Goal: Task Accomplishment & Management: Complete application form

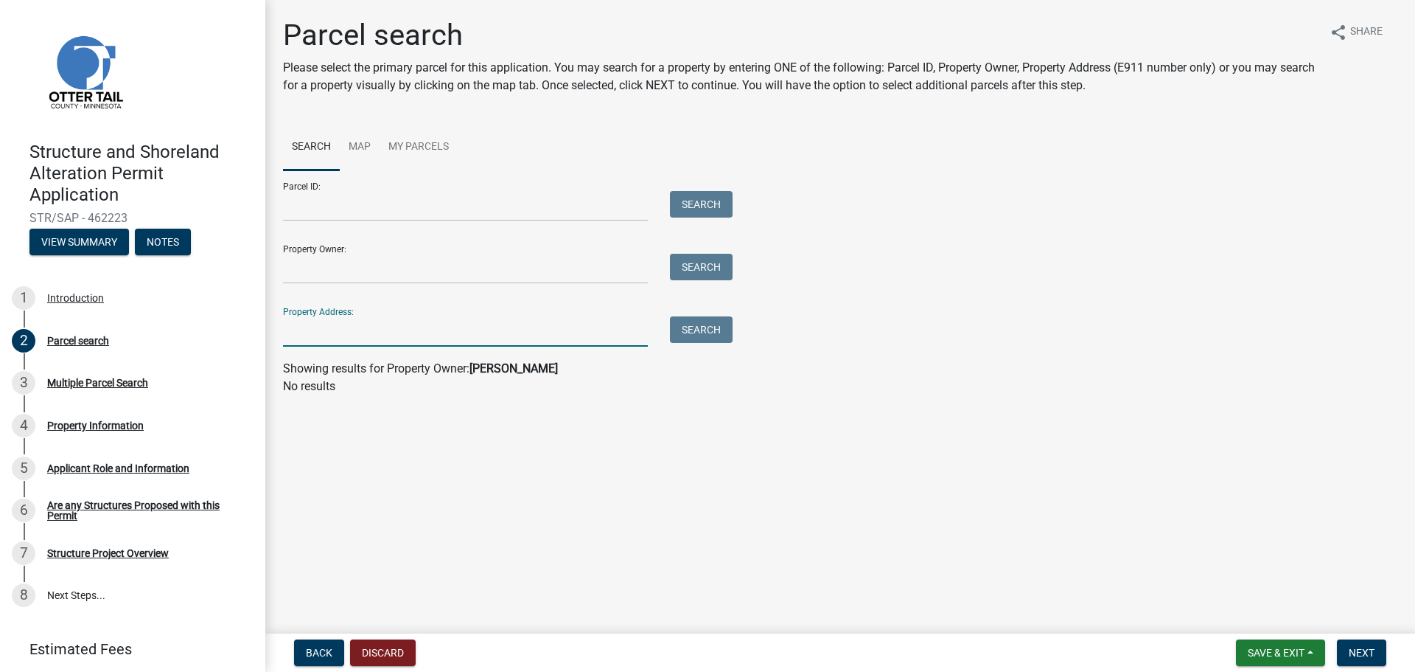
click at [472, 331] on input "Property Address:" at bounding box center [465, 331] width 365 height 30
type input "51409"
click at [719, 327] on button "Search" at bounding box center [701, 329] width 63 height 27
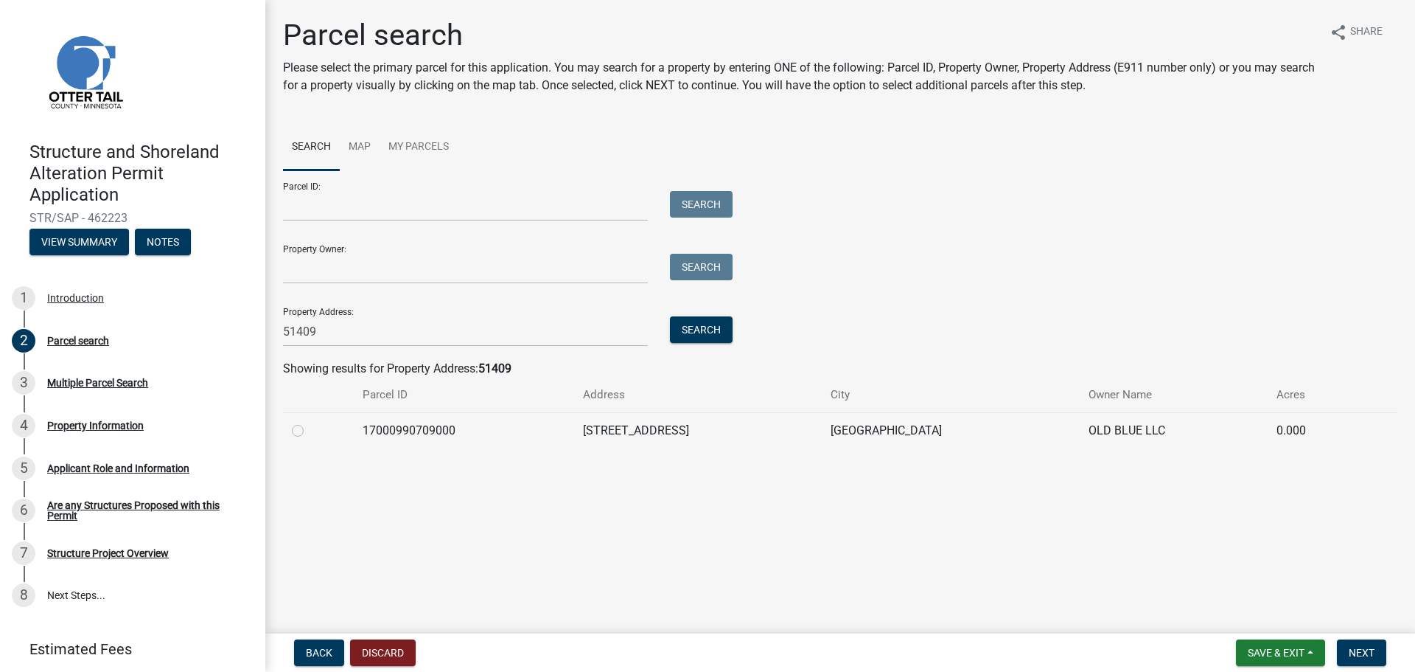
click at [354, 428] on td at bounding box center [318, 430] width 71 height 36
click at [291, 428] on td at bounding box center [318, 430] width 71 height 36
click at [310, 422] on label at bounding box center [310, 422] width 0 height 0
click at [310, 428] on input "radio" at bounding box center [315, 427] width 10 height 10
radio input "true"
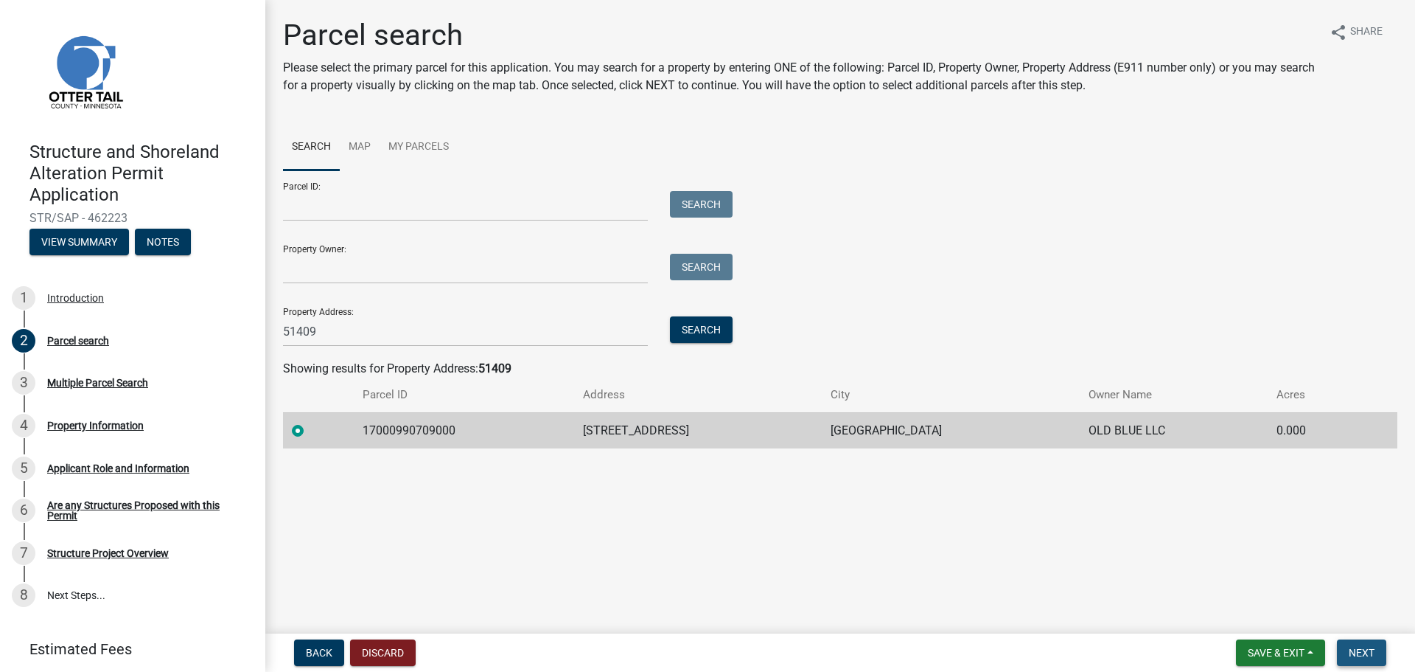
click at [1379, 649] on button "Next" at bounding box center [1361, 652] width 49 height 27
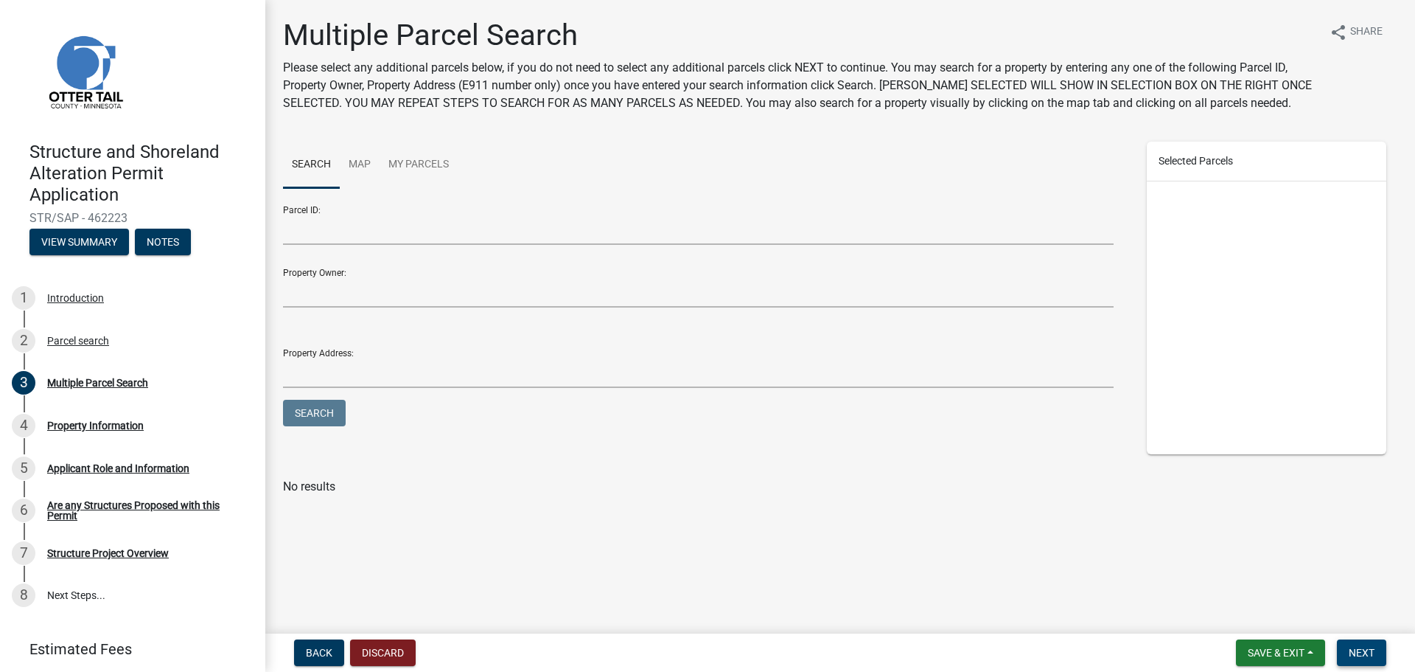
click at [1367, 655] on span "Next" at bounding box center [1362, 653] width 26 height 12
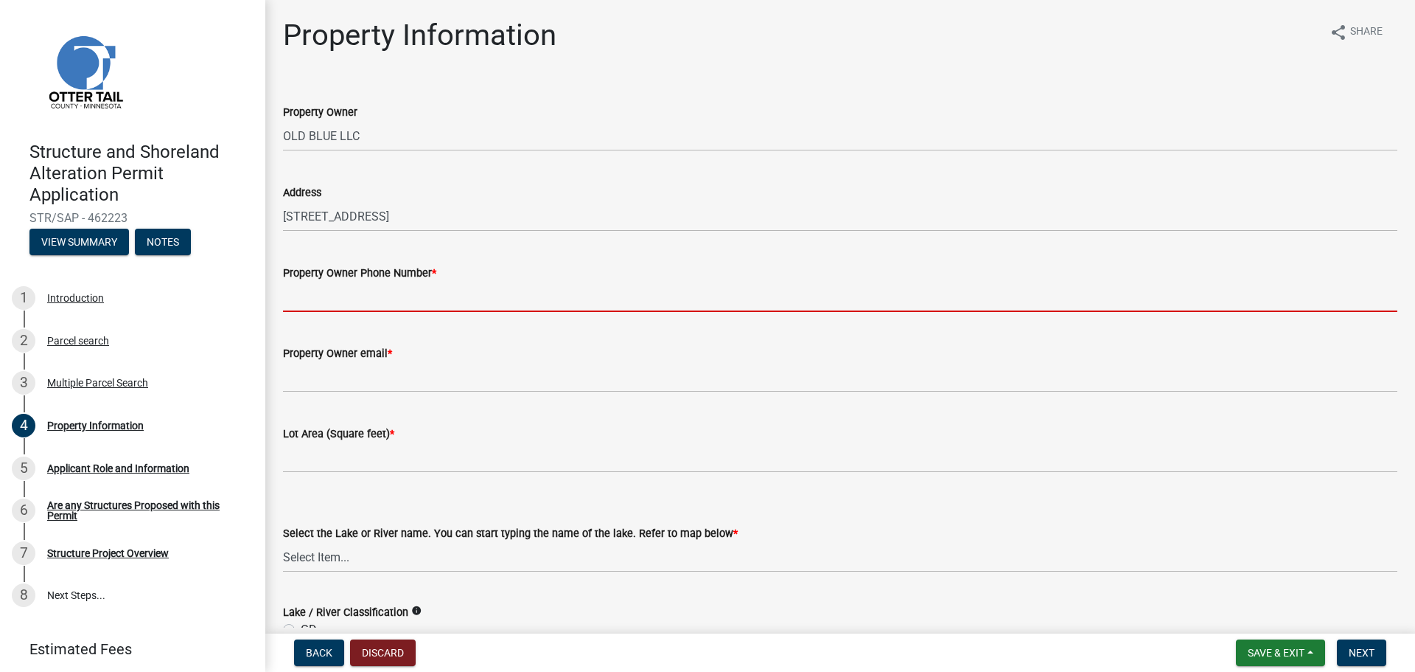
click at [408, 291] on input "Property Owner Phone Number *" at bounding box center [840, 297] width 1115 height 30
type input "f"
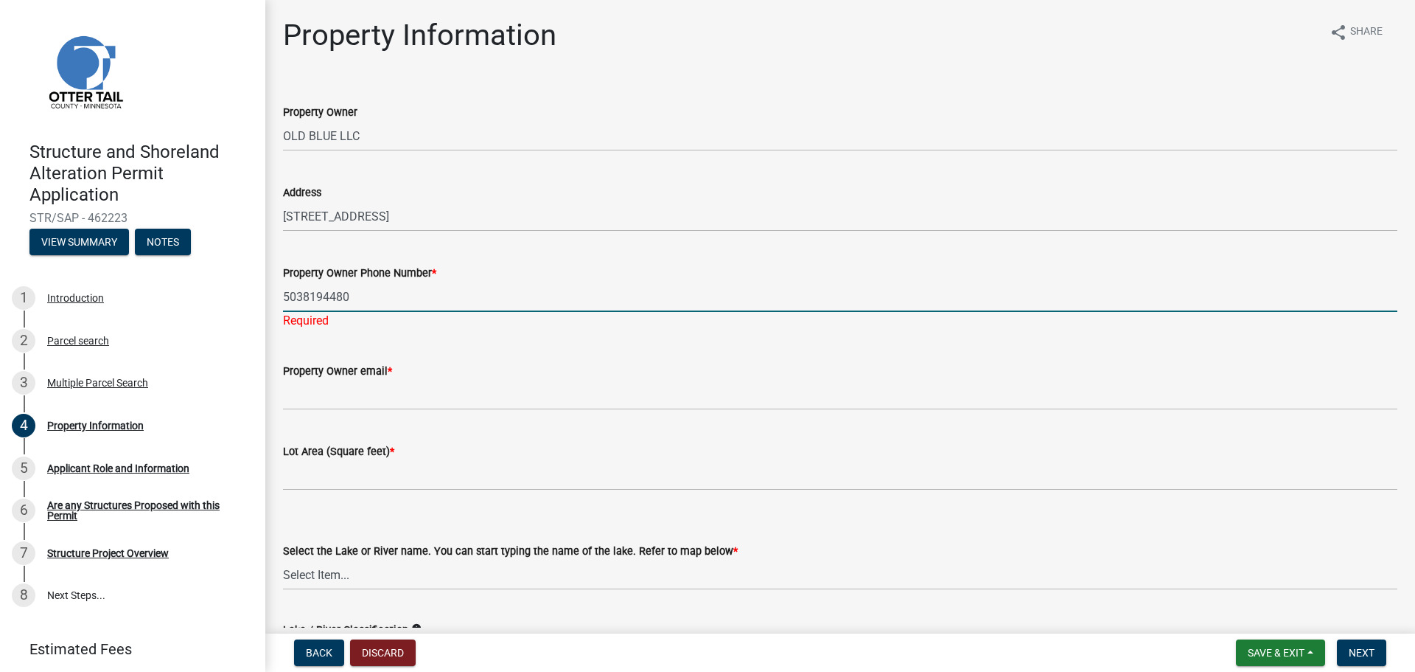
type input "5038194480"
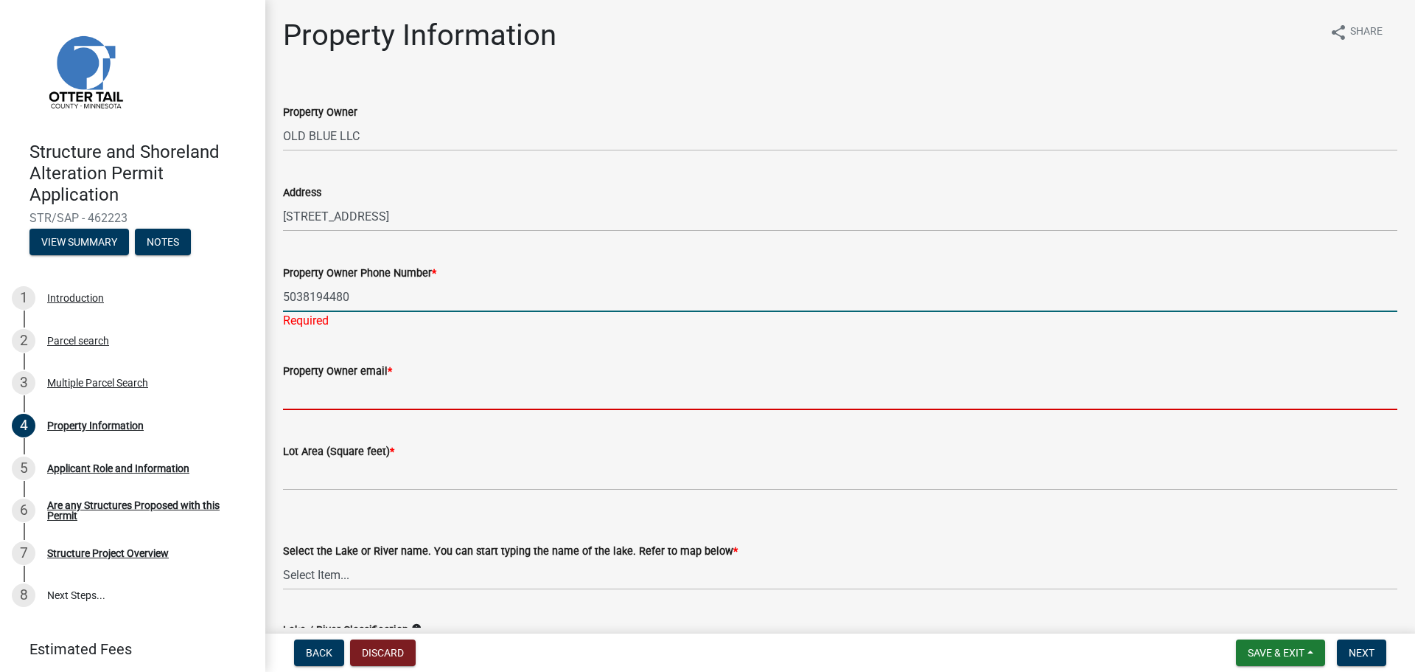
click at [392, 393] on wm-data-entity-input "Property Owner email *" at bounding box center [840, 381] width 1115 height 80
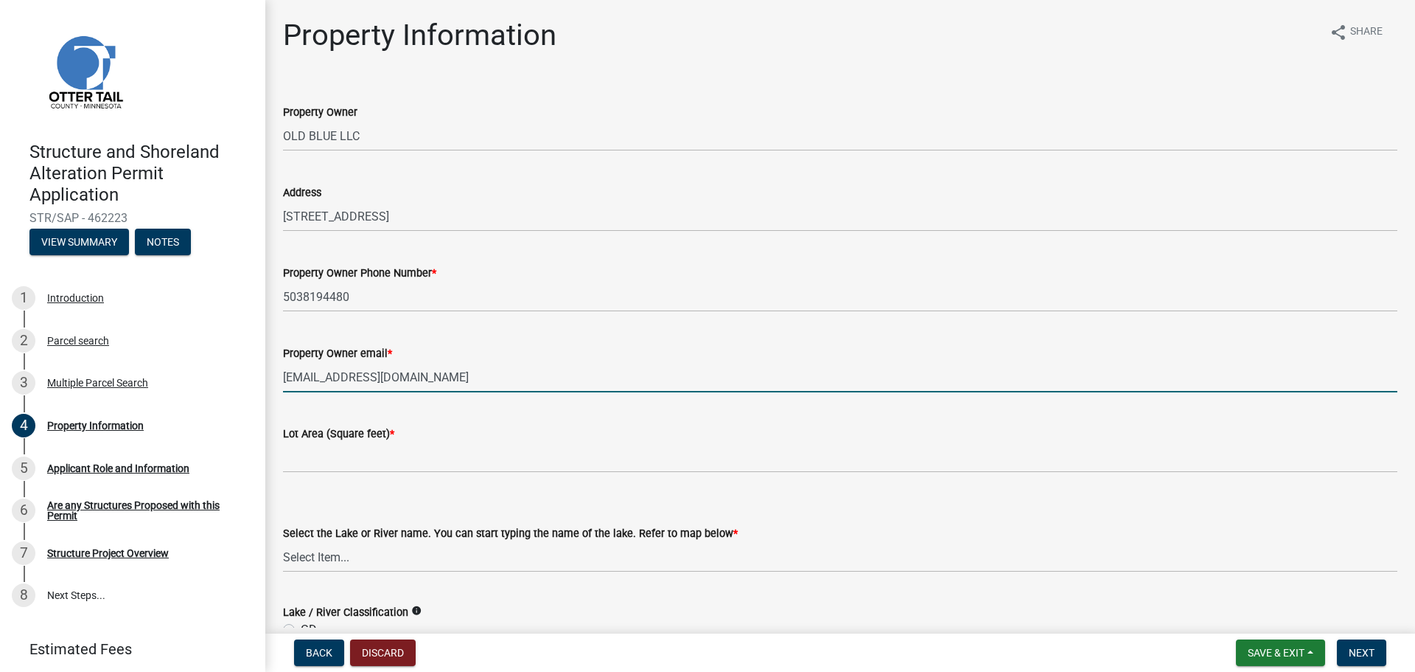
type input "[EMAIL_ADDRESS][DOMAIN_NAME]"
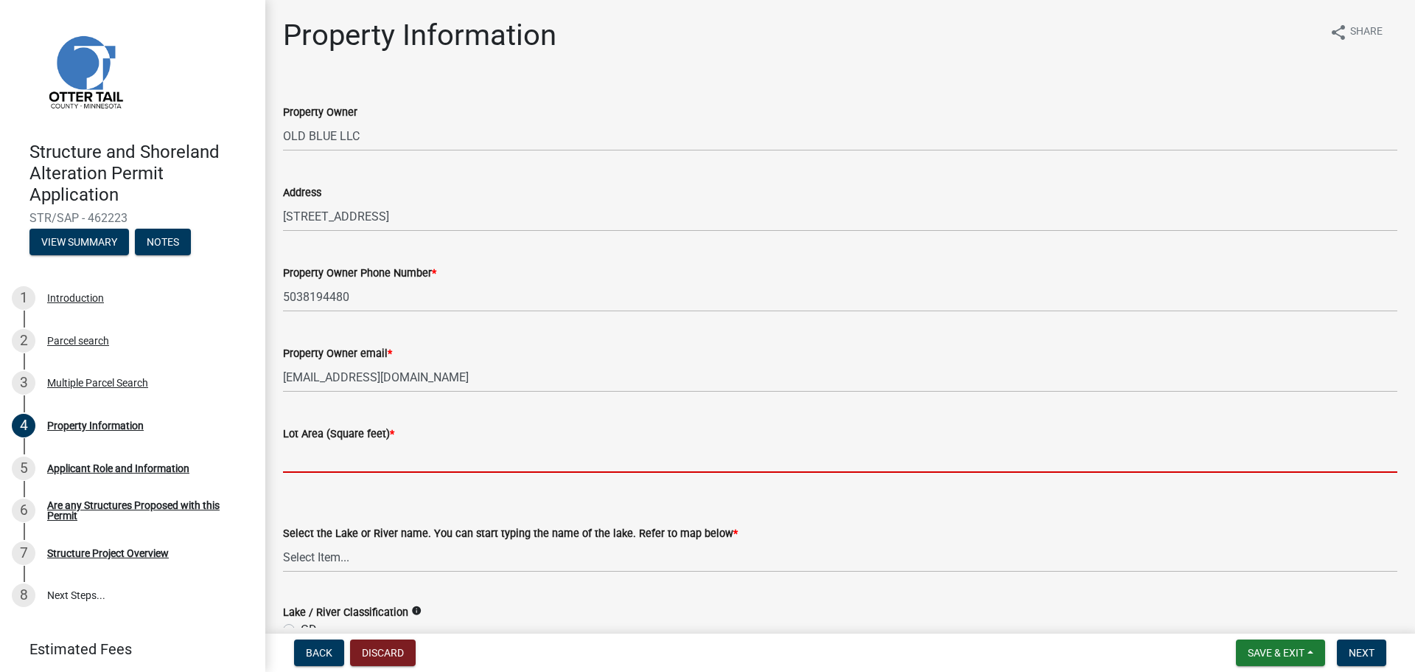
click at [400, 472] on input "text" at bounding box center [840, 457] width 1115 height 30
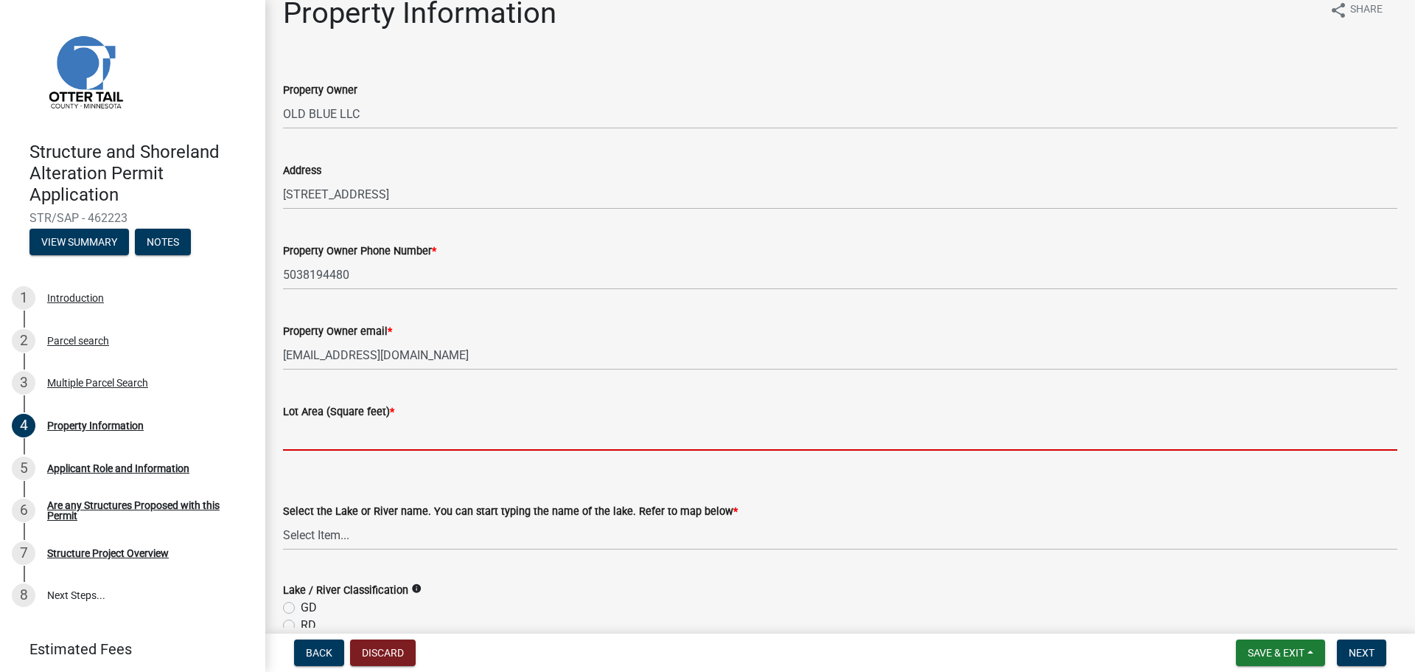
scroll to position [147, 0]
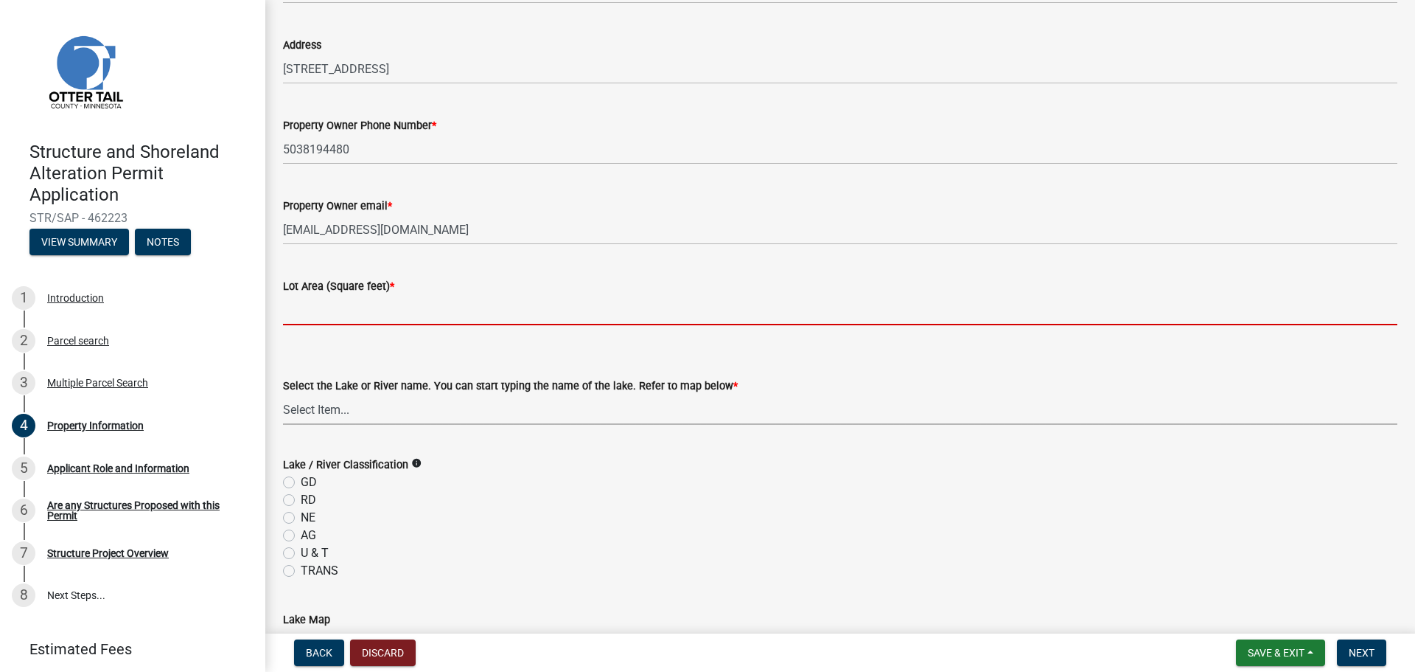
click at [433, 411] on div "Select the Lake or River name. You can start typing the name of the lake. Refer…" at bounding box center [840, 401] width 1115 height 48
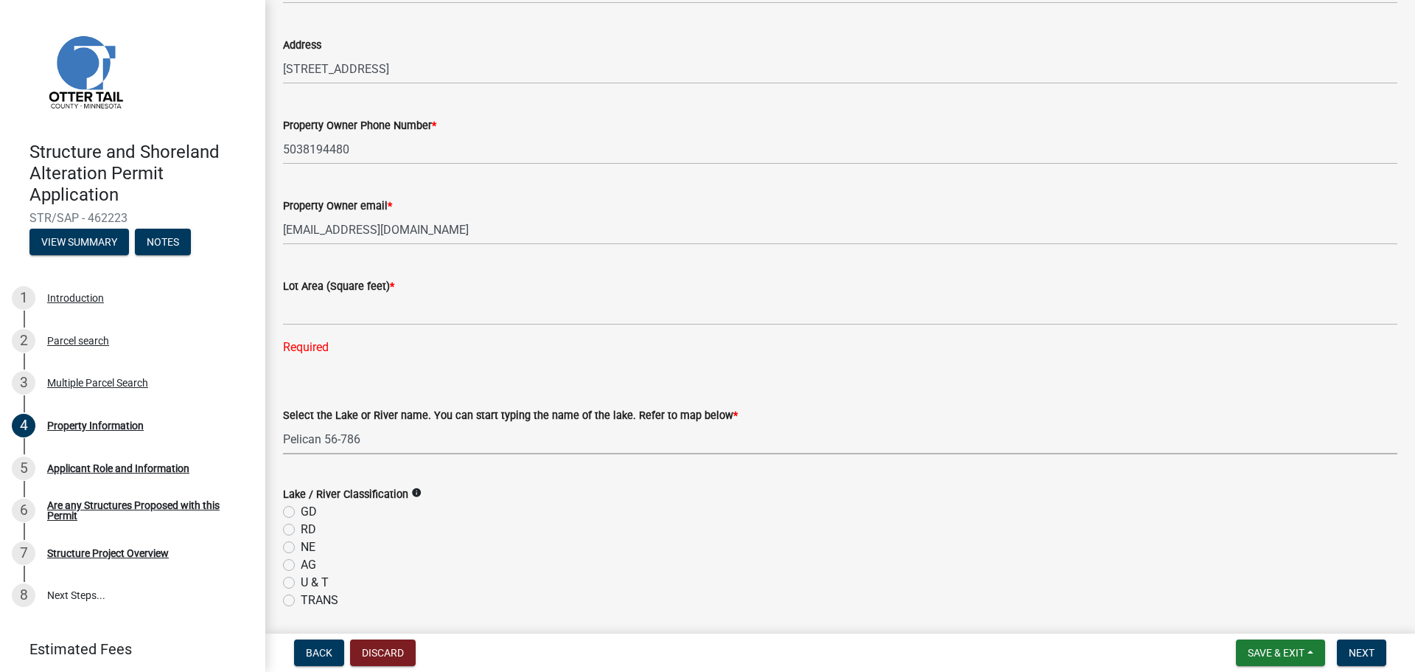
click at [283, 424] on select "Select Item... None Adley 56-031 Albert 56-118 Alfred 56-600 Alice 56-244 Alice…" at bounding box center [840, 439] width 1115 height 30
select select "758382b1-a9b7-40fb-b133-d60fa51a6422"
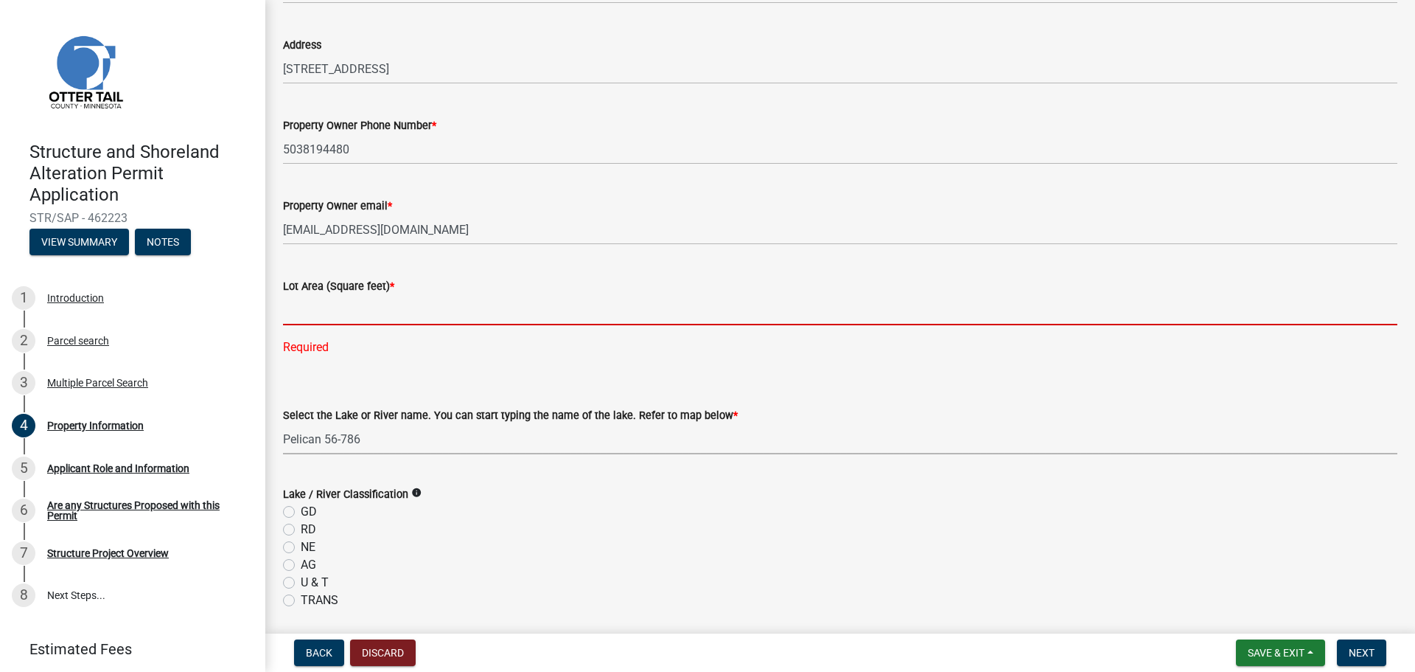
click at [377, 318] on input "text" at bounding box center [840, 310] width 1115 height 30
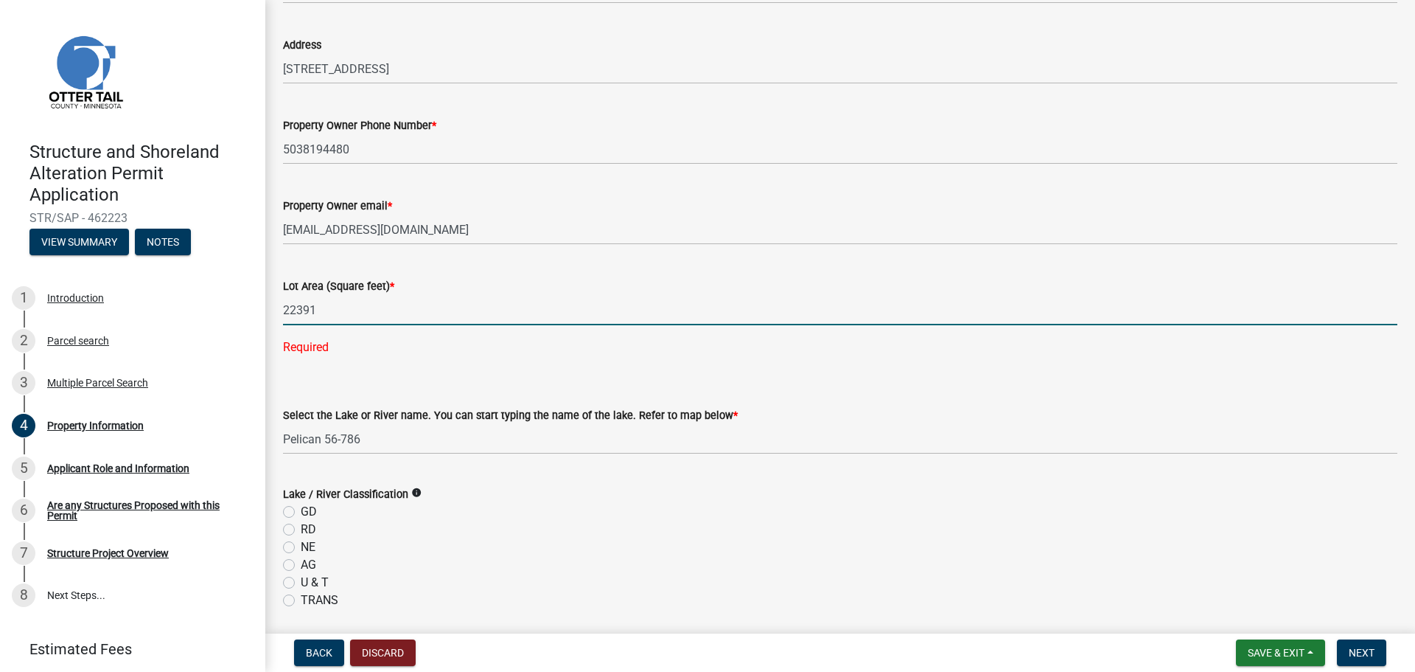
type input "22391"
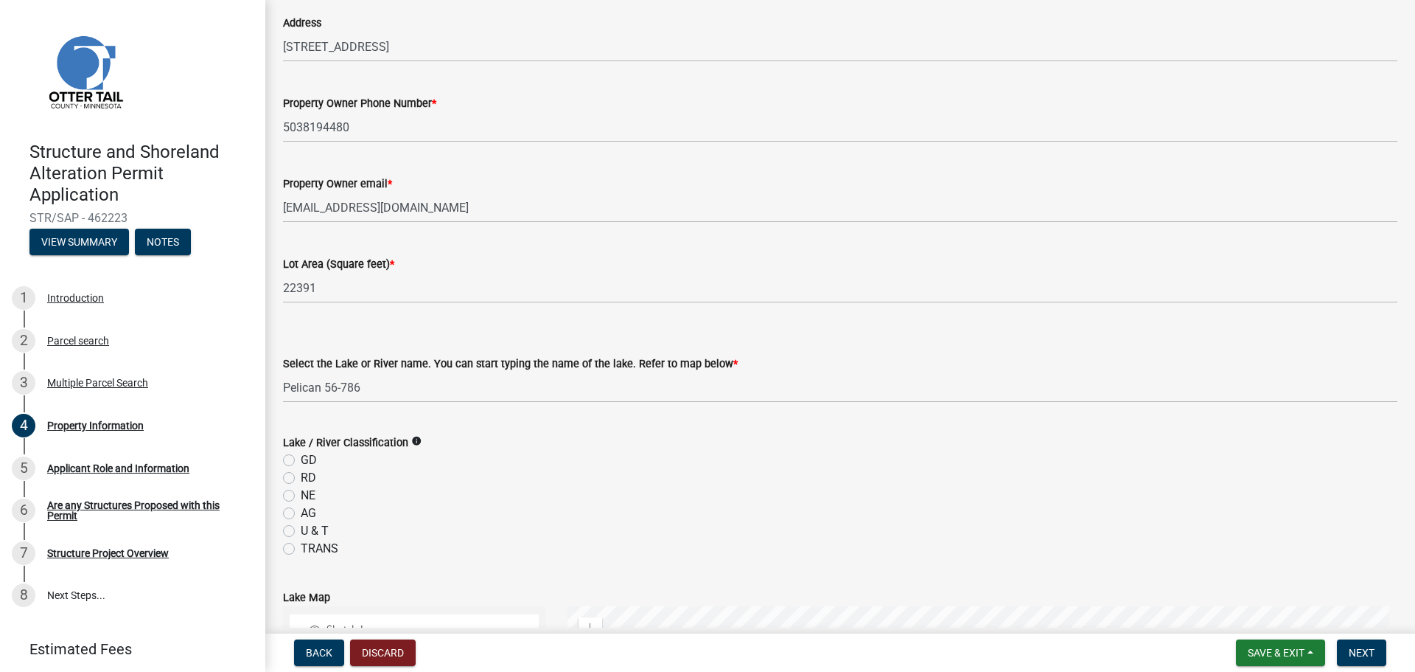
scroll to position [221, 0]
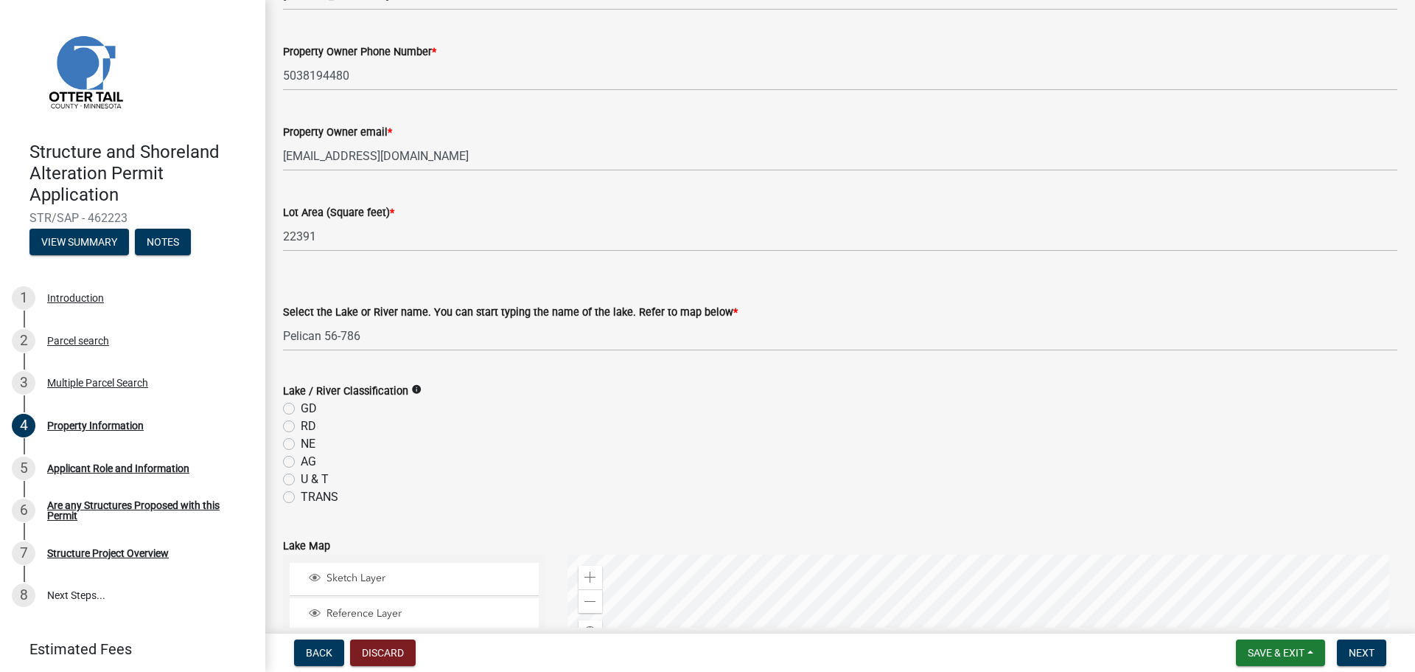
click at [310, 423] on label "RD" at bounding box center [308, 426] width 15 height 18
click at [310, 423] on input "RD" at bounding box center [306, 422] width 10 height 10
radio input "true"
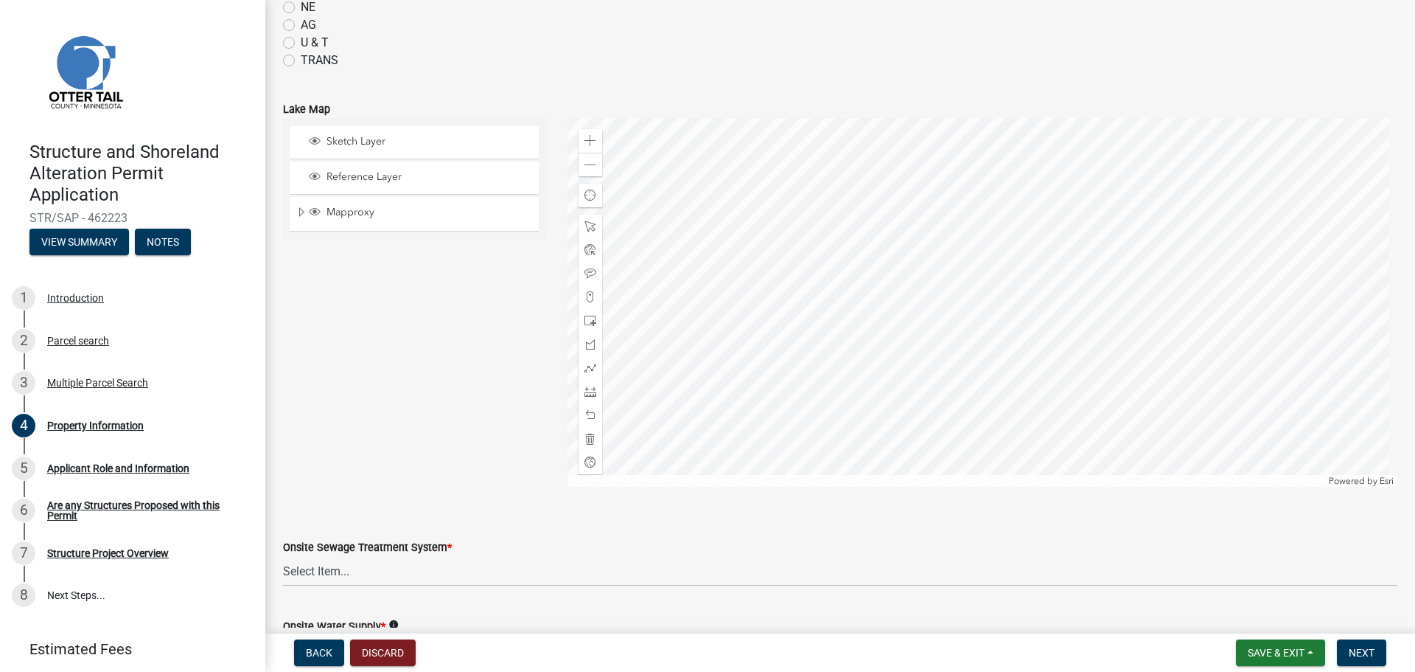
scroll to position [664, 0]
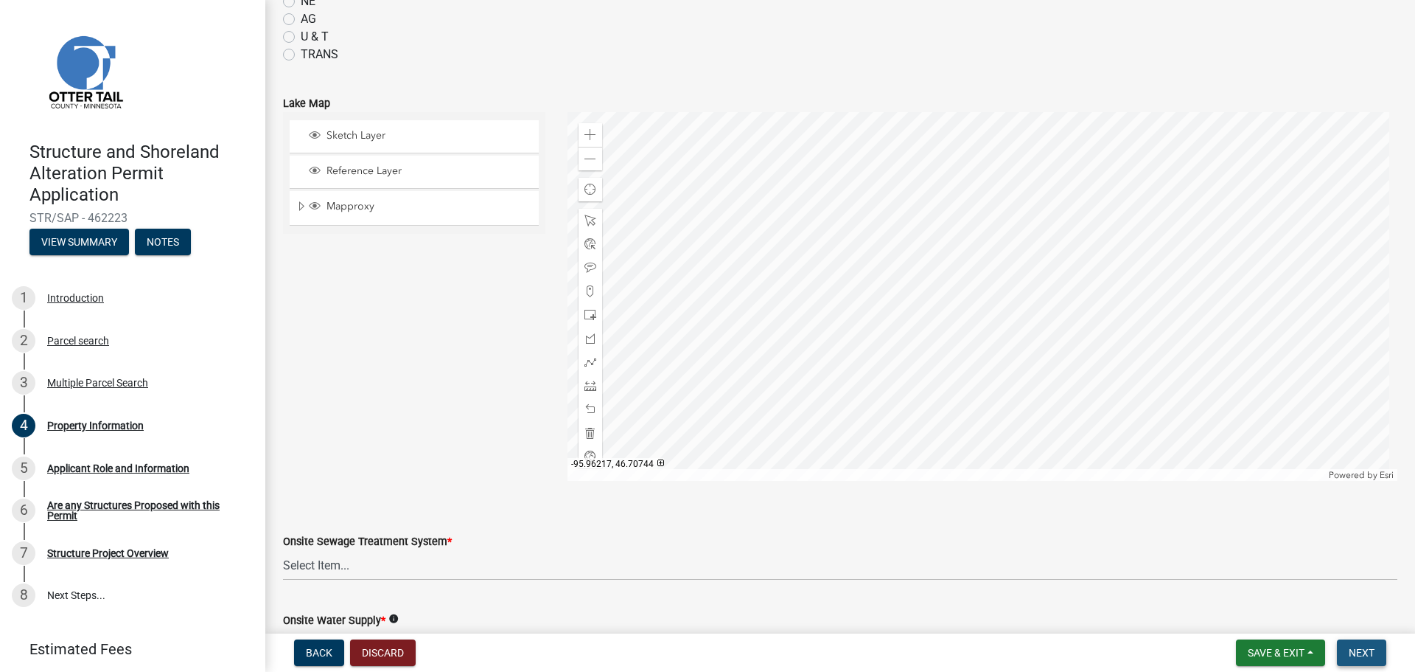
click at [1374, 648] on span "Next" at bounding box center [1362, 653] width 26 height 12
click at [325, 561] on select "Select Item... L&R Certificate of Compliance within 5yrs Compliance Inspection …" at bounding box center [840, 565] width 1115 height 30
click at [447, 375] on div "Sketch Layer Reference Layer Mapproxy Municipalities Corporate Limits Low Level…" at bounding box center [414, 296] width 285 height 369
click at [443, 562] on select "Select Item... L&R Certificate of Compliance within 5yrs Compliance Inspection …" at bounding box center [840, 565] width 1115 height 30
click at [283, 550] on select "Select Item... L&R Certificate of Compliance within 5yrs Compliance Inspection …" at bounding box center [840, 565] width 1115 height 30
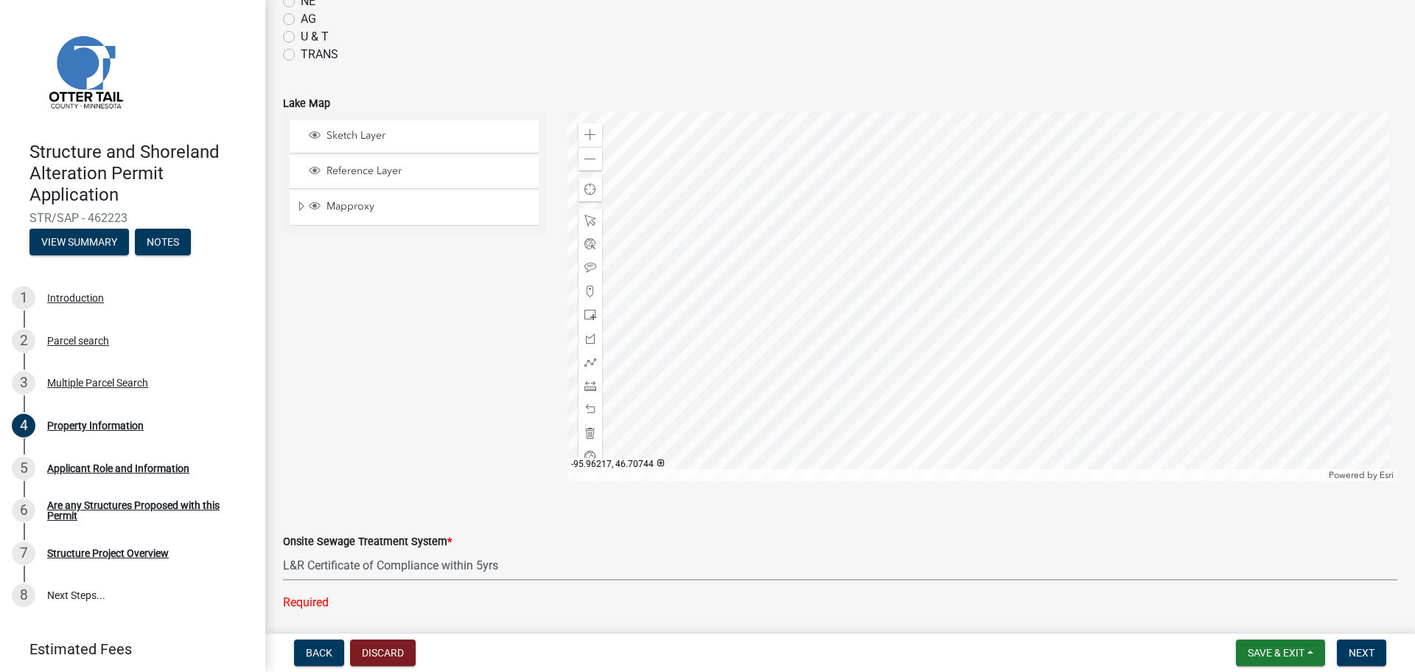
select select "bc95ce3f-9706-43bd-97a5-80c1e912429f"
click at [1364, 655] on span "Next" at bounding box center [1362, 653] width 26 height 12
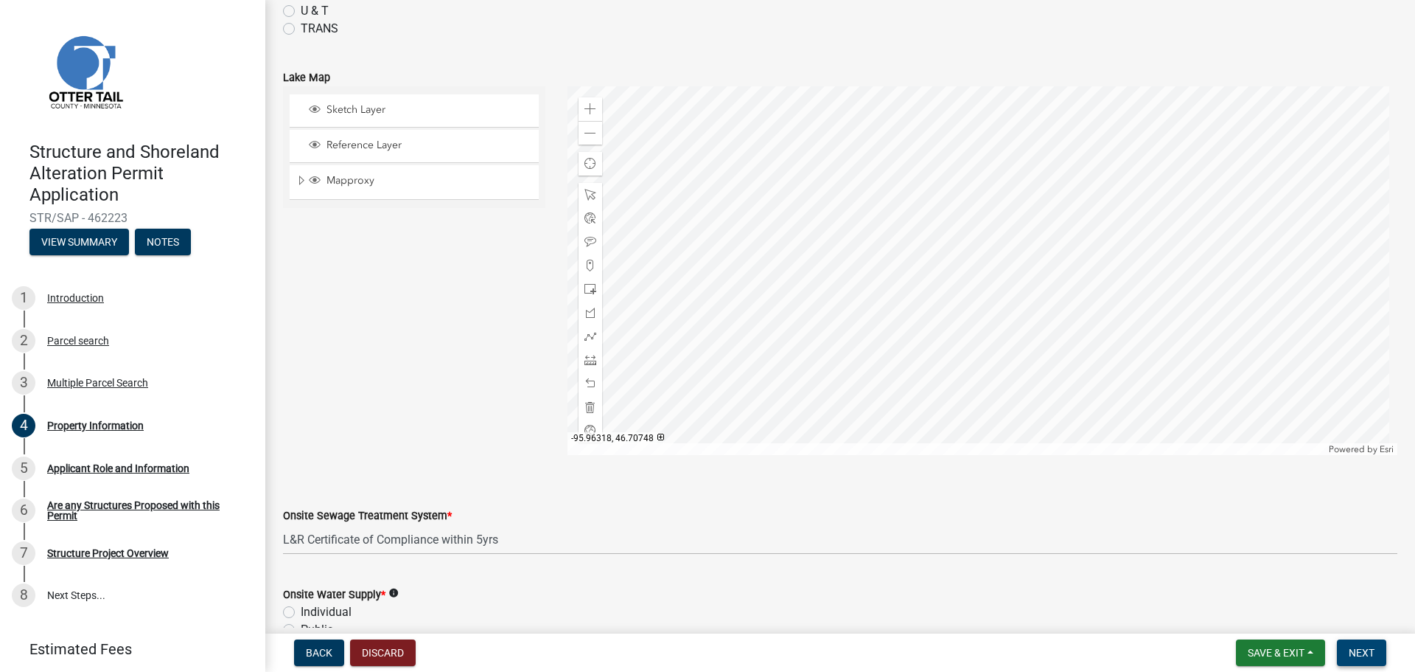
scroll to position [899, 0]
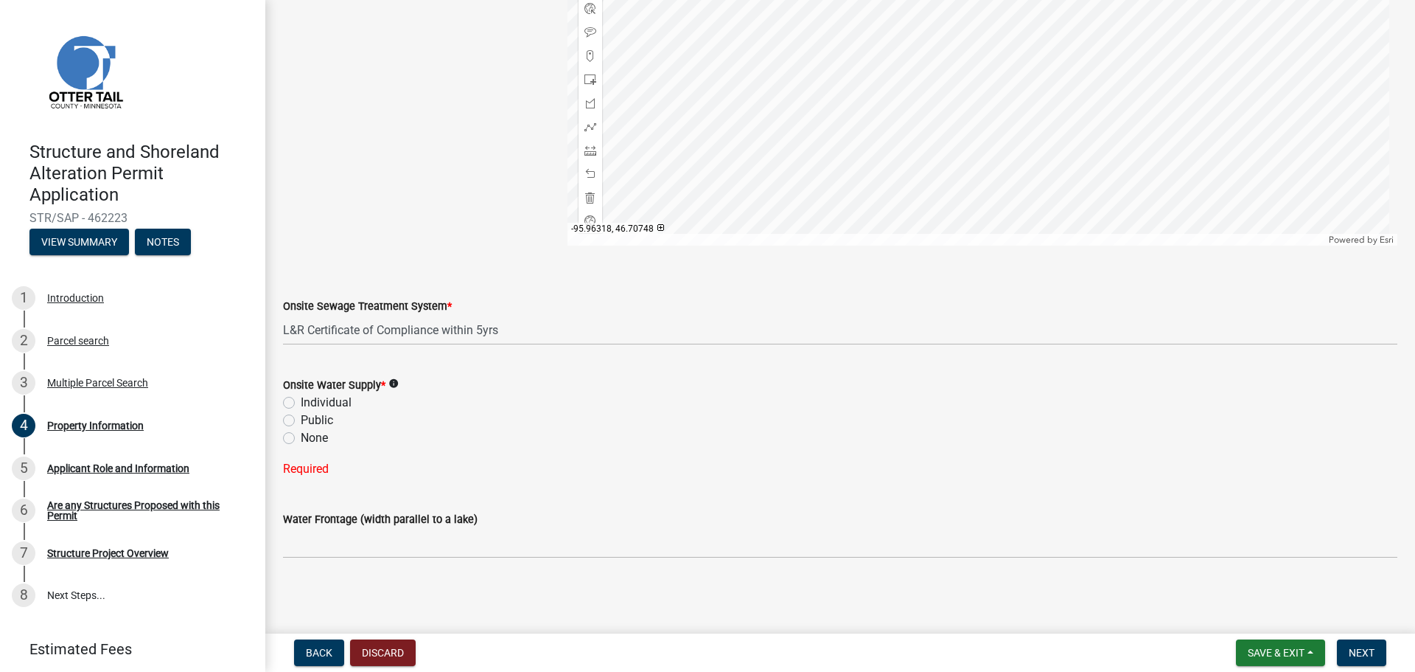
click at [335, 404] on label "Individual" at bounding box center [326, 403] width 51 height 18
click at [310, 403] on input "Individual" at bounding box center [306, 399] width 10 height 10
radio input "true"
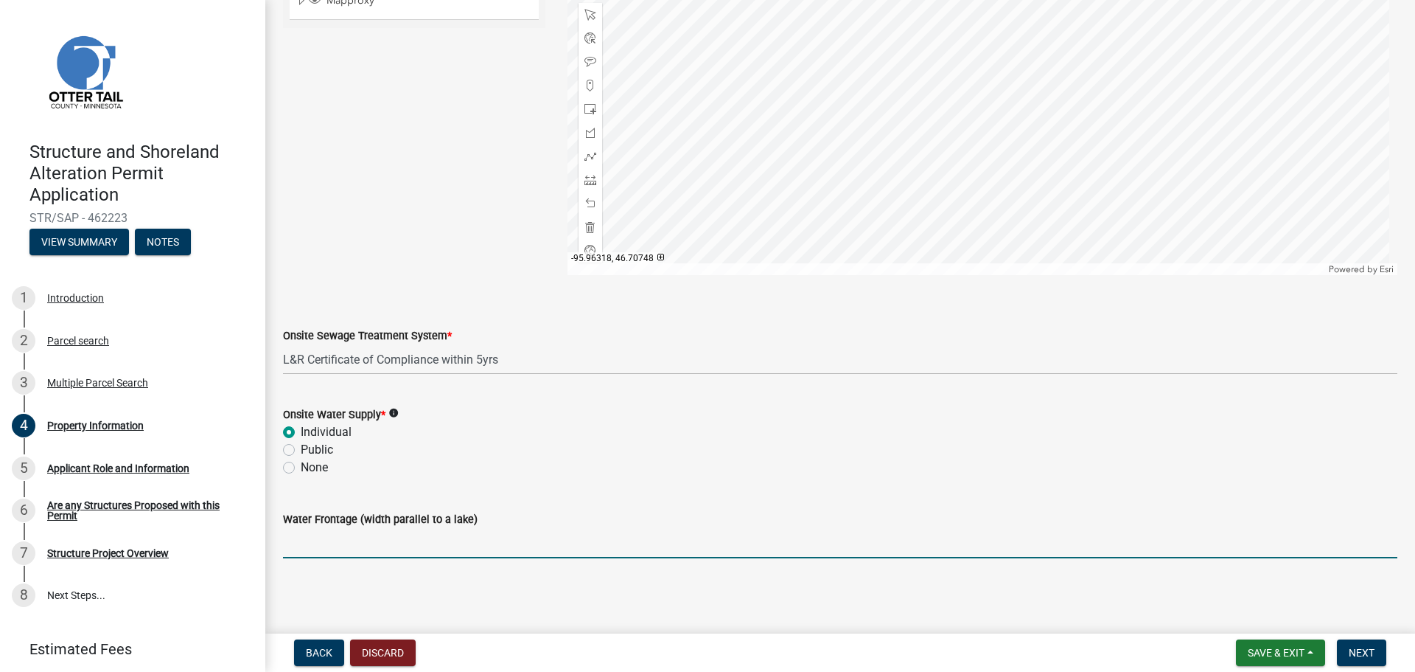
click at [394, 549] on input "Water Frontage (width parallel to a lake)" at bounding box center [840, 543] width 1115 height 30
type input "100"
click at [1372, 647] on span "Next" at bounding box center [1362, 653] width 26 height 12
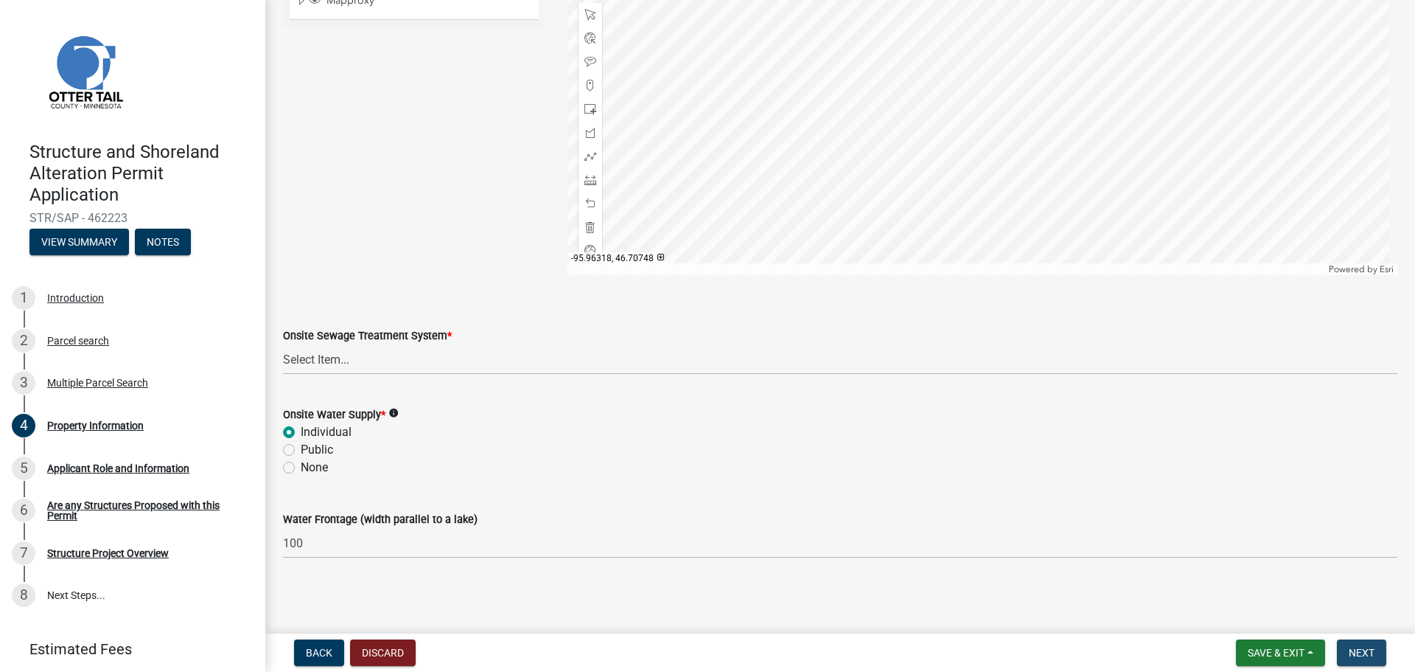
scroll to position [0, 0]
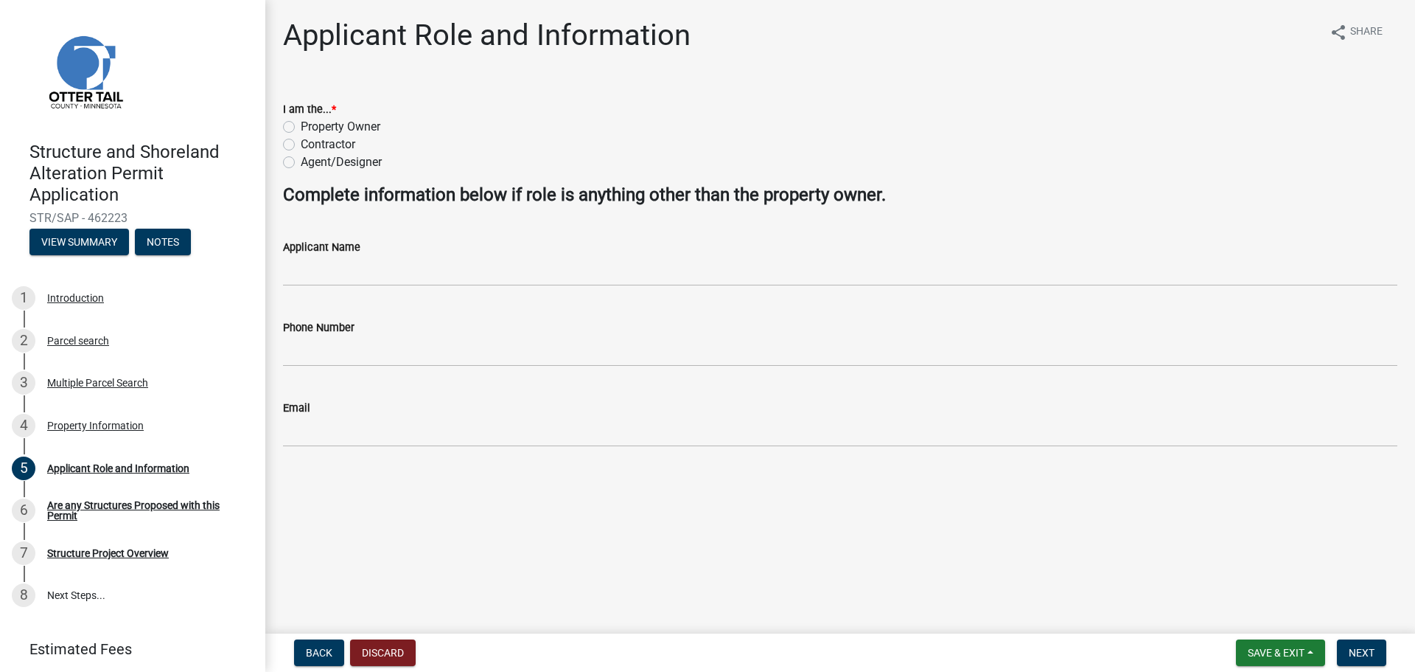
click at [301, 146] on label "Contractor" at bounding box center [328, 145] width 55 height 18
click at [301, 145] on input "Contractor" at bounding box center [306, 141] width 10 height 10
radio input "true"
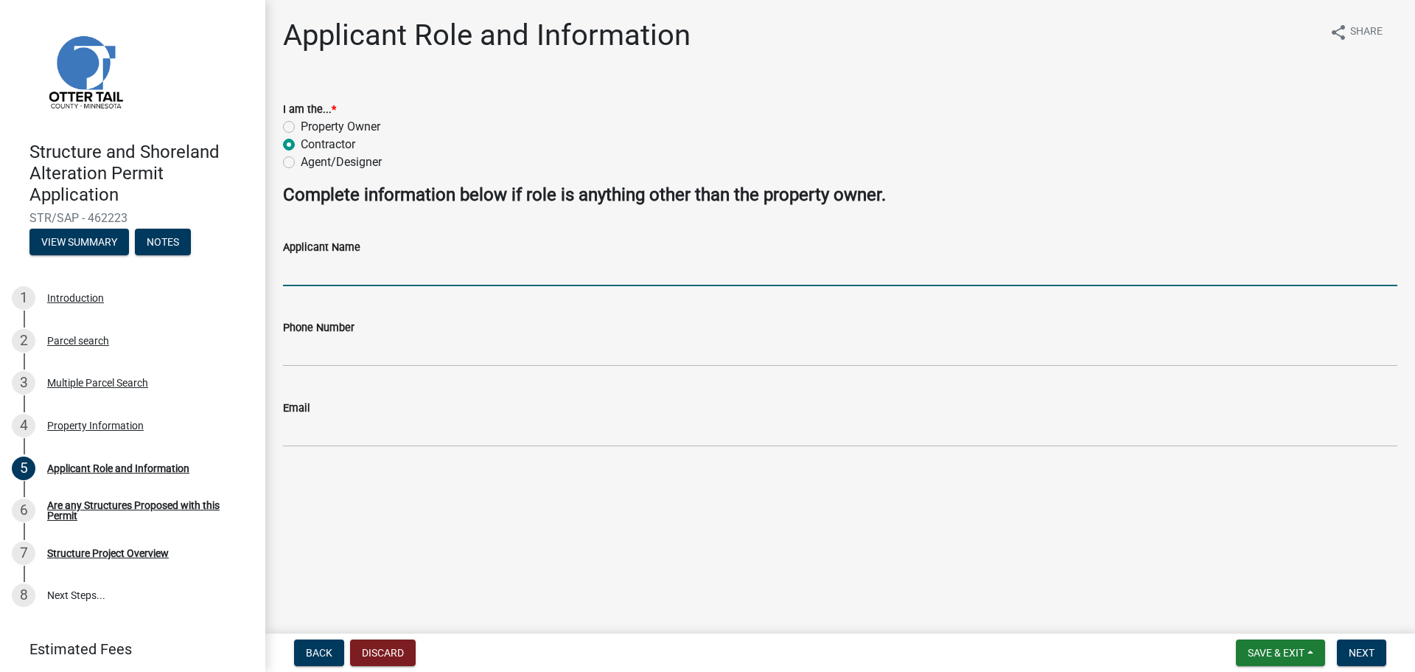
click at [335, 271] on input "Applicant Name" at bounding box center [840, 271] width 1115 height 30
type input "[PERSON_NAME]"
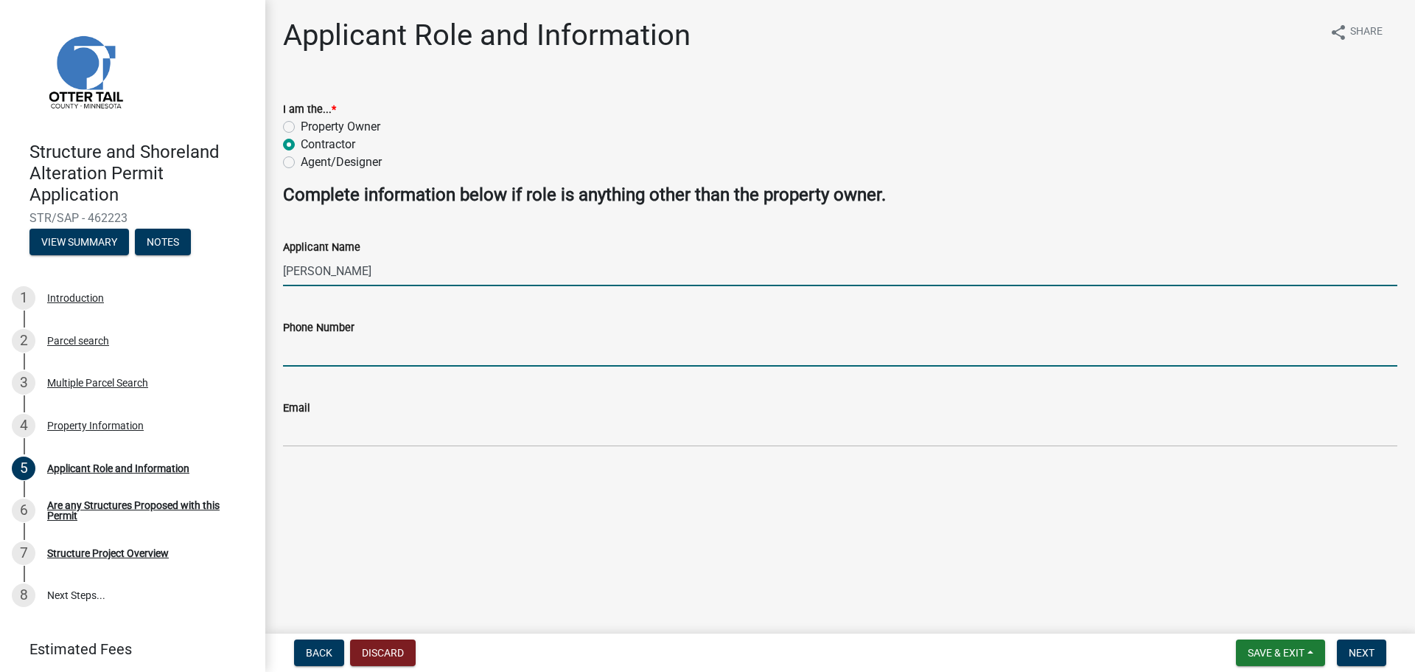
type input "7013067948"
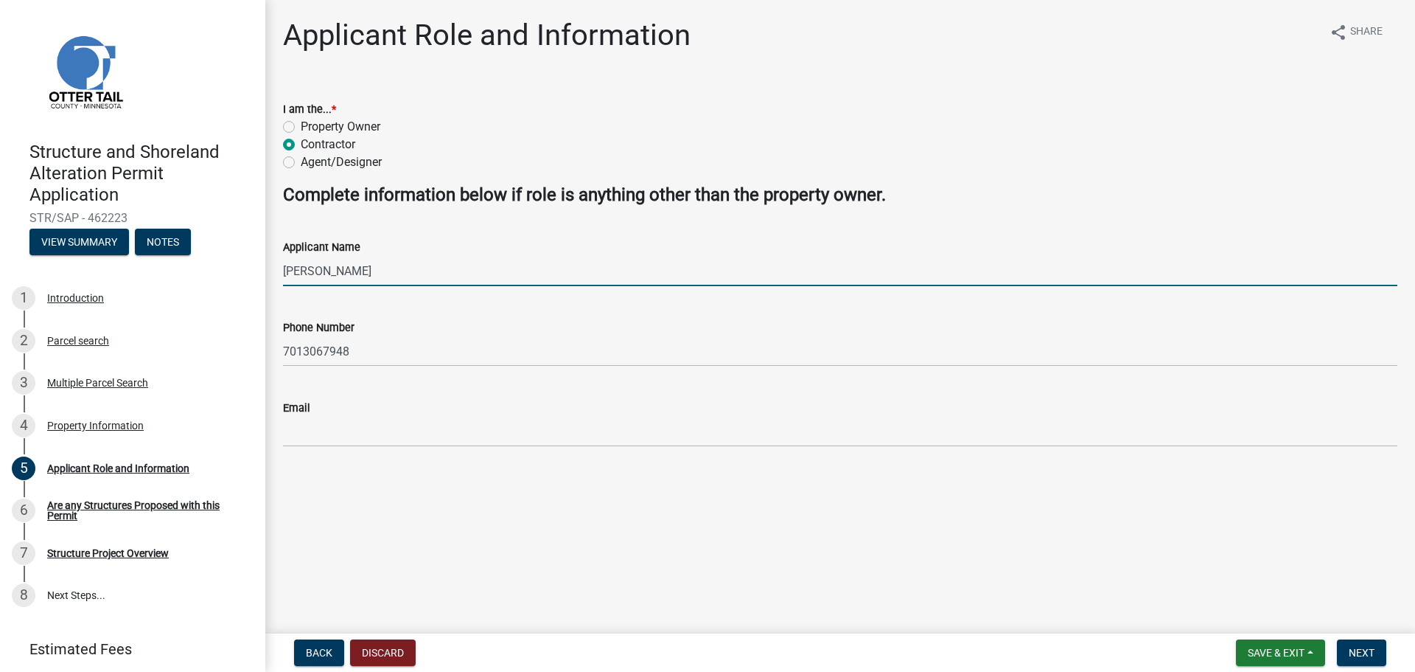
type input "[PERSON_NAME][EMAIL_ADDRESS][DOMAIN_NAME]"
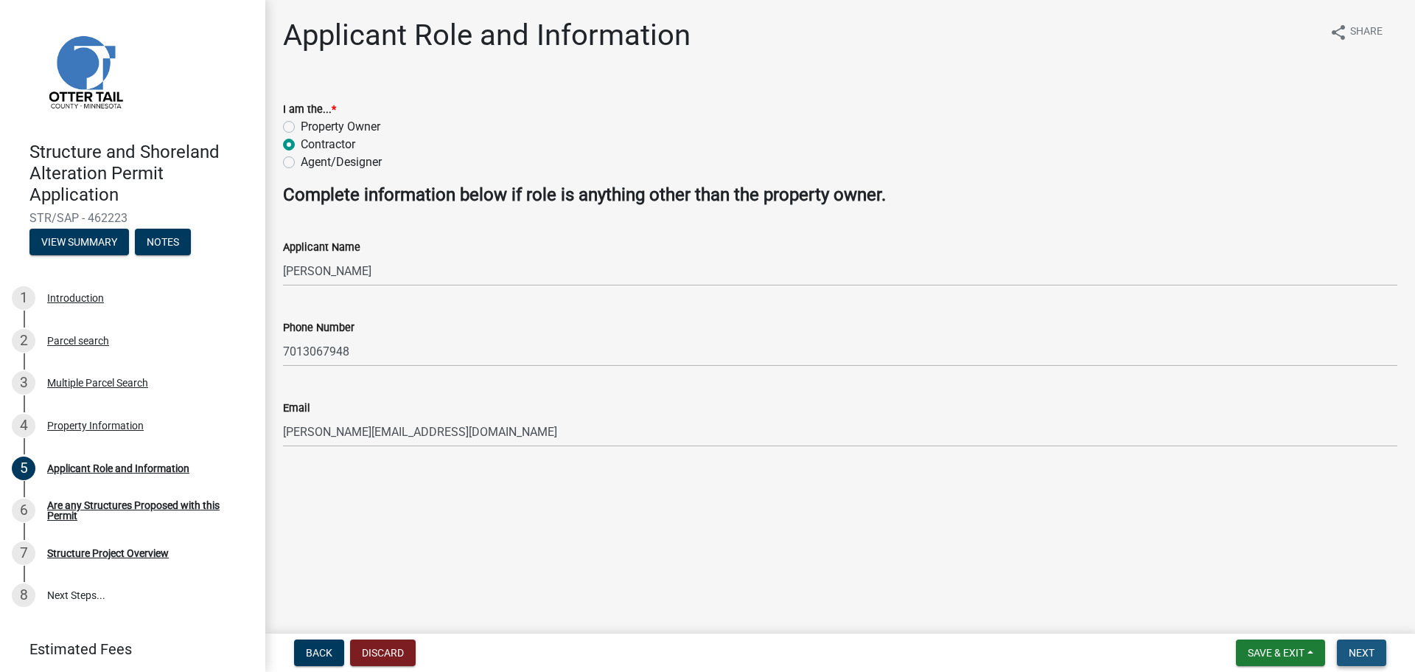
click at [1382, 653] on button "Next" at bounding box center [1361, 652] width 49 height 27
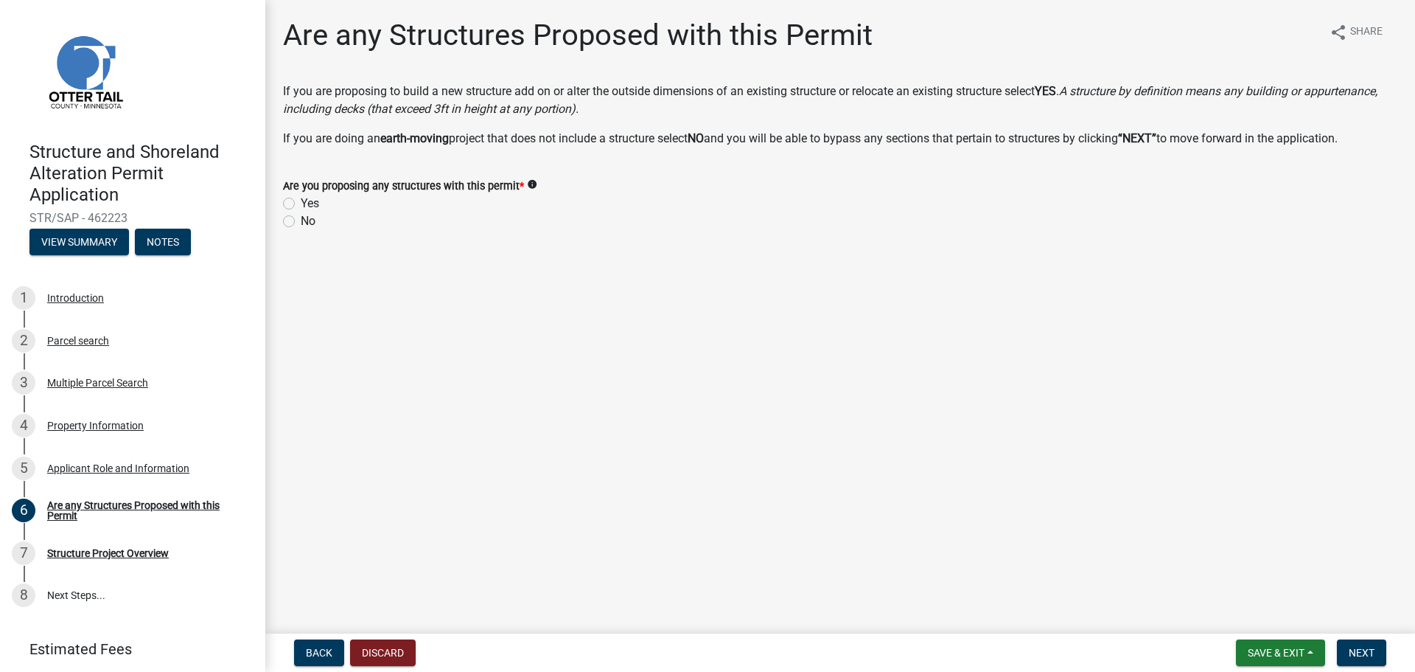
click at [301, 205] on label "Yes" at bounding box center [310, 204] width 18 height 18
click at [301, 204] on input "Yes" at bounding box center [306, 200] width 10 height 10
radio input "true"
click at [1360, 655] on span "Next" at bounding box center [1362, 653] width 26 height 12
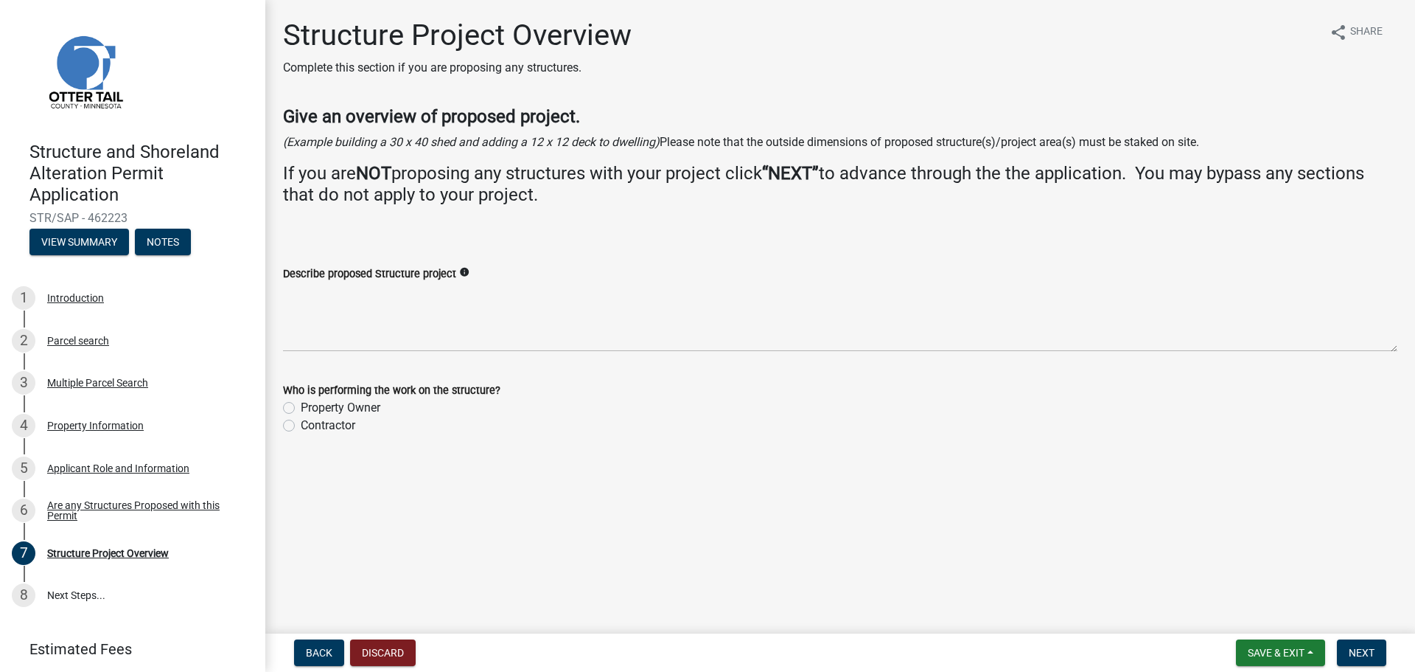
click at [348, 426] on label "Contractor" at bounding box center [328, 426] width 55 height 18
click at [310, 426] on input "Contractor" at bounding box center [306, 422] width 10 height 10
radio input "true"
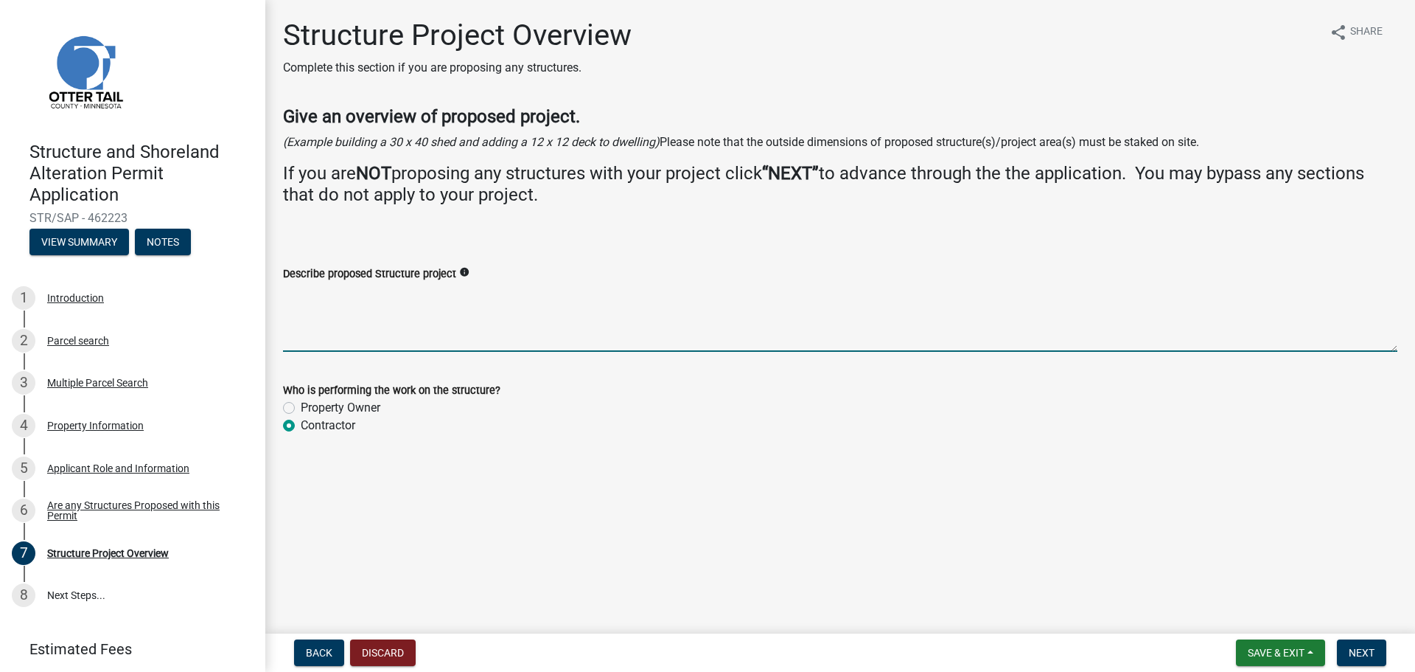
click at [342, 292] on textarea "Describe proposed Structure project" at bounding box center [840, 316] width 1115 height 69
click at [277, 292] on div "Describe proposed Structure project info Adding on to the bunk house." at bounding box center [840, 298] width 1137 height 108
click at [286, 293] on textarea "Adding on to the bunk house." at bounding box center [840, 316] width 1115 height 69
click at [370, 293] on textarea "Rebuilding and Adding on to the bunk house." at bounding box center [840, 316] width 1115 height 69
type textarea "Rebuilding and adding on to the bunk house."
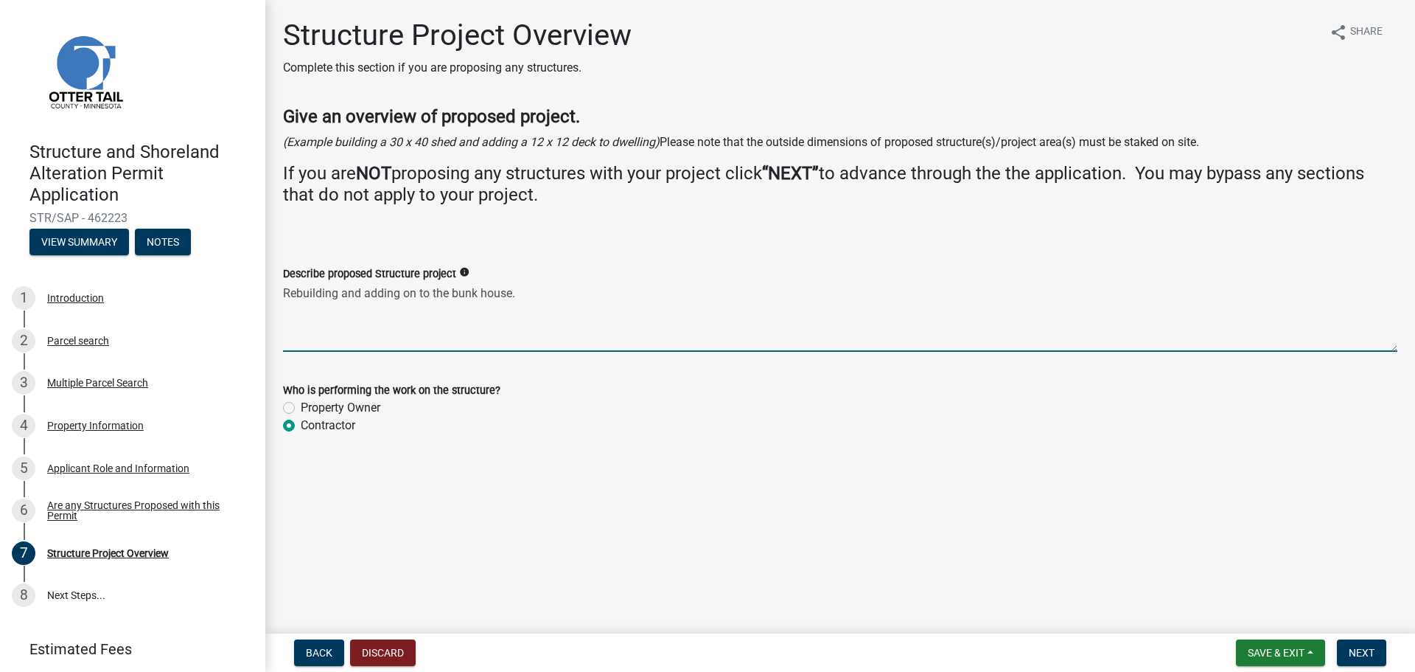
click at [837, 384] on div "Who is performing the work on the structure?" at bounding box center [840, 390] width 1115 height 18
click at [610, 299] on textarea "Rebuilding and adding on to the bunk house." at bounding box center [840, 316] width 1115 height 69
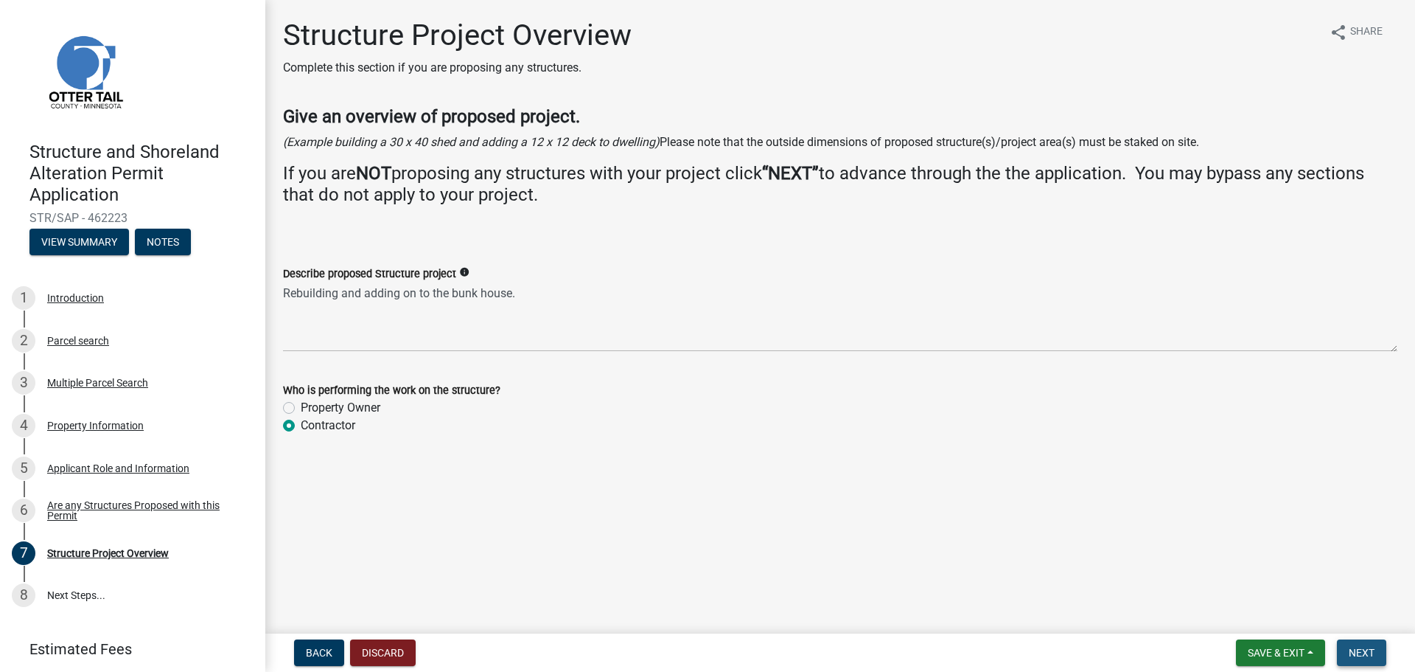
click at [1357, 655] on span "Next" at bounding box center [1362, 653] width 26 height 12
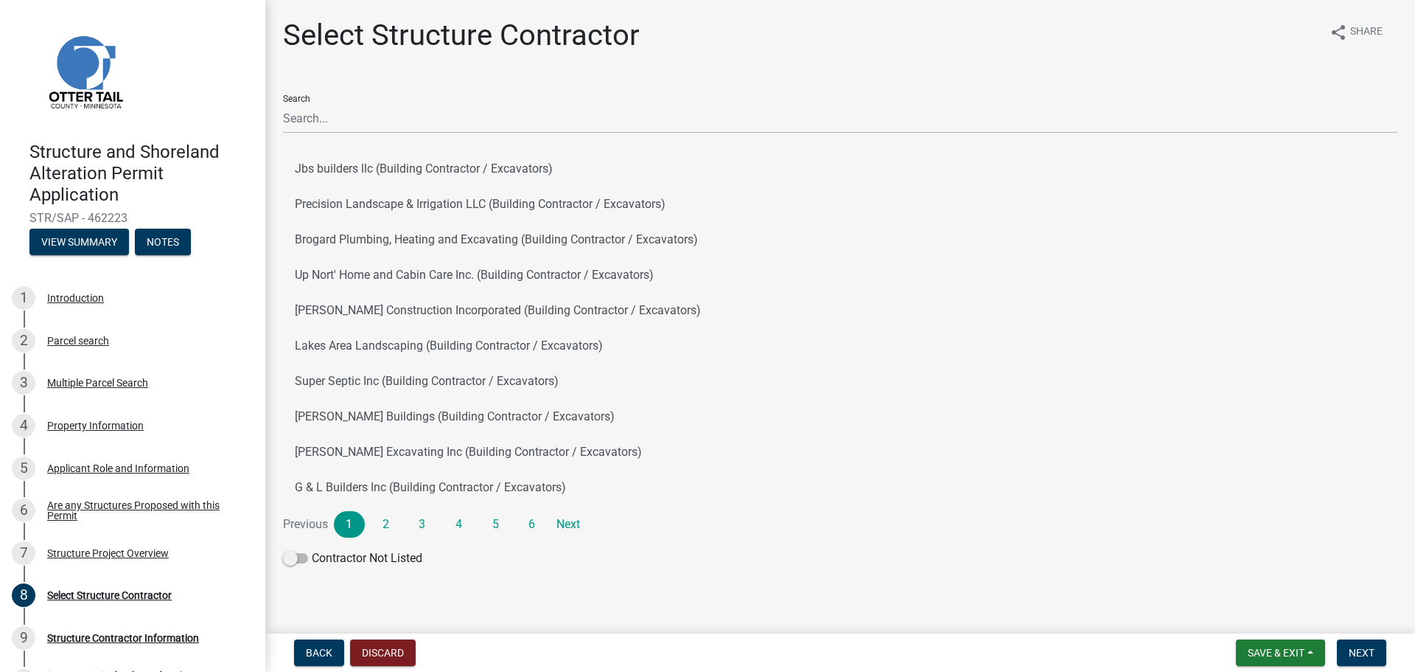
drag, startPoint x: 403, startPoint y: 133, endPoint x: 399, endPoint y: 119, distance: 15.2
click at [402, 130] on div "Search Jbs builders llc (Building Contractor / Excavators) Precision Landscape …" at bounding box center [840, 328] width 1115 height 490
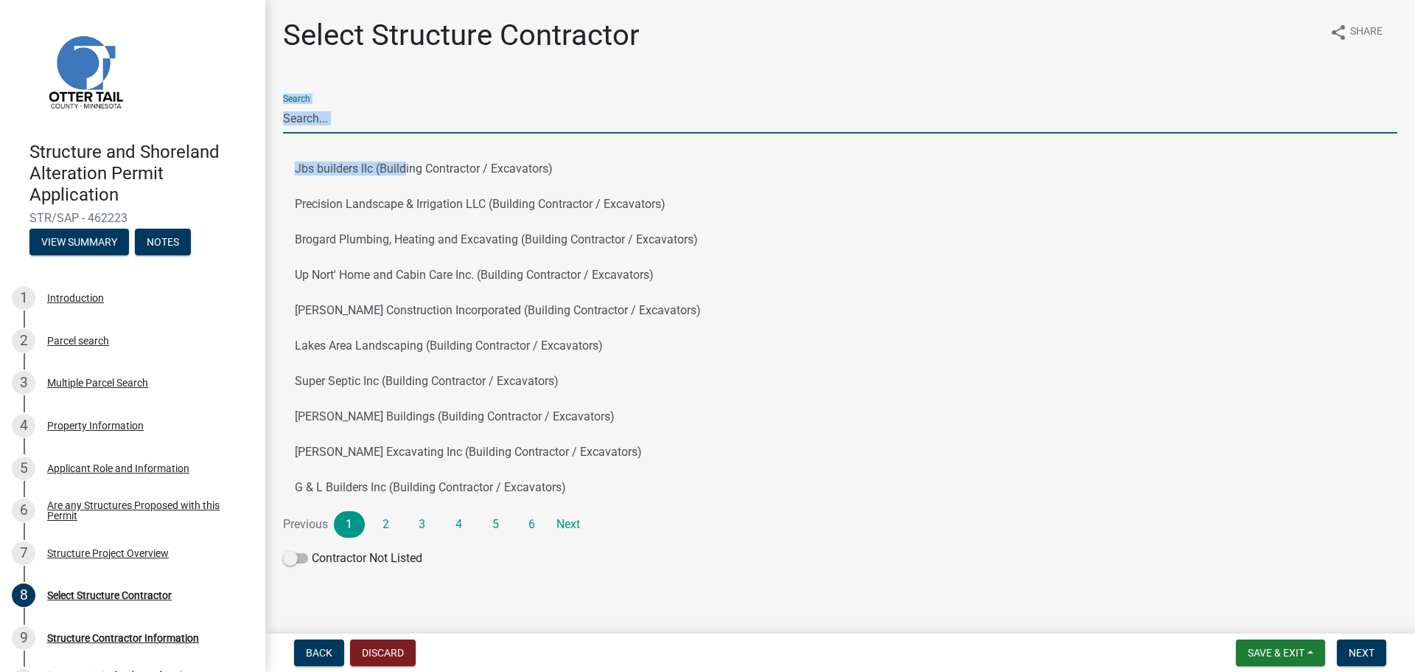
click at [399, 119] on input "Search" at bounding box center [840, 118] width 1115 height 30
type input "dawson Contracting"
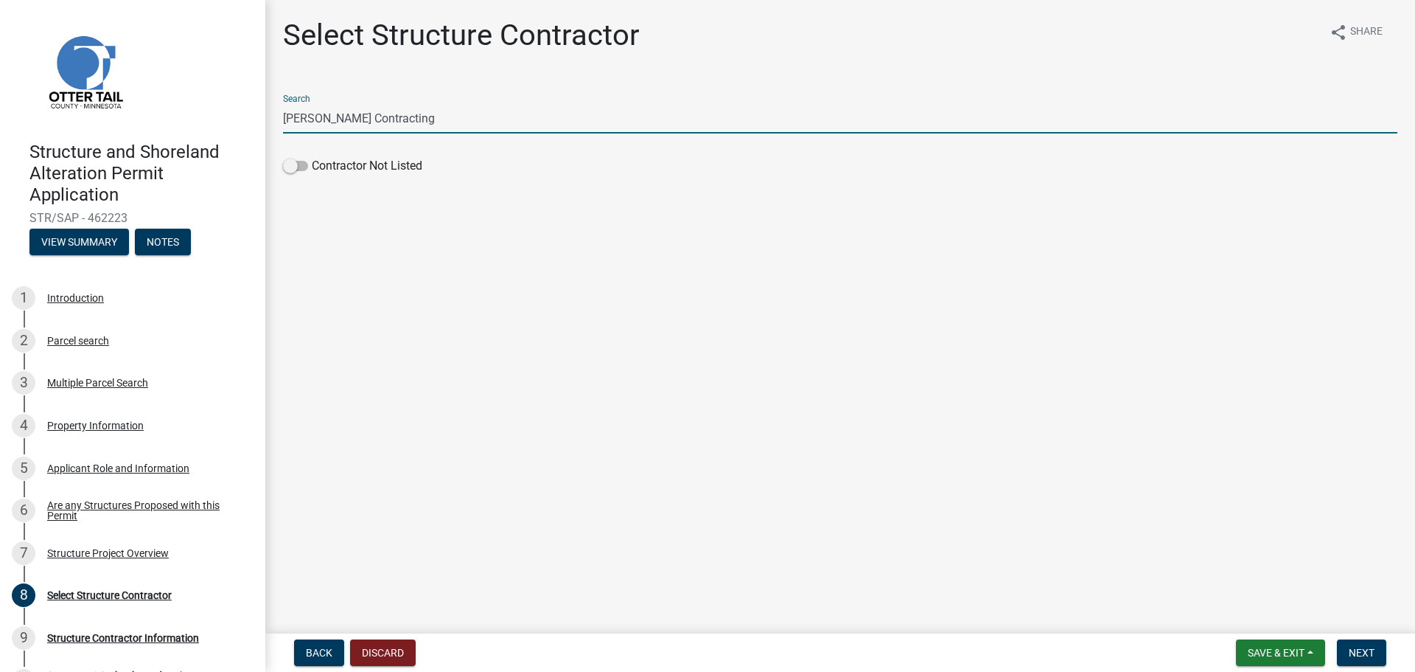
click at [424, 120] on input "dawson Contracting" at bounding box center [840, 118] width 1115 height 30
drag, startPoint x: 419, startPoint y: 115, endPoint x: 288, endPoint y: 111, distance: 131.3
click at [262, 114] on div "Structure and Shoreland Alteration Permit Application STR/SAP - 462223 View Sum…" at bounding box center [707, 336] width 1415 height 672
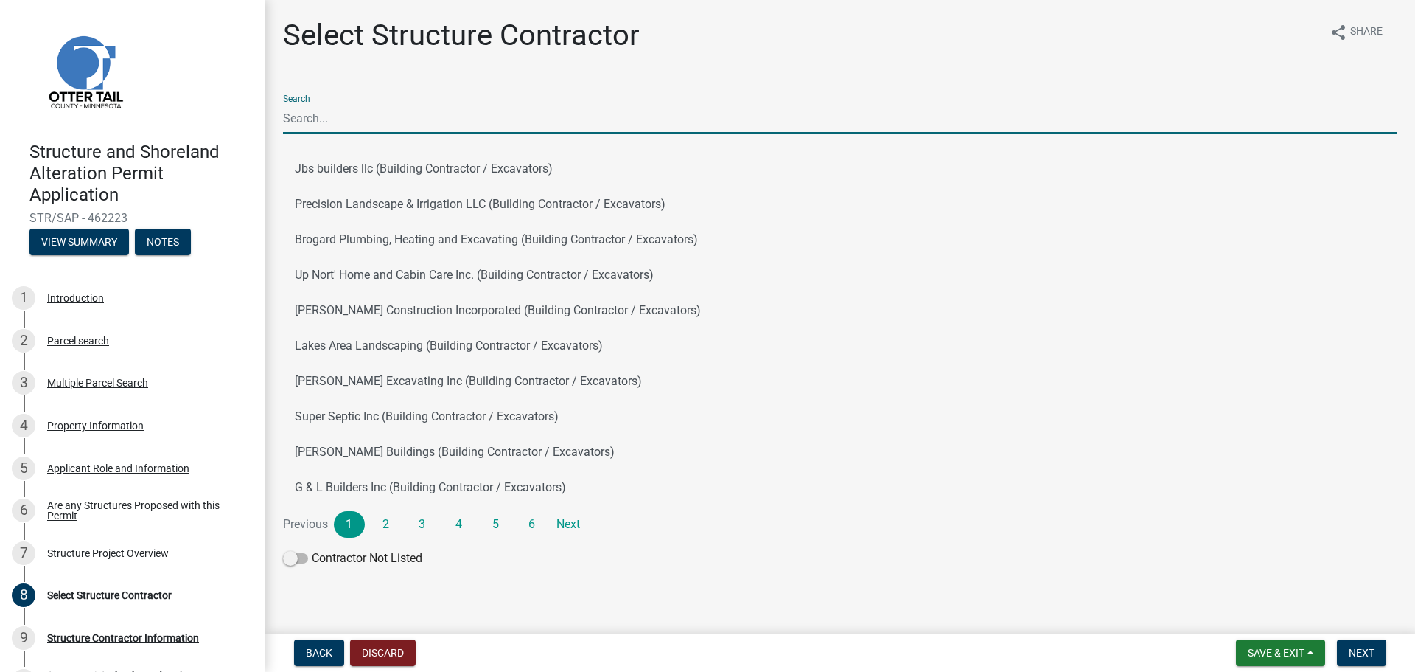
click at [347, 130] on input "Search" at bounding box center [840, 118] width 1115 height 30
type input "dawson Contracting"
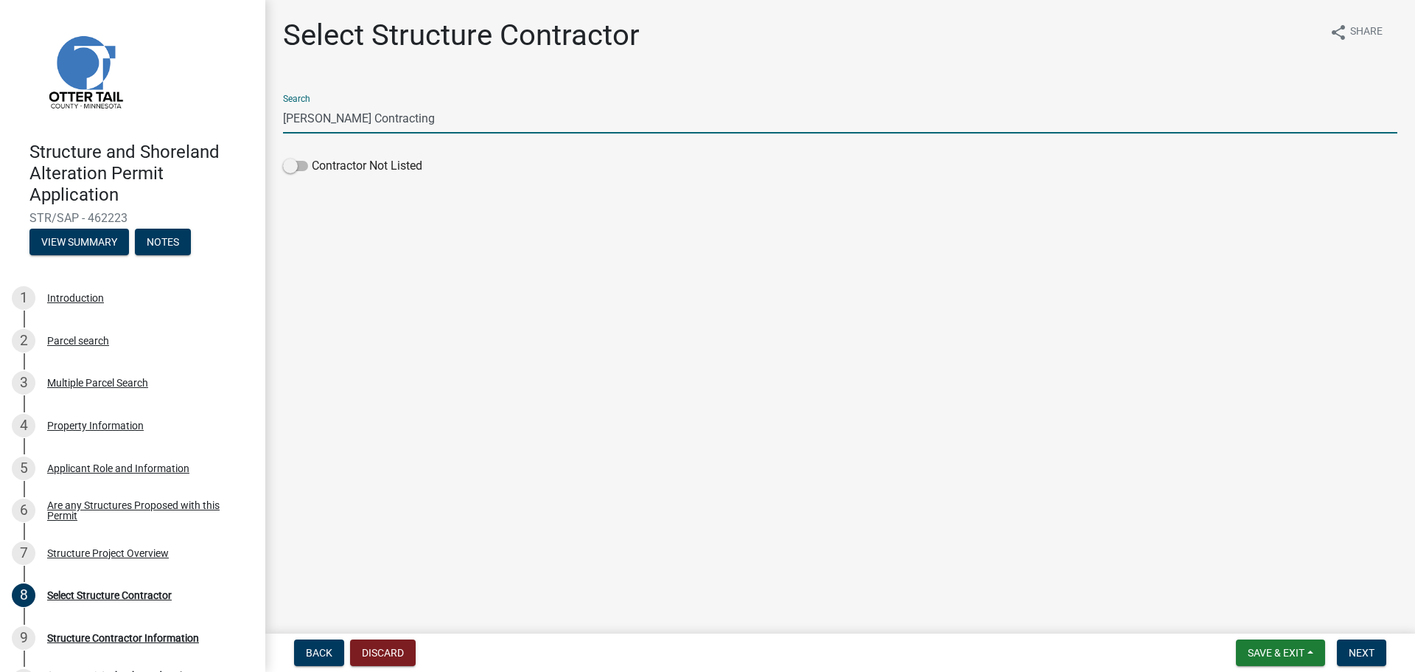
drag, startPoint x: 435, startPoint y: 116, endPoint x: 230, endPoint y: 118, distance: 205.0
click at [232, 119] on div "Structure and Shoreland Alteration Permit Application STR/SAP - 462223 View Sum…" at bounding box center [707, 336] width 1415 height 672
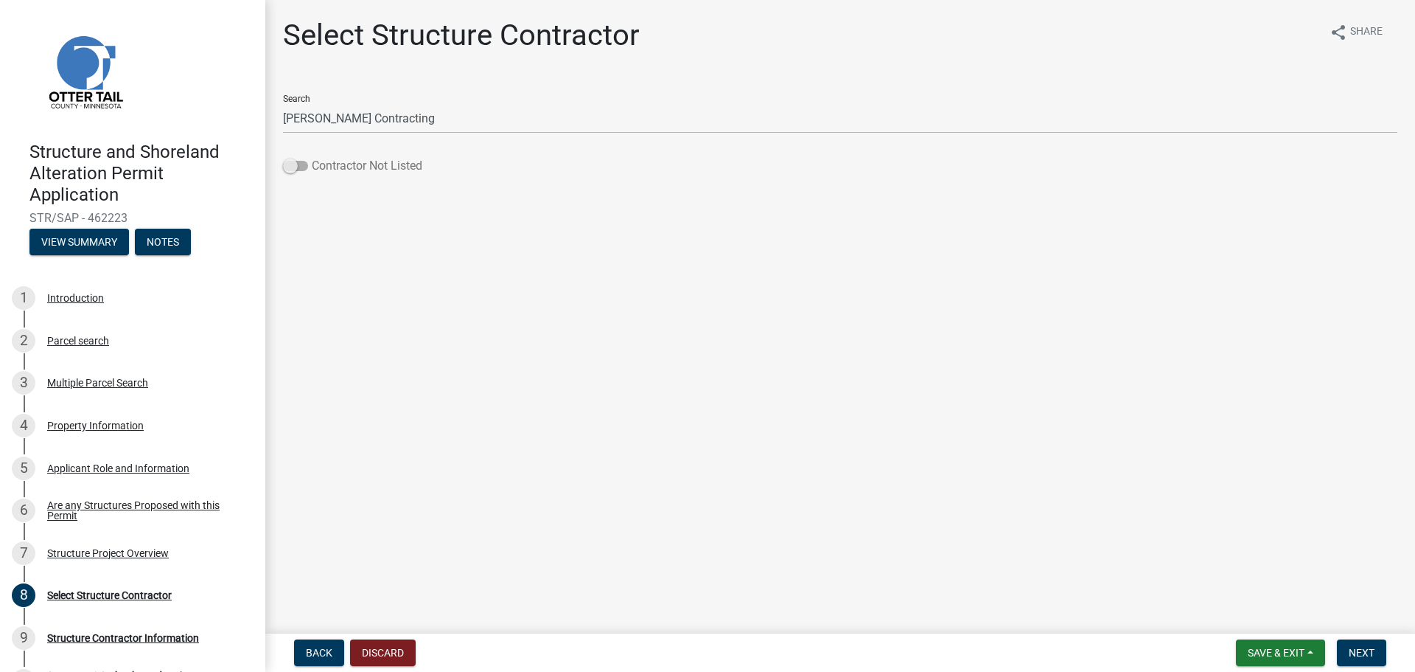
click at [304, 166] on span at bounding box center [295, 166] width 25 height 10
click at [312, 157] on input "Contractor Not Listed" at bounding box center [312, 157] width 0 height 0
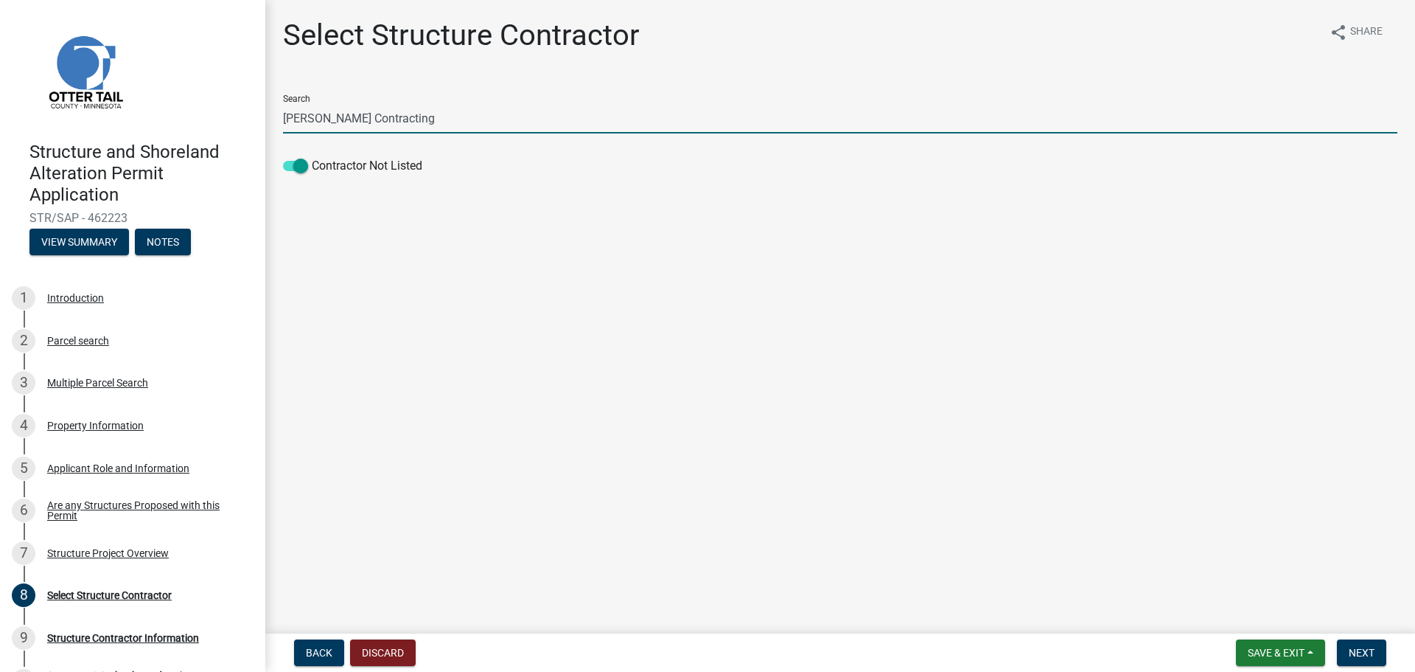
click at [421, 121] on input "dawson Contracting" at bounding box center [840, 118] width 1115 height 30
click at [1371, 656] on span "Next" at bounding box center [1362, 653] width 26 height 12
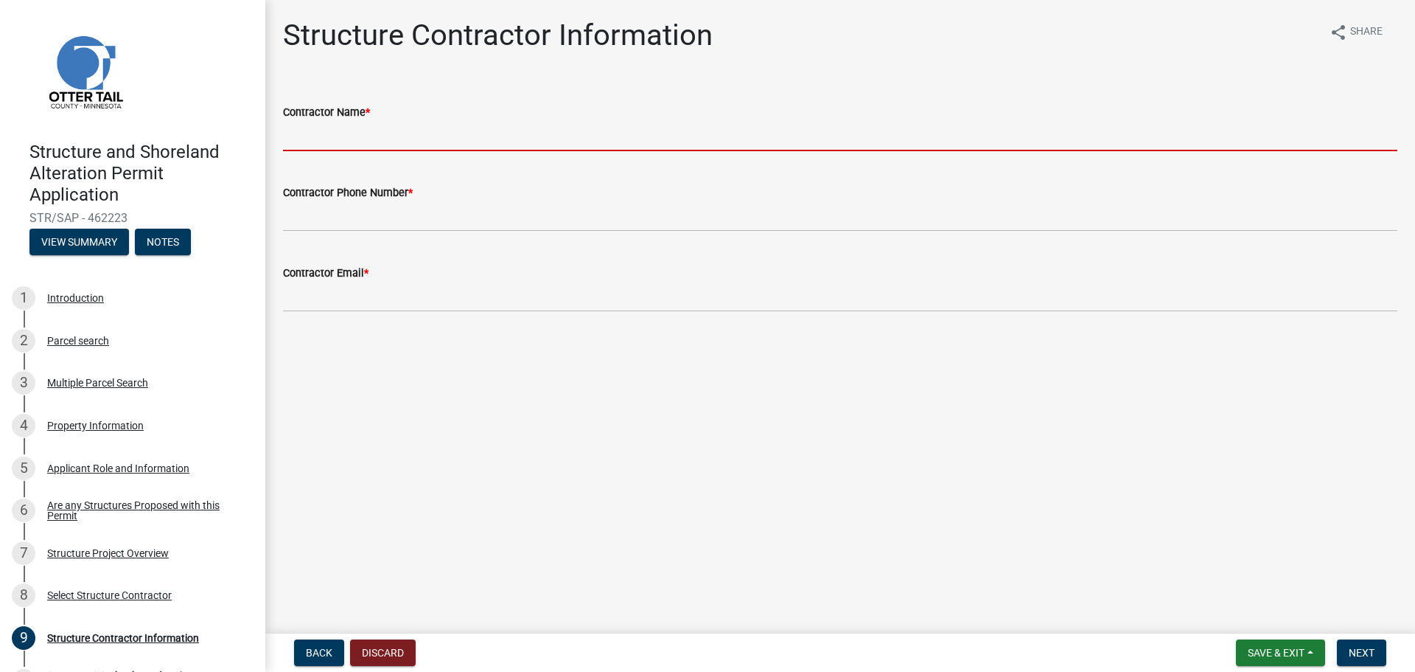
click at [338, 136] on input "Contractor Name *" at bounding box center [840, 136] width 1115 height 30
type input "[PERSON_NAME] Contracting LLC"
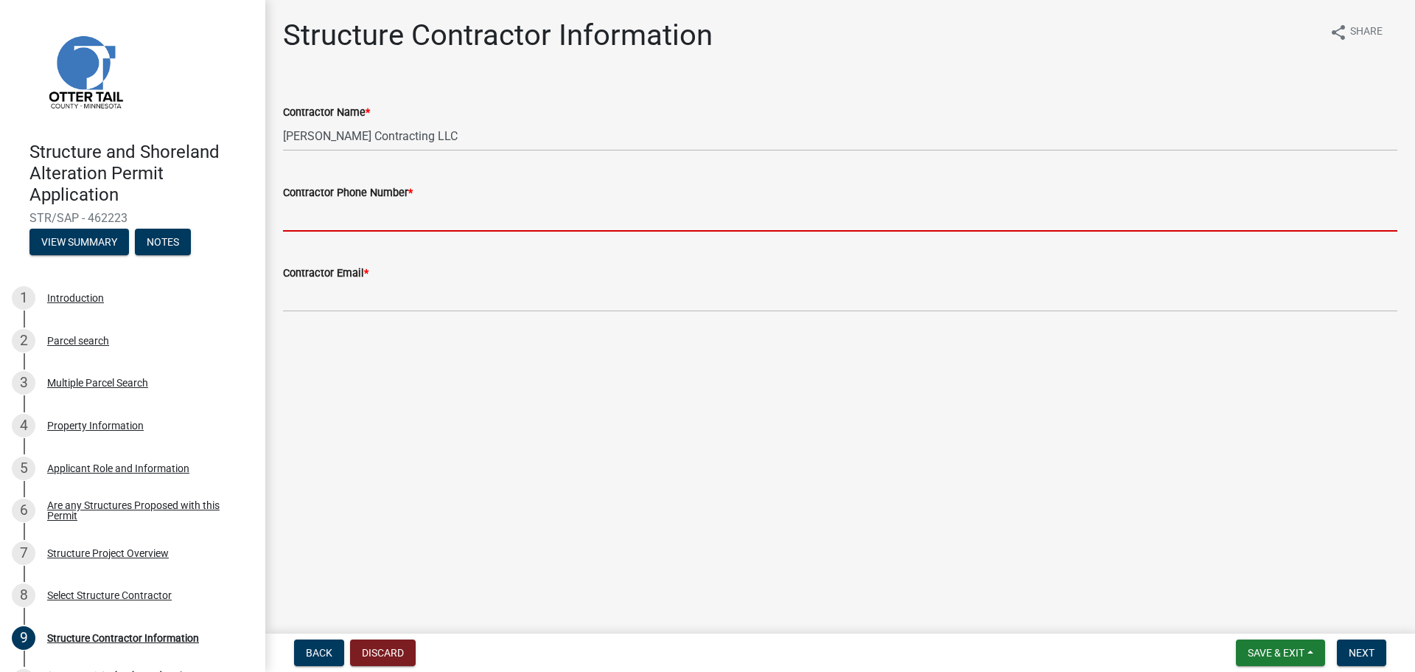
click at [361, 220] on input "Contractor Phone Number *" at bounding box center [840, 216] width 1115 height 30
type input "[PHONE_NUMBER]"
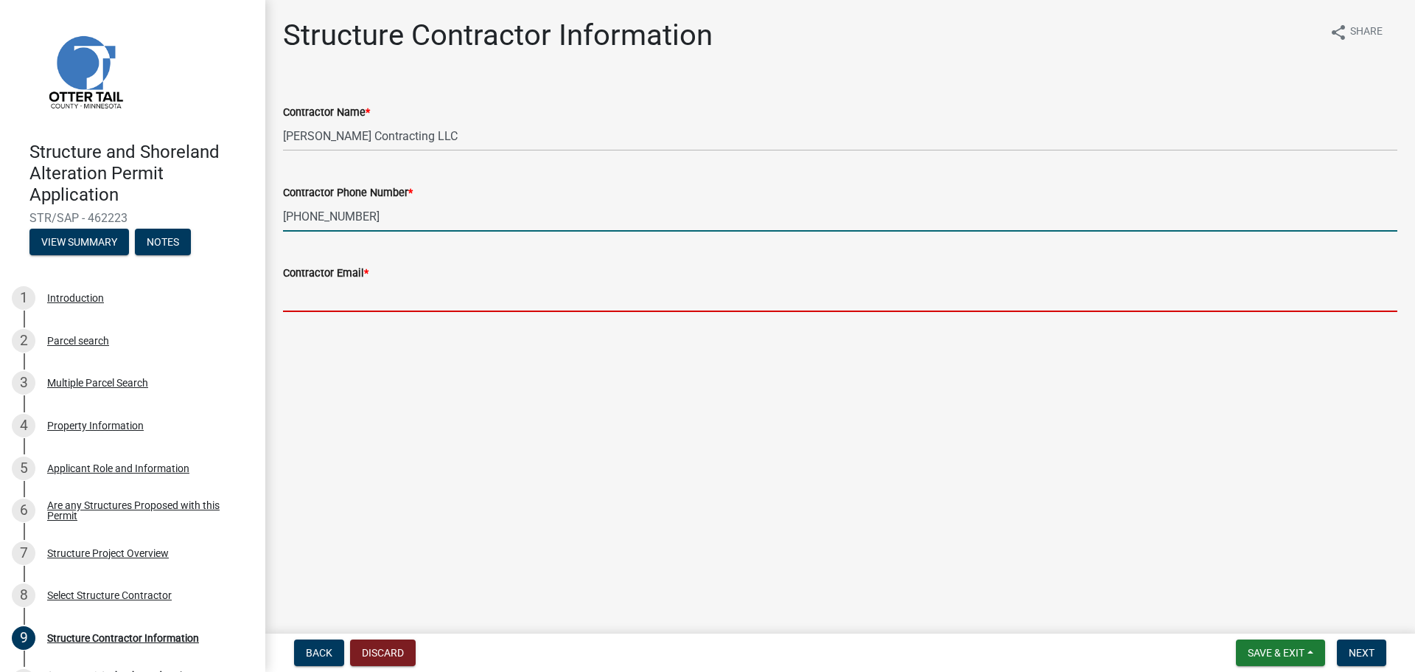
click at [372, 304] on input "Contractor Email *" at bounding box center [840, 297] width 1115 height 30
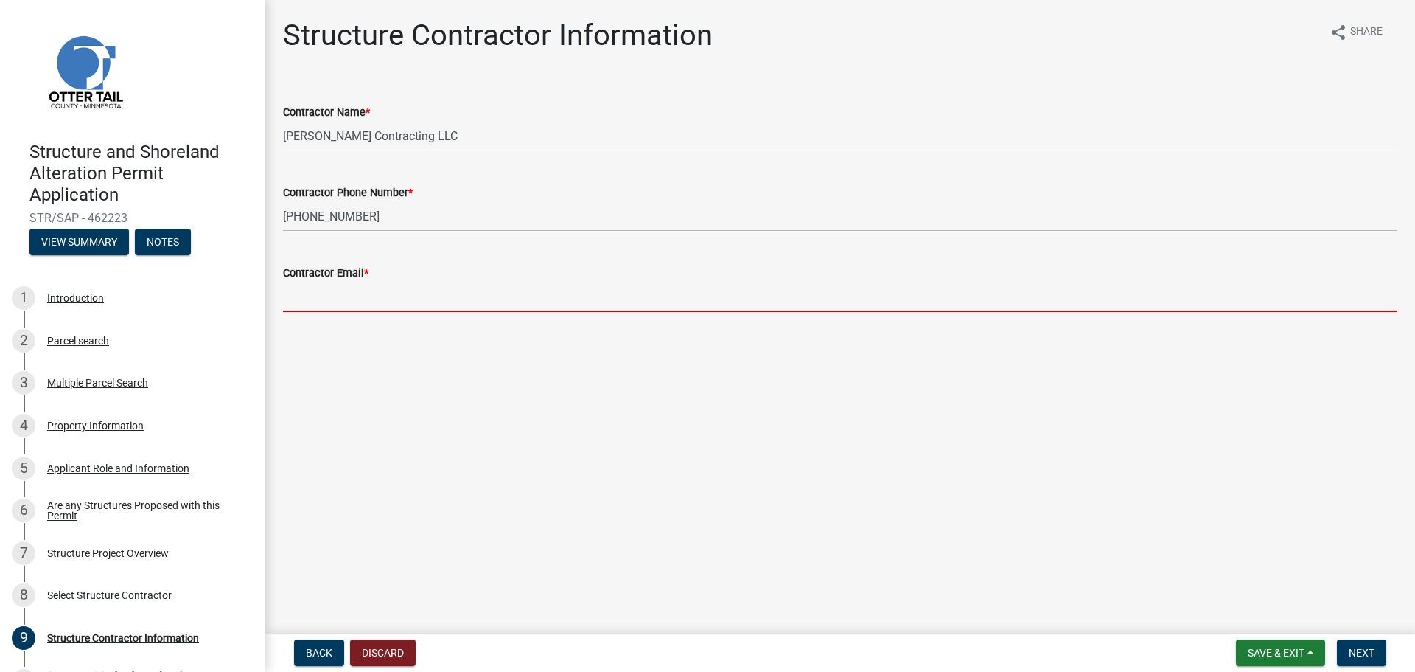
type input "[PERSON_NAME][EMAIL_ADDRESS][DOMAIN_NAME]"
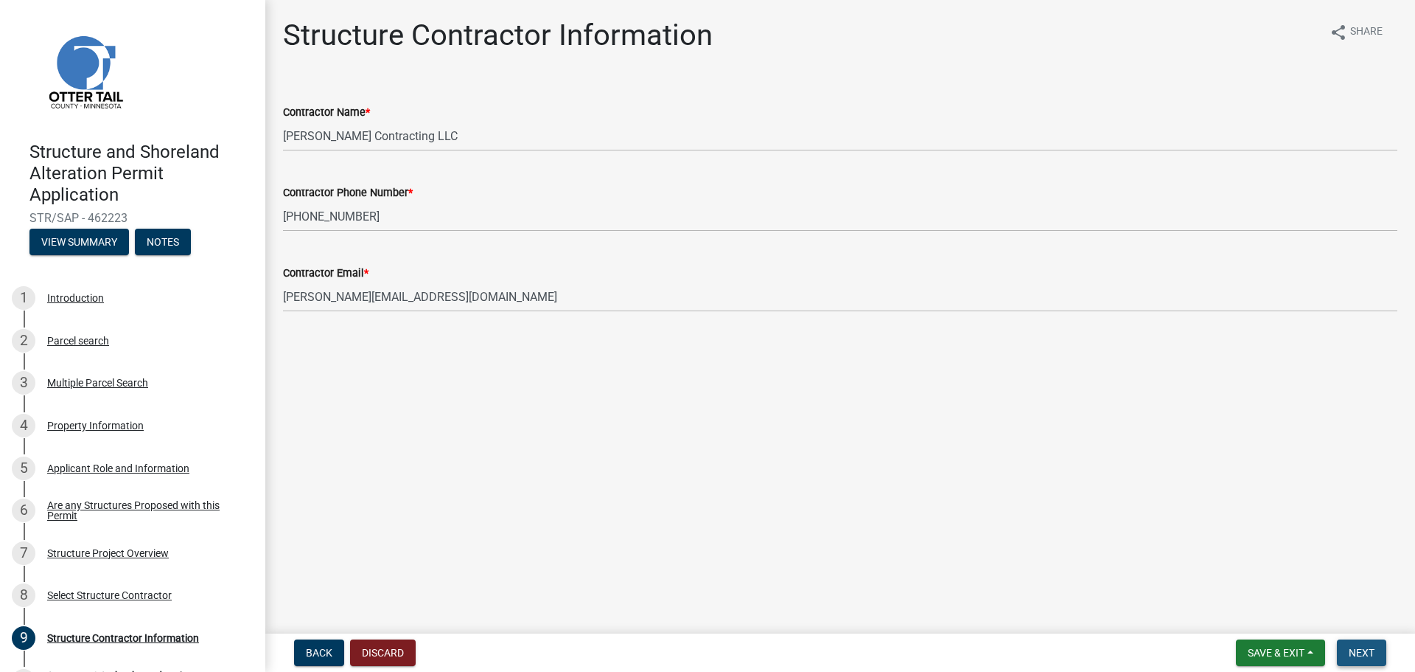
click at [1379, 663] on button "Next" at bounding box center [1361, 652] width 49 height 27
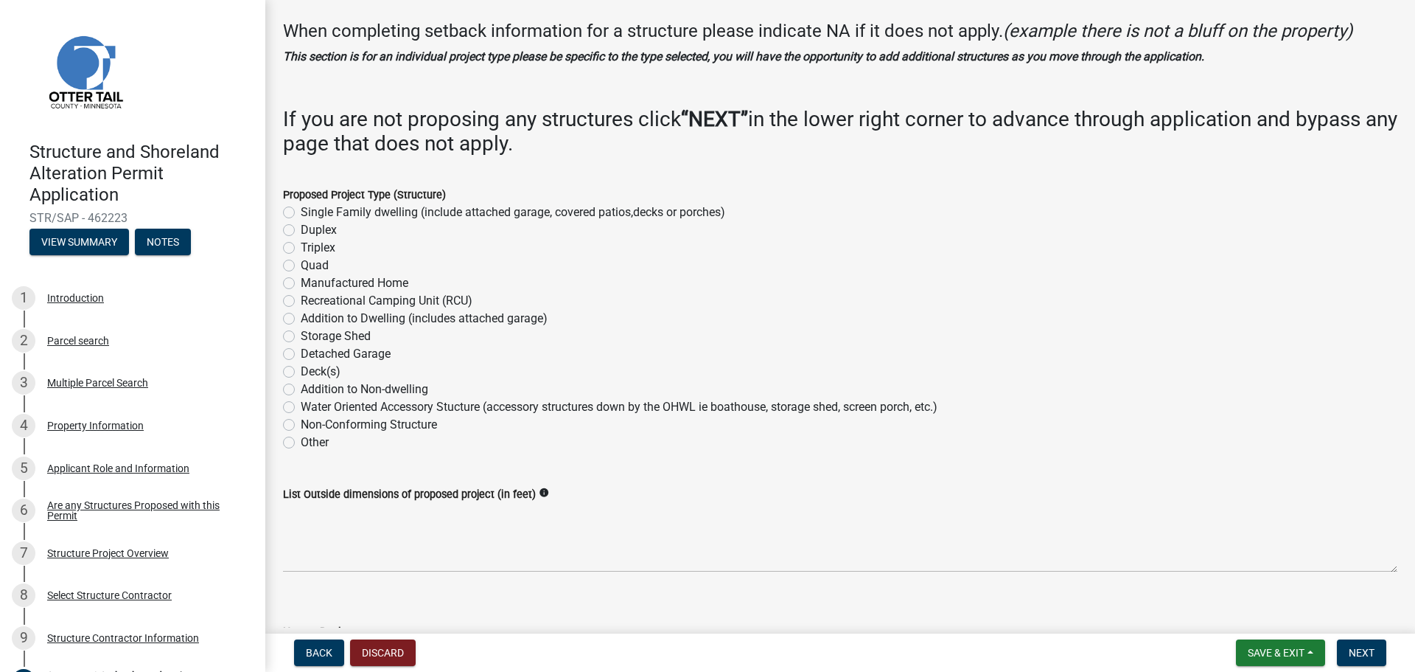
scroll to position [74, 0]
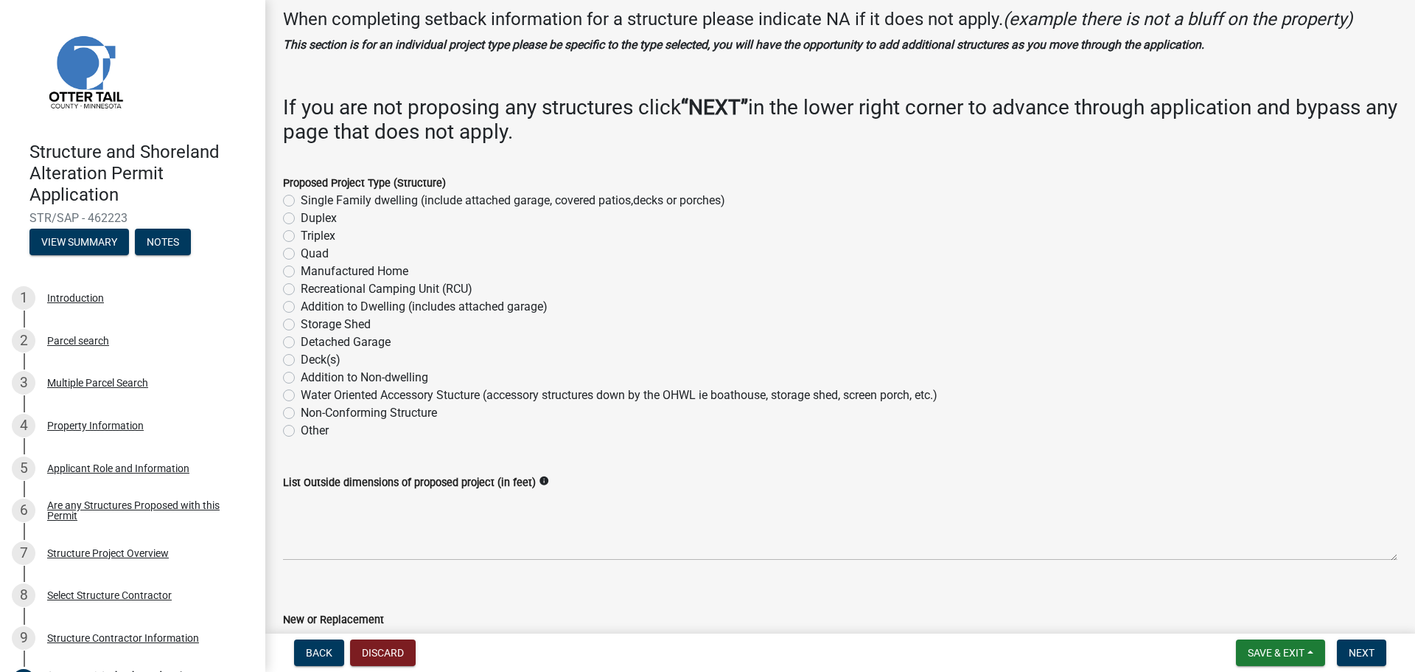
click at [389, 209] on div "Duplex" at bounding box center [840, 218] width 1115 height 18
click at [389, 201] on label "Single Family dwelling (include attached garage, covered patios,decks or porche…" at bounding box center [513, 201] width 425 height 18
click at [310, 201] on input "Single Family dwelling (include attached garage, covered patios,decks or porche…" at bounding box center [306, 197] width 10 height 10
radio input "true"
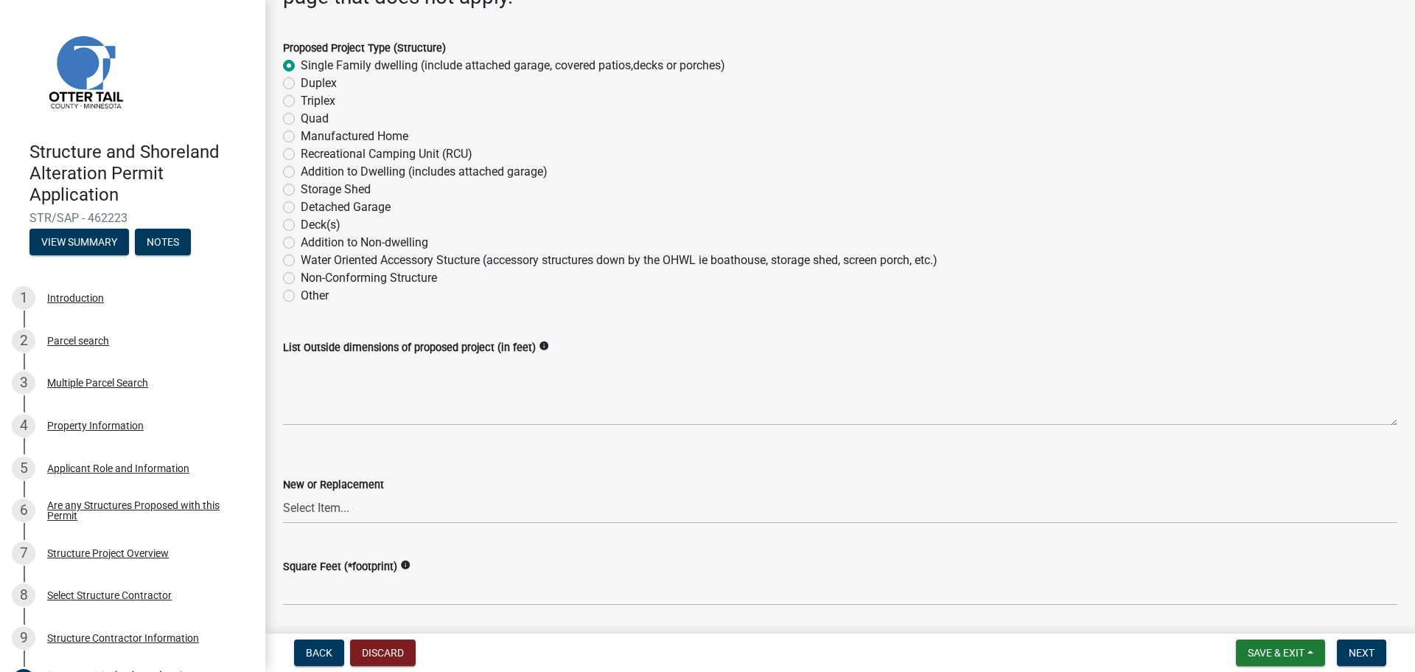
scroll to position [221, 0]
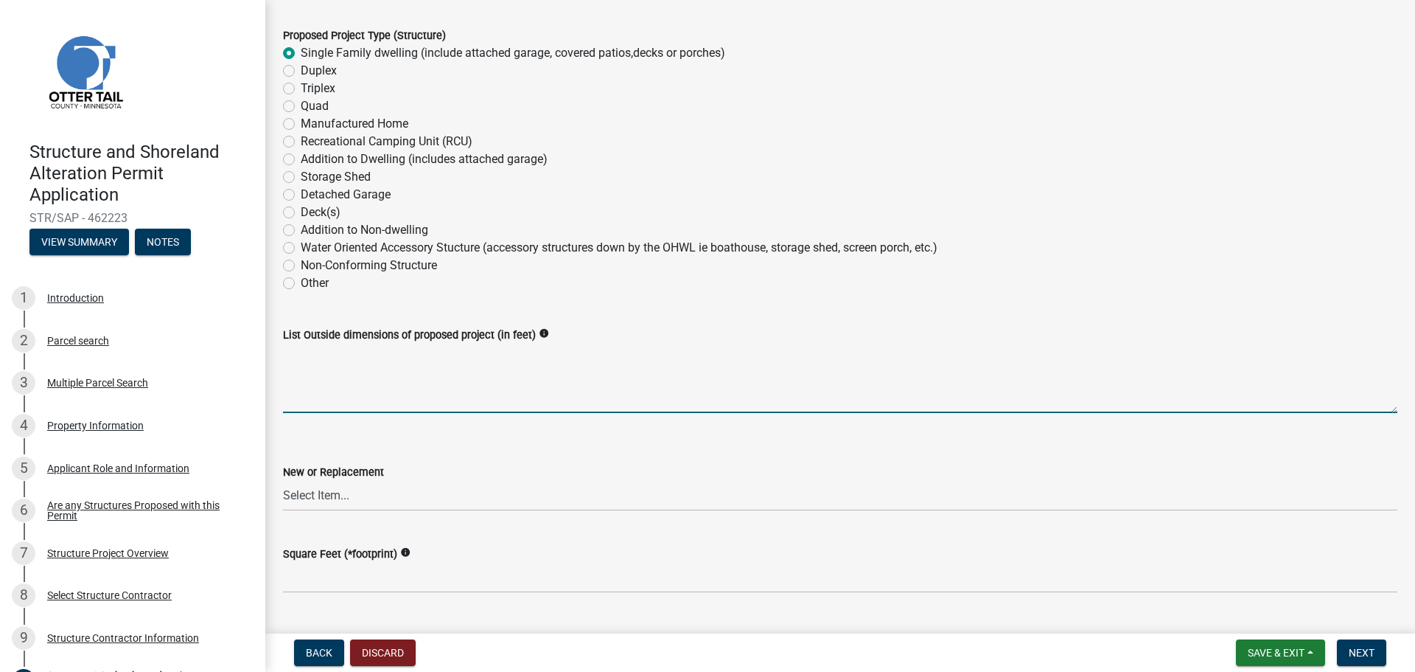
click at [438, 403] on textarea "List Outside dimensions of proposed project (in feet)" at bounding box center [840, 378] width 1115 height 69
click at [344, 361] on textarea "List Outside dimensions of proposed project (in feet)" at bounding box center [840, 378] width 1115 height 69
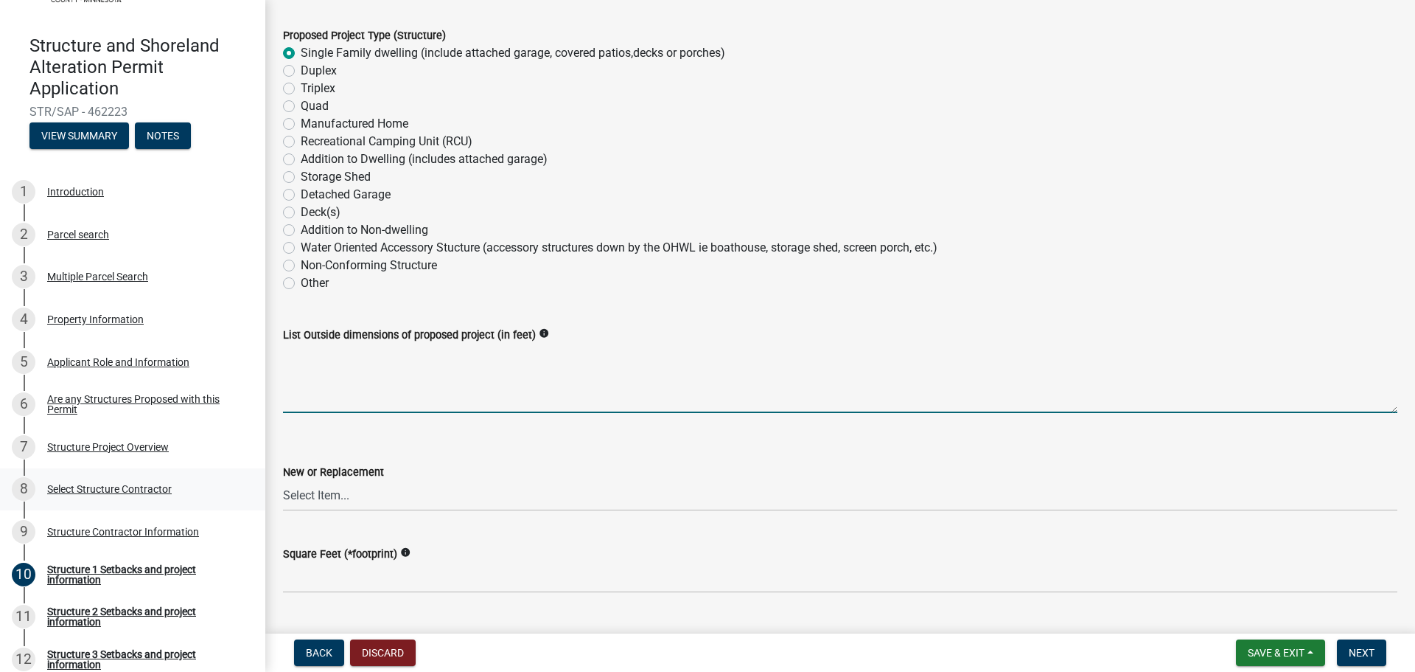
scroll to position [147, 0]
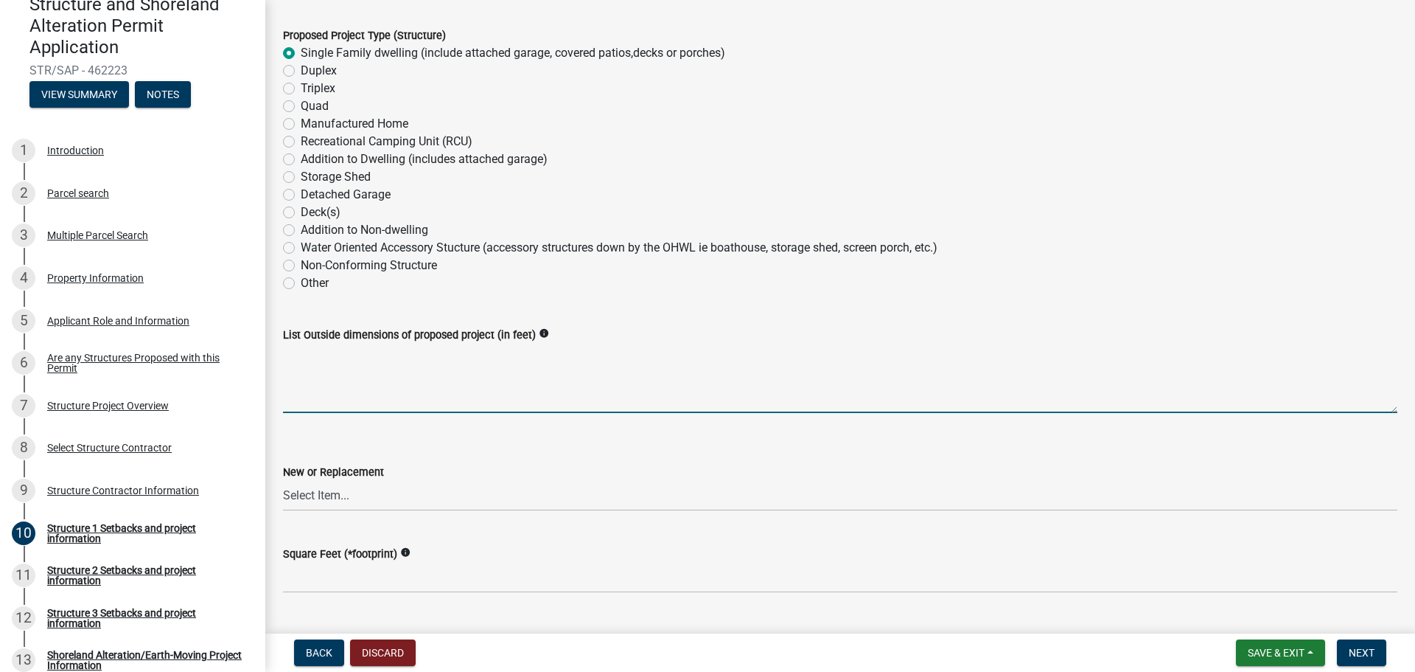
click at [390, 360] on textarea "List Outside dimensions of proposed project (in feet)" at bounding box center [840, 378] width 1115 height 69
type textarea "5"
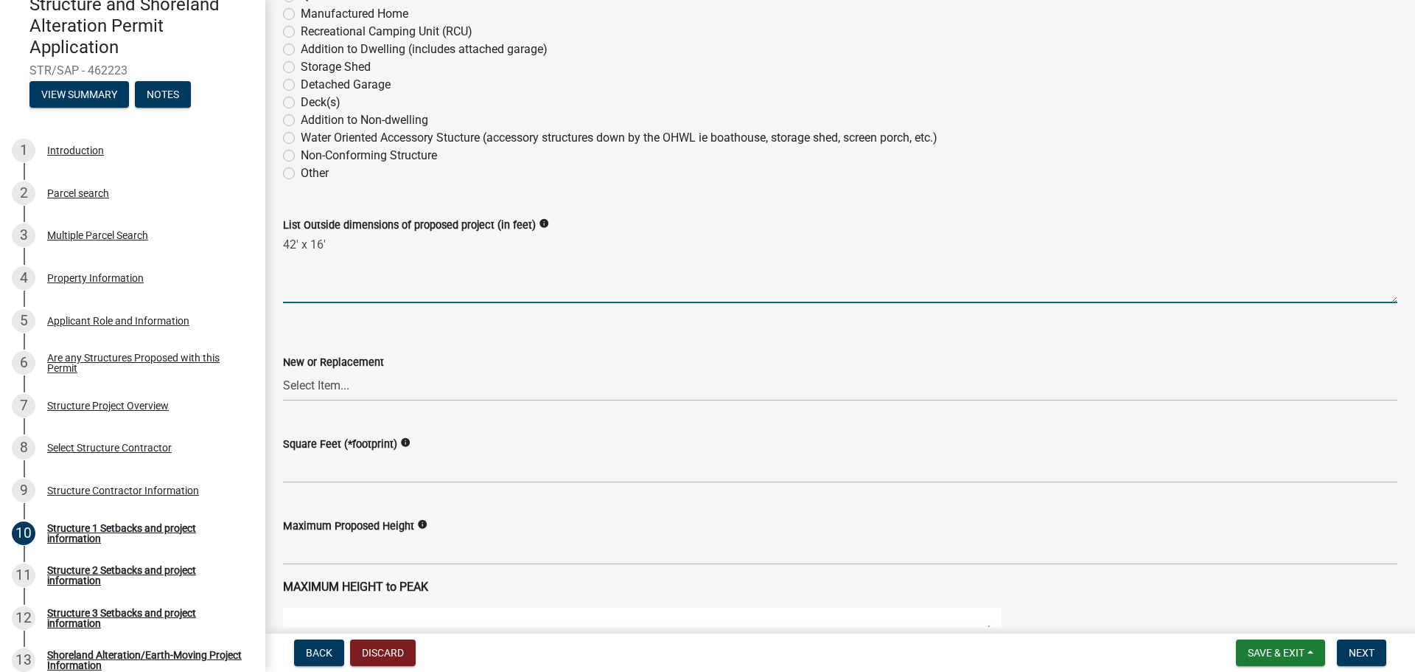
scroll to position [369, 0]
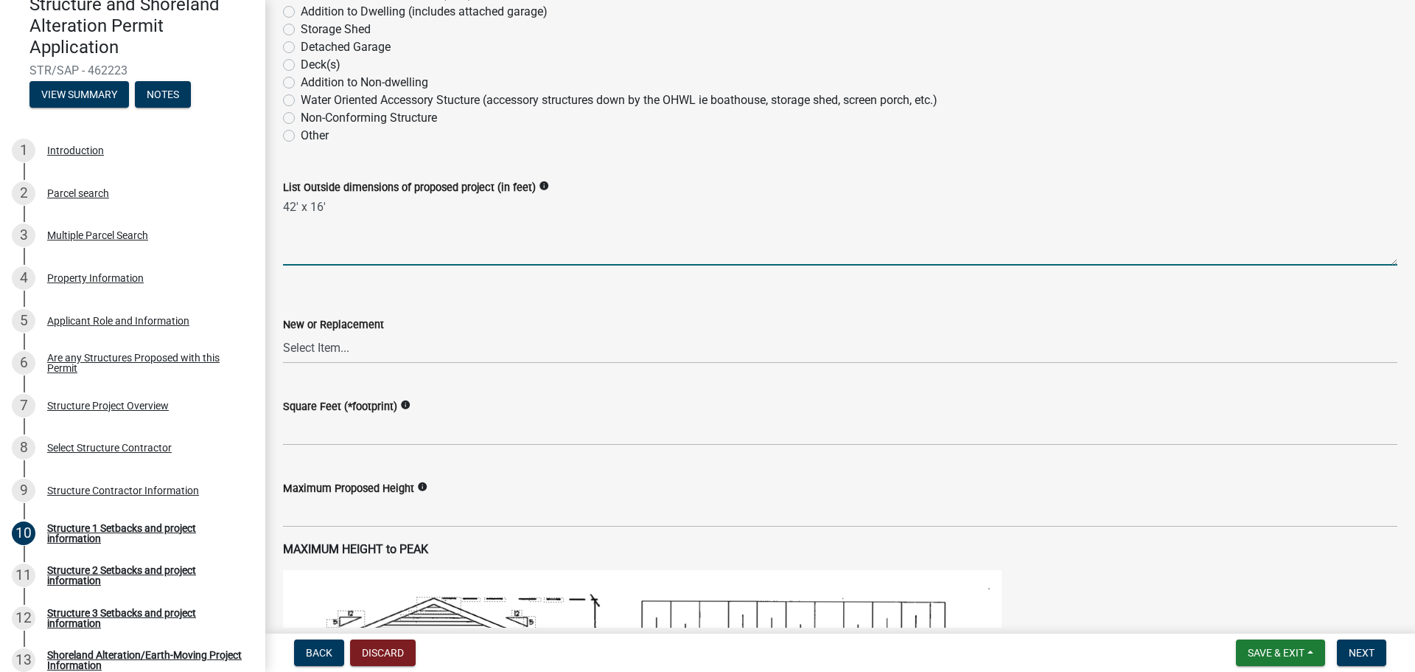
type textarea "42' x 16'"
click at [401, 348] on select "Select Item... New Replacement" at bounding box center [840, 348] width 1115 height 30
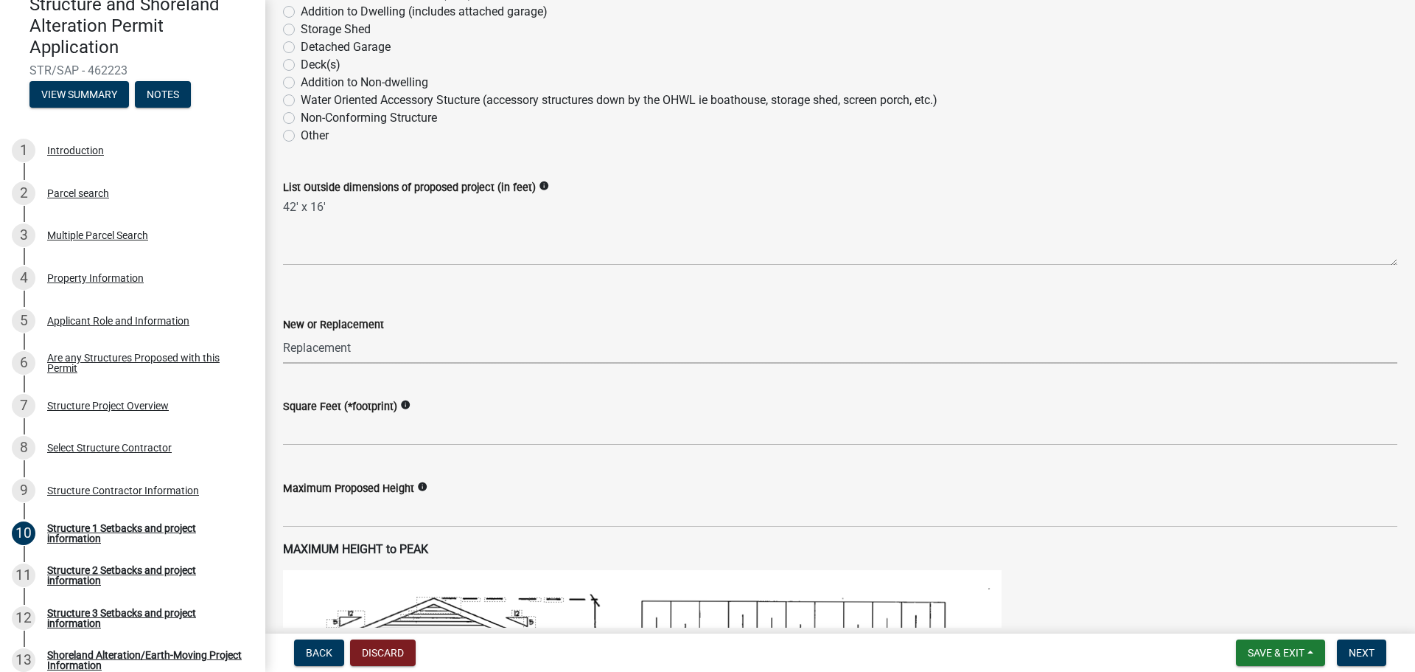
click at [283, 333] on select "Select Item... New Replacement" at bounding box center [840, 348] width 1115 height 30
select select "a3cc236c-43aa-406a-8353-e0398d57c407"
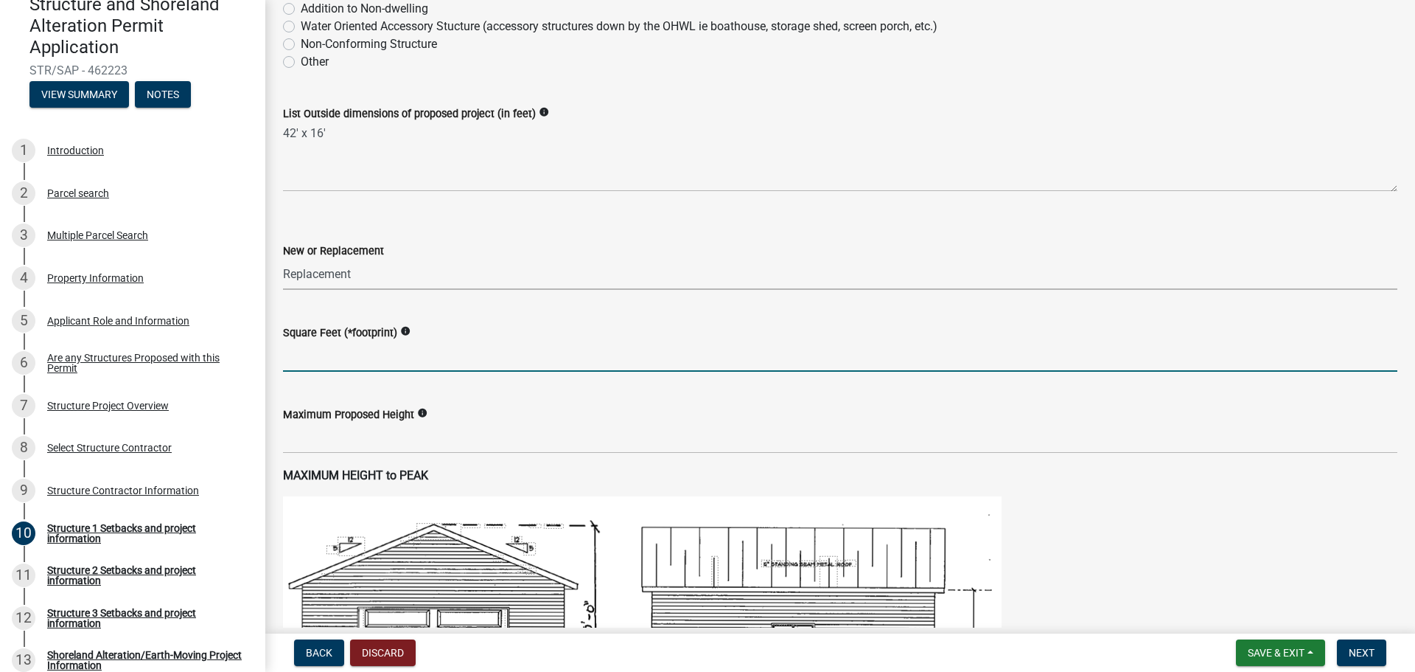
click at [350, 369] on input "text" at bounding box center [840, 356] width 1115 height 30
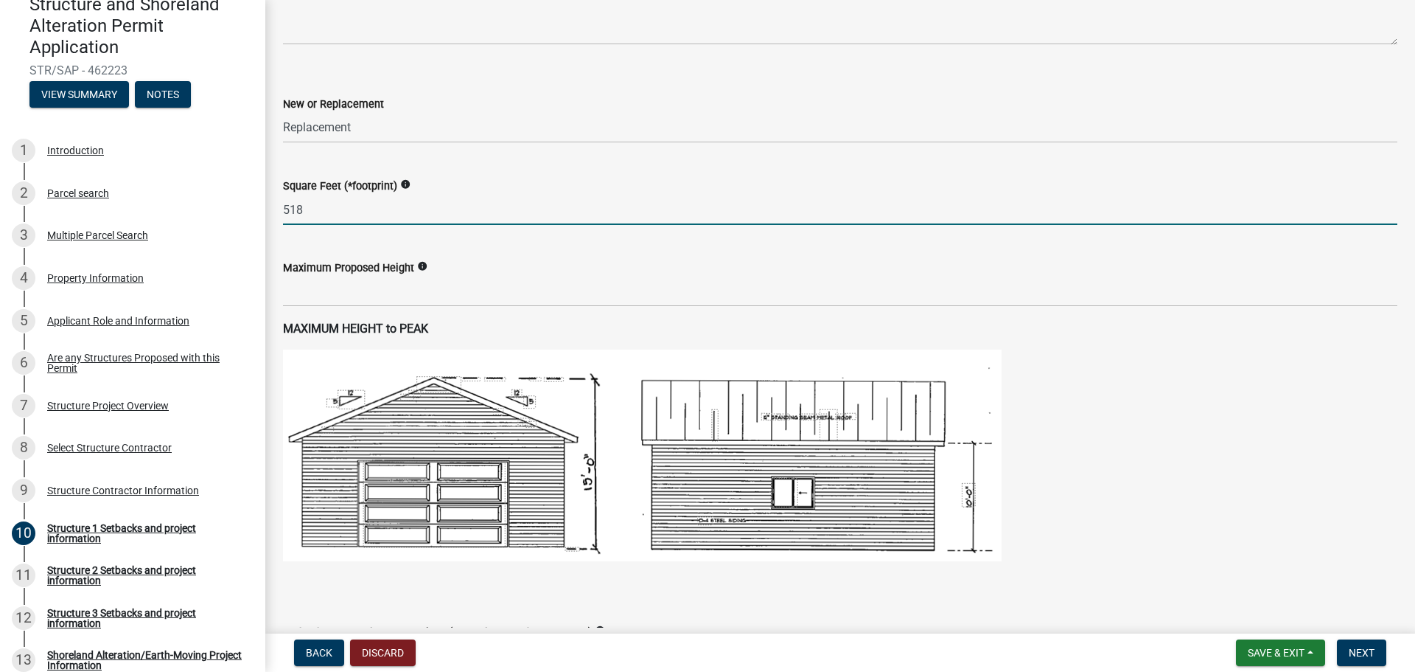
scroll to position [590, 0]
type input "518"
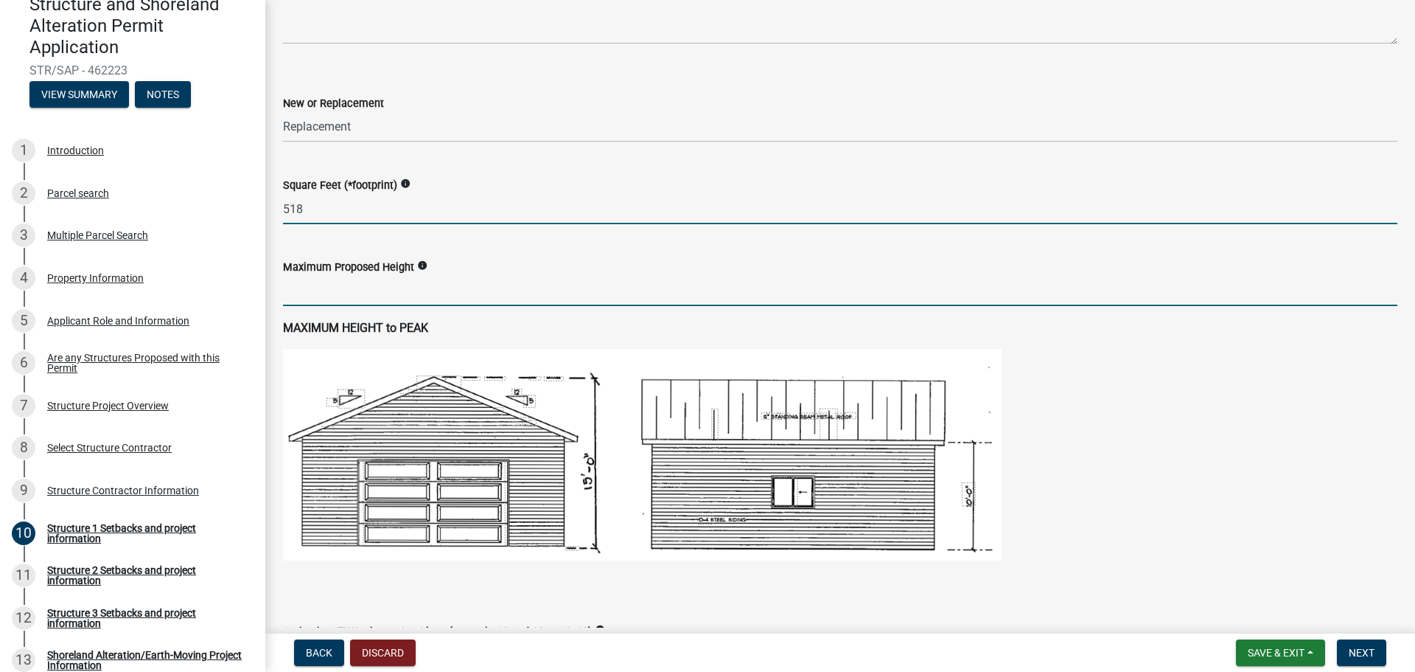
click at [400, 296] on input "text" at bounding box center [840, 291] width 1115 height 30
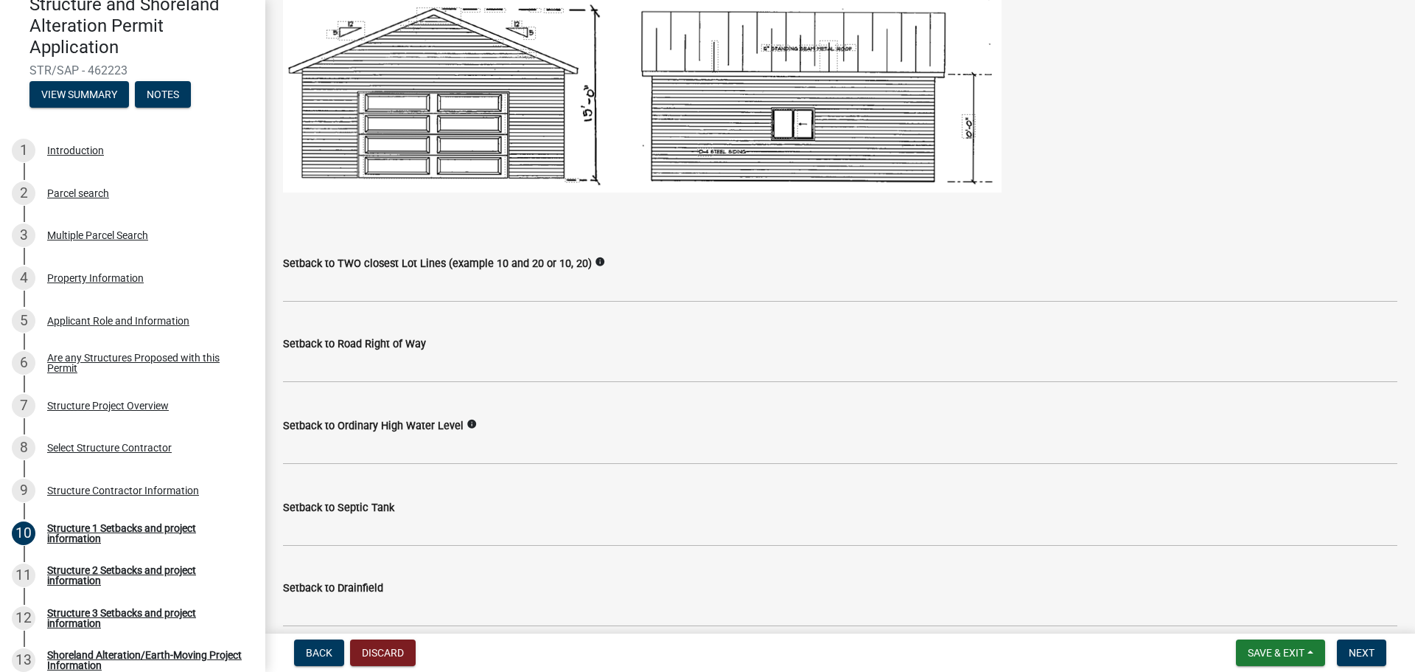
scroll to position [958, 0]
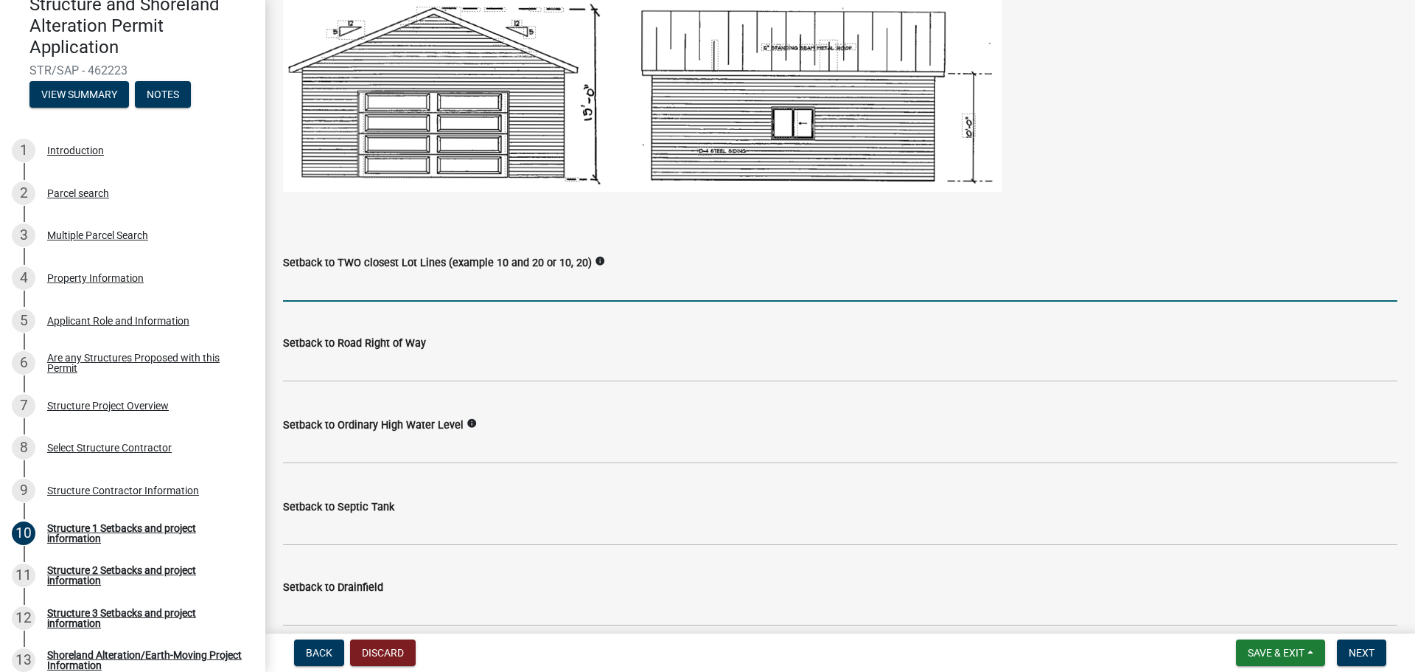
type input "116"
click at [385, 286] on input "Setback to TWO closest Lot Lines (example 10 and 20 or 10, 20)" at bounding box center [840, 286] width 1115 height 30
type input "10,45"
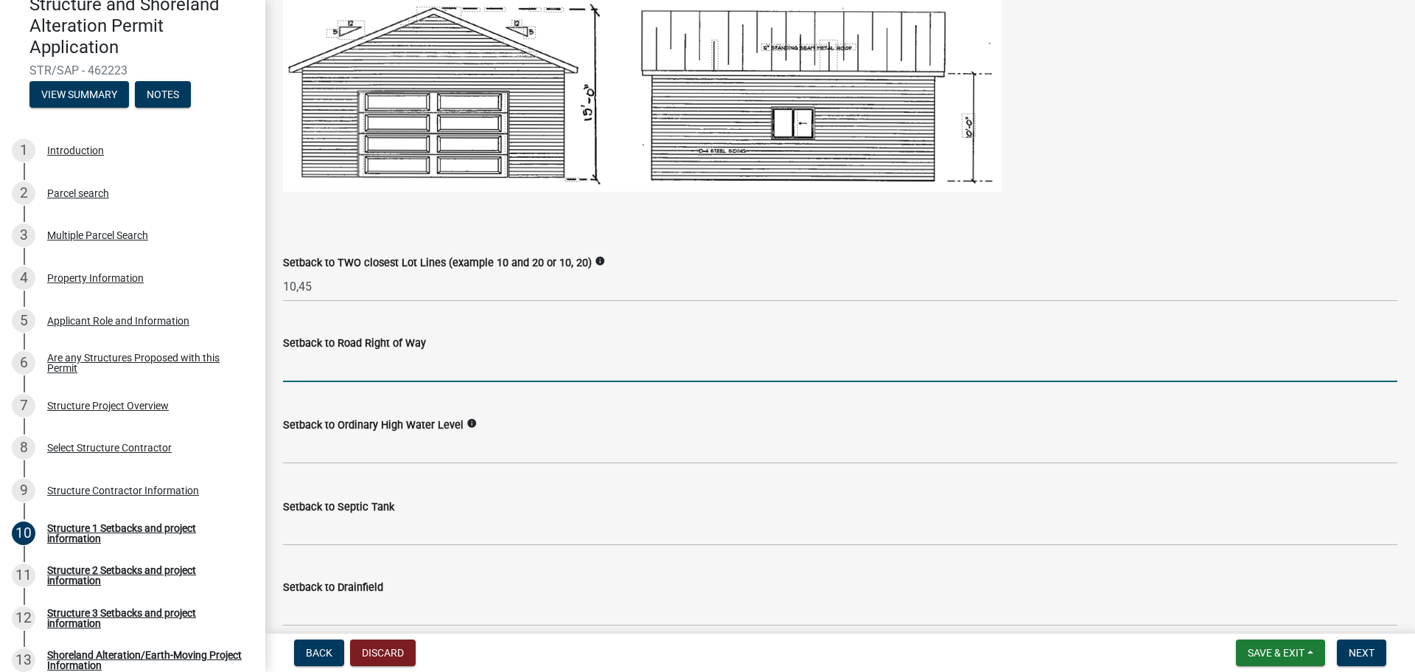
click at [470, 358] on input "text" at bounding box center [840, 367] width 1115 height 30
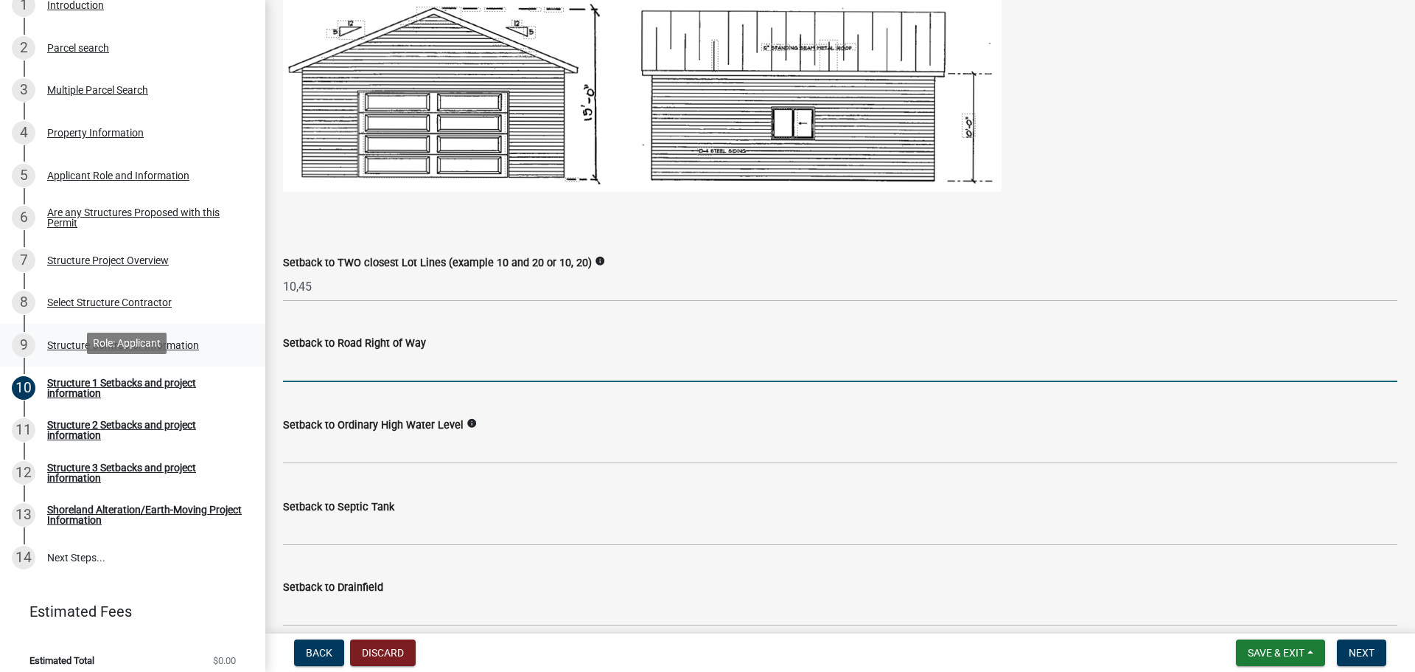
scroll to position [304, 0]
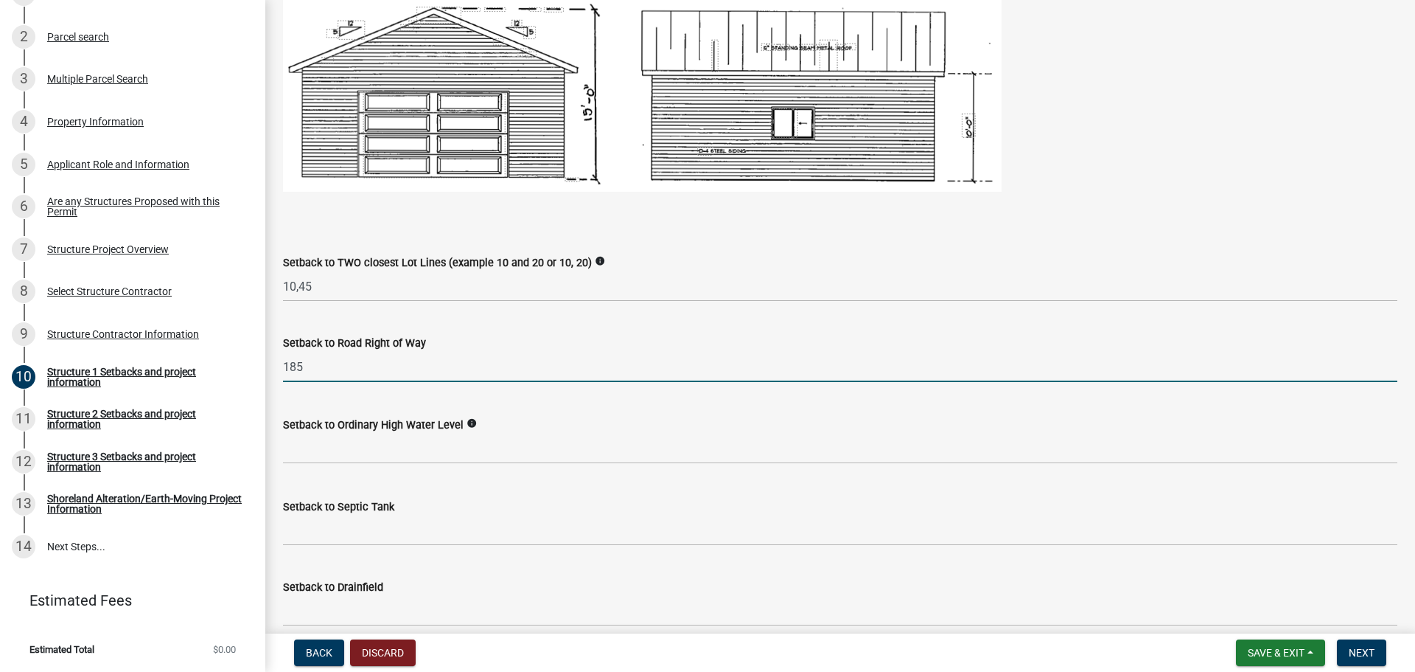
type input "185"
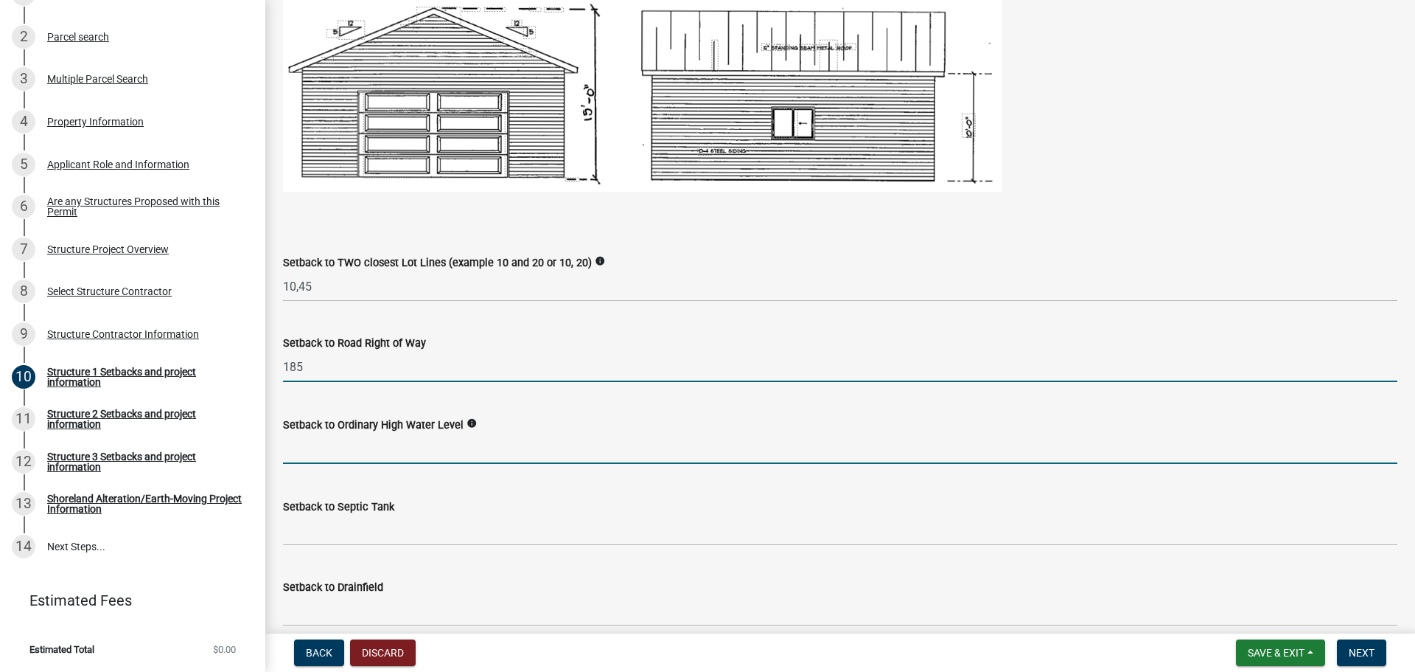
click at [476, 447] on input "text" at bounding box center [840, 448] width 1115 height 30
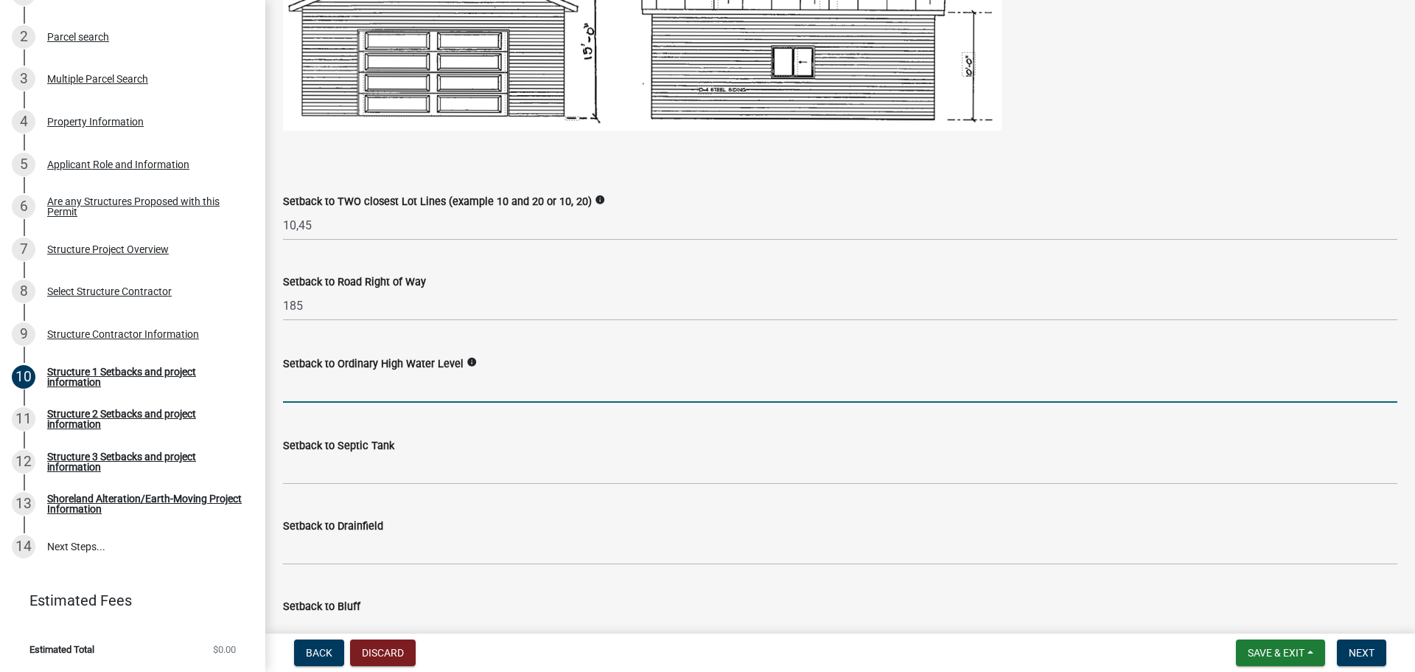
scroll to position [1032, 0]
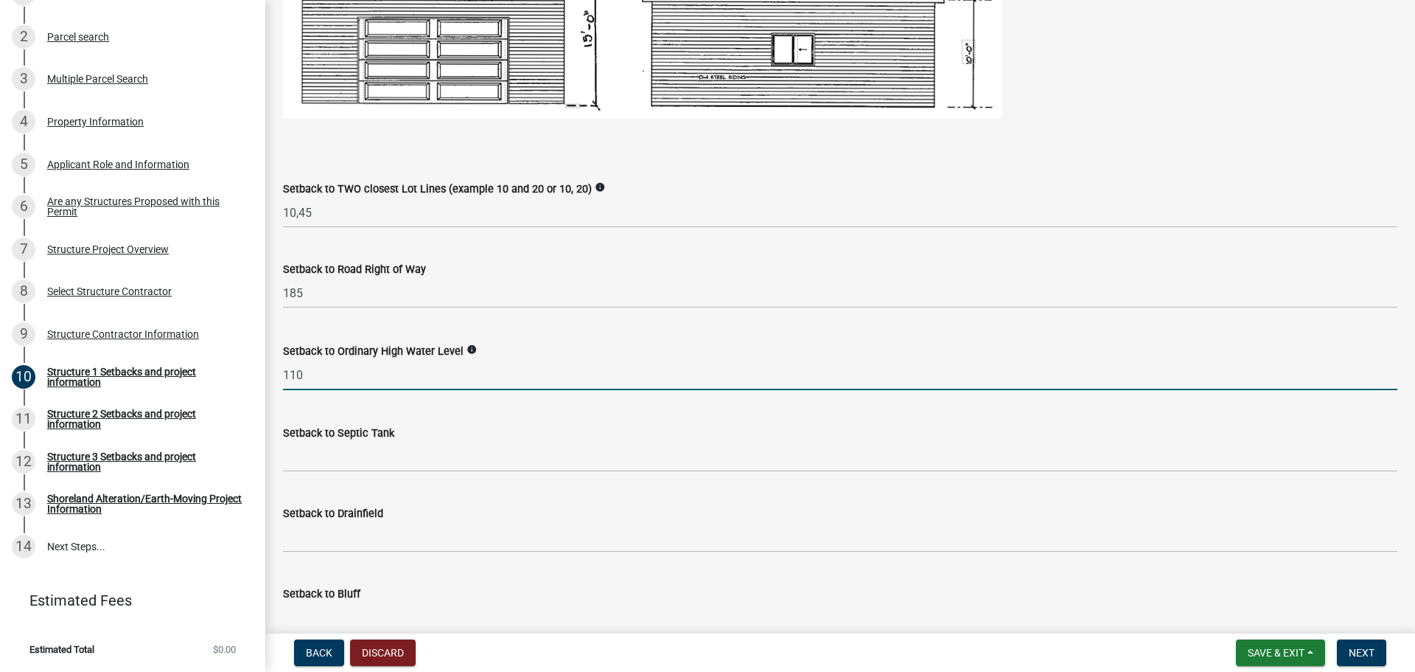
type input "110"
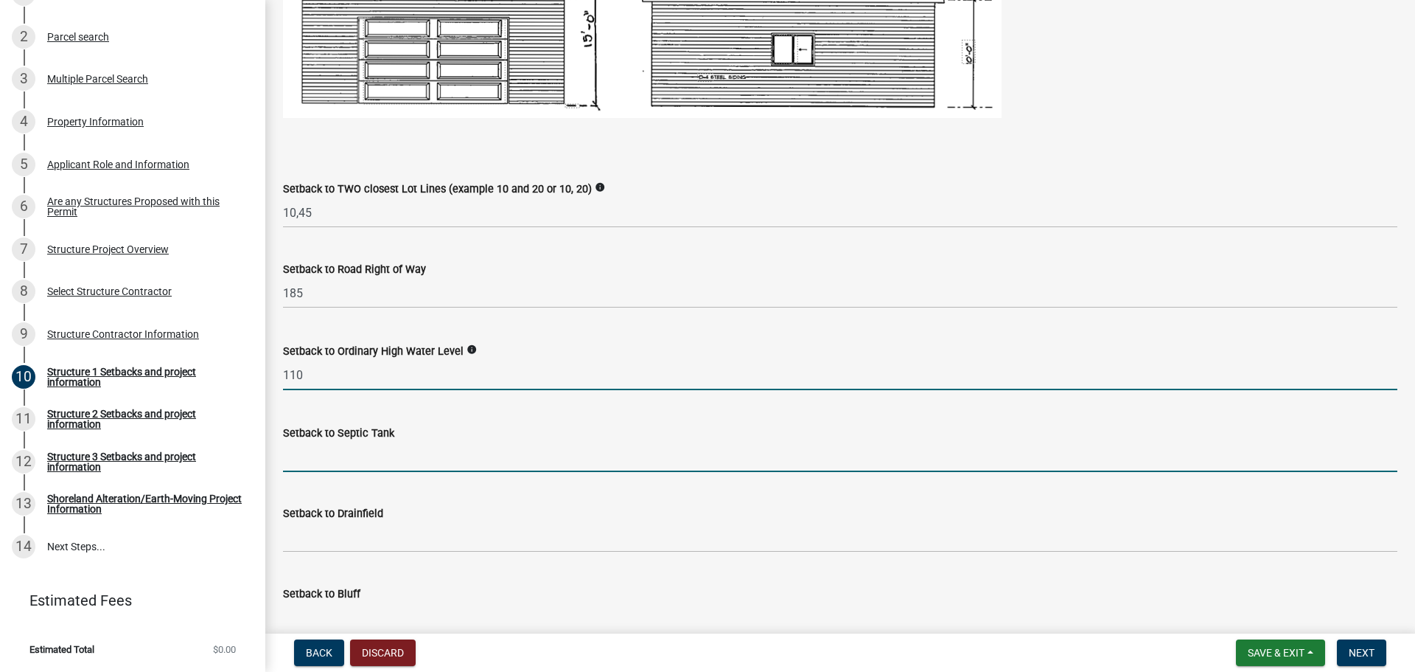
click at [369, 456] on input "Setback to Septic Tank" at bounding box center [840, 457] width 1115 height 30
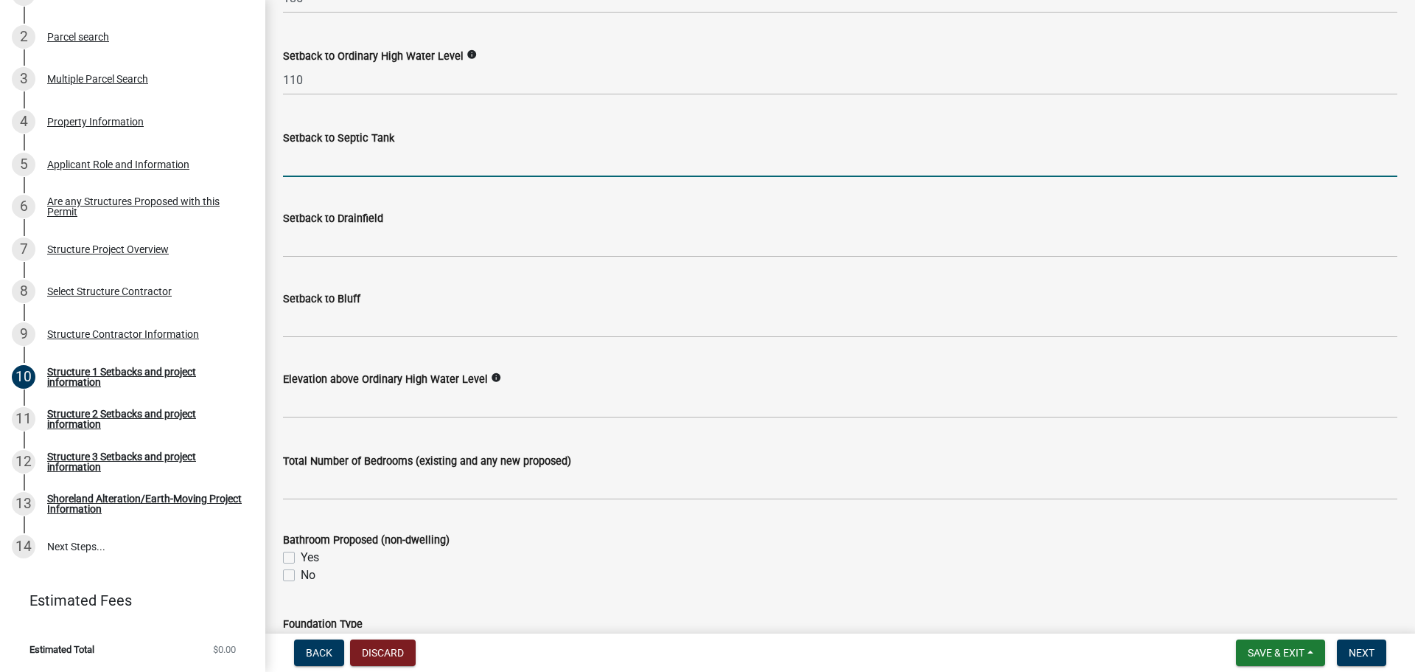
scroll to position [1401, 0]
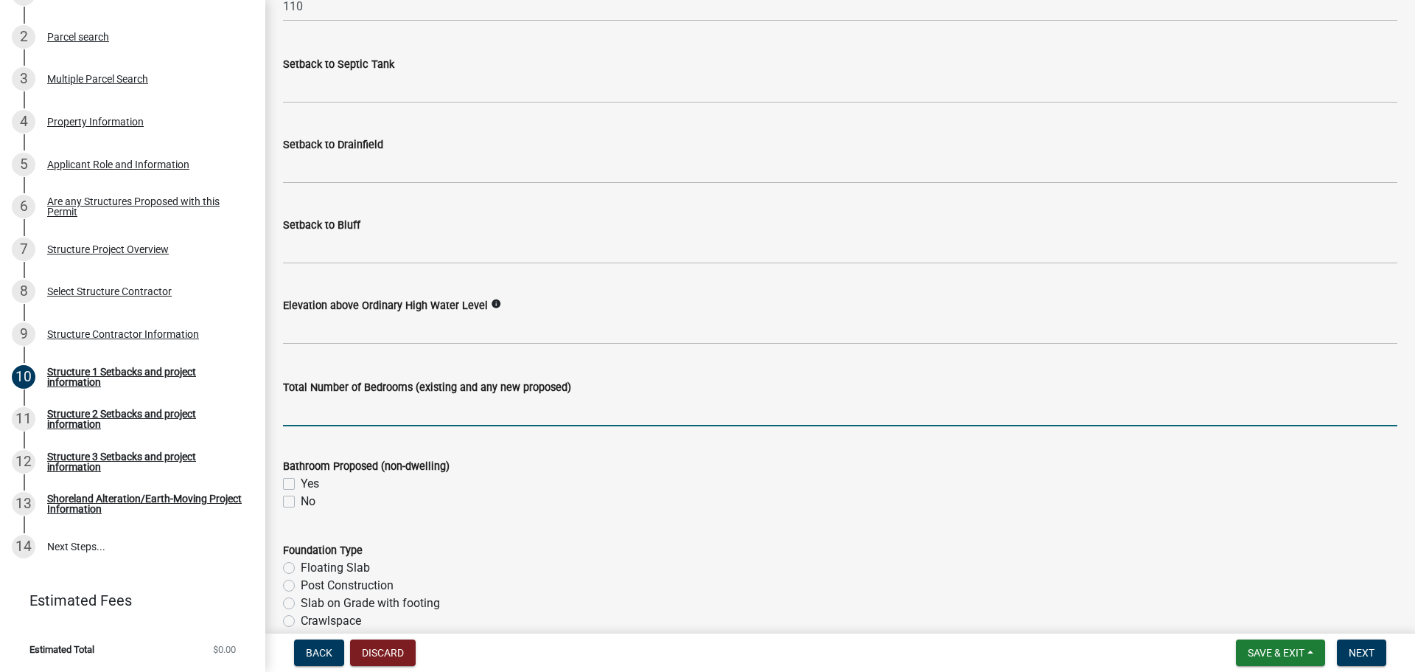
click at [377, 416] on input "text" at bounding box center [840, 411] width 1115 height 30
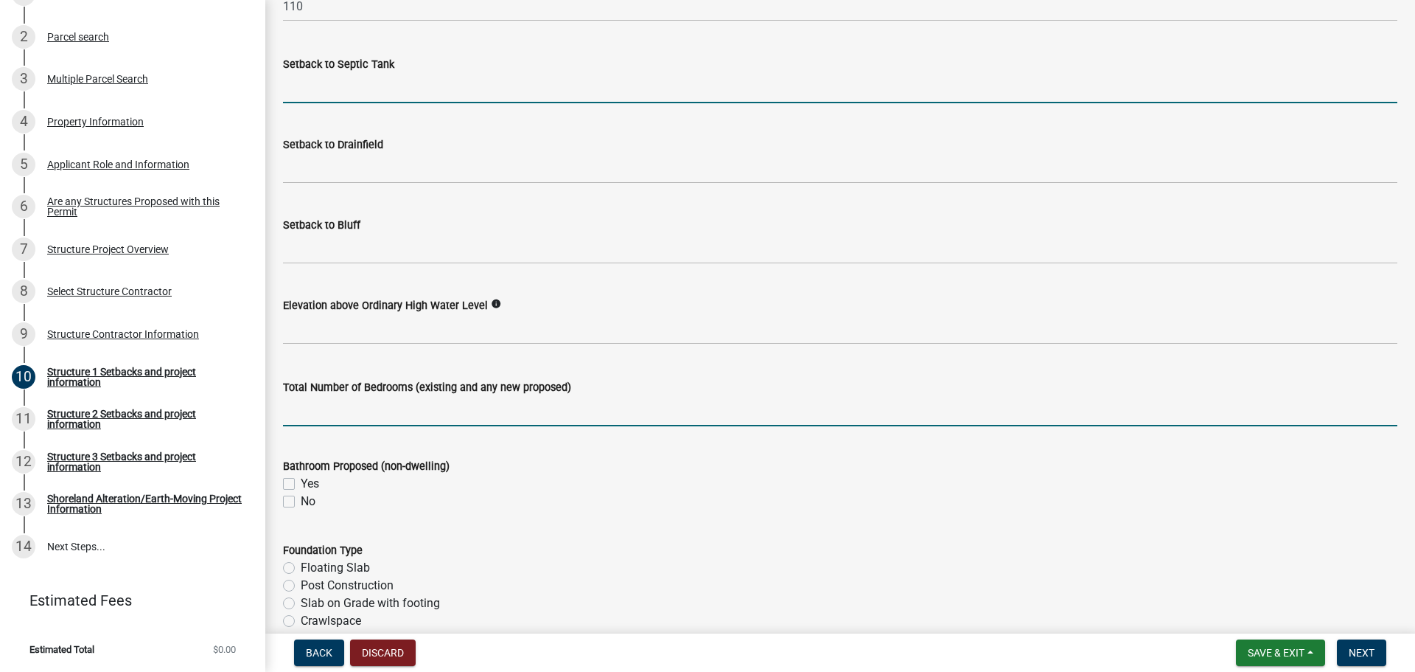
click at [353, 92] on input "Setback to Septic Tank" at bounding box center [840, 88] width 1115 height 30
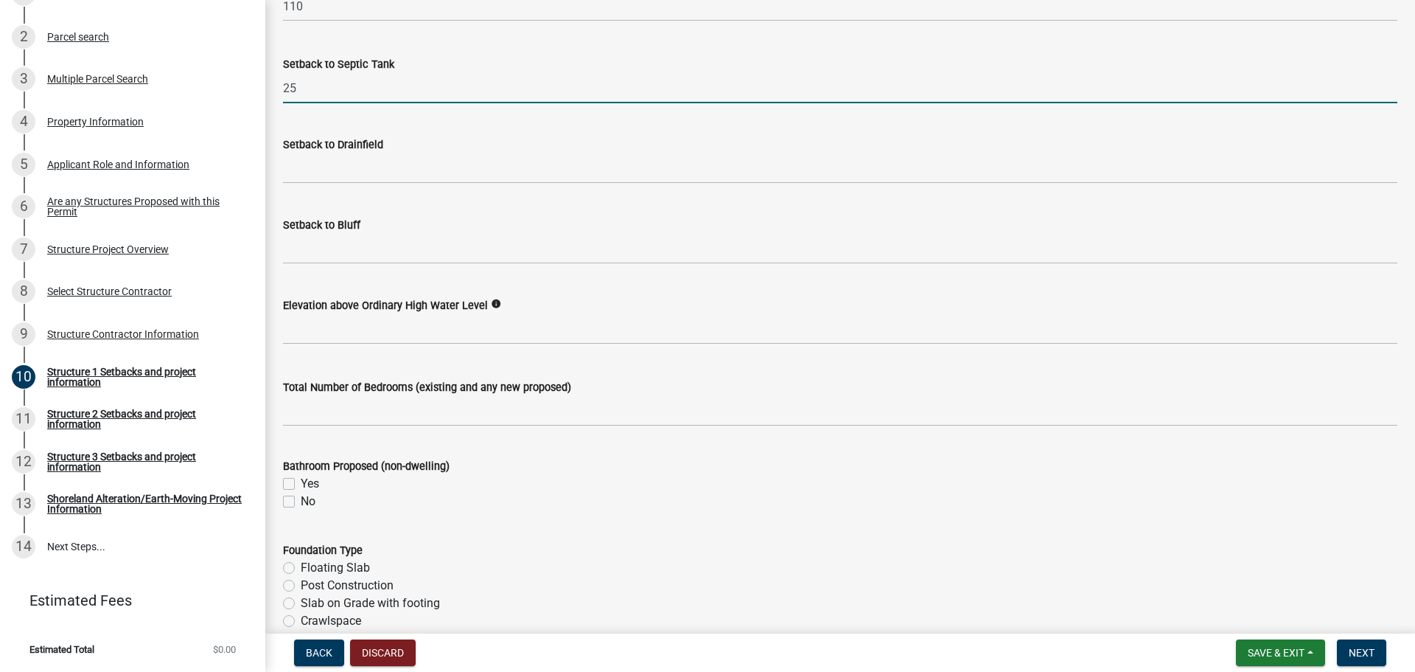
type input "25"
drag, startPoint x: 368, startPoint y: 184, endPoint x: 377, endPoint y: 171, distance: 15.8
click at [371, 181] on wm-data-entity-input "Setback to Drainfield" at bounding box center [840, 155] width 1115 height 80
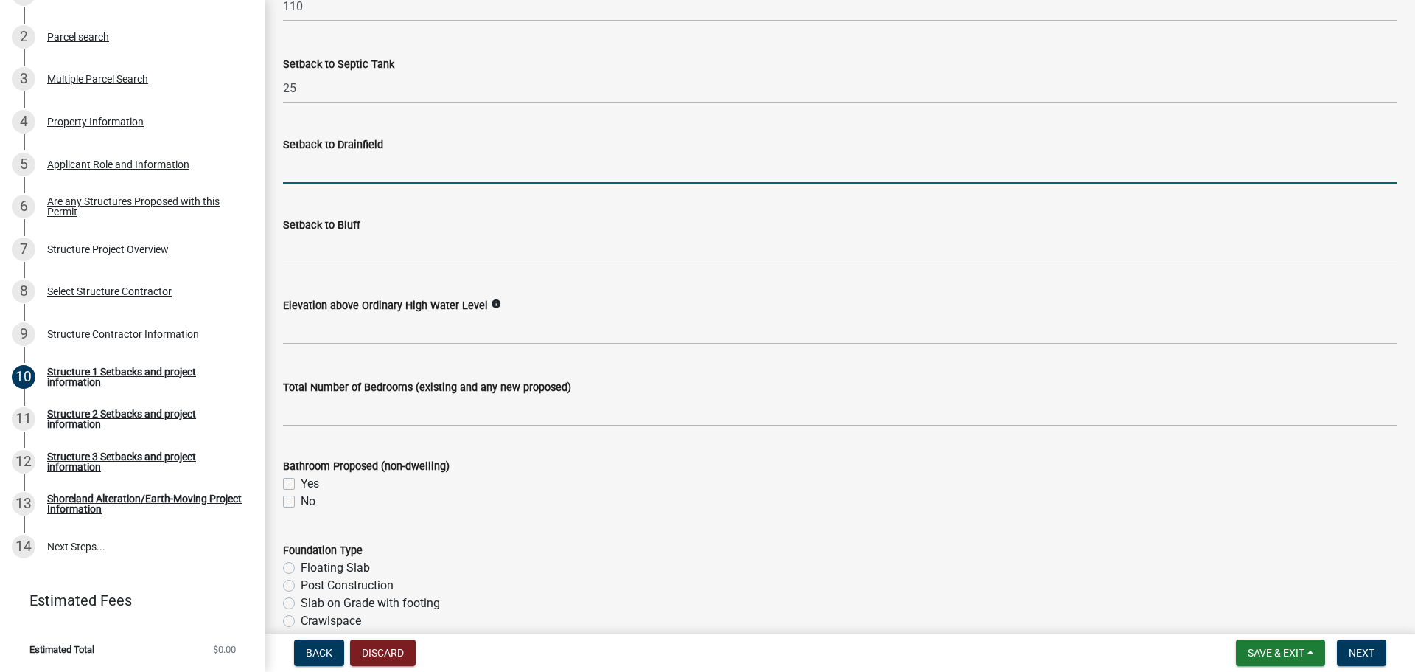
click at [377, 171] on input "Setback to Drainfield" at bounding box center [840, 168] width 1115 height 30
type input "25"
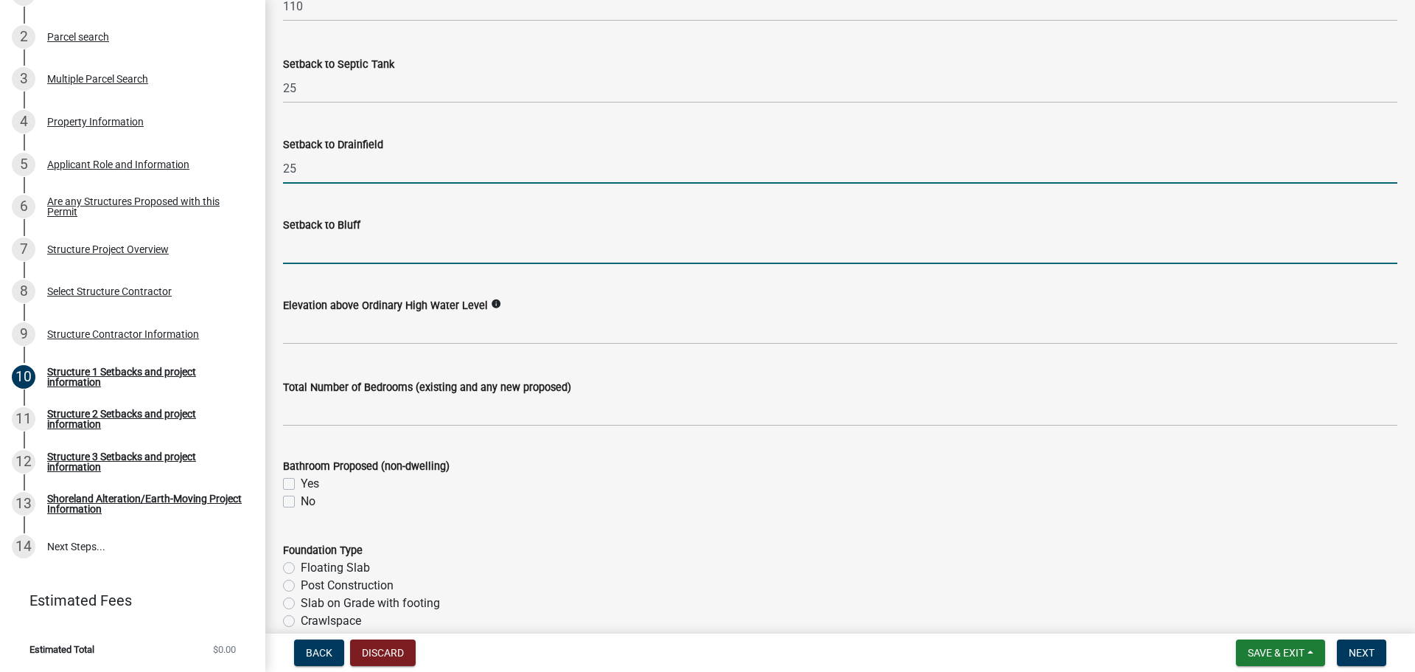
click at [375, 243] on input "Setback to Bluff" at bounding box center [840, 249] width 1115 height 30
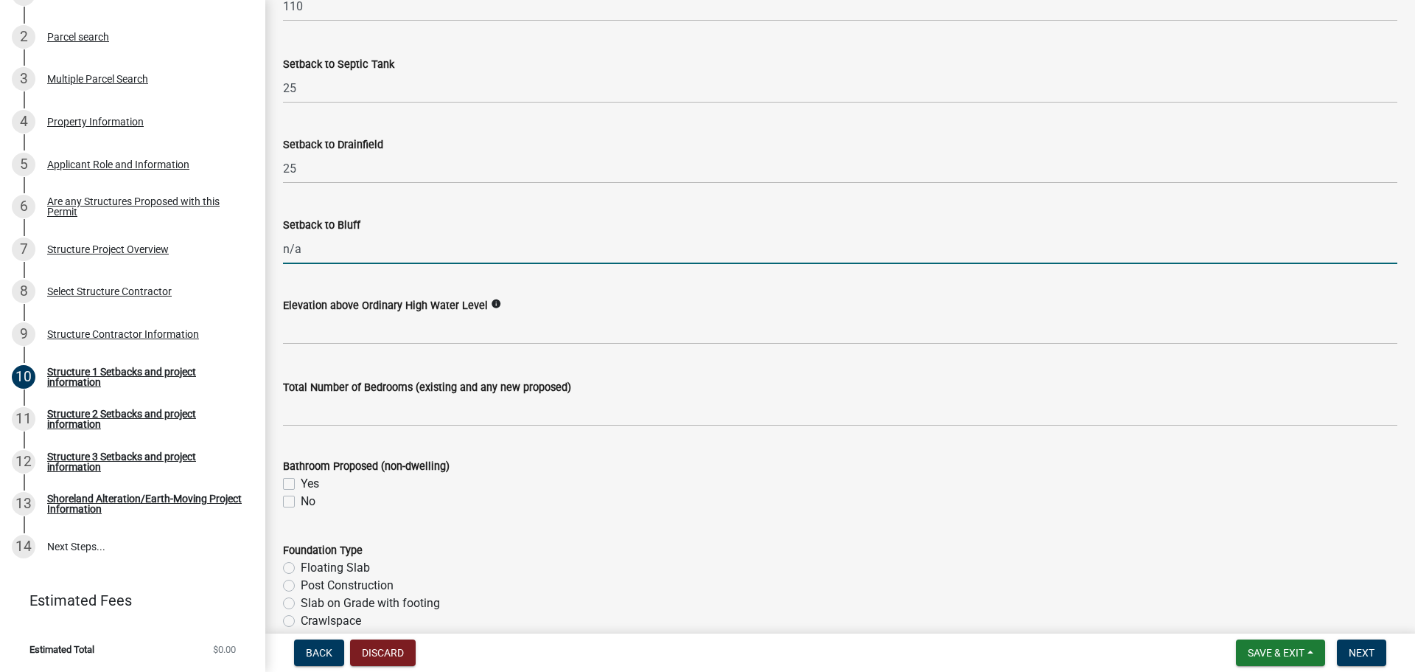
type input "n/a"
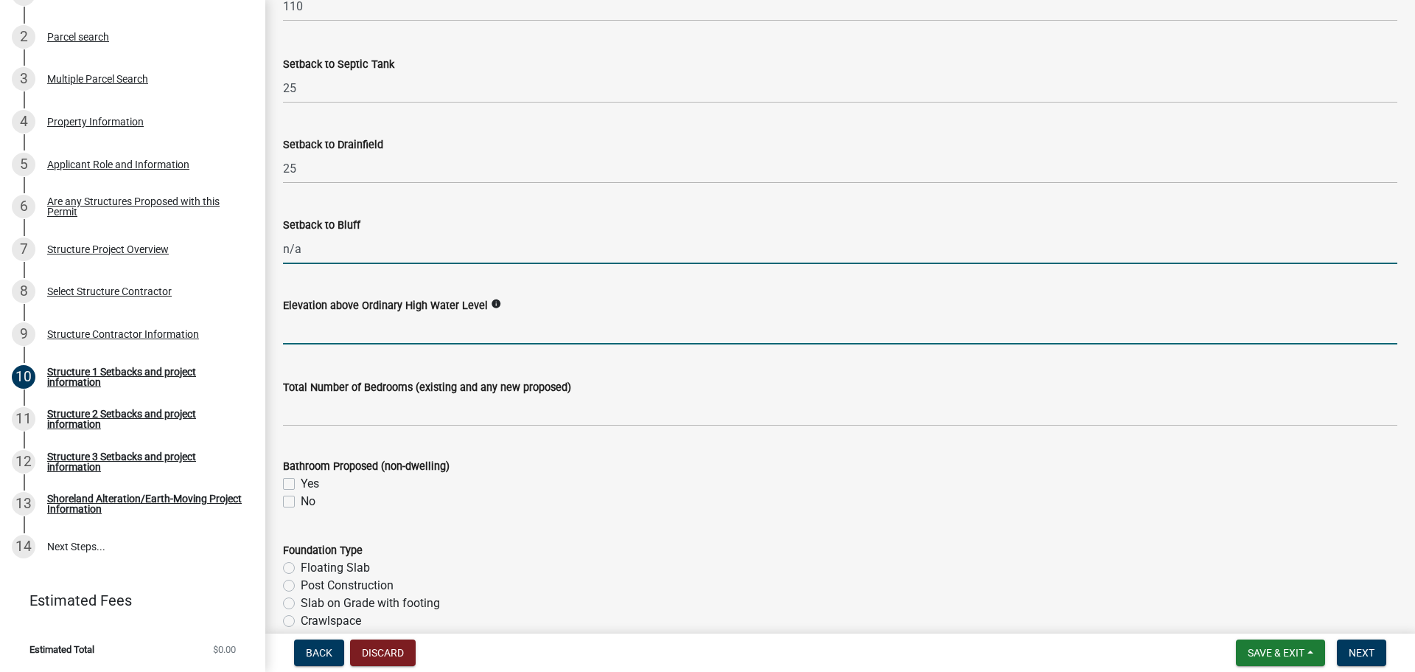
click at [422, 331] on input "text" at bounding box center [840, 329] width 1115 height 30
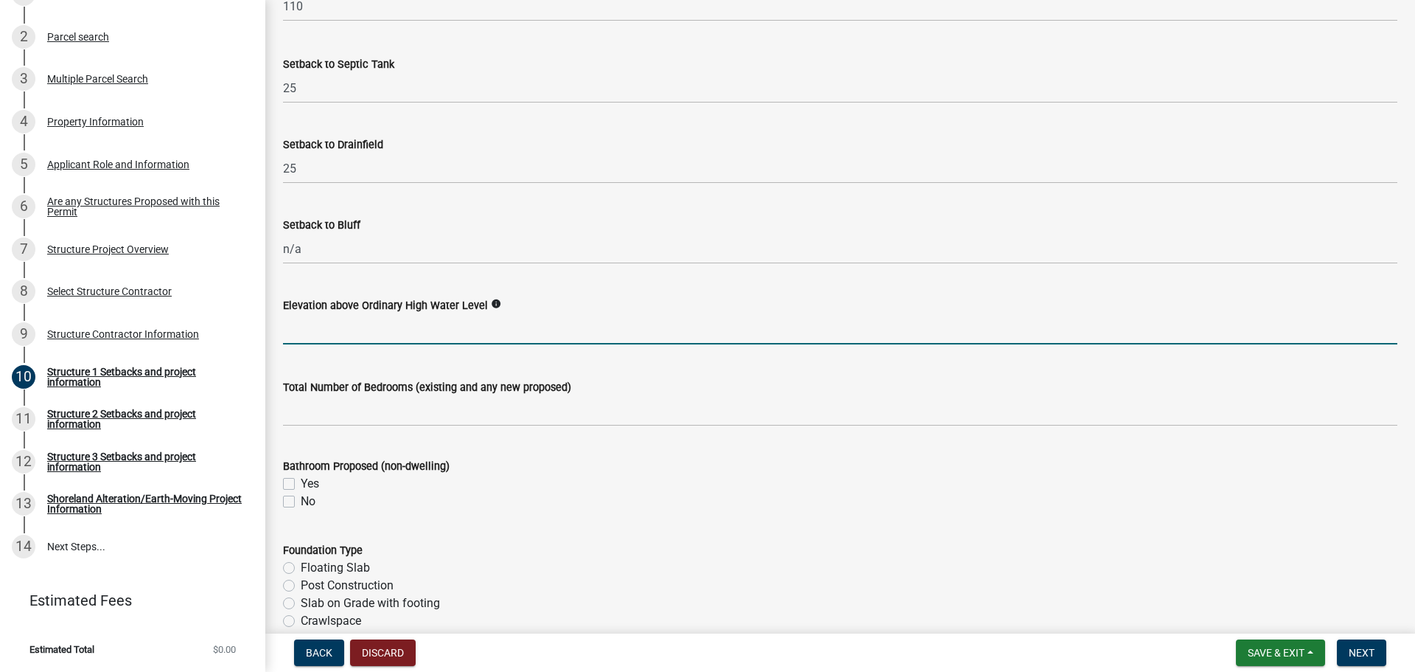
click at [495, 304] on div "Elevation above Ordinary High Water Level info" at bounding box center [840, 305] width 1115 height 18
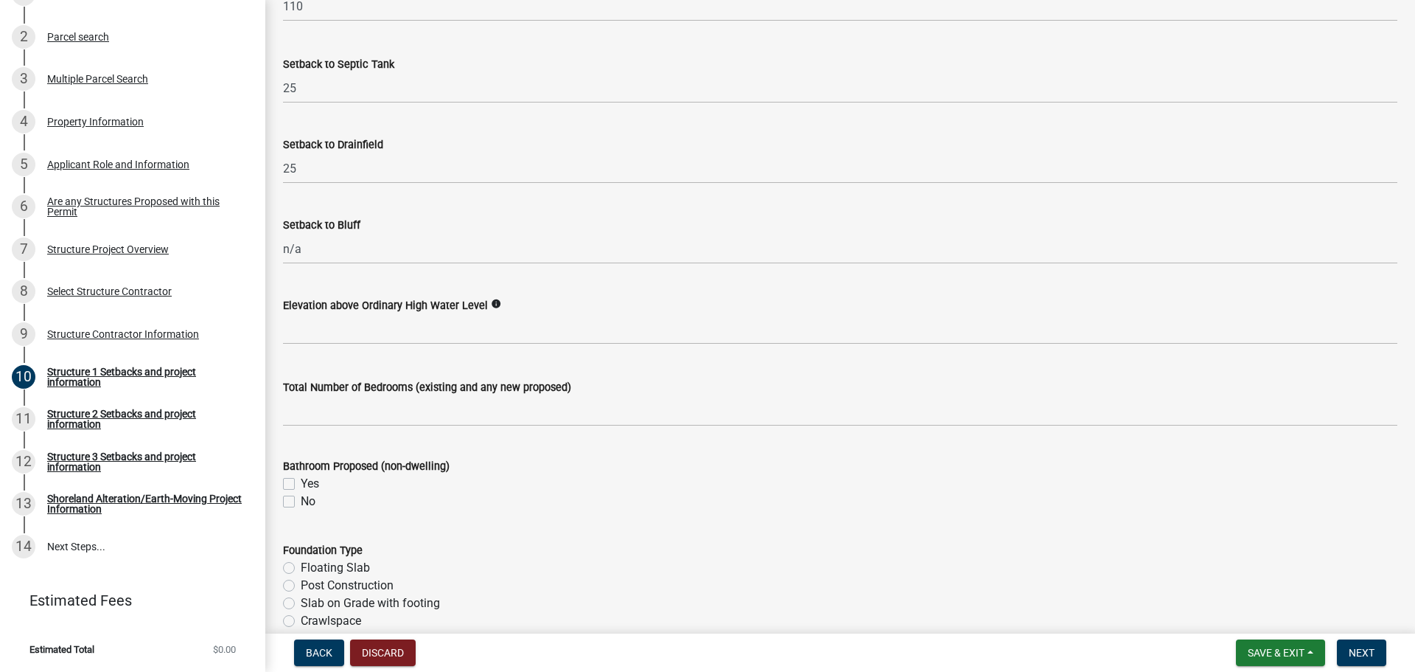
click at [491, 304] on icon "info" at bounding box center [496, 304] width 10 height 10
click at [492, 301] on icon "info" at bounding box center [496, 304] width 10 height 10
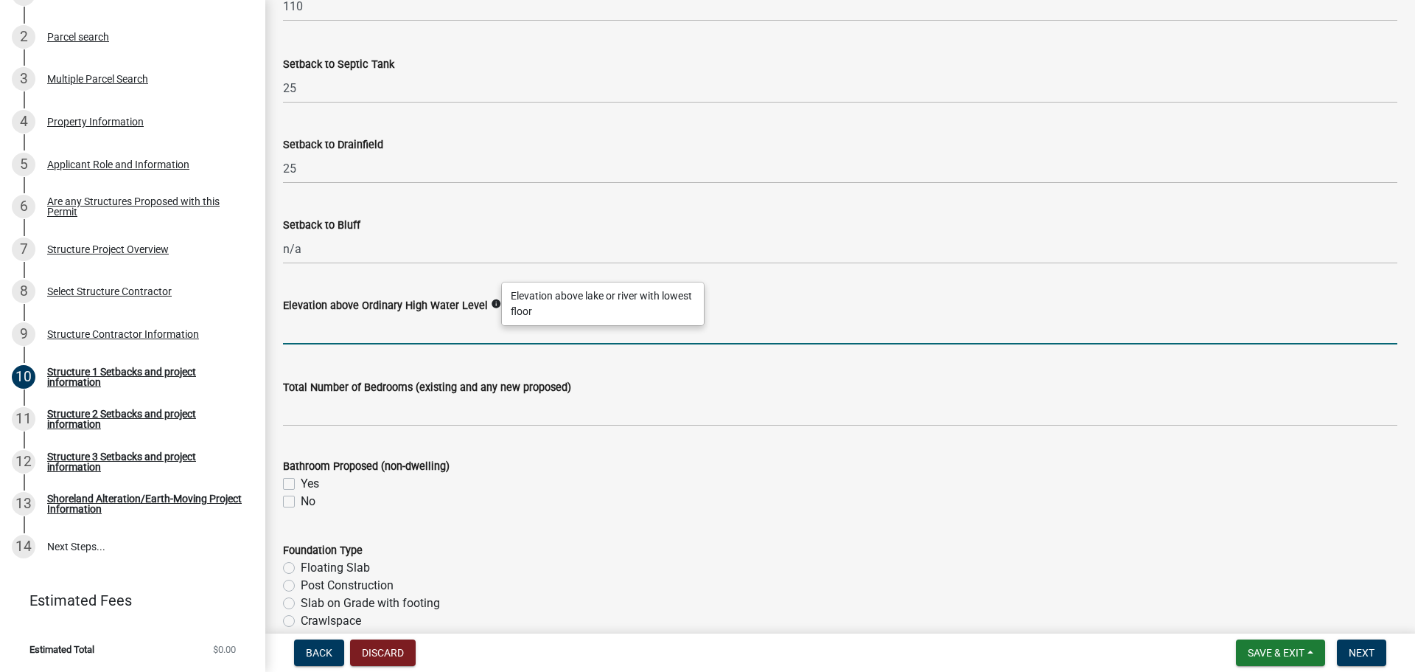
click at [456, 332] on input "text" at bounding box center [840, 329] width 1115 height 30
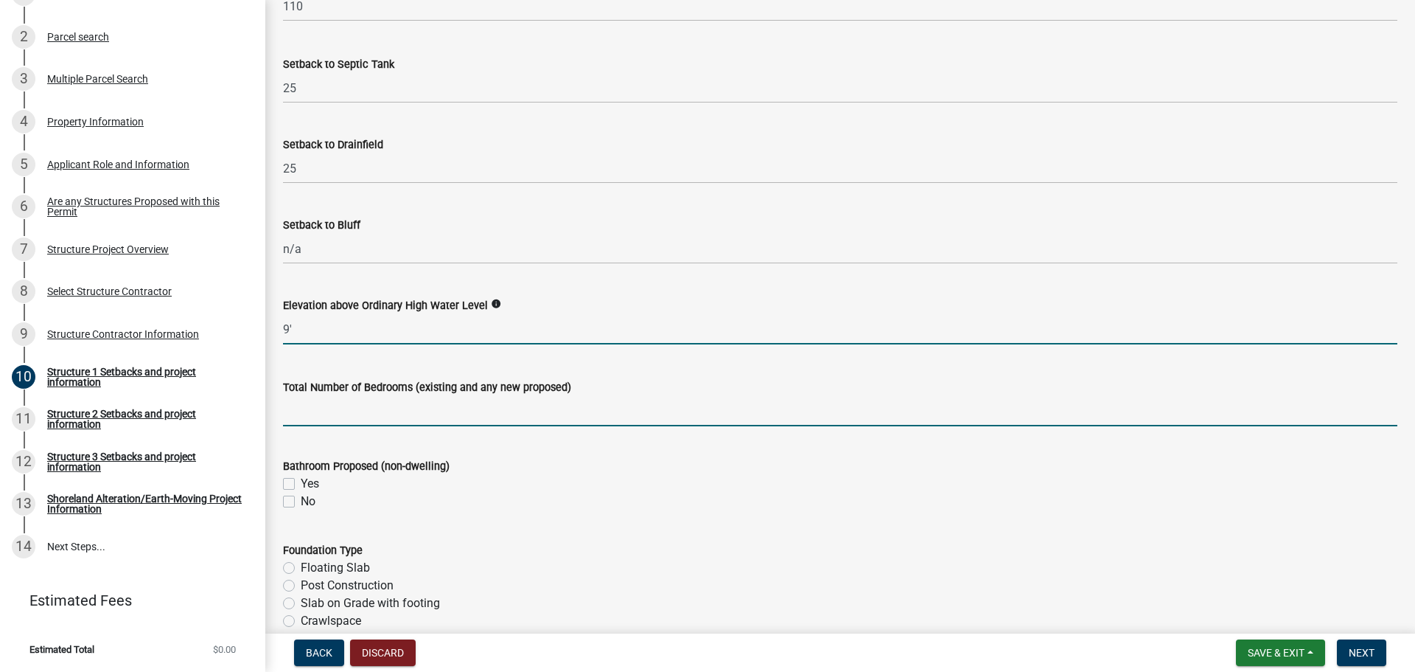
type input "9"
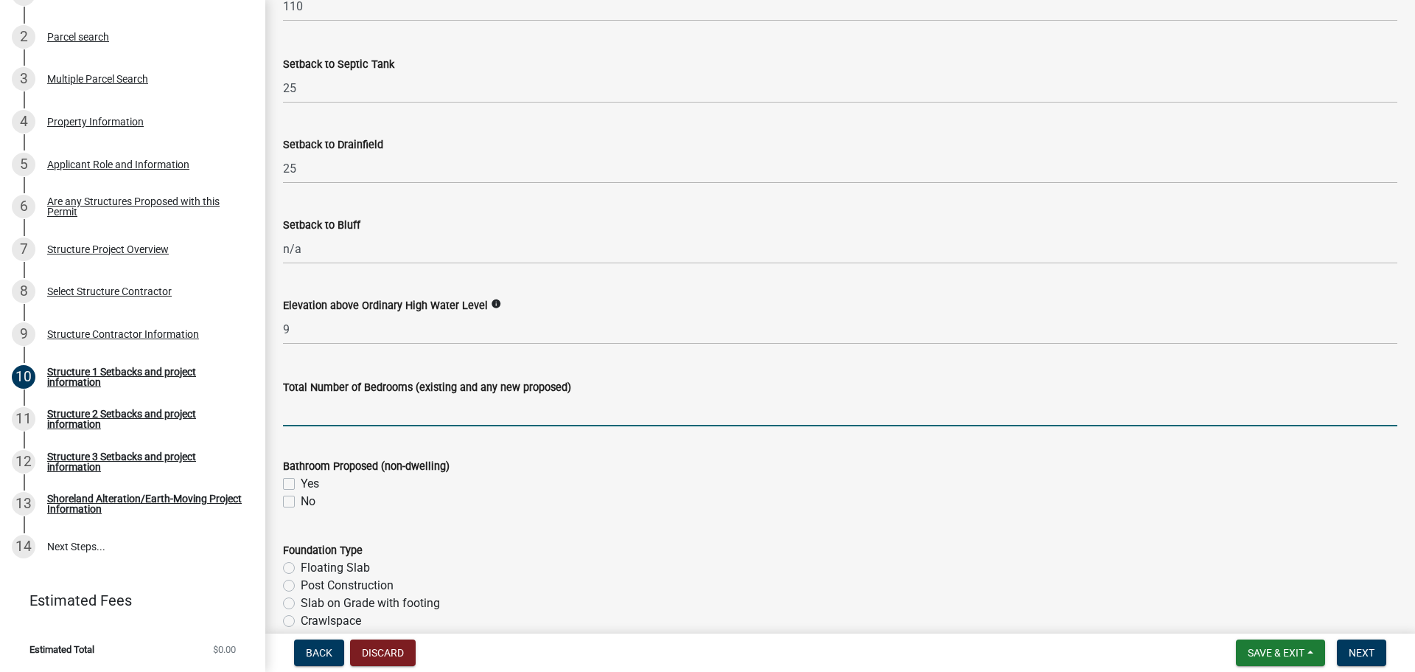
click at [458, 422] on input "text" at bounding box center [840, 411] width 1115 height 30
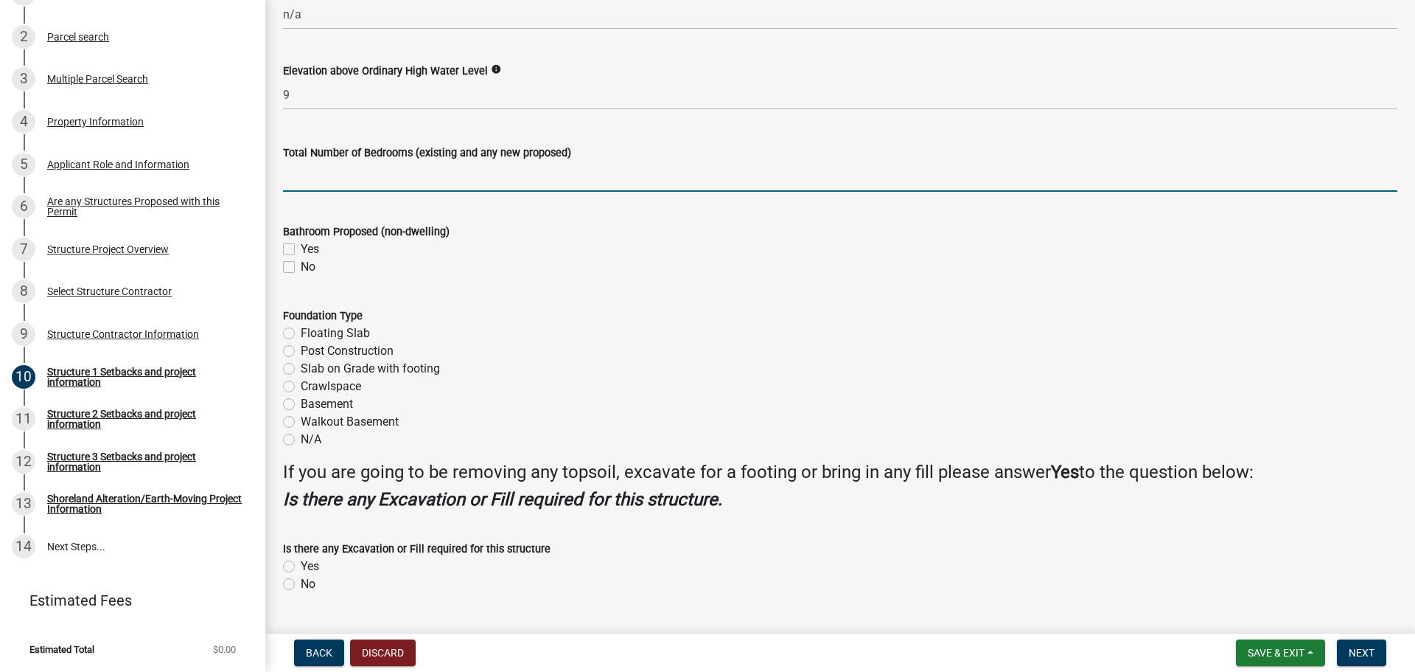
scroll to position [1671, 0]
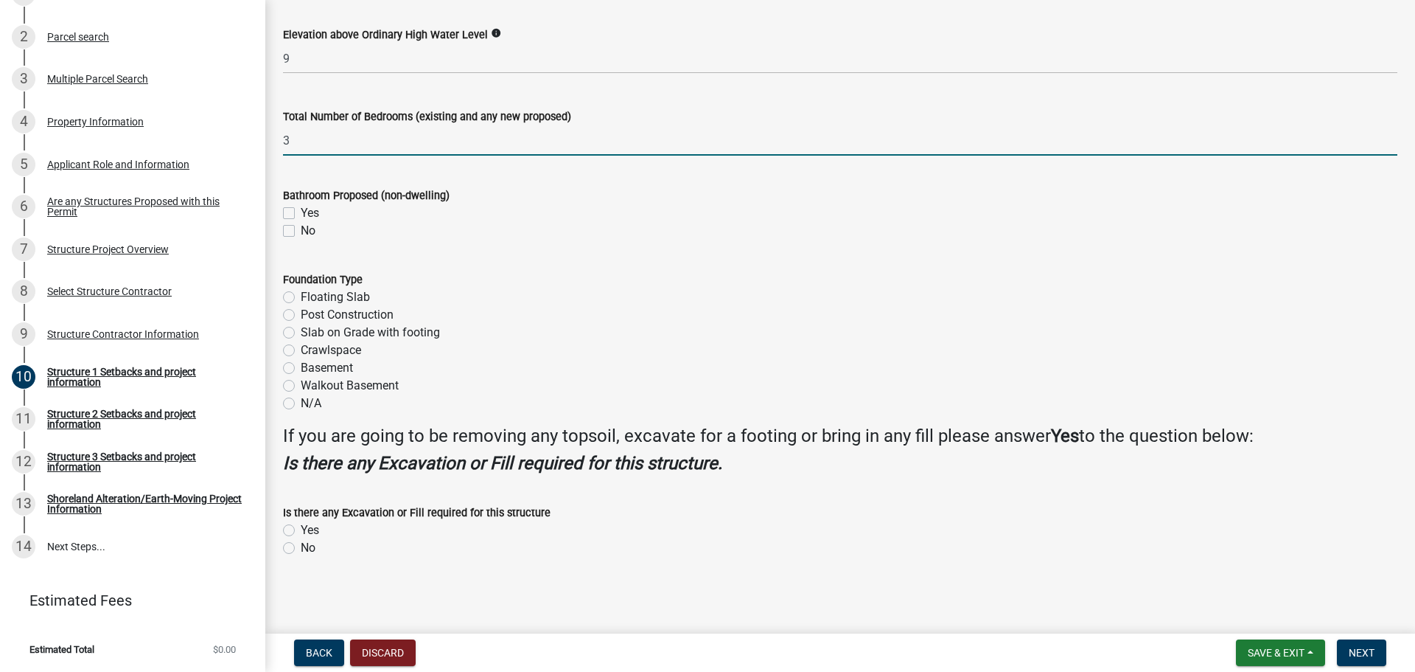
type input "3"
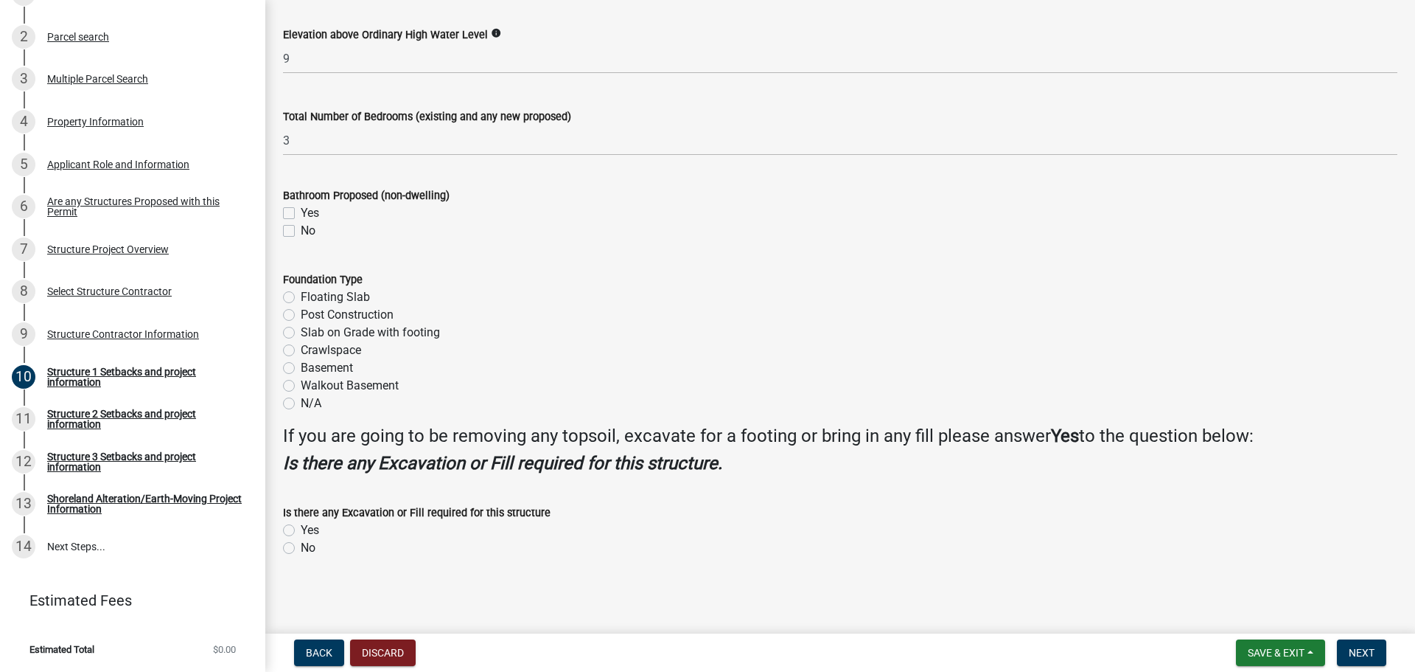
click at [301, 231] on label "No" at bounding box center [308, 231] width 15 height 18
click at [301, 231] on input "No" at bounding box center [306, 227] width 10 height 10
checkbox input "true"
checkbox input "false"
checkbox input "true"
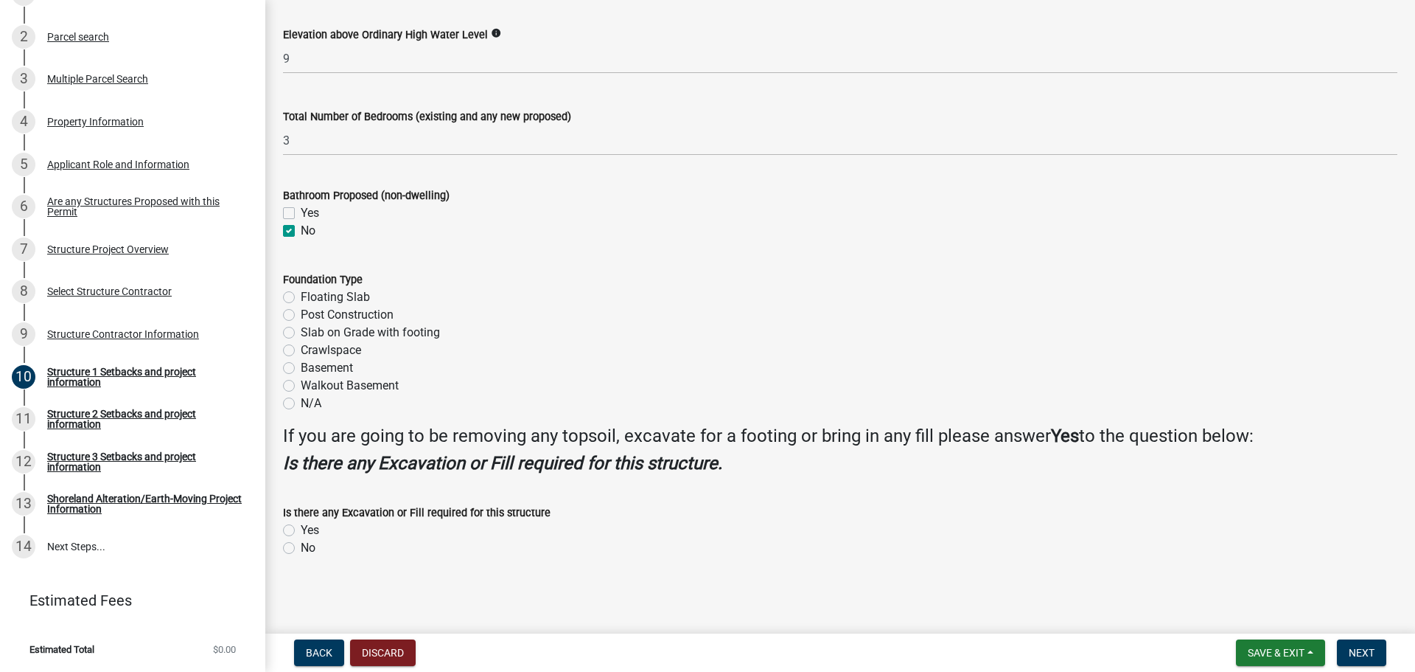
click at [359, 312] on label "Post Construction" at bounding box center [347, 315] width 93 height 18
click at [310, 312] on input "Post Construction" at bounding box center [306, 311] width 10 height 10
radio input "true"
drag, startPoint x: 314, startPoint y: 530, endPoint x: 388, endPoint y: 582, distance: 90.0
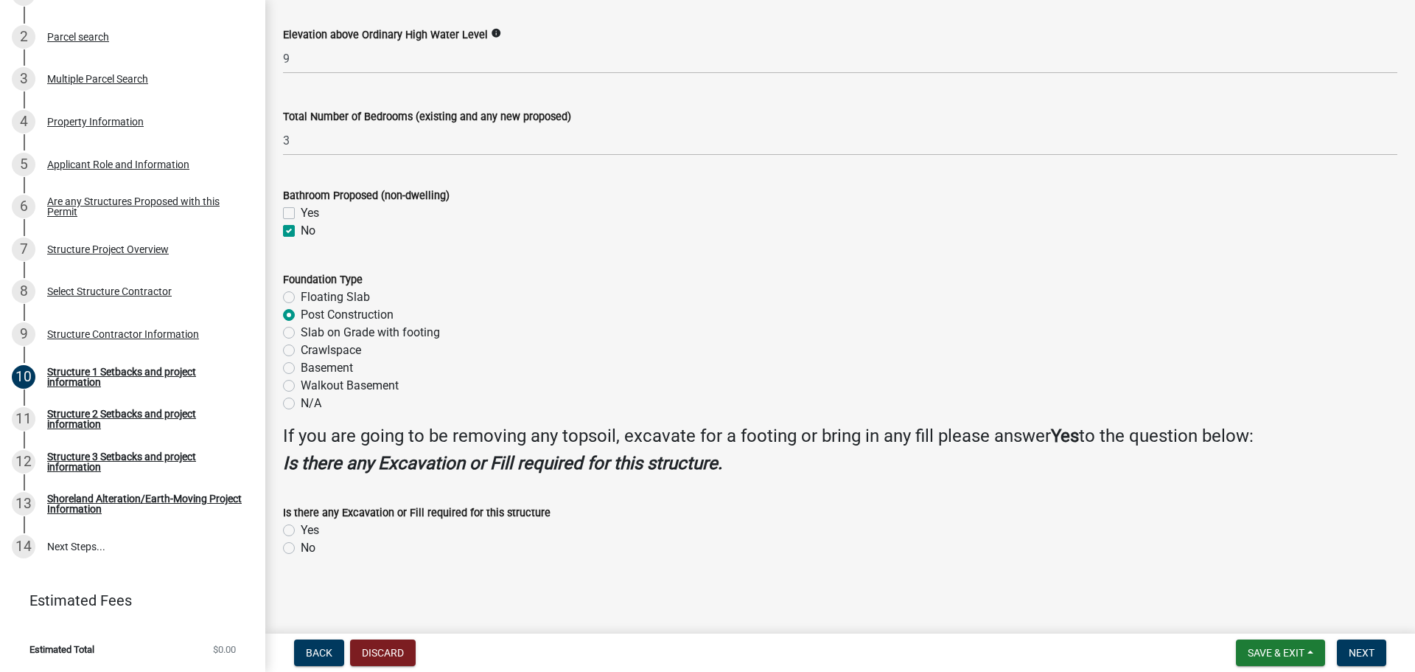
click at [306, 551] on label "No" at bounding box center [308, 548] width 15 height 18
click at [306, 549] on input "No" at bounding box center [306, 544] width 10 height 10
radio input "true"
click at [1360, 650] on span "Next" at bounding box center [1362, 653] width 26 height 12
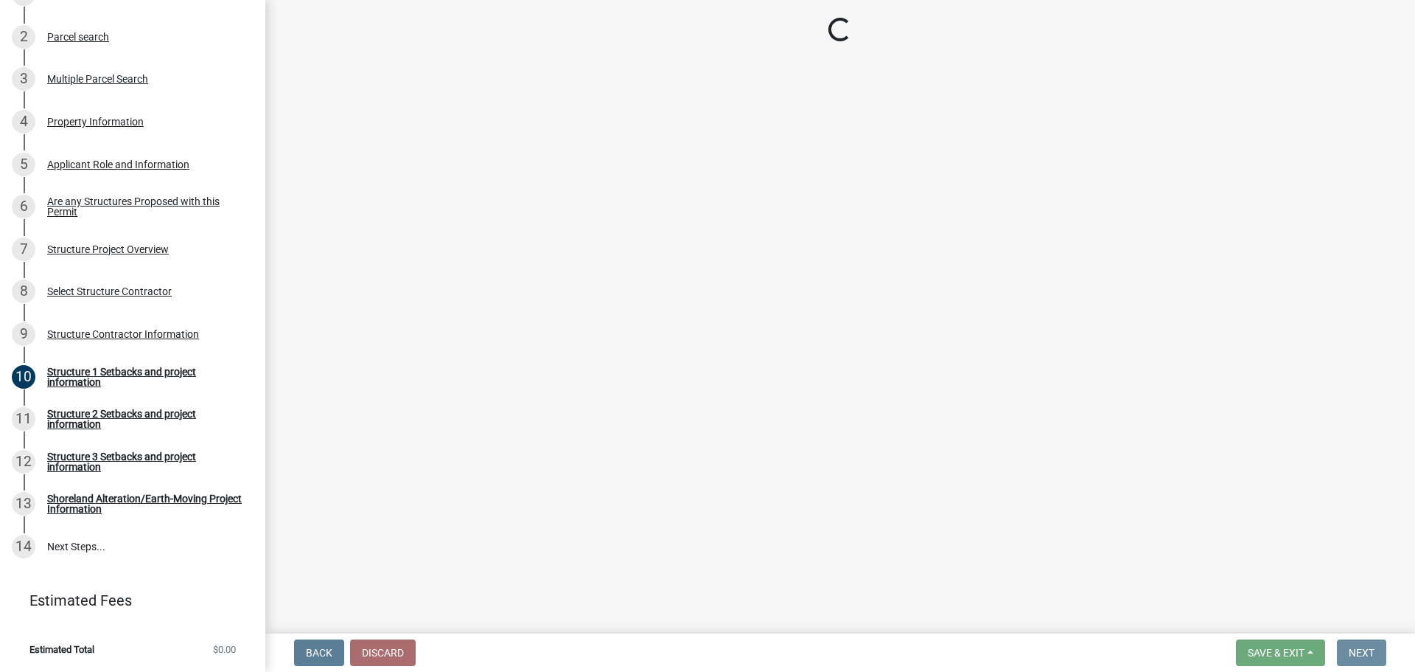
scroll to position [0, 0]
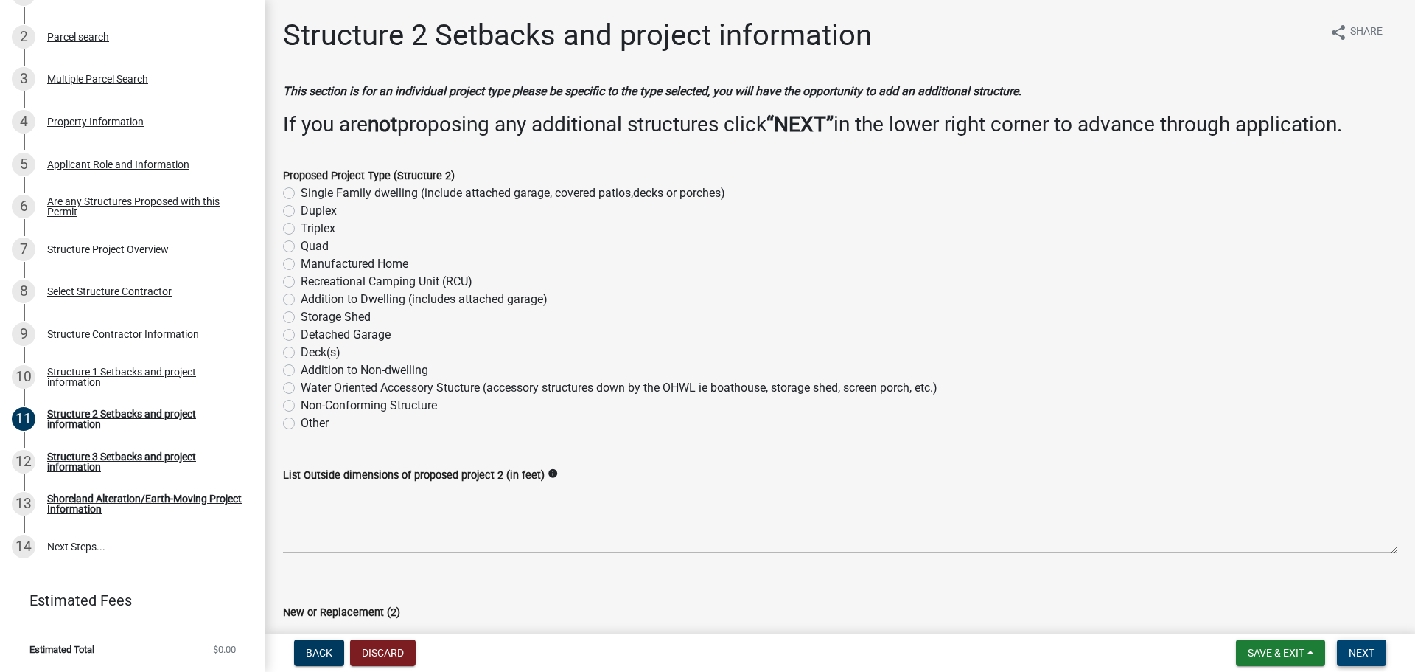
click at [1355, 650] on span "Next" at bounding box center [1362, 653] width 26 height 12
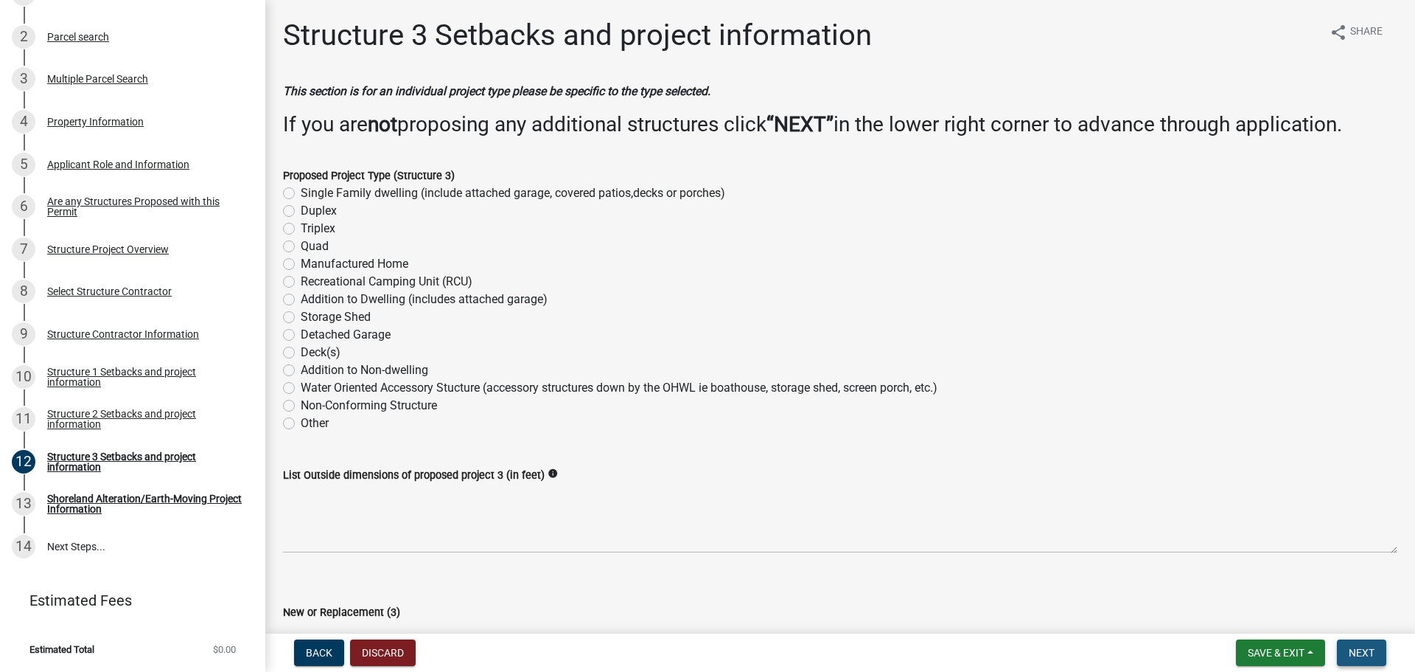
click at [1351, 656] on span "Next" at bounding box center [1362, 653] width 26 height 12
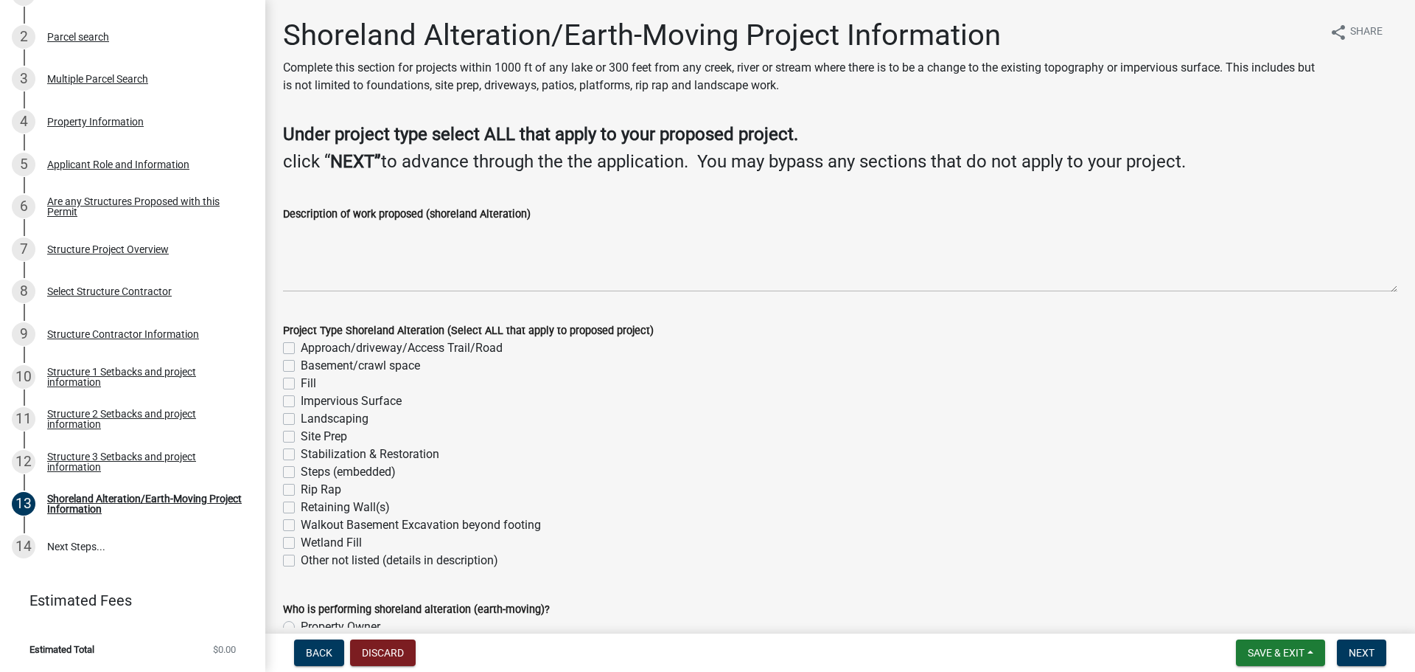
scroll to position [74, 0]
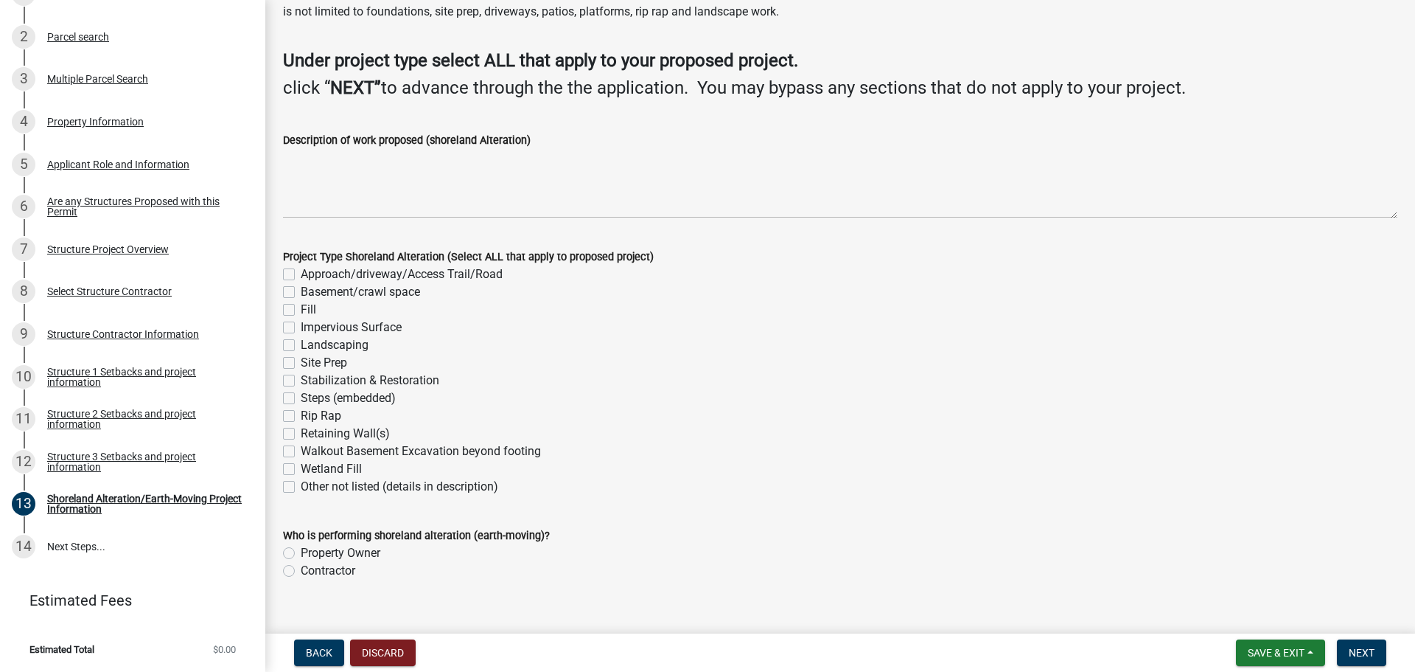
click at [313, 324] on label "Impervious Surface" at bounding box center [351, 327] width 101 height 18
click at [310, 324] on input "Impervious Surface" at bounding box center [306, 323] width 10 height 10
checkbox input "true"
checkbox input "false"
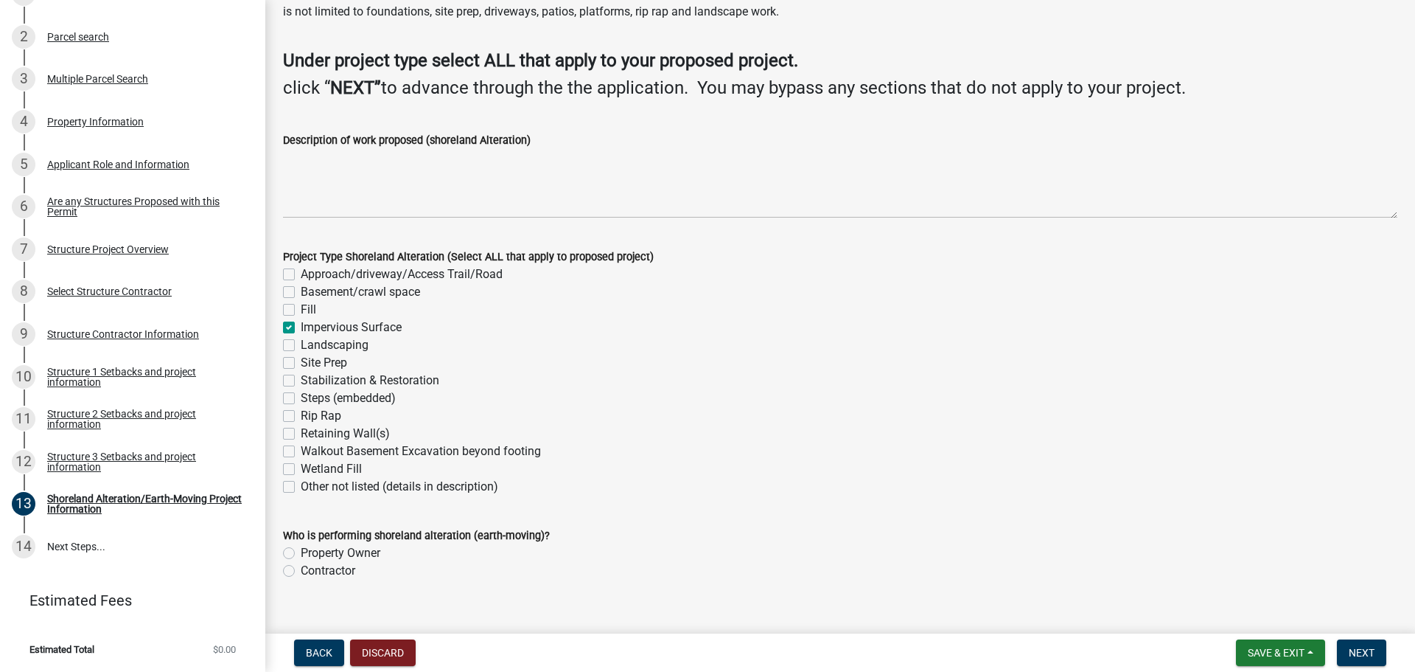
checkbox input "false"
checkbox input "true"
checkbox input "false"
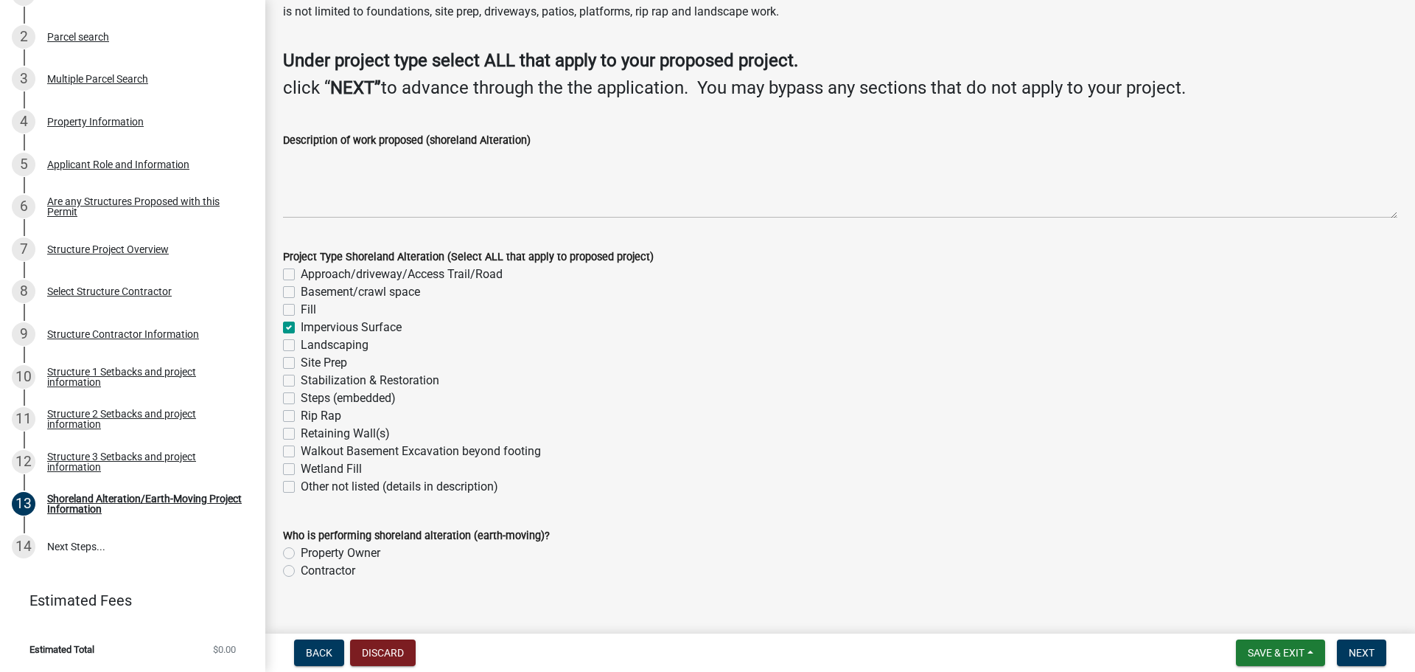
checkbox input "false"
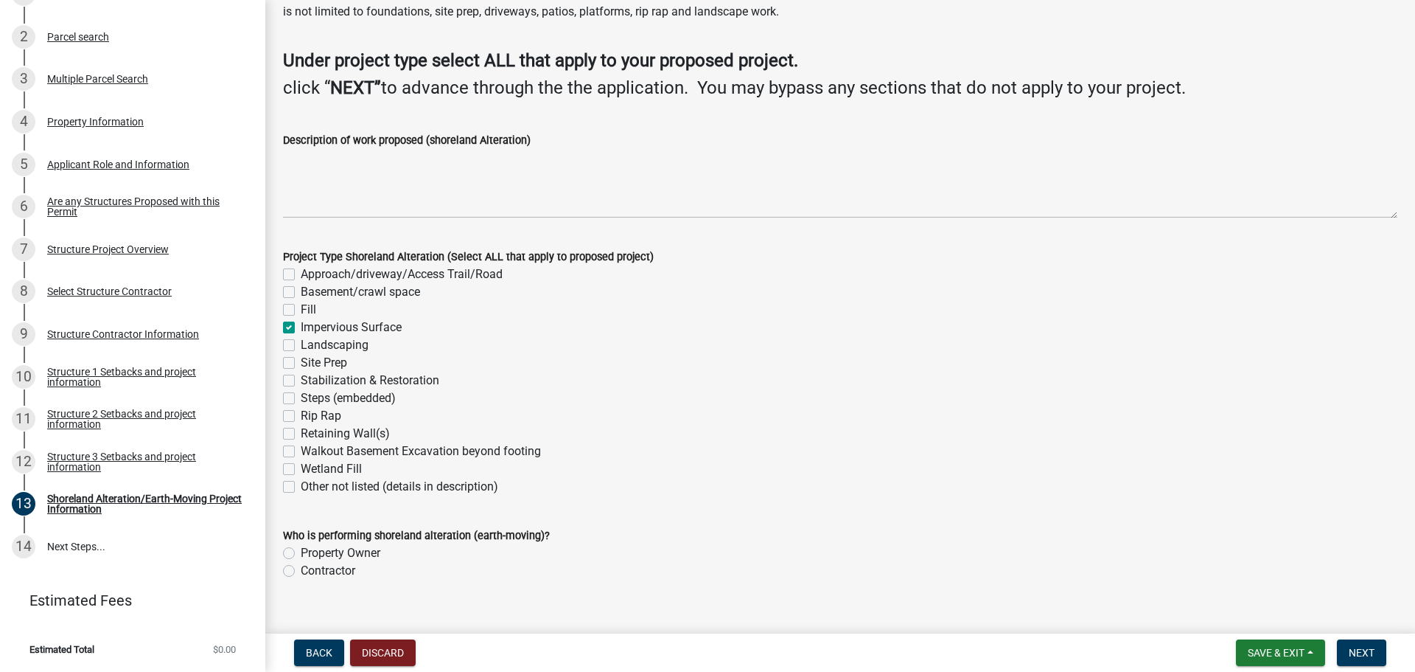
checkbox input "false"
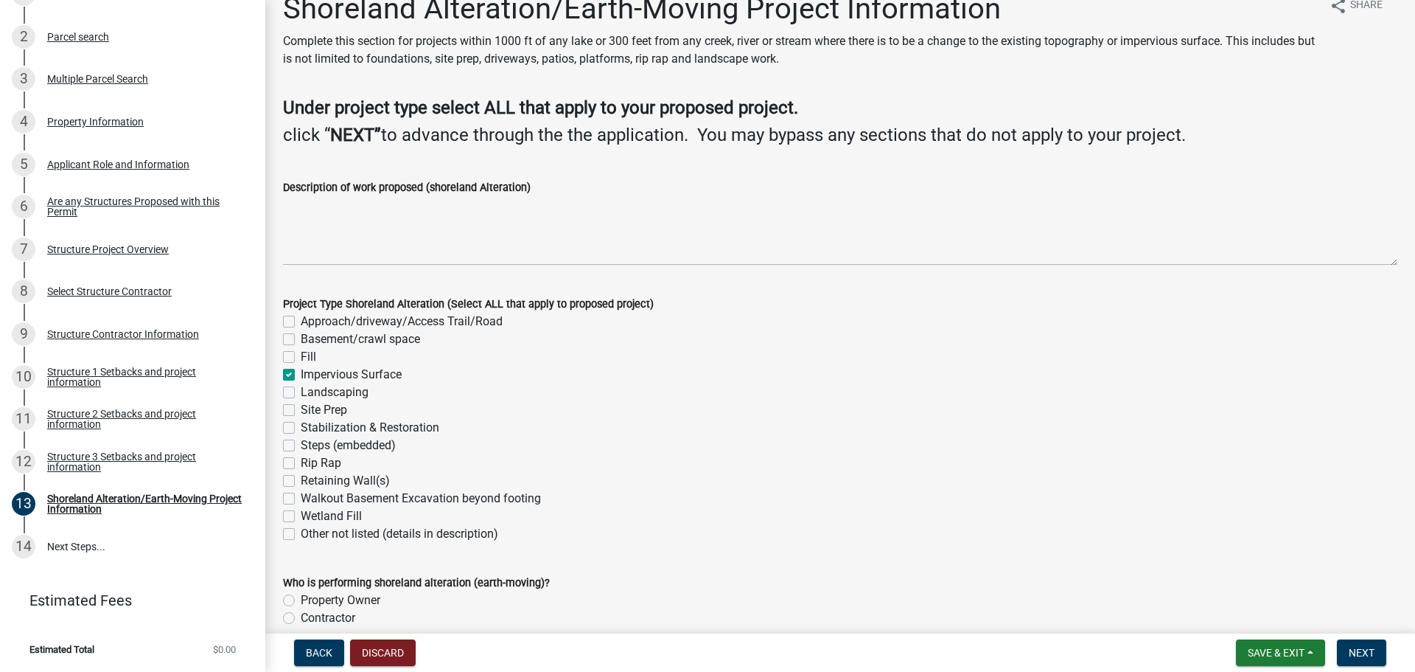
scroll to position [28, 0]
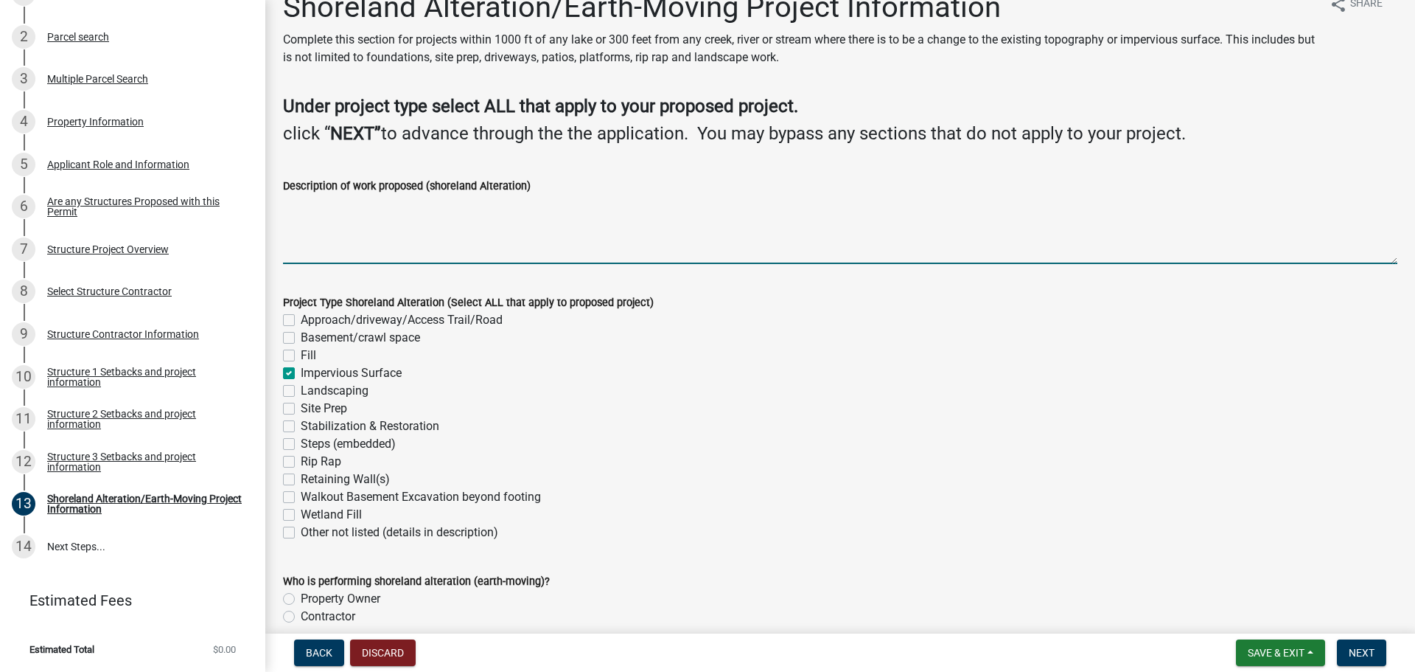
drag, startPoint x: 607, startPoint y: 239, endPoint x: 602, endPoint y: 232, distance: 8.9
click at [606, 238] on textarea "Description of work proposed (shoreland Alteration)" at bounding box center [840, 229] width 1115 height 69
click at [478, 210] on textarea "rebuilding and adding onto the bunkkhouse" at bounding box center [840, 229] width 1115 height 69
click at [288, 204] on textarea "rebuilding and adding onto the bunkhouse" at bounding box center [840, 229] width 1115 height 69
click at [577, 201] on textarea "Rebuilding and adding onto the bunkhouse" at bounding box center [840, 229] width 1115 height 69
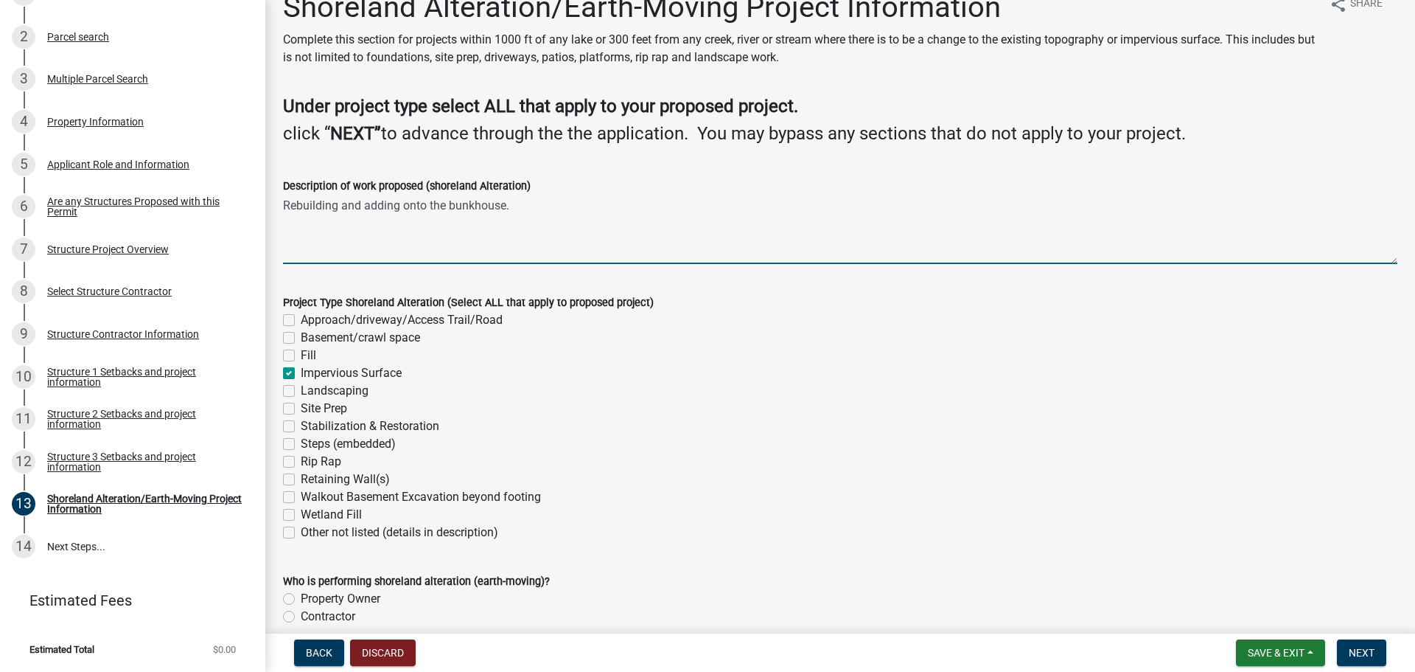
type textarea "Rebuilding and adding onto the bunkhouse."
click at [715, 400] on div "Site Prep" at bounding box center [840, 409] width 1115 height 18
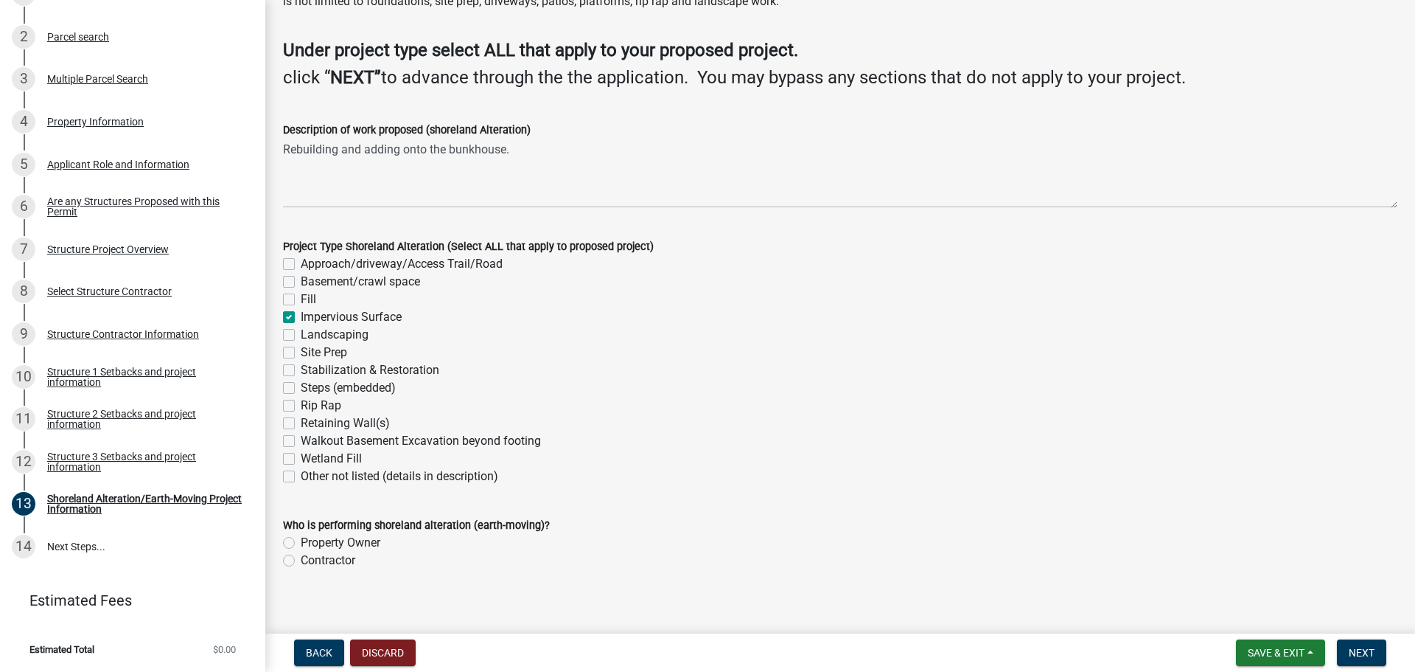
scroll to position [97, 0]
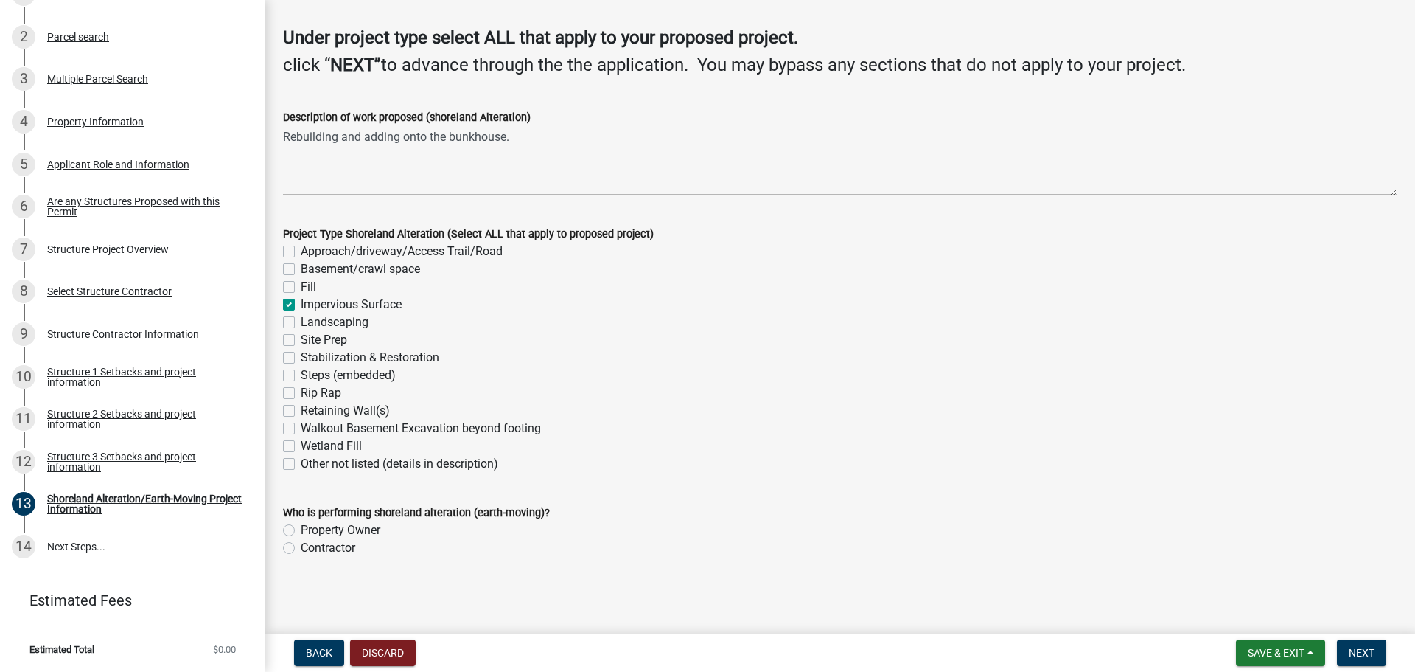
click at [325, 550] on label "Contractor" at bounding box center [328, 548] width 55 height 18
click at [310, 549] on input "Contractor" at bounding box center [306, 544] width 10 height 10
radio input "true"
click at [1347, 655] on button "Next" at bounding box center [1361, 652] width 49 height 27
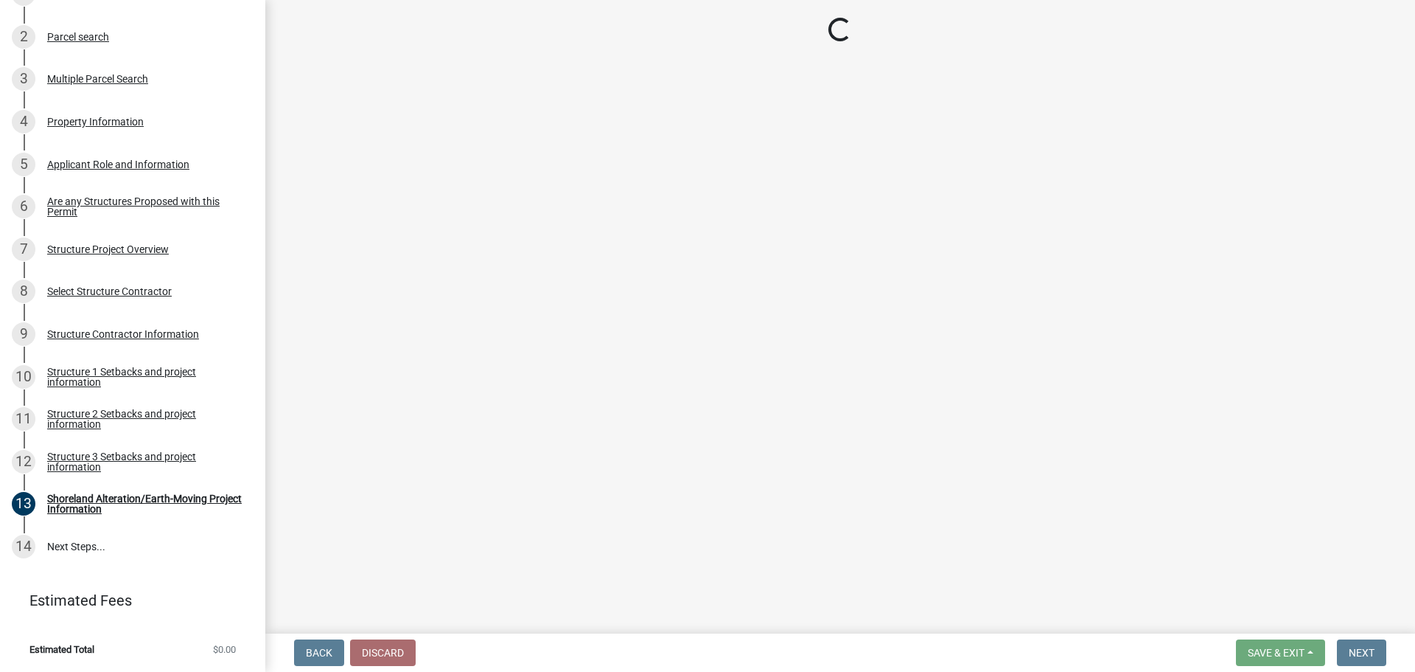
scroll to position [813, 0]
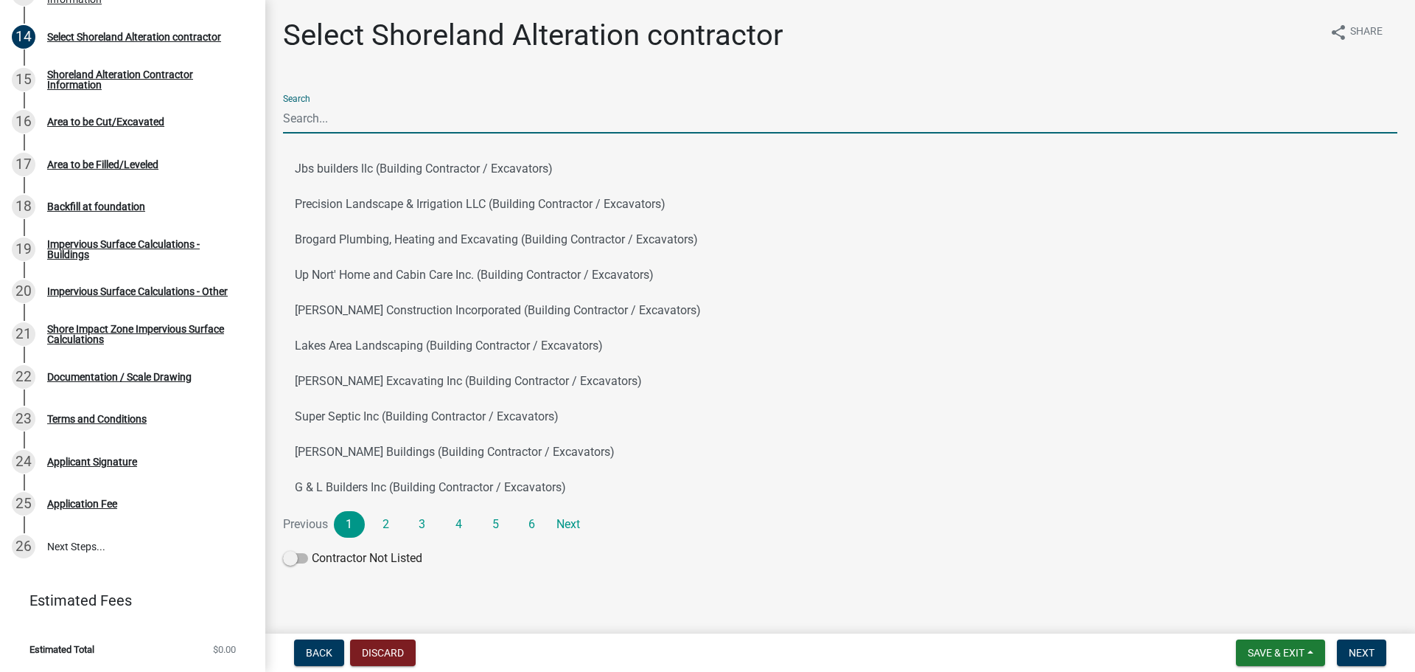
click at [454, 129] on input "Search" at bounding box center [840, 118] width 1115 height 30
type input "dawson Contracting"
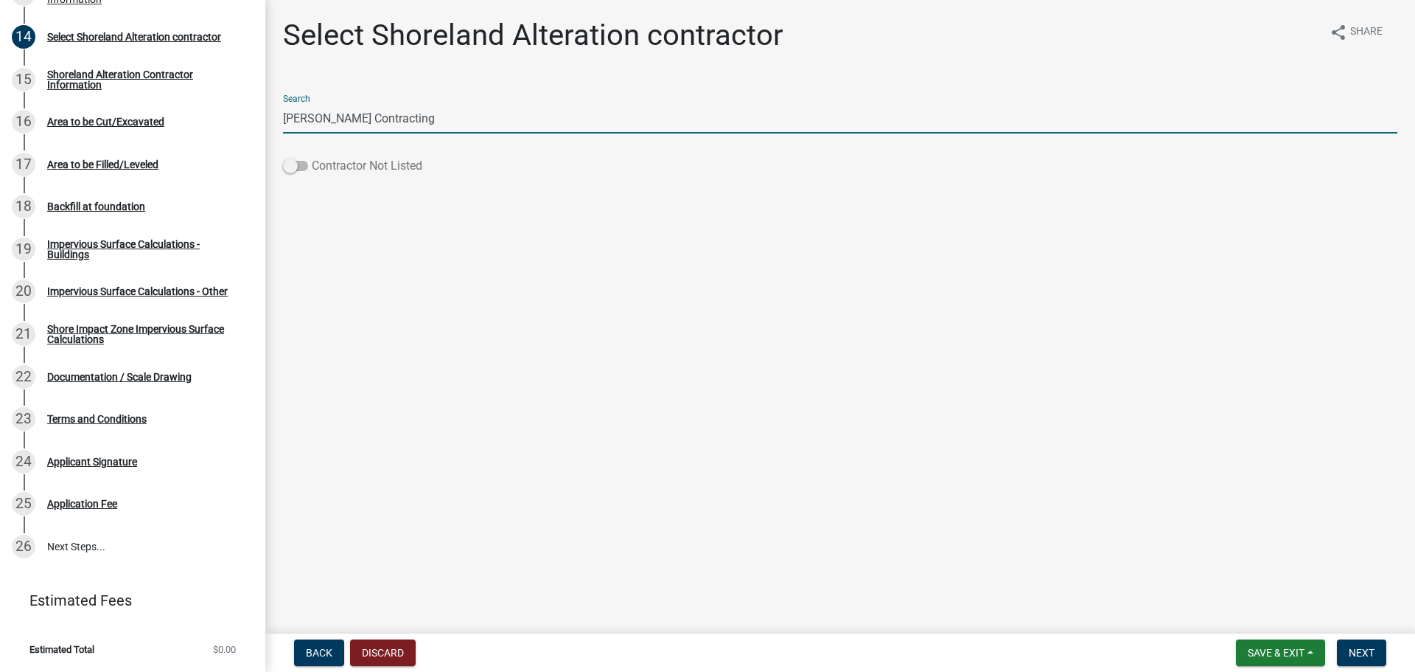
click at [293, 159] on label "Contractor Not Listed" at bounding box center [352, 166] width 139 height 18
click at [312, 157] on input "Contractor Not Listed" at bounding box center [312, 157] width 0 height 0
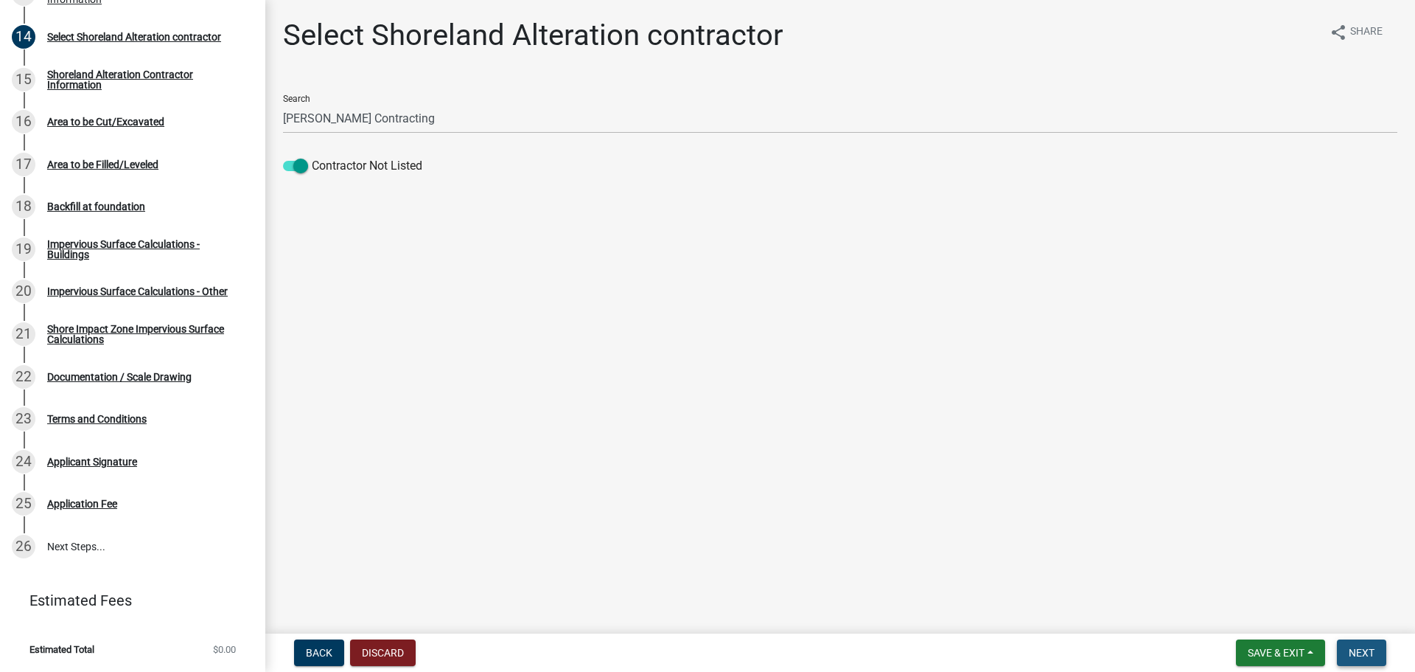
click at [1368, 647] on span "Next" at bounding box center [1362, 653] width 26 height 12
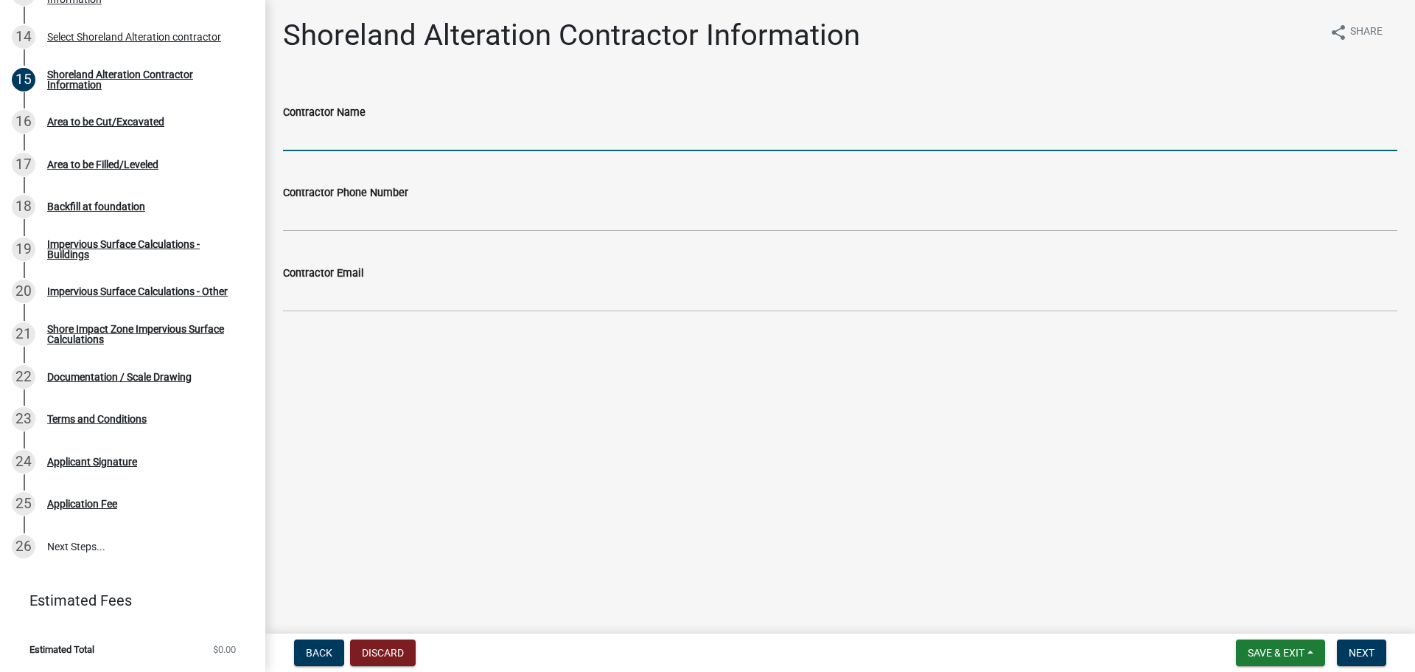
click at [358, 133] on input "Contractor Name" at bounding box center [840, 136] width 1115 height 30
type input "[PERSON_NAME] Contracting"
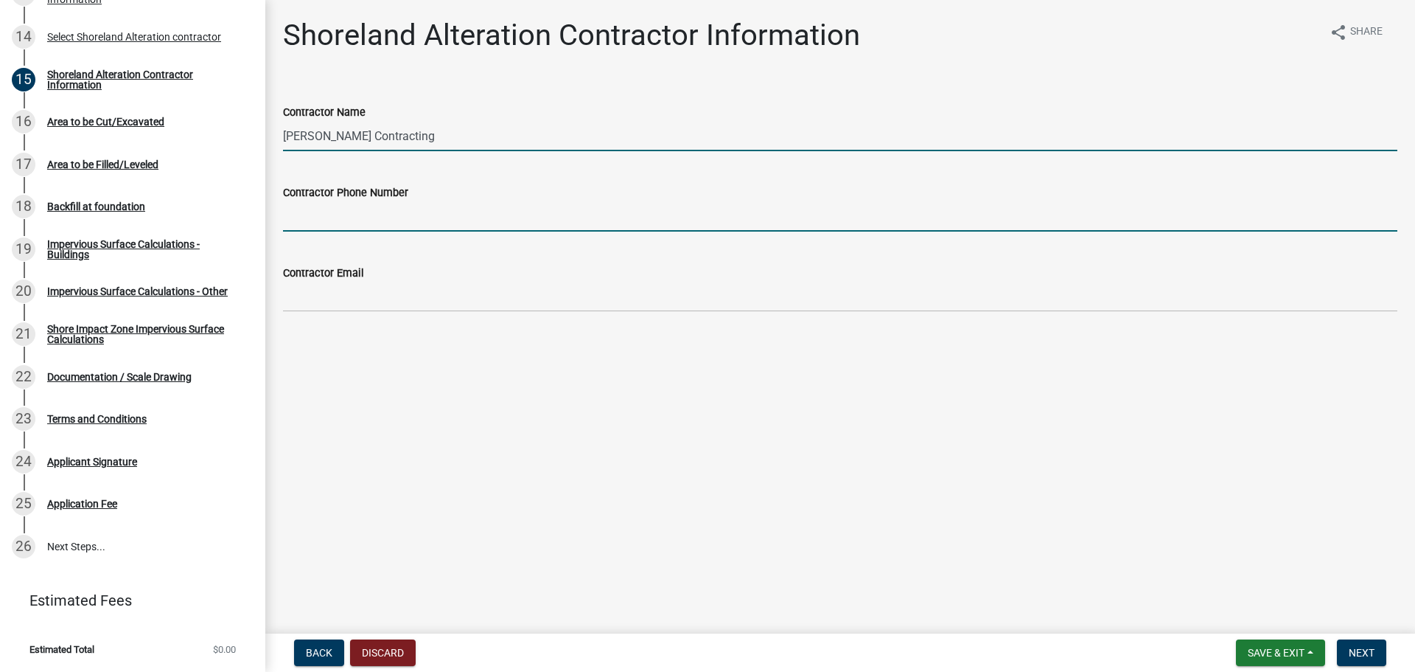
type input "7015266469"
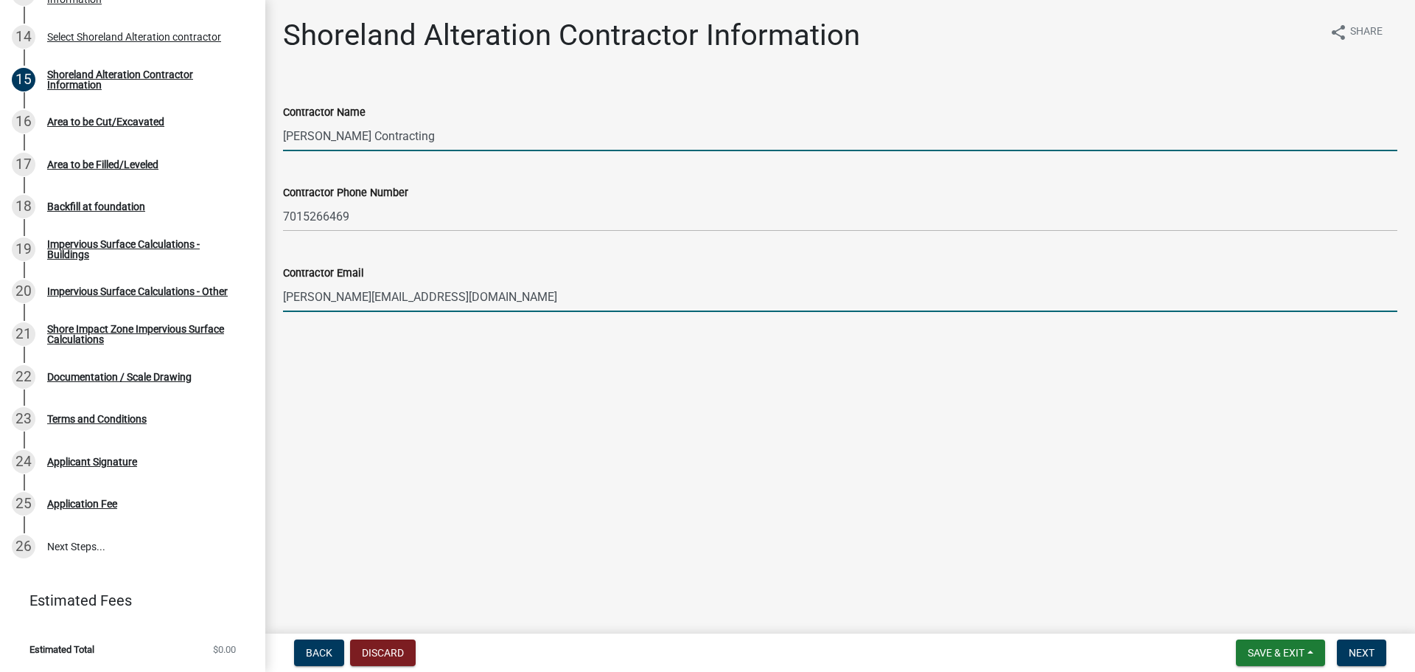
click at [306, 294] on input "amy@dawsoncontracting.net" at bounding box center [840, 297] width 1115 height 30
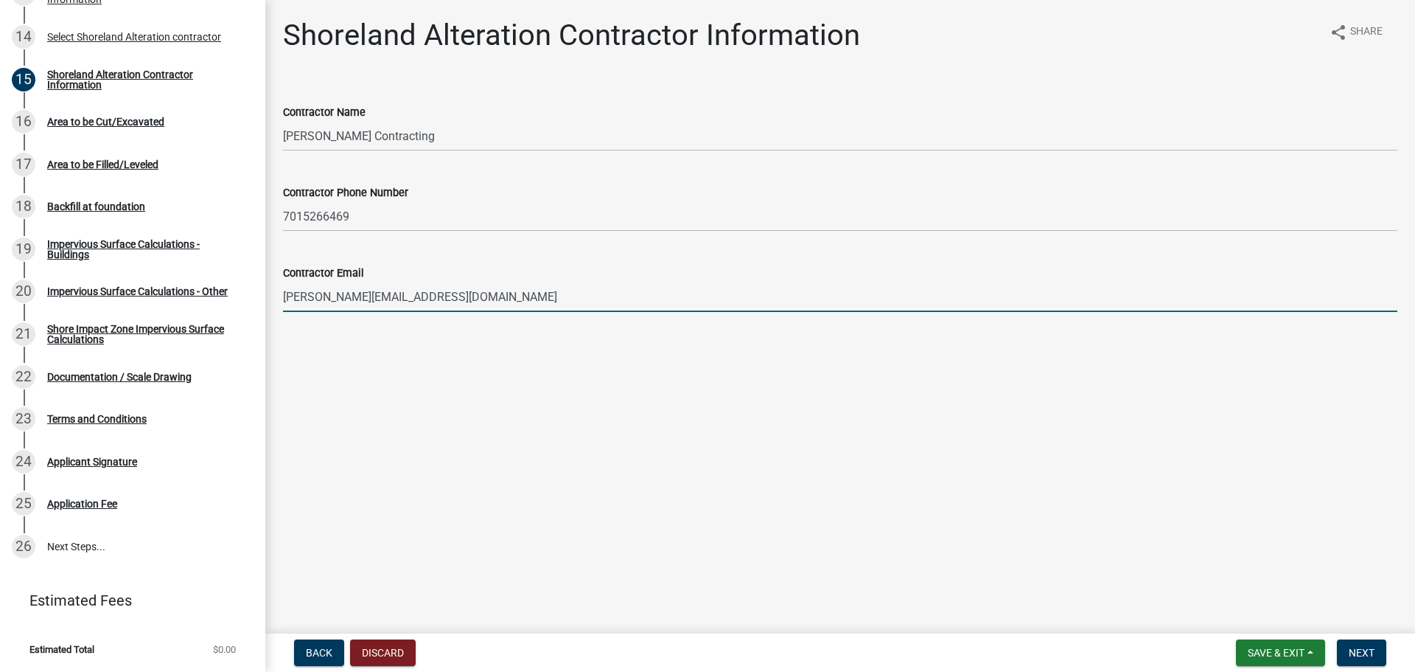
type input "[PERSON_NAME][EMAIL_ADDRESS][DOMAIN_NAME]"
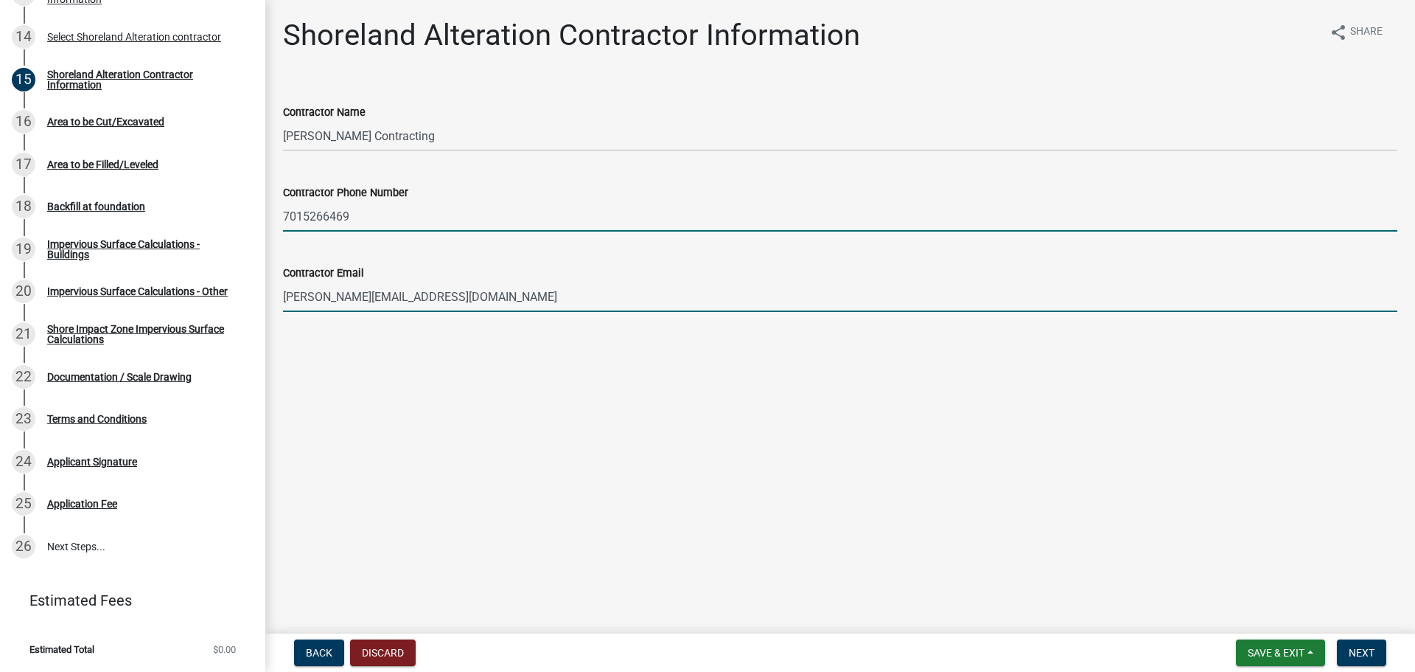
click at [393, 219] on input "7015266469" at bounding box center [840, 216] width 1115 height 30
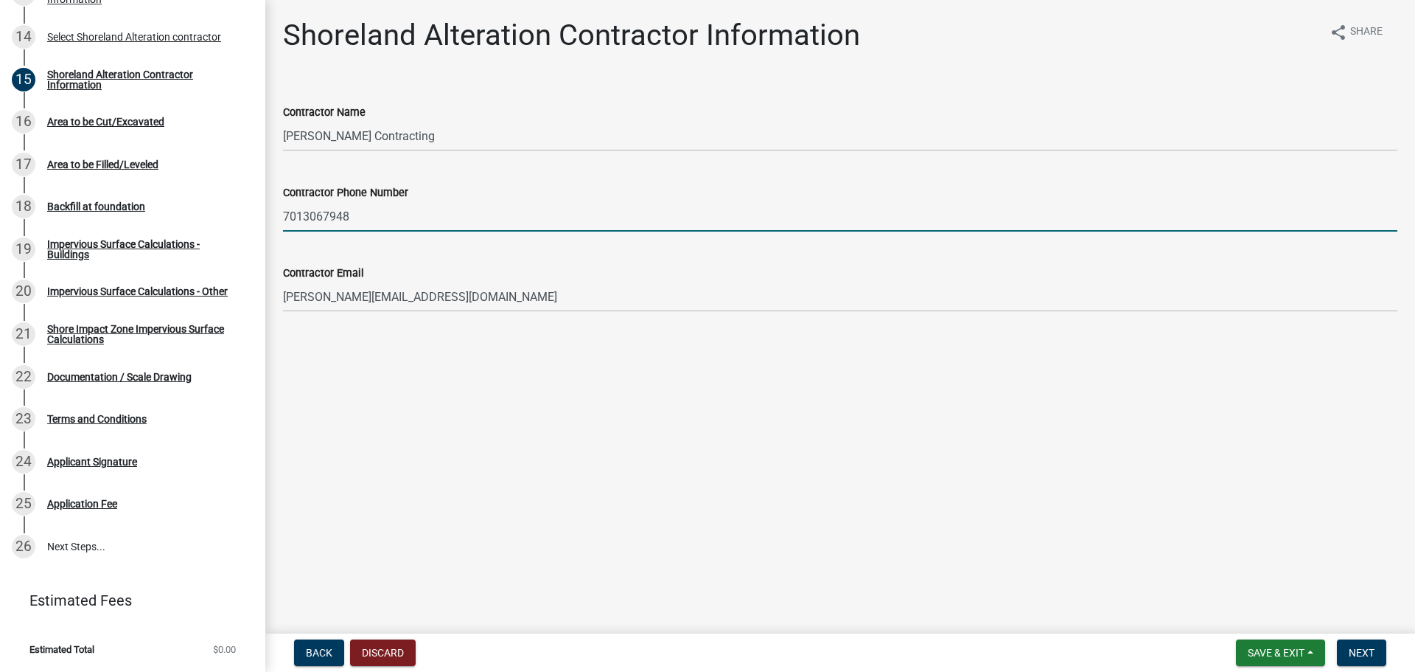
type input "7013067948"
click at [1057, 470] on main "Shoreland Alteration Contractor Information share Share Contractor Name Dawson …" at bounding box center [840, 313] width 1150 height 627
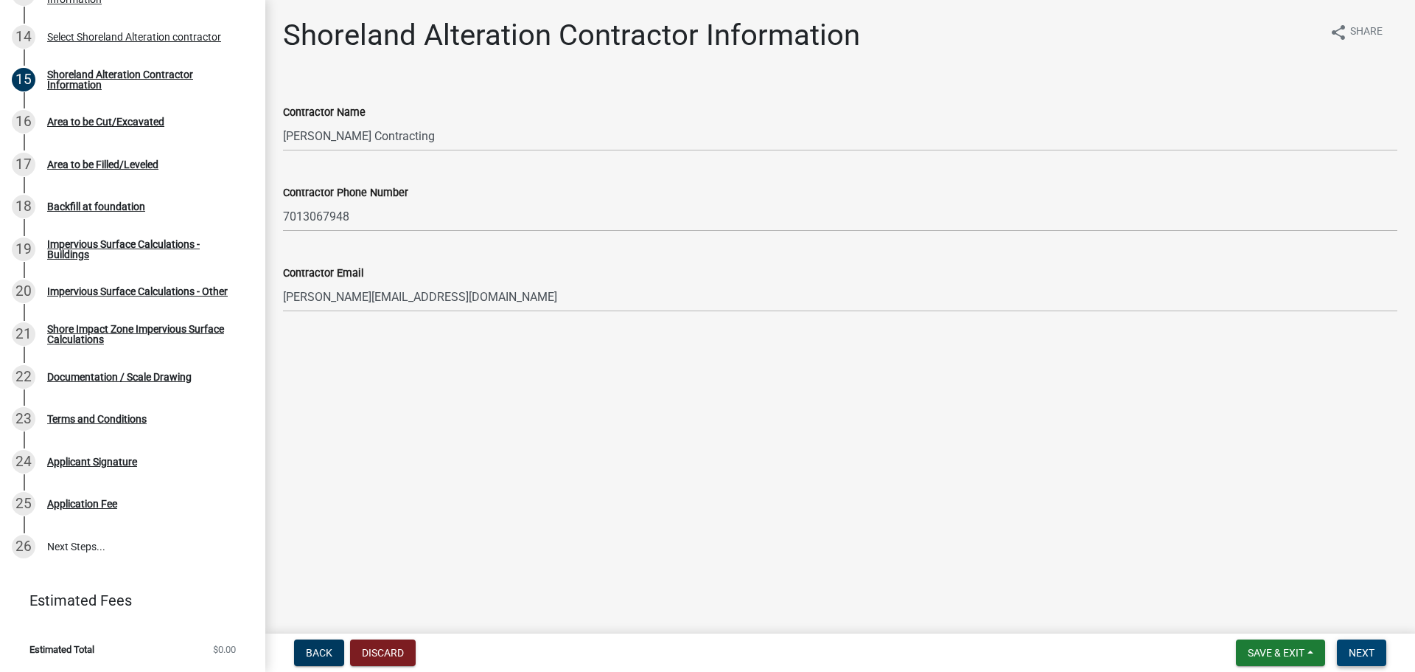
click at [1358, 641] on button "Next" at bounding box center [1361, 652] width 49 height 27
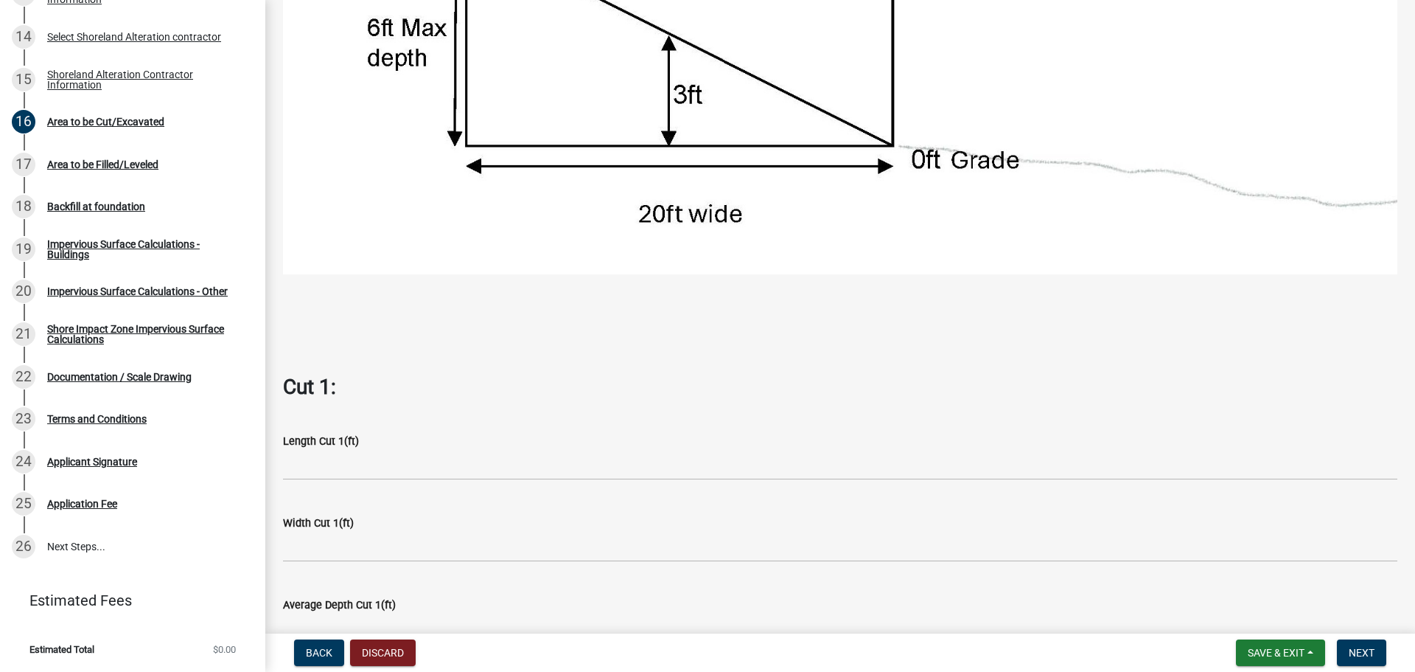
scroll to position [56, 0]
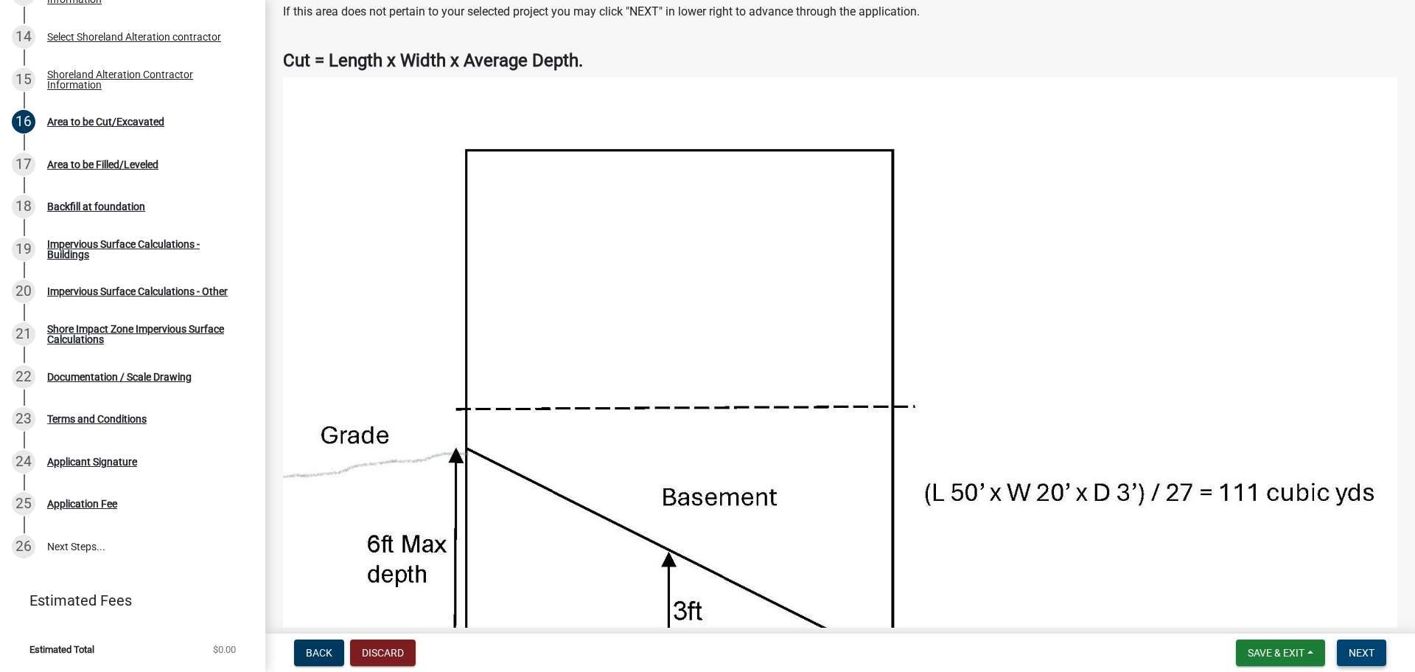
click at [1362, 645] on button "Next" at bounding box center [1361, 652] width 49 height 27
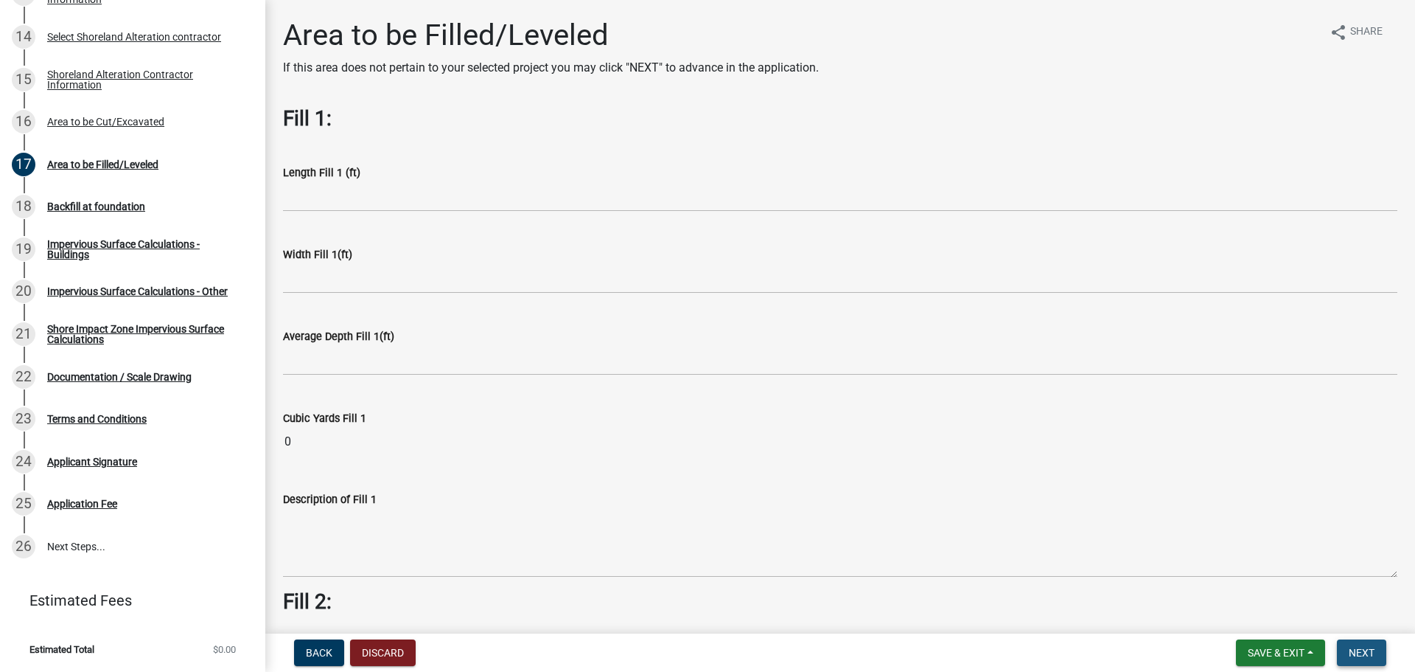
click at [1365, 661] on button "Next" at bounding box center [1361, 652] width 49 height 27
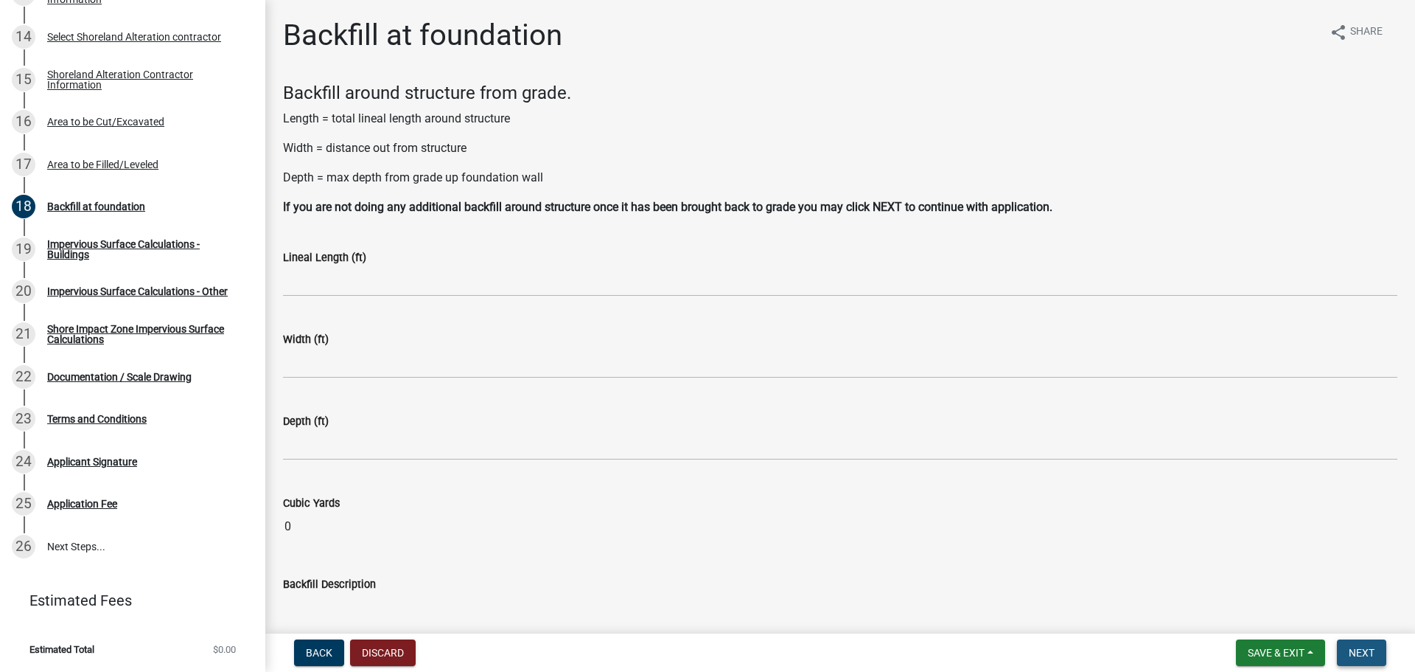
click at [1351, 651] on span "Next" at bounding box center [1362, 653] width 26 height 12
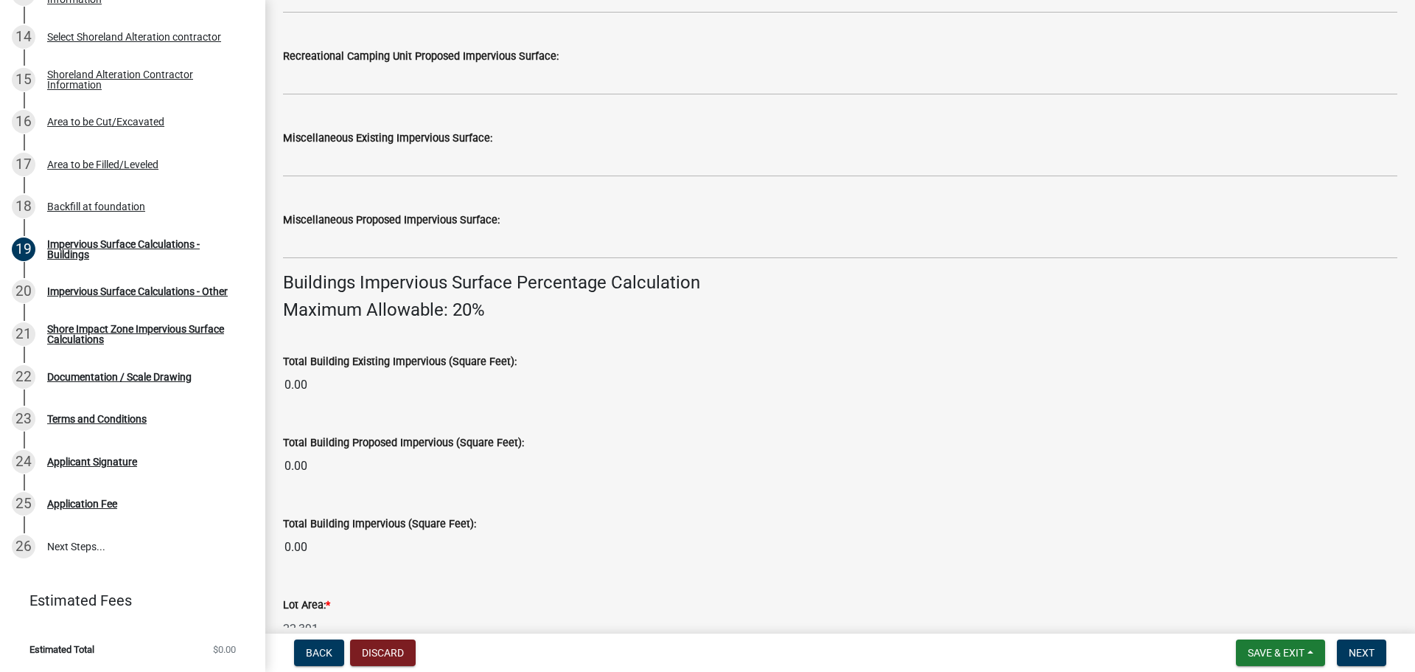
scroll to position [737, 0]
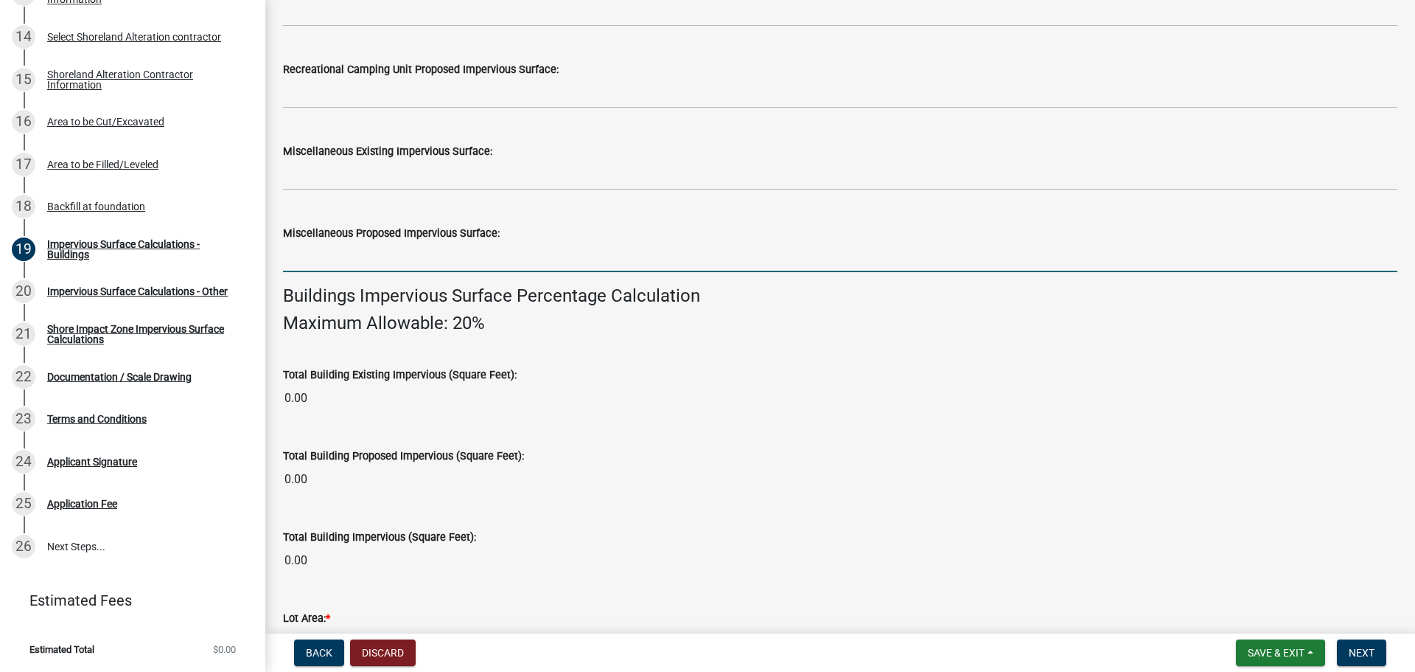
click at [355, 257] on input "text" at bounding box center [840, 257] width 1115 height 30
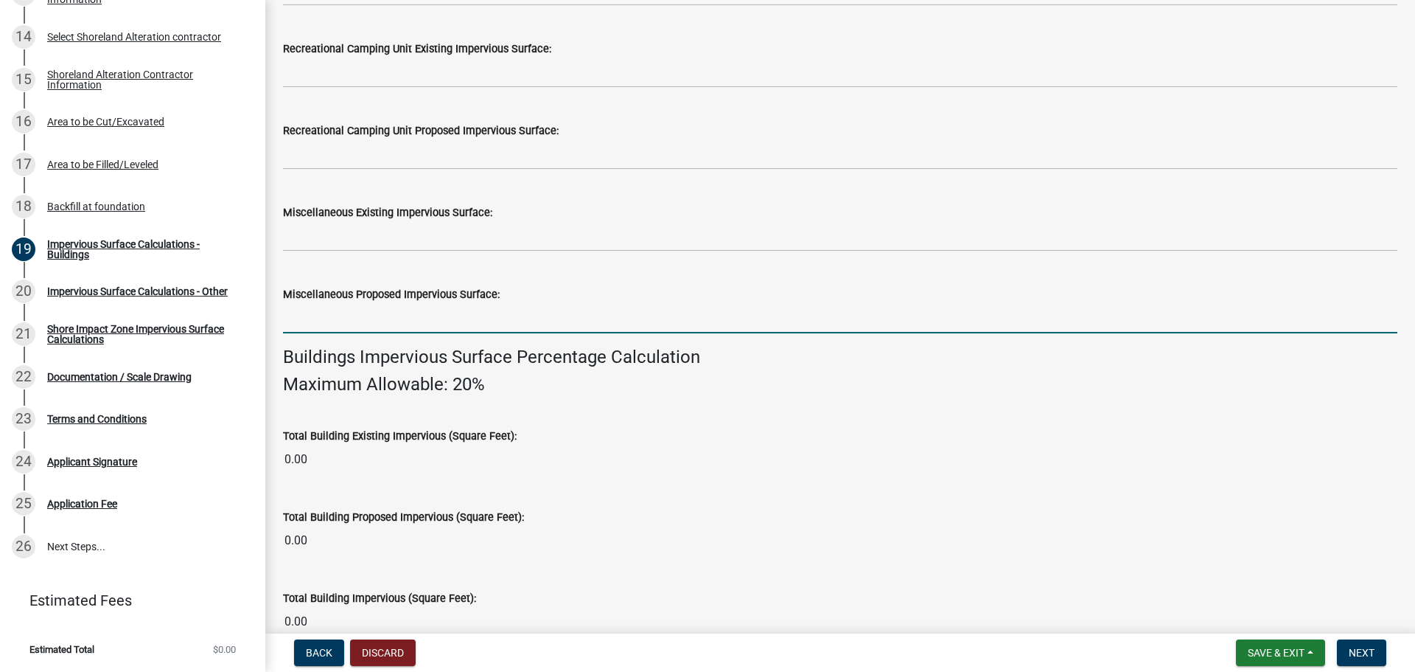
scroll to position [664, 0]
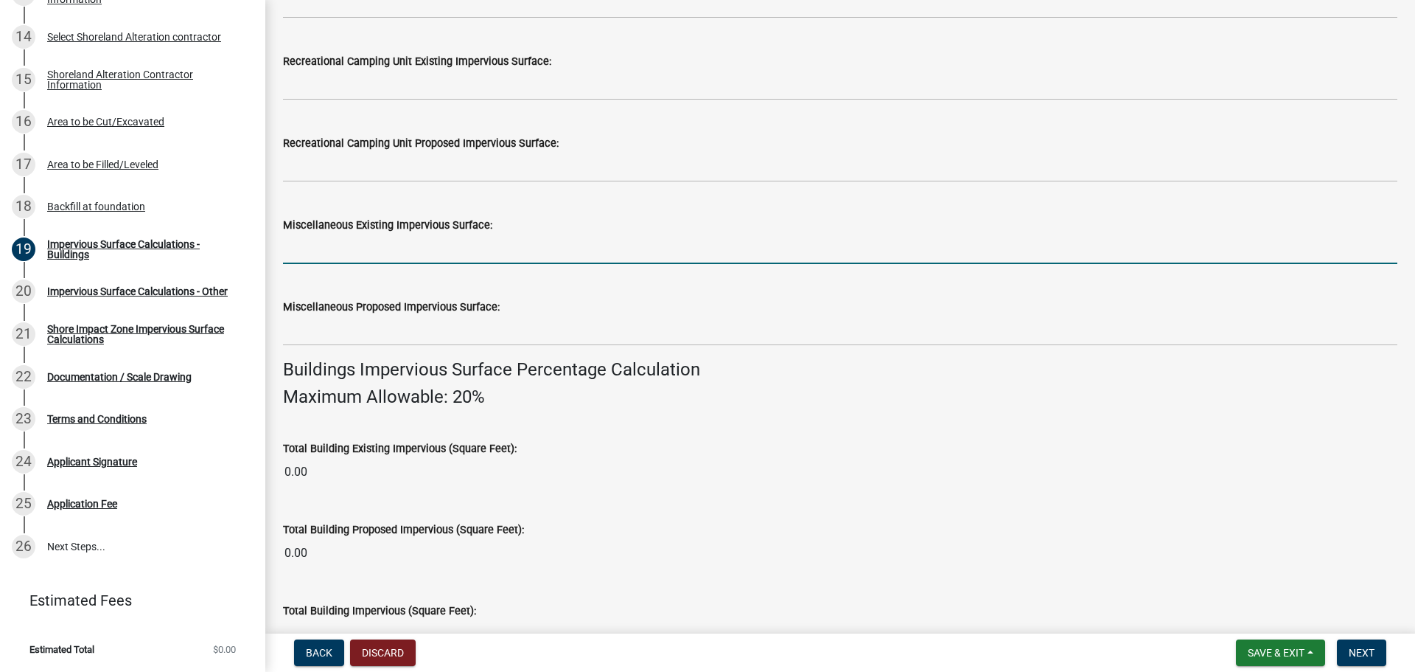
click at [364, 244] on input "text" at bounding box center [840, 249] width 1115 height 30
type input "320"
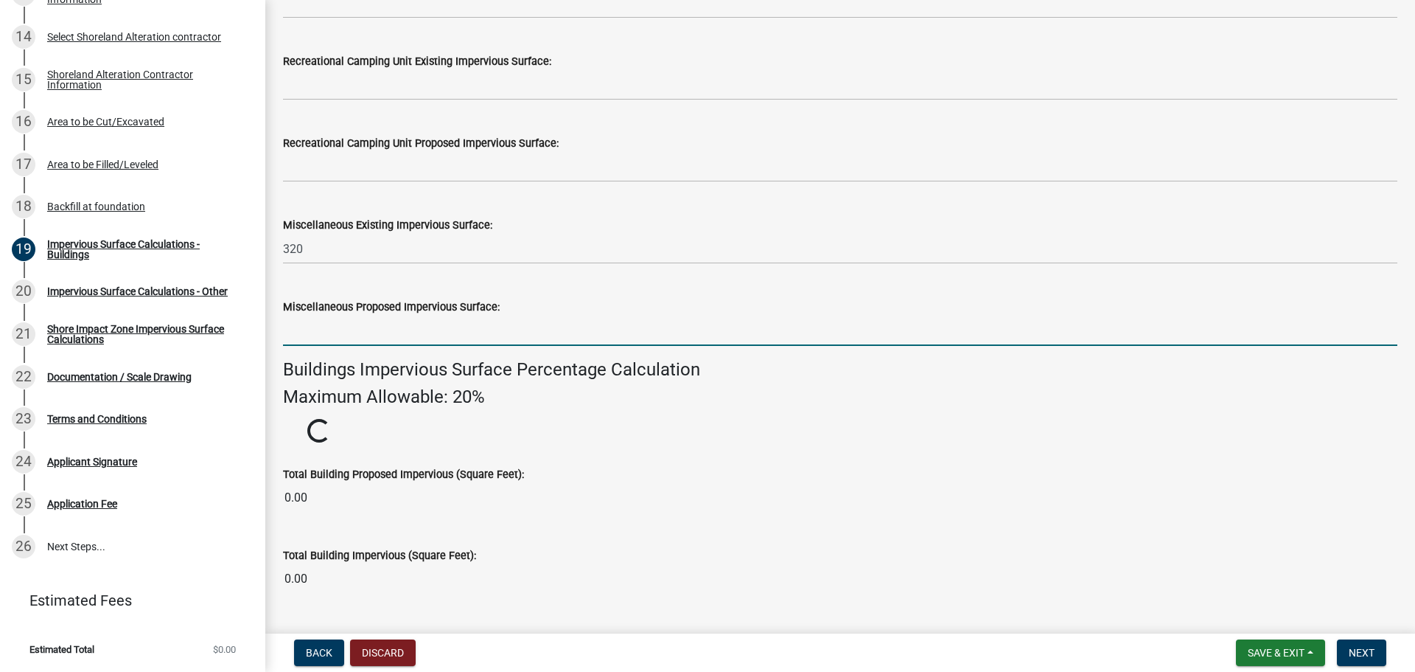
click at [377, 335] on input "text" at bounding box center [840, 331] width 1115 height 30
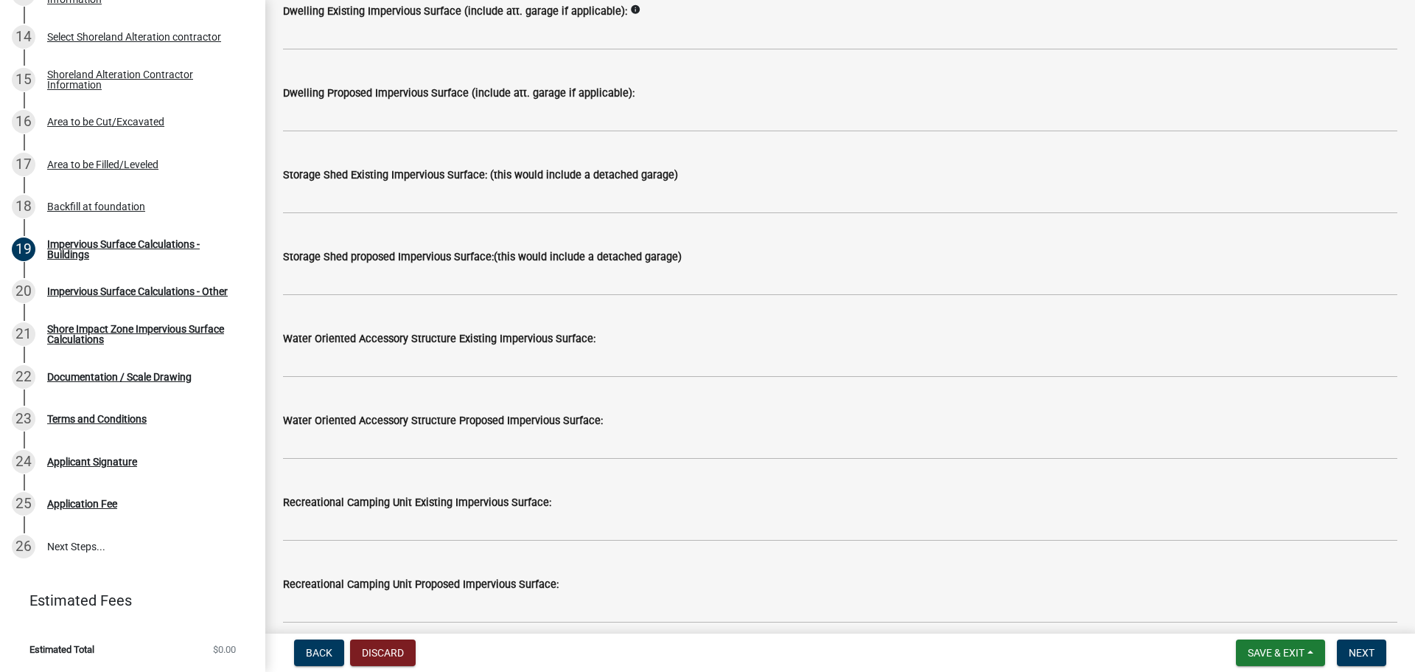
scroll to position [0, 0]
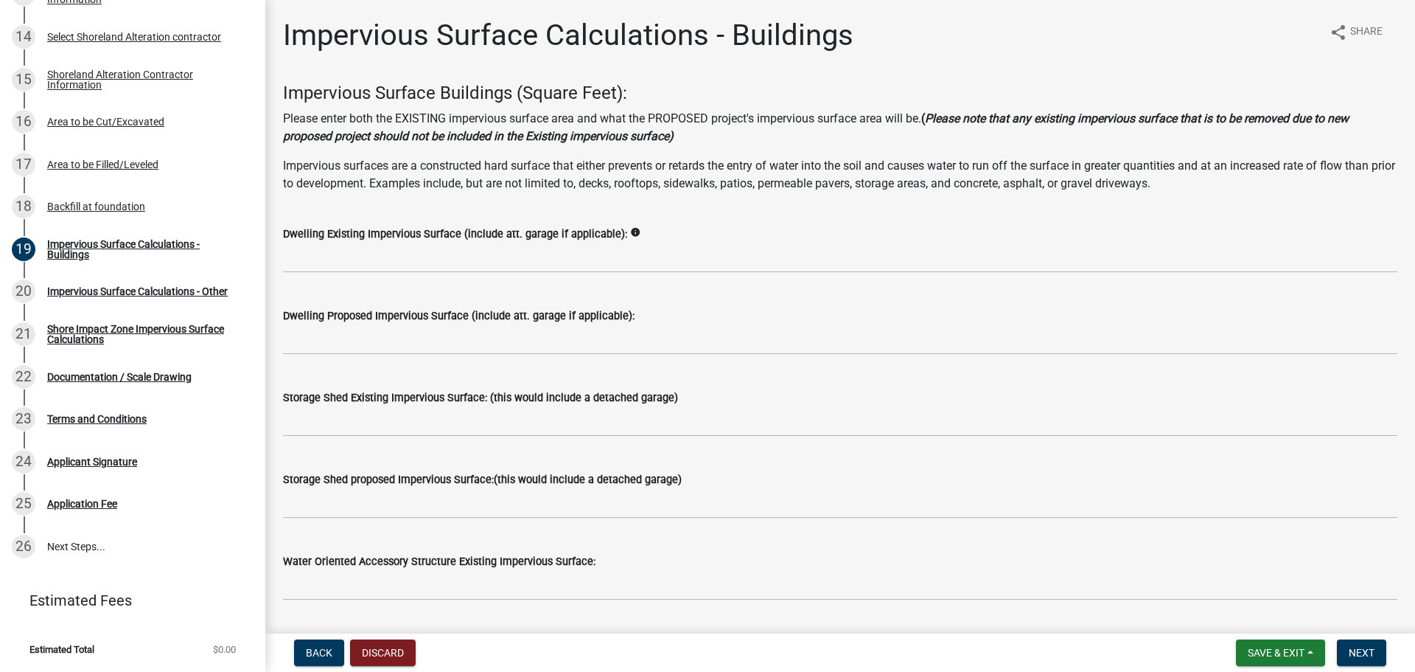
type input "518"
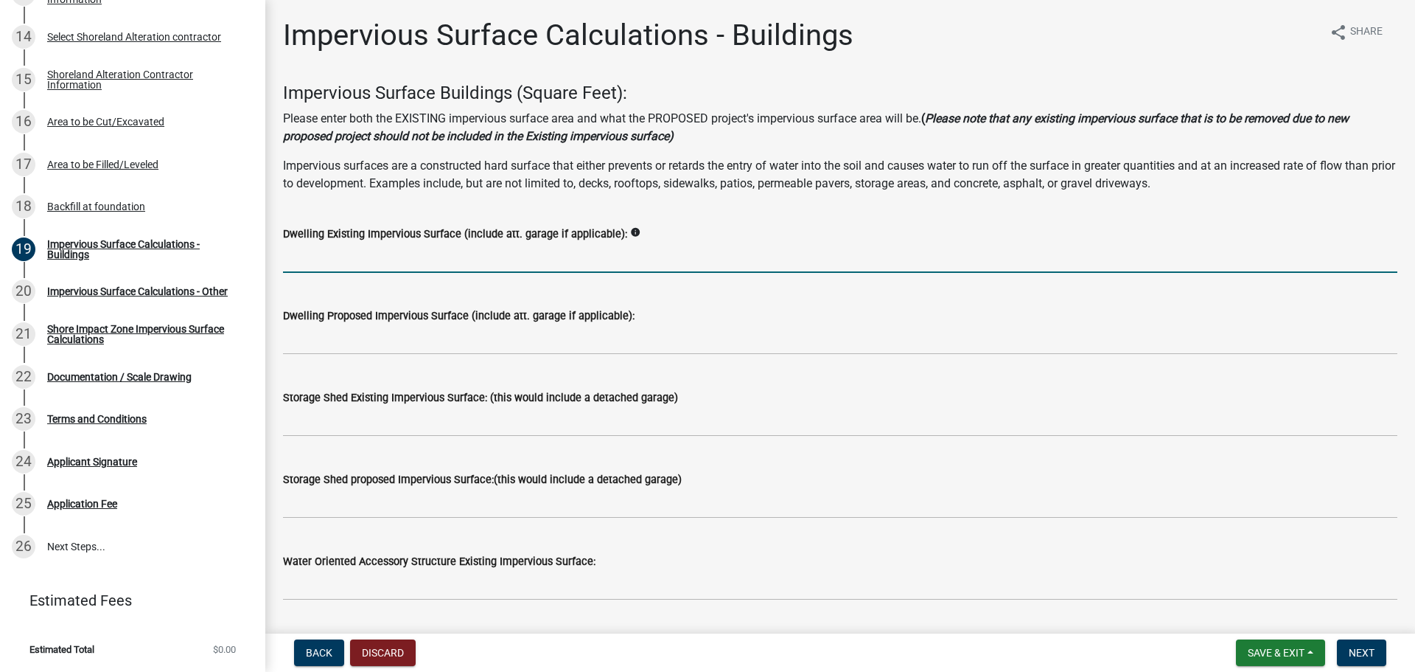
click at [379, 257] on input "text" at bounding box center [840, 258] width 1115 height 30
type input "1432"
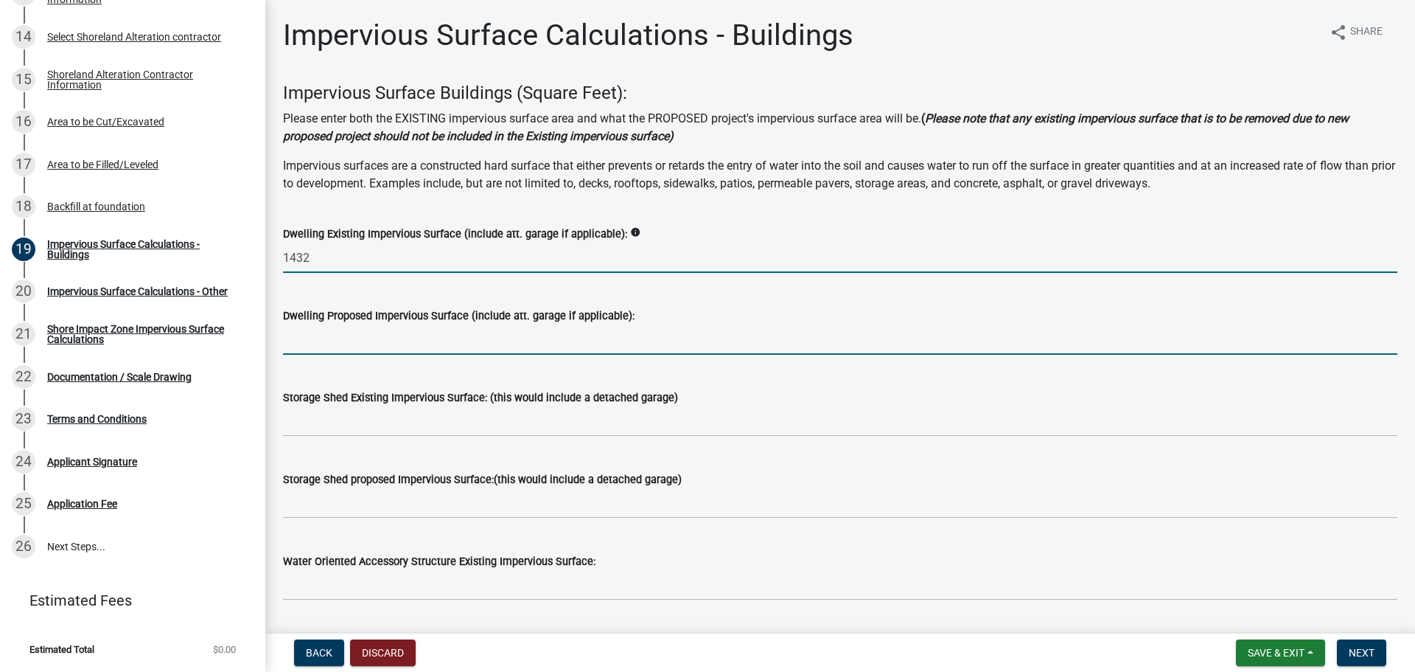
click at [365, 340] on input "text" at bounding box center [840, 339] width 1115 height 30
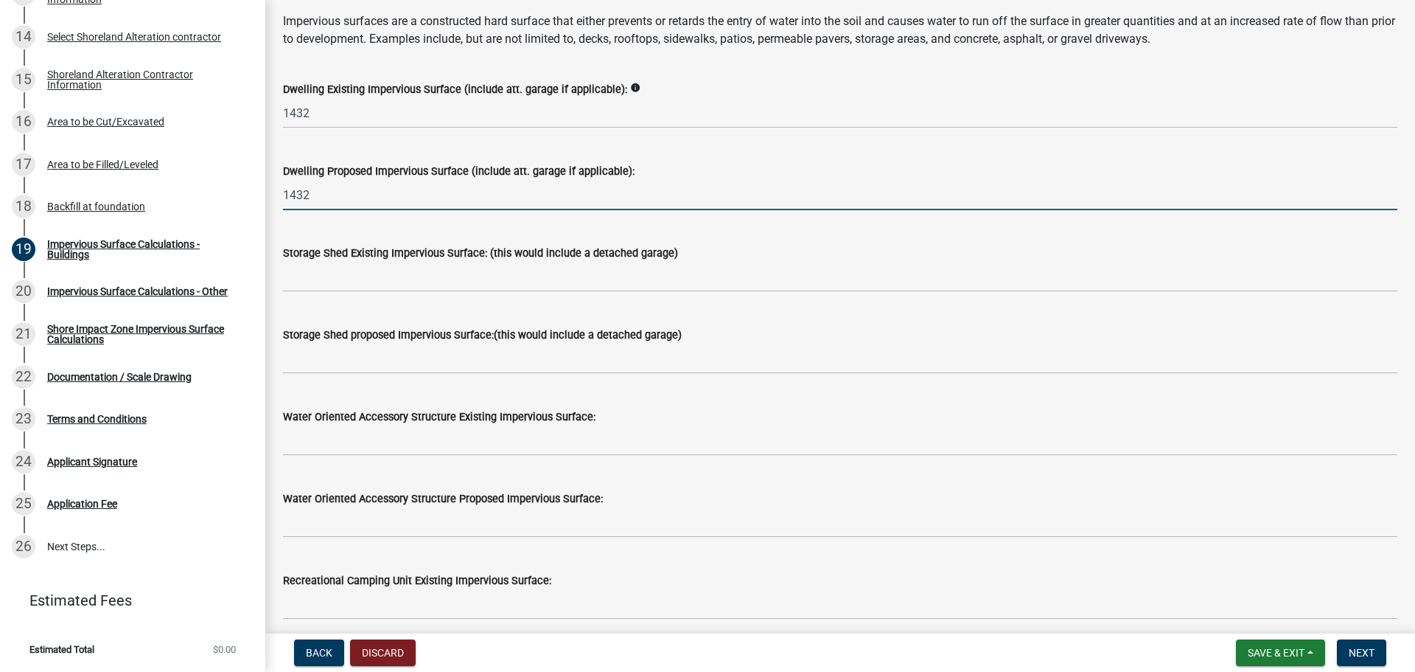
scroll to position [147, 0]
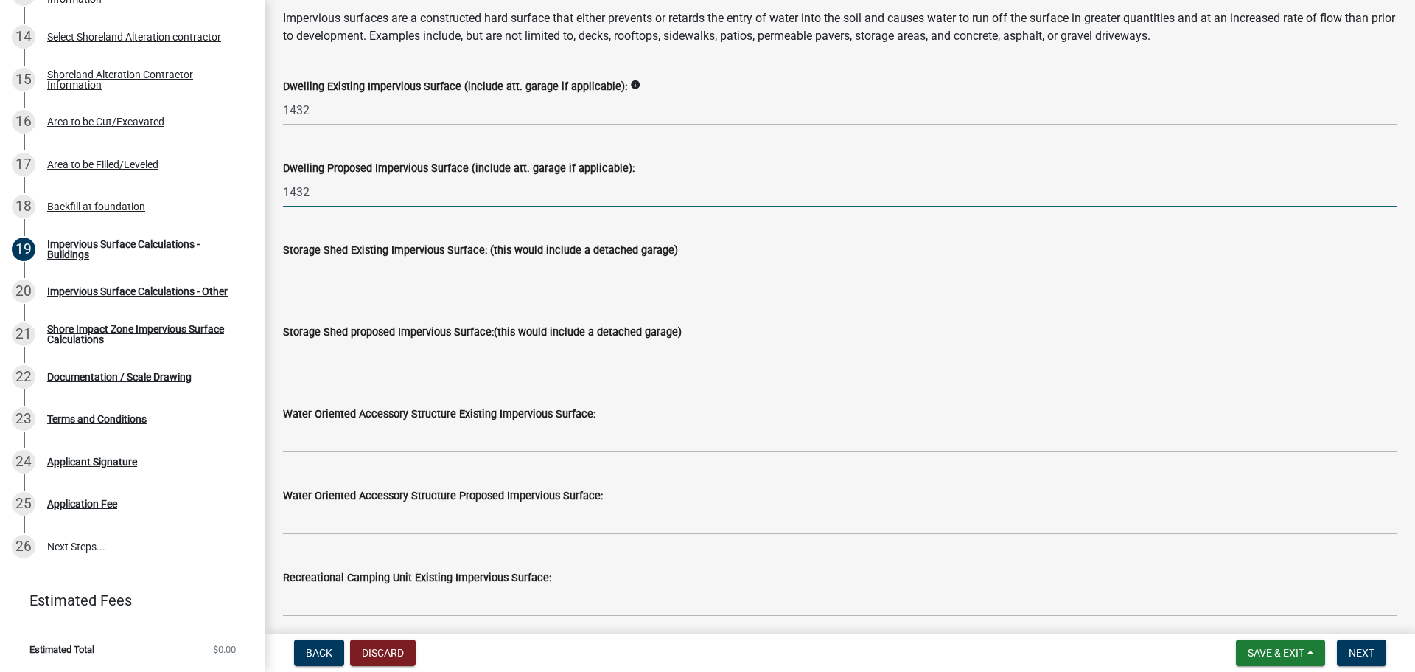
type input "1432"
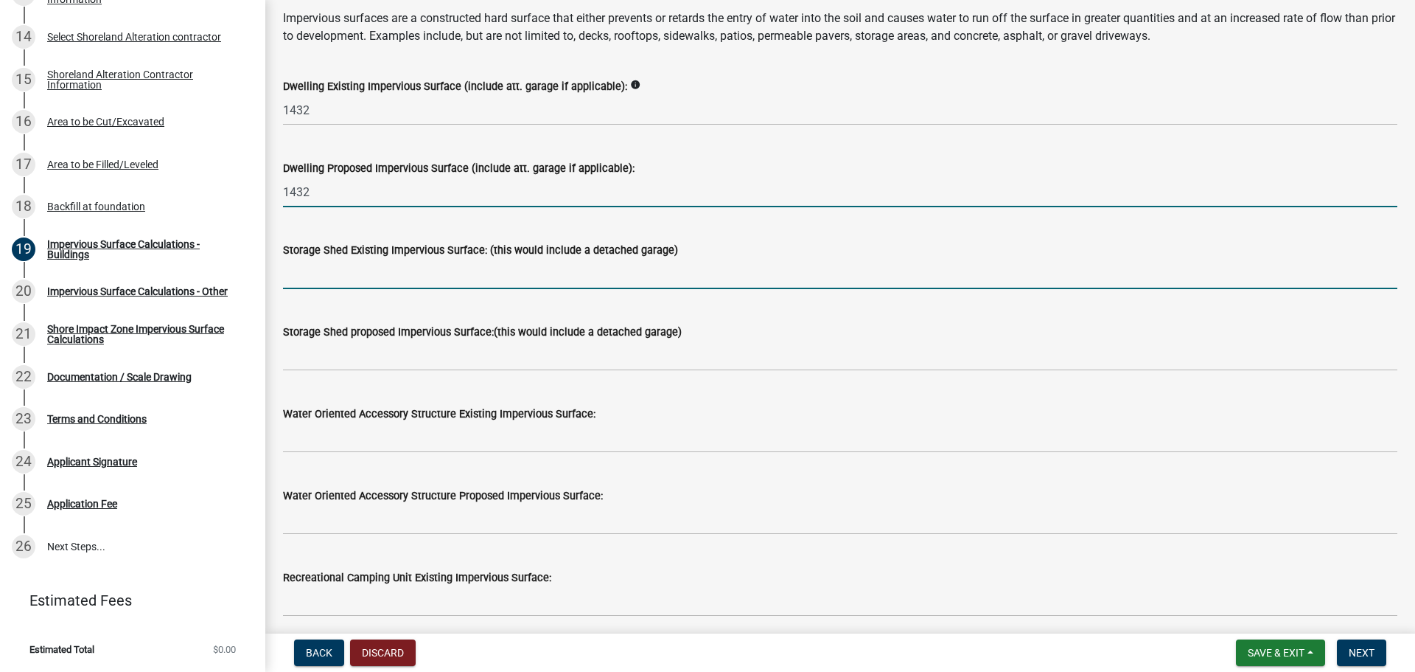
click at [481, 285] on input "text" at bounding box center [840, 274] width 1115 height 30
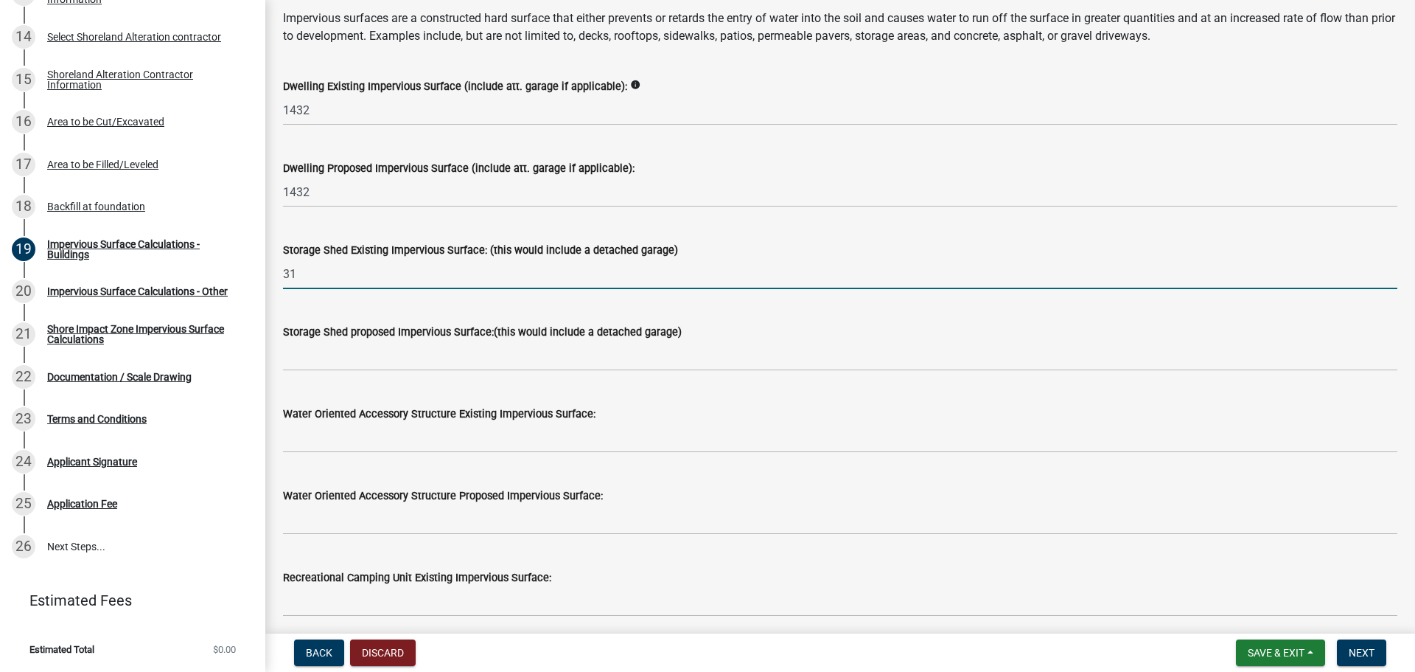
type input "31"
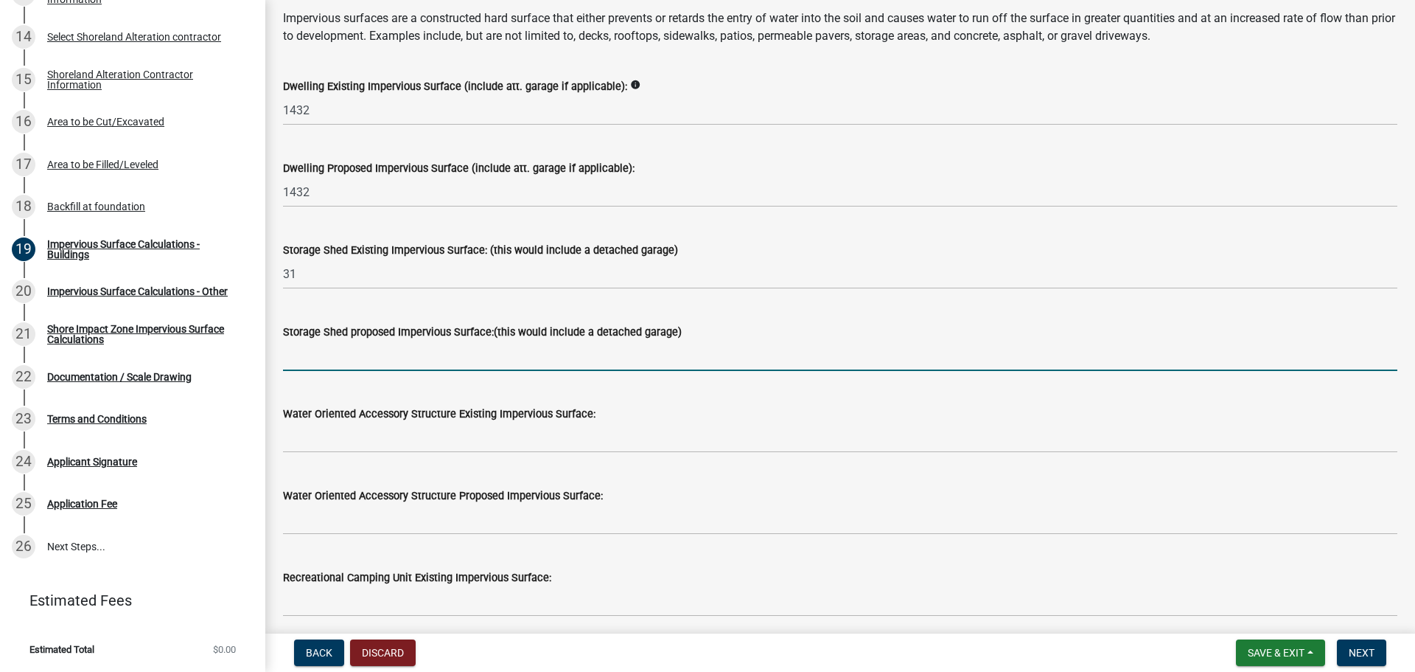
click at [494, 343] on input "text" at bounding box center [840, 356] width 1115 height 30
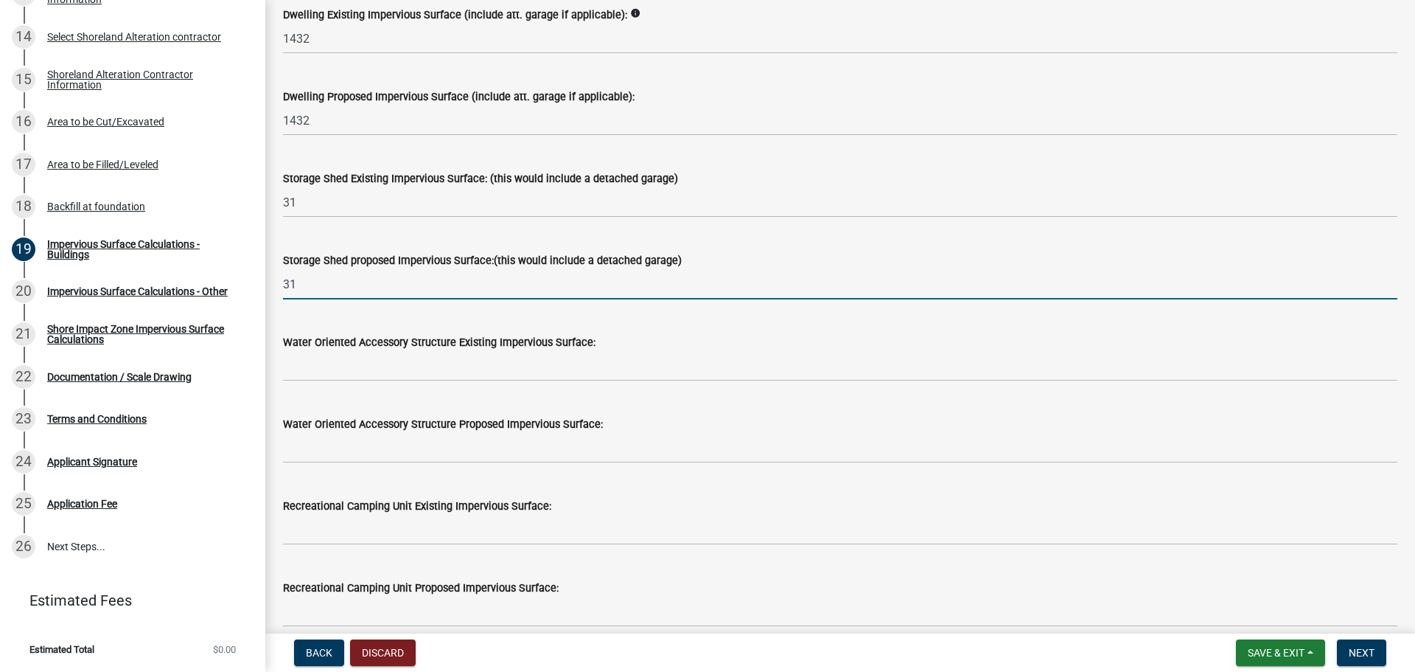
scroll to position [295, 0]
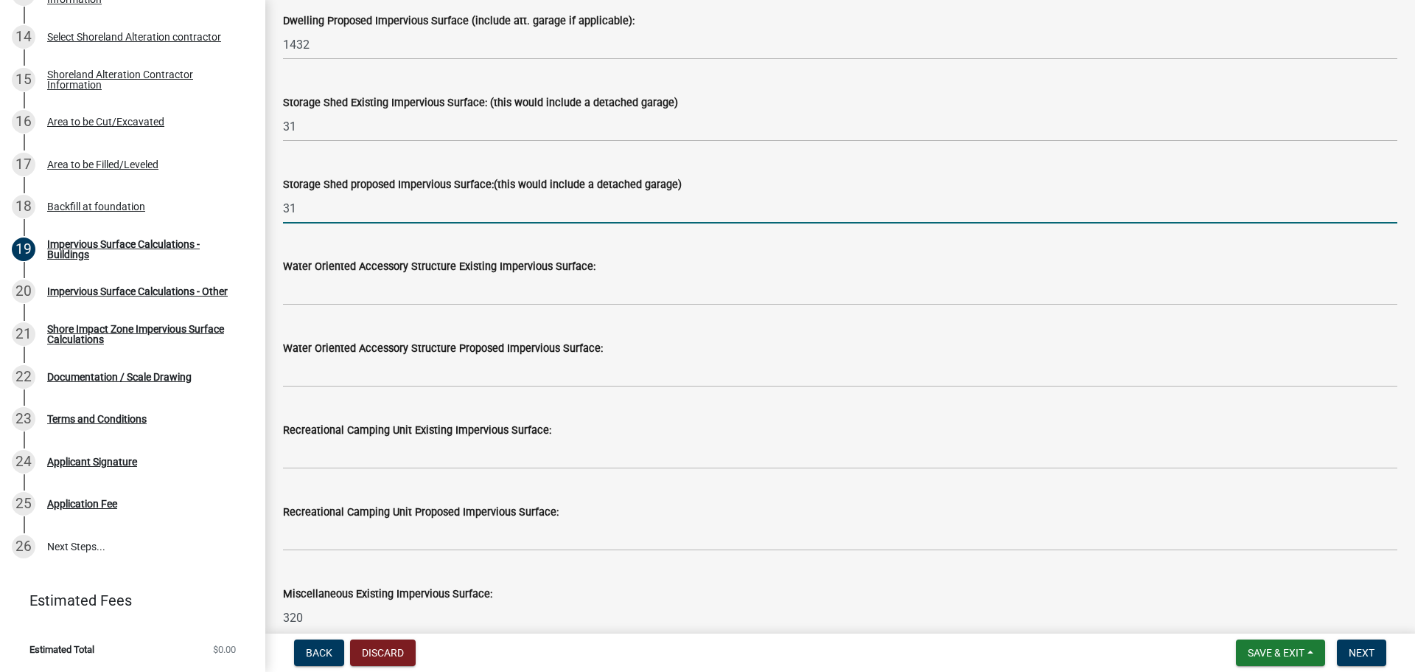
type input "31"
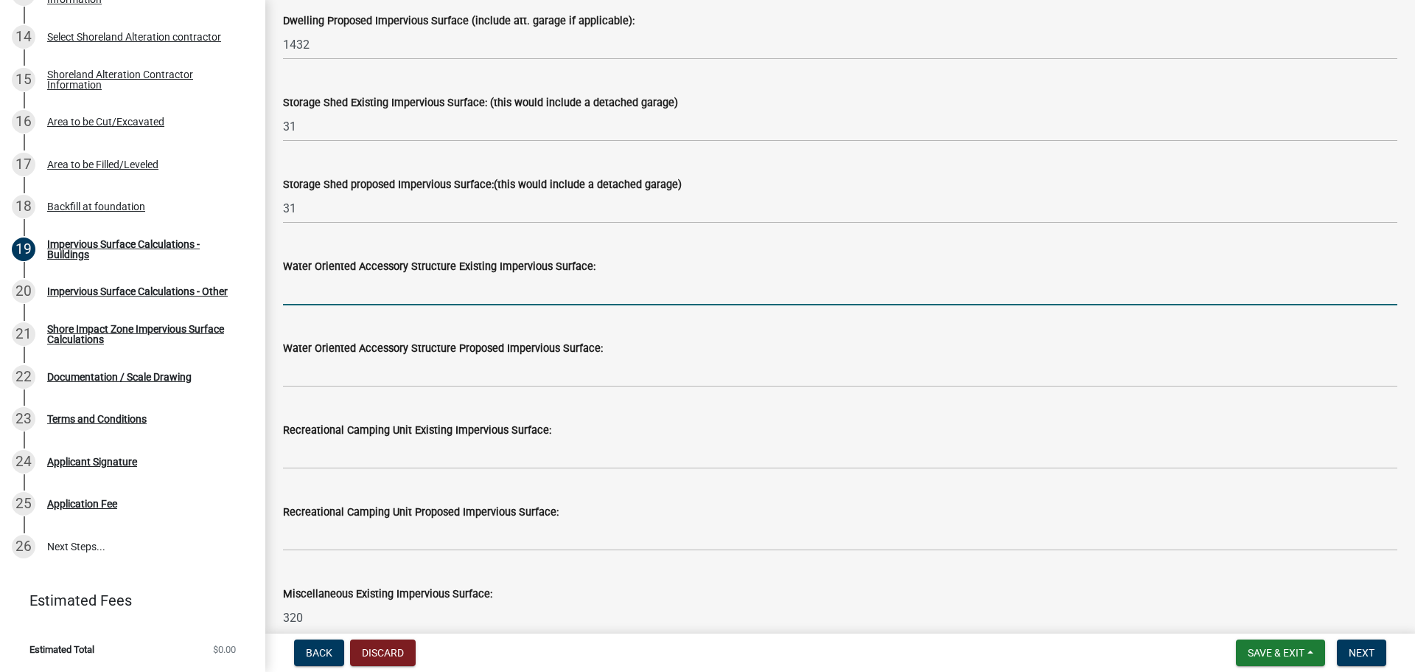
click at [444, 301] on input "text" at bounding box center [840, 290] width 1115 height 30
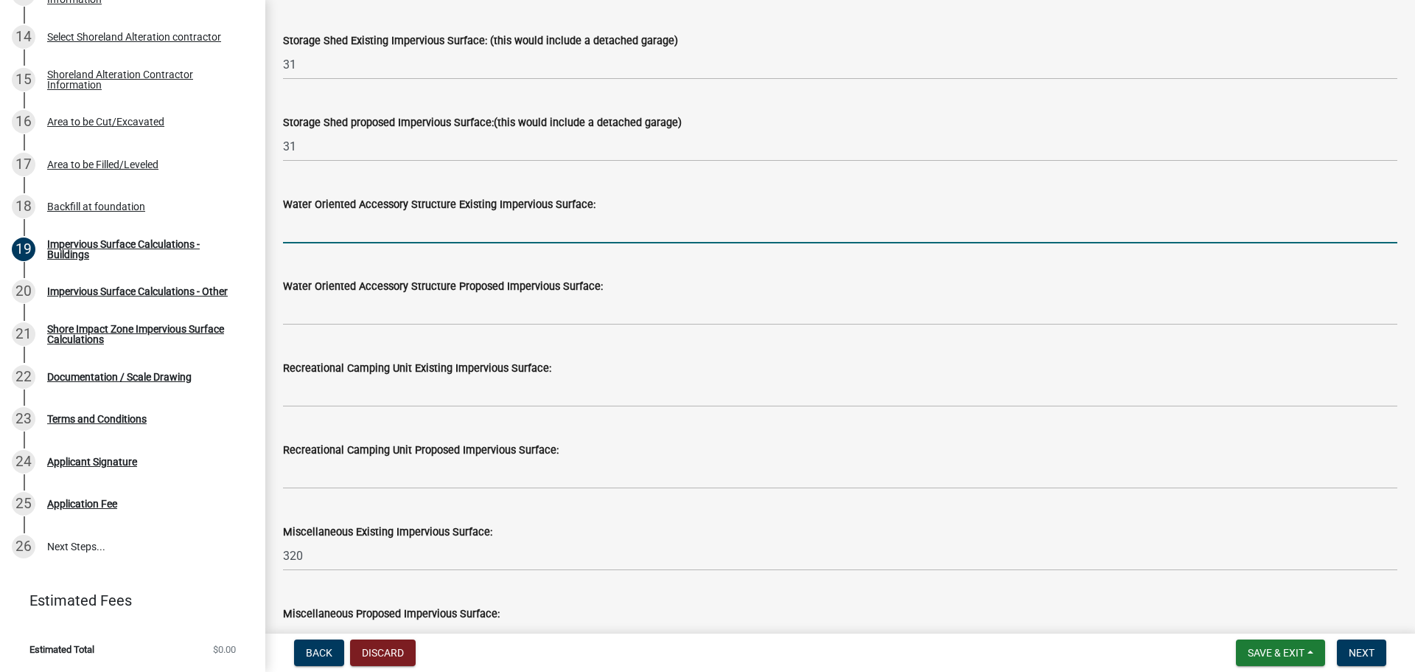
scroll to position [369, 0]
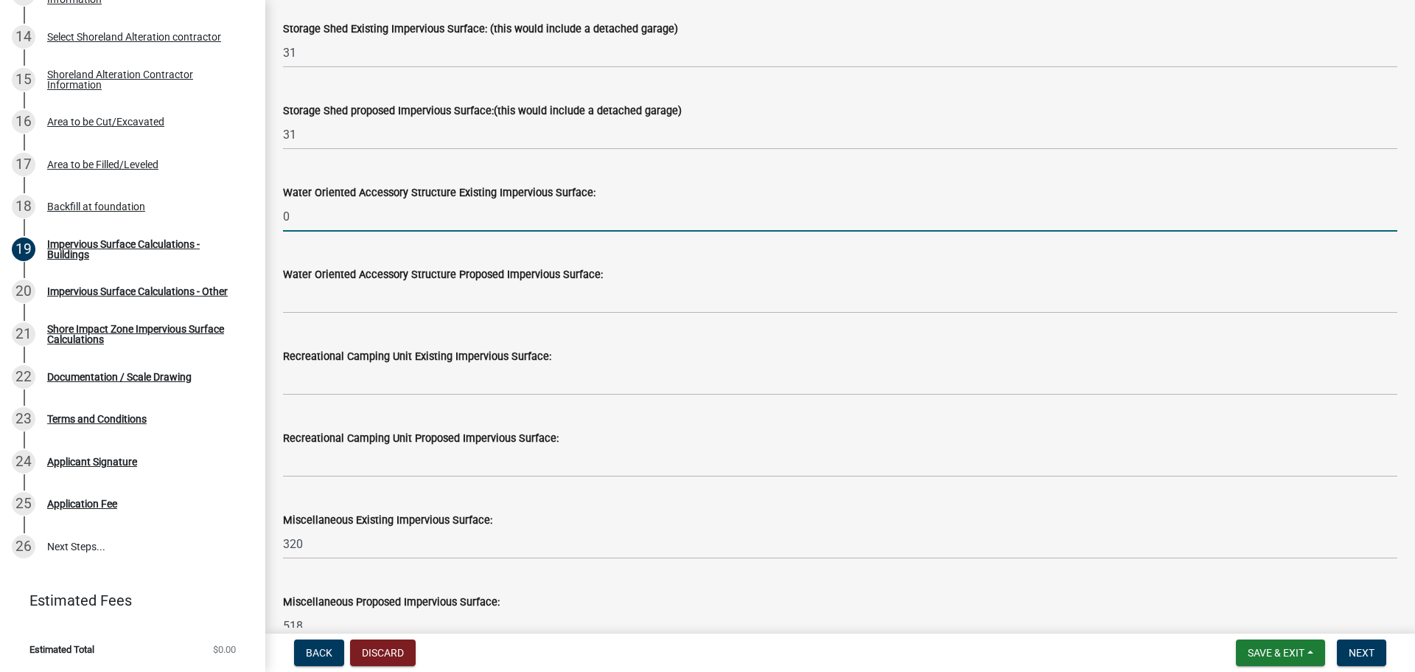
type input "0"
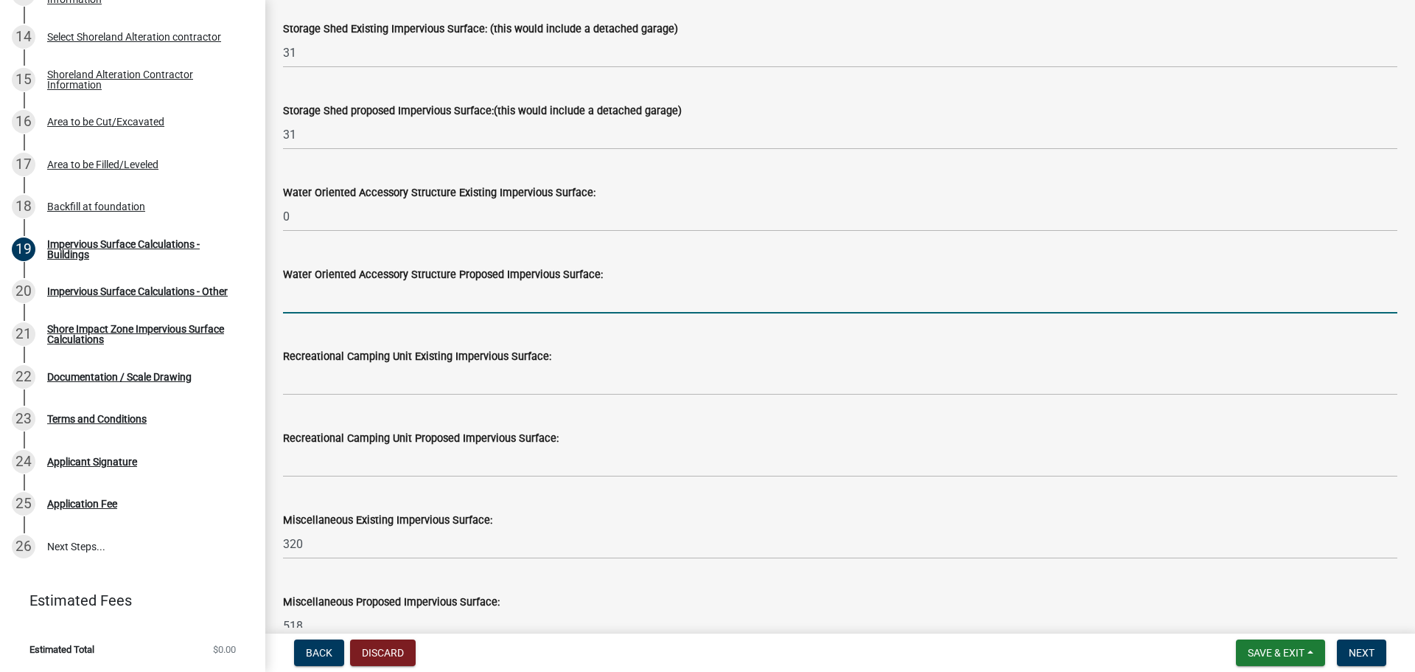
click at [428, 298] on input "text" at bounding box center [840, 298] width 1115 height 30
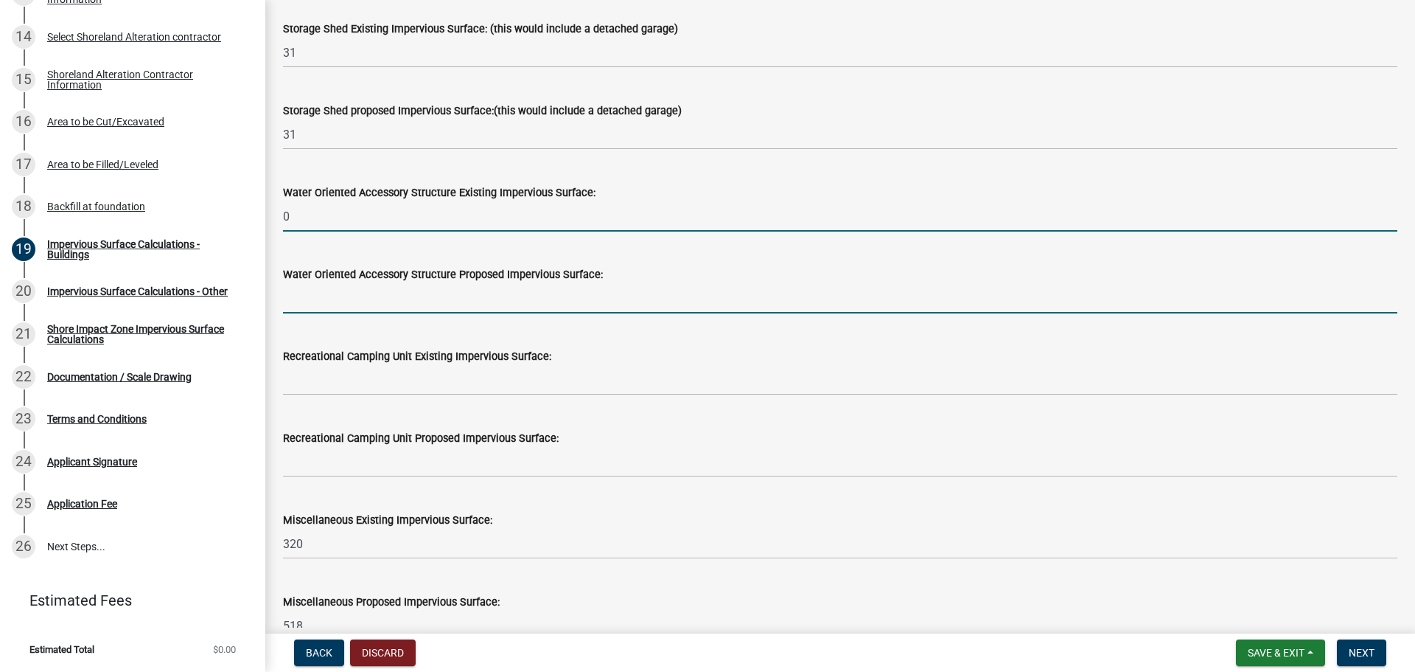
click at [325, 215] on input "0" at bounding box center [840, 216] width 1115 height 30
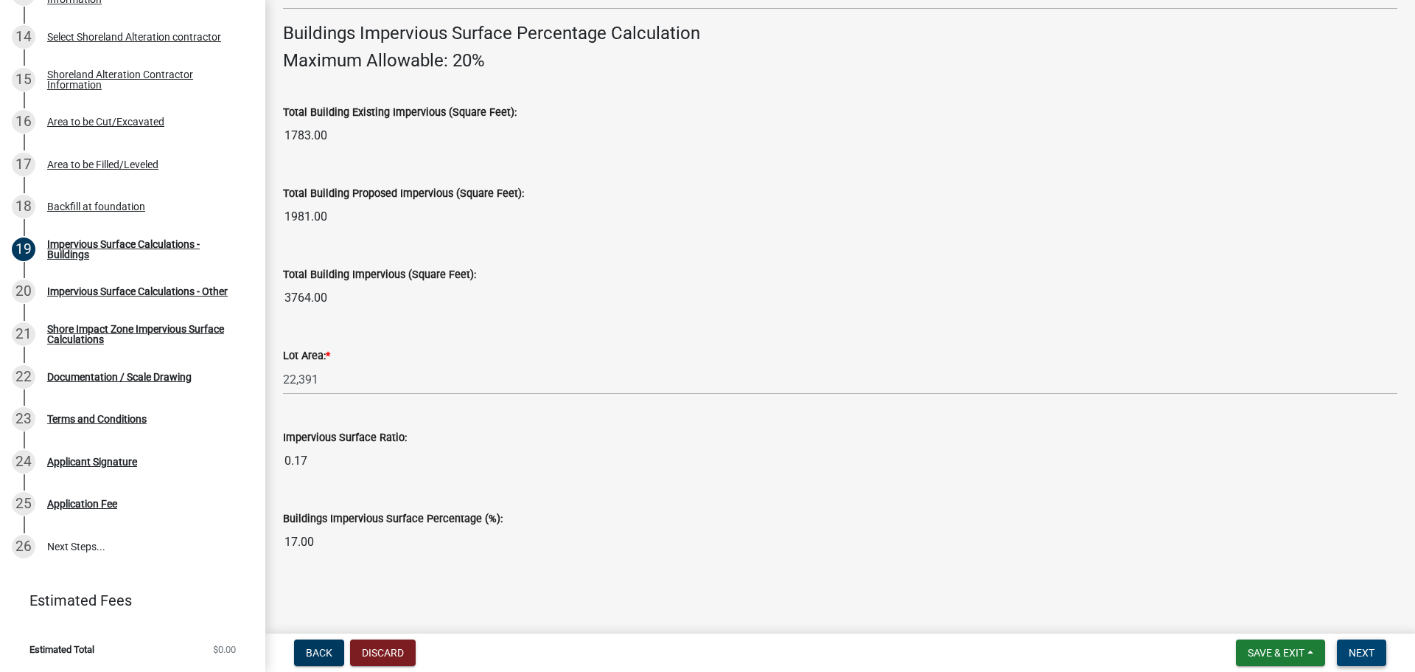
scroll to position [919, 0]
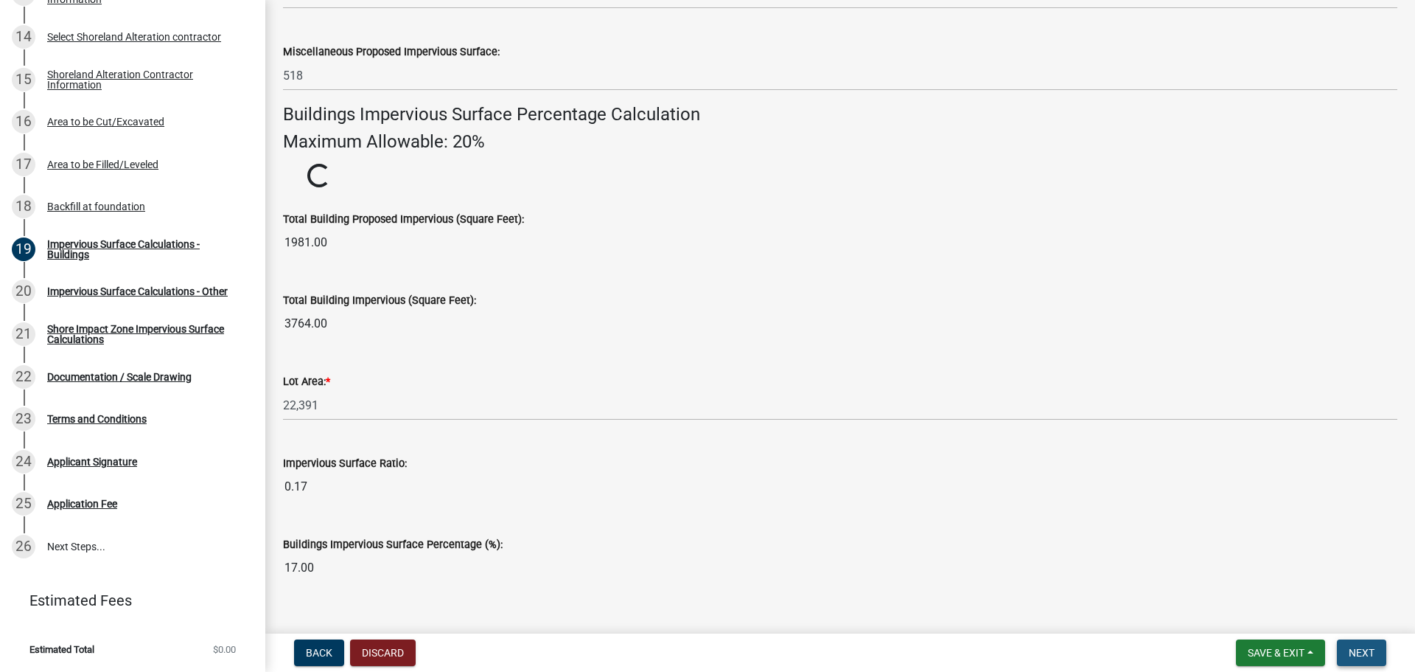
click at [1349, 650] on span "Next" at bounding box center [1362, 653] width 26 height 12
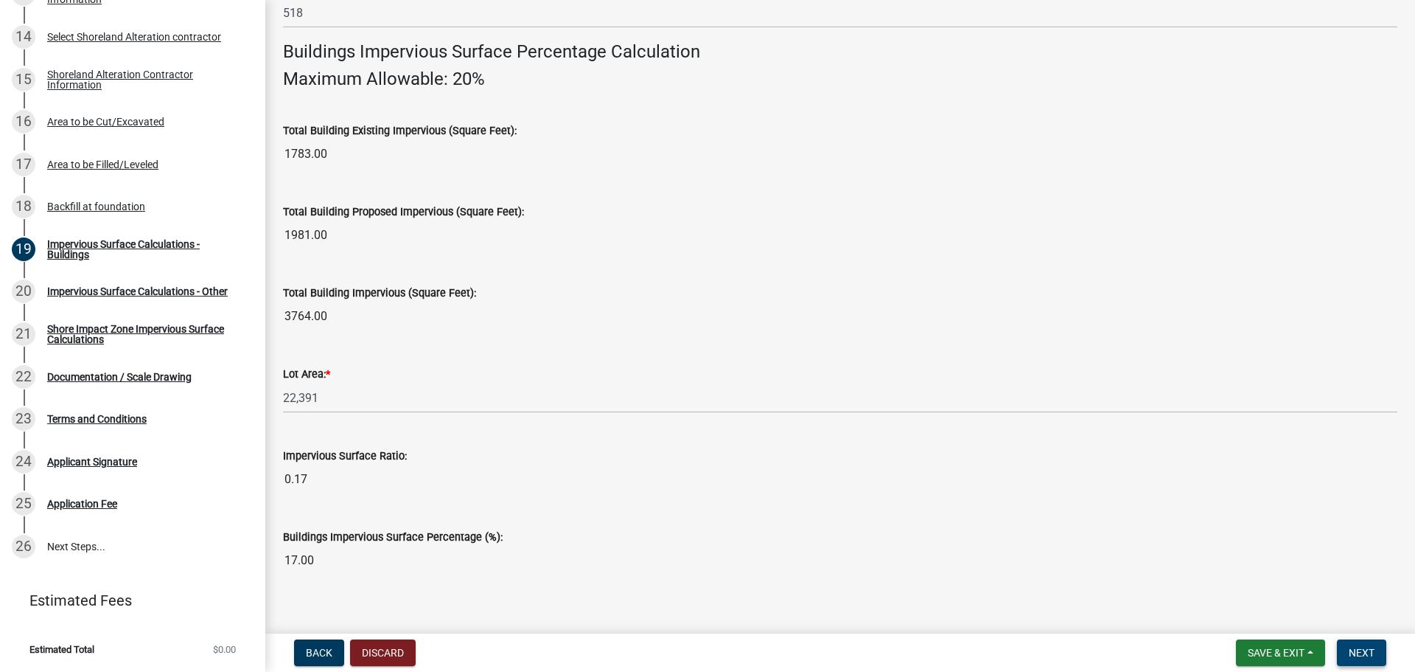
scroll to position [1000, 0]
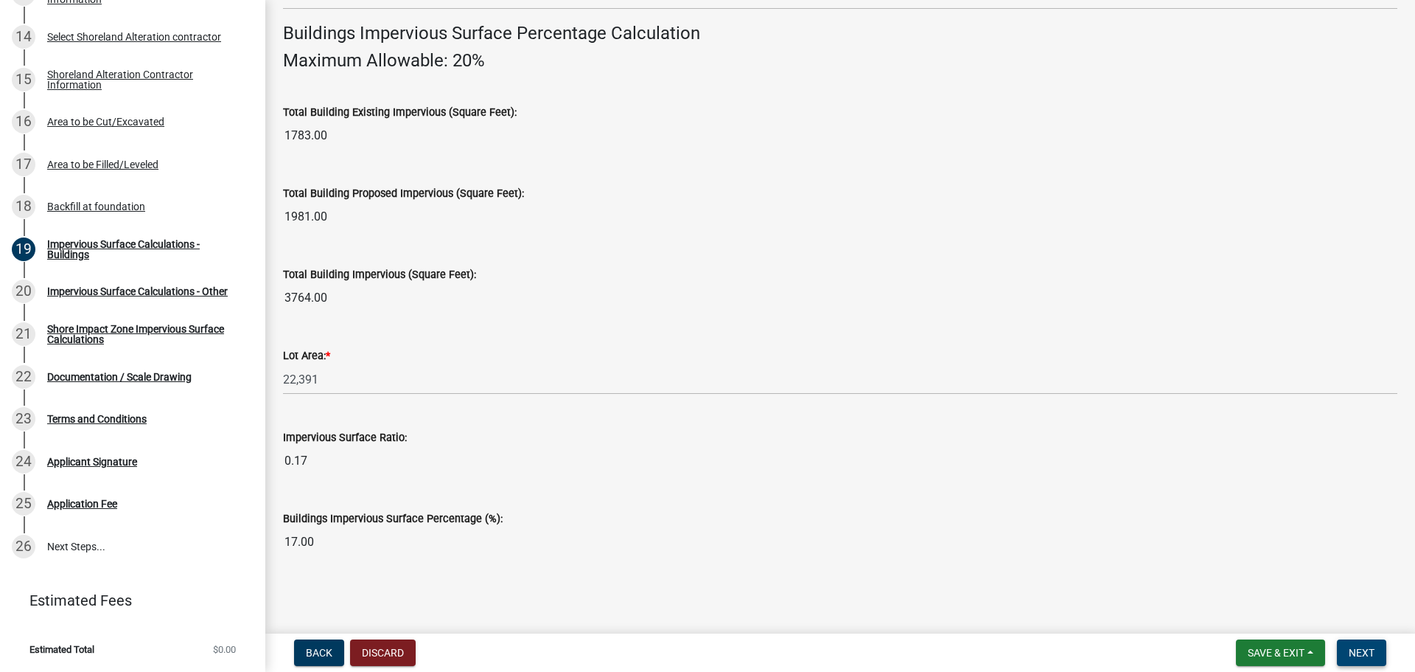
click at [1369, 647] on span "Next" at bounding box center [1362, 653] width 26 height 12
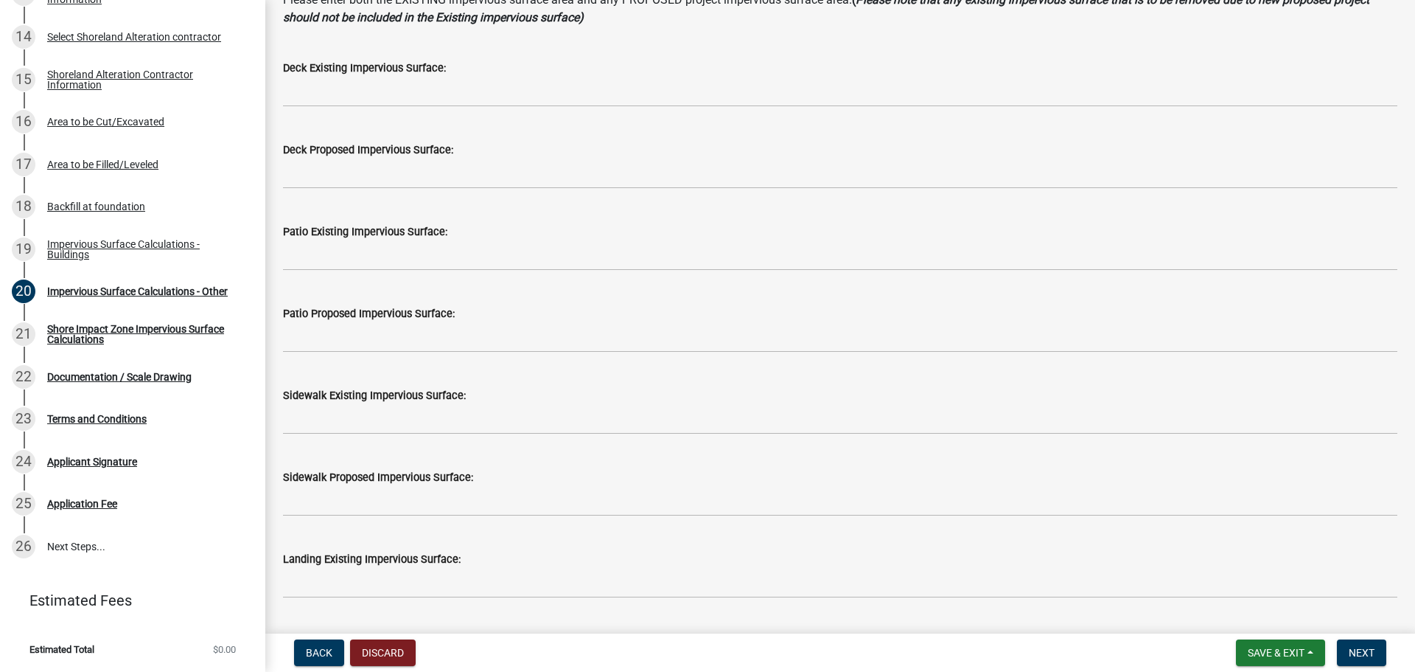
scroll to position [46, 0]
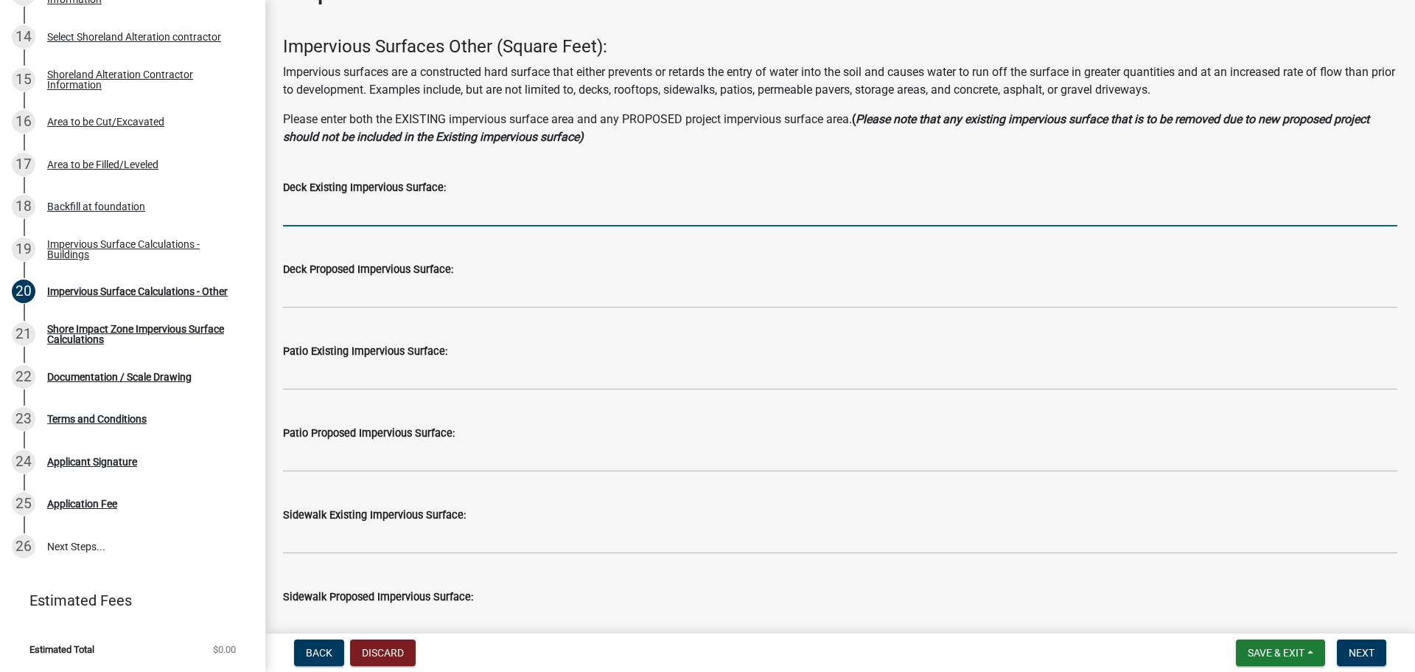
click at [529, 210] on input "text" at bounding box center [840, 211] width 1115 height 30
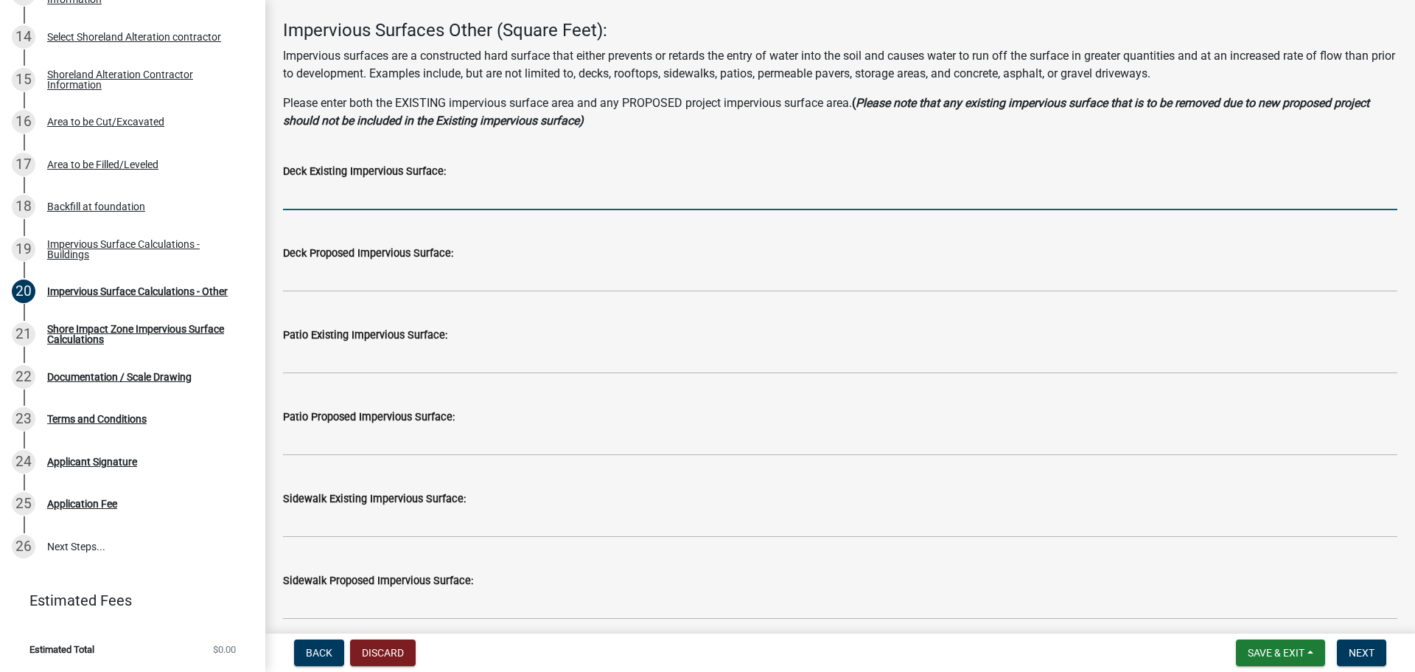
scroll to position [74, 0]
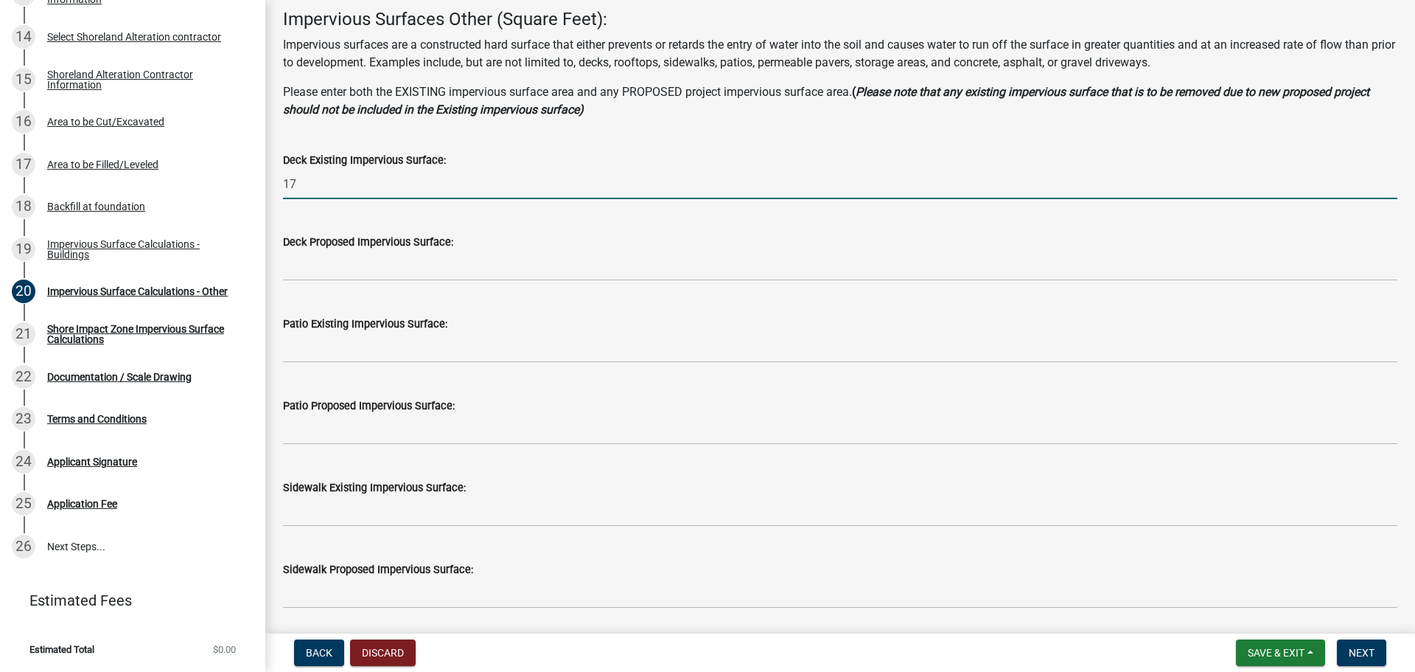
type input "1"
type input "879"
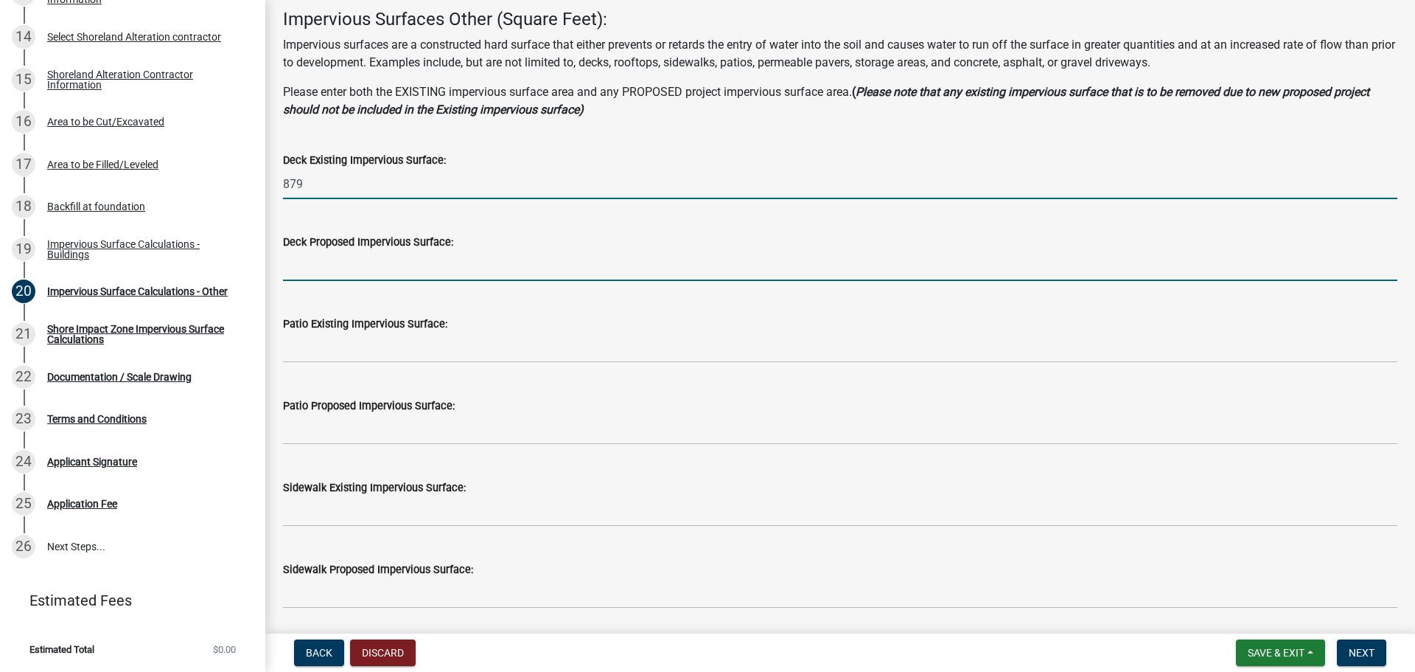
click at [376, 270] on input "text" at bounding box center [840, 266] width 1115 height 30
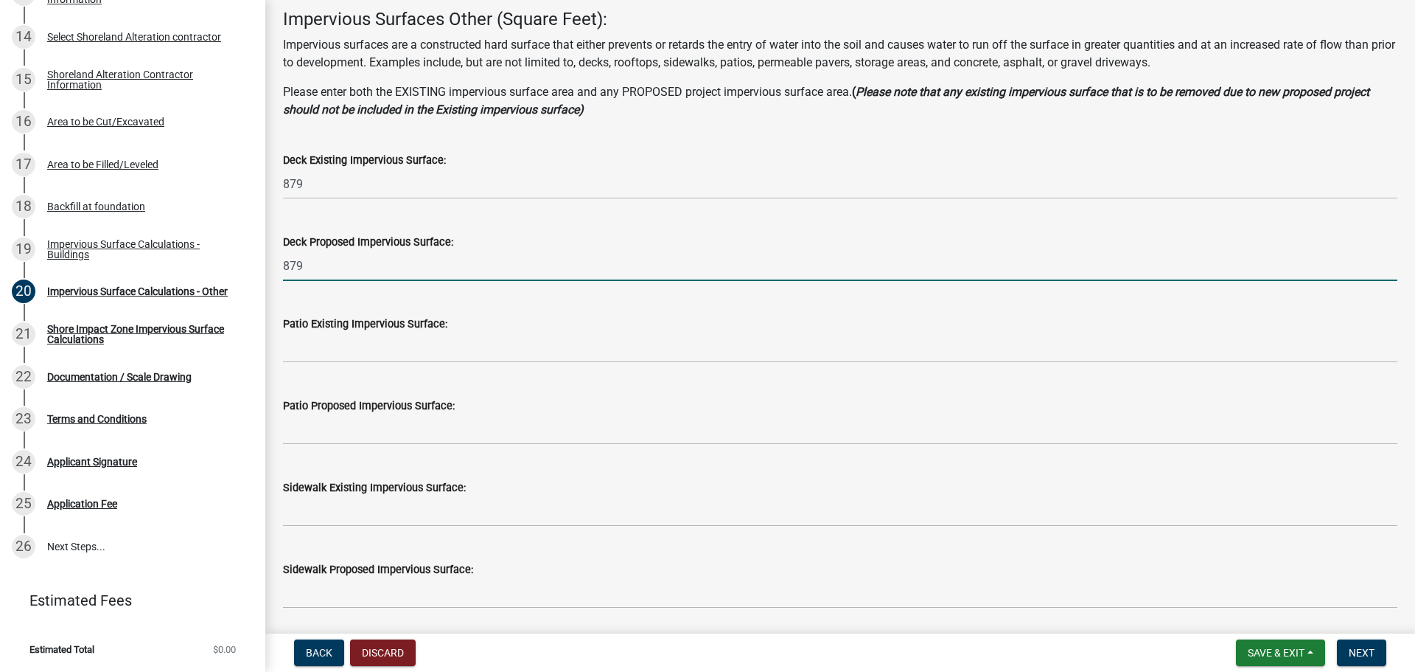
type input "879"
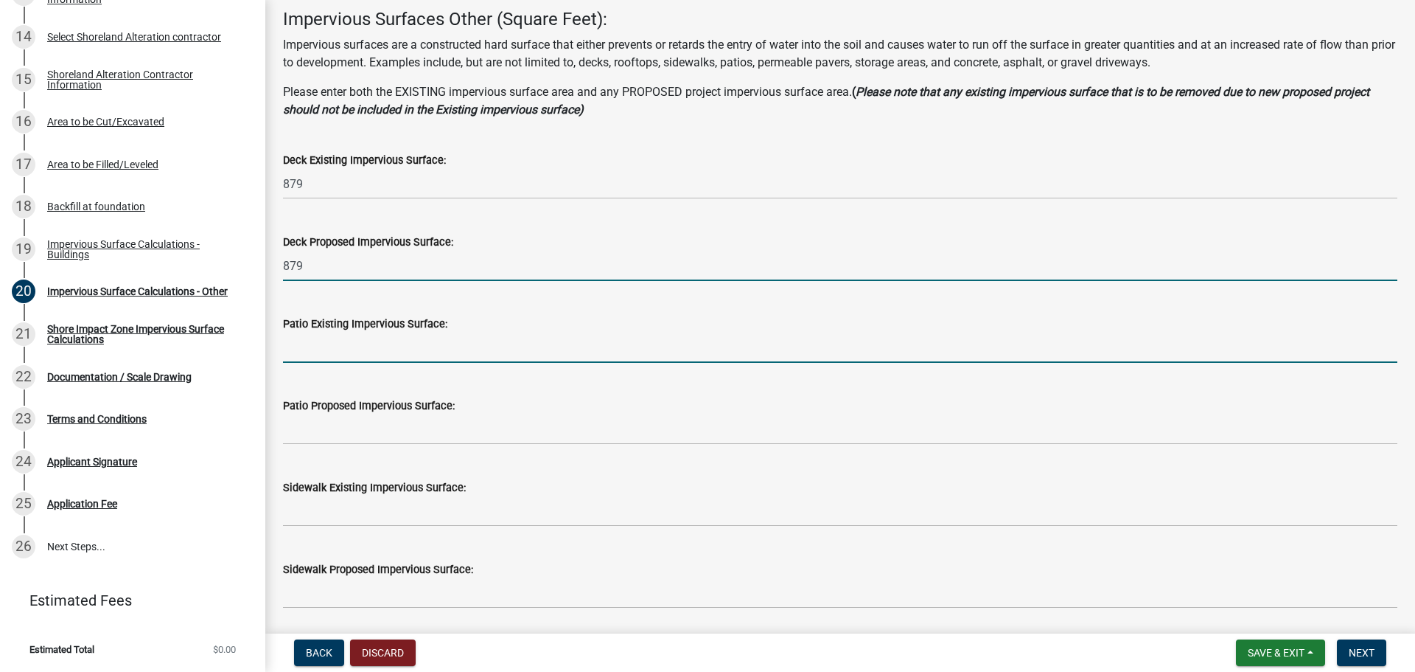
click at [380, 338] on input "text" at bounding box center [840, 347] width 1115 height 30
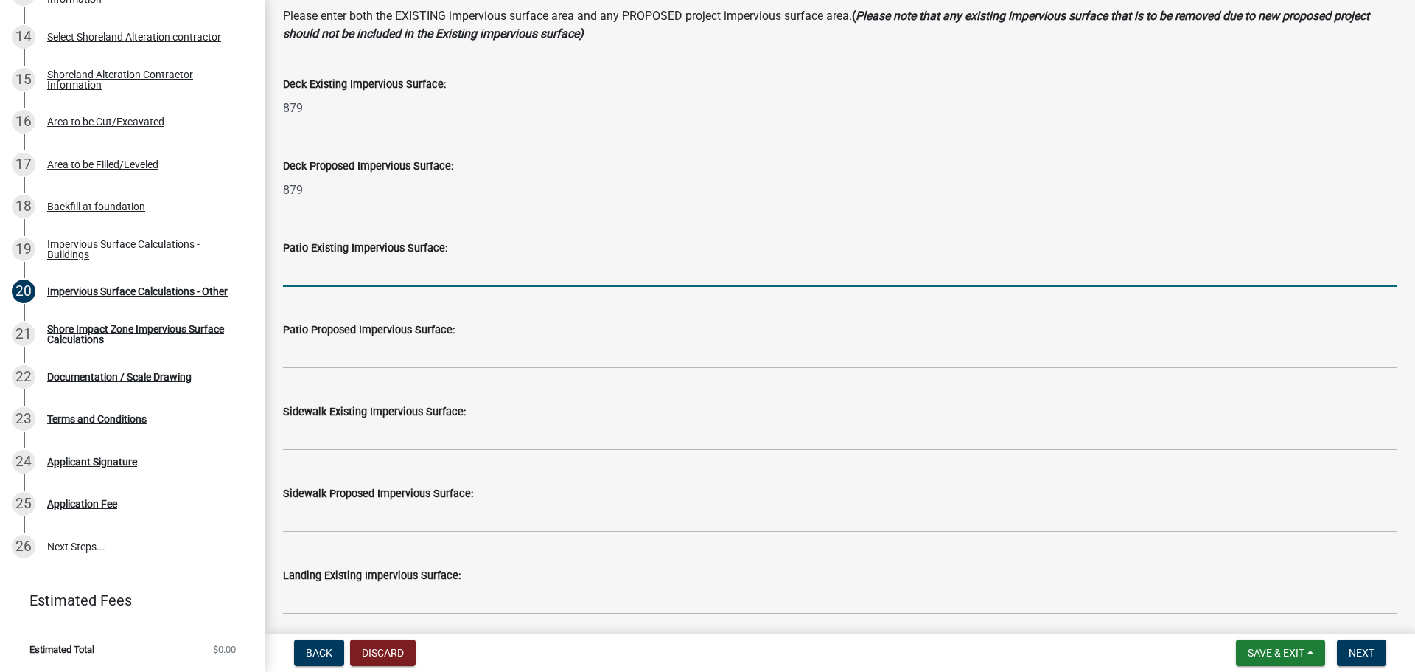
scroll to position [221, 0]
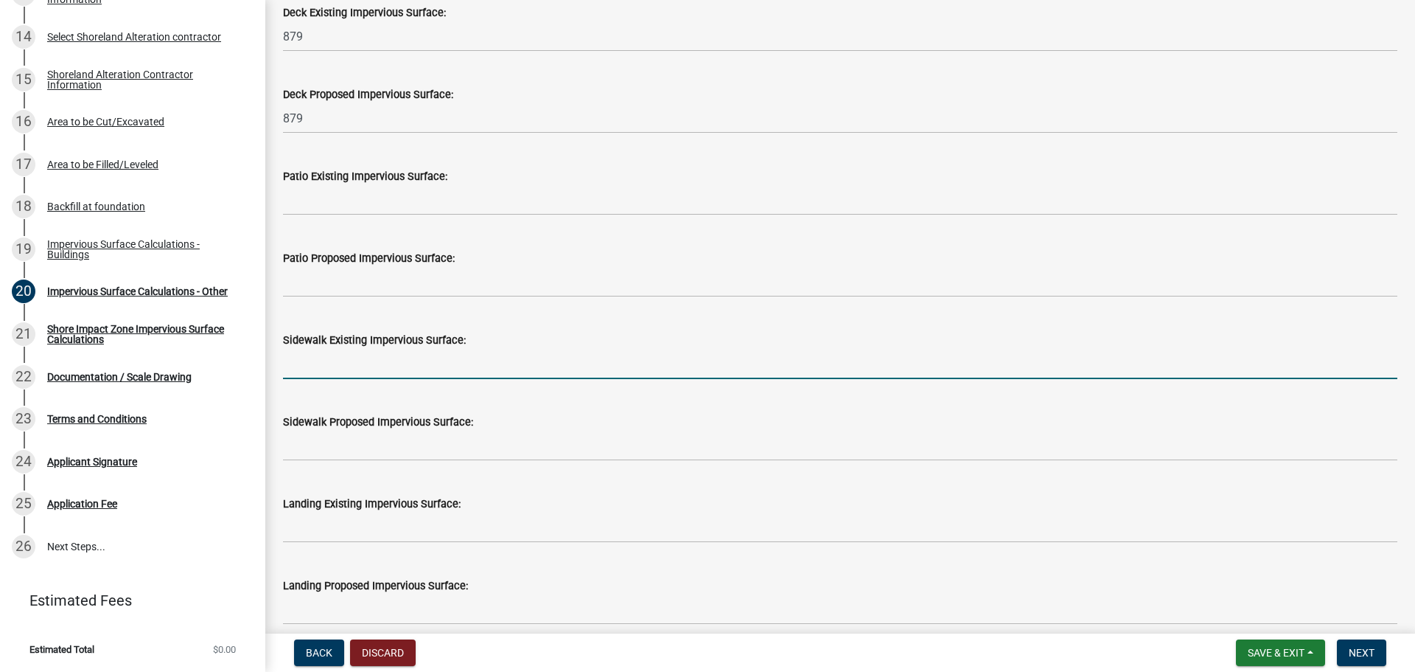
click at [386, 373] on input "text" at bounding box center [840, 364] width 1115 height 30
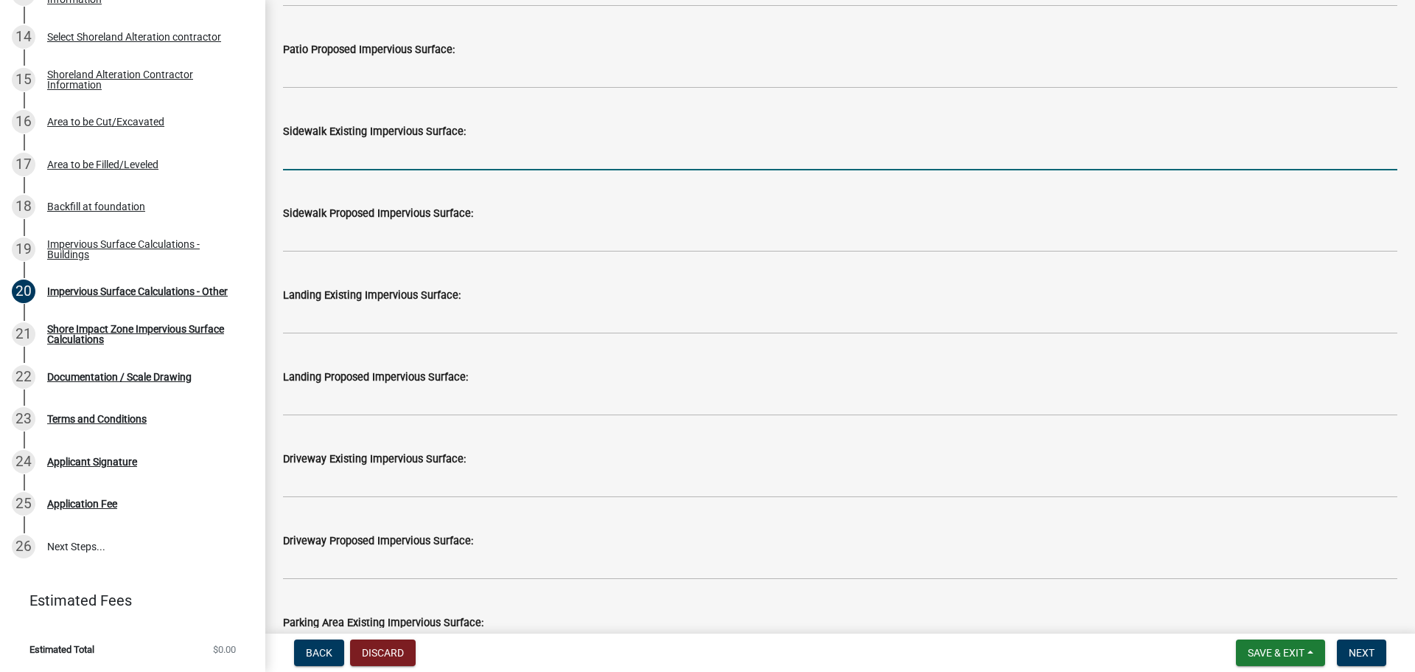
scroll to position [442, 0]
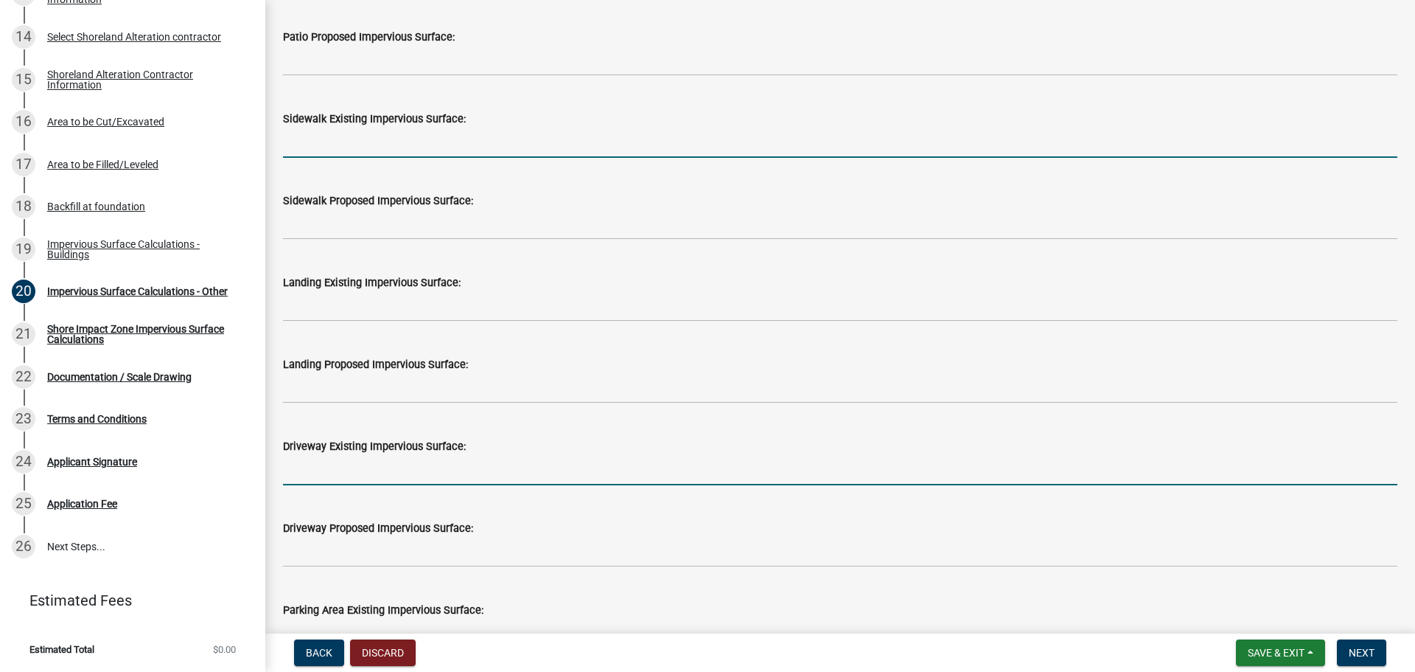
click at [301, 479] on input "text" at bounding box center [840, 470] width 1115 height 30
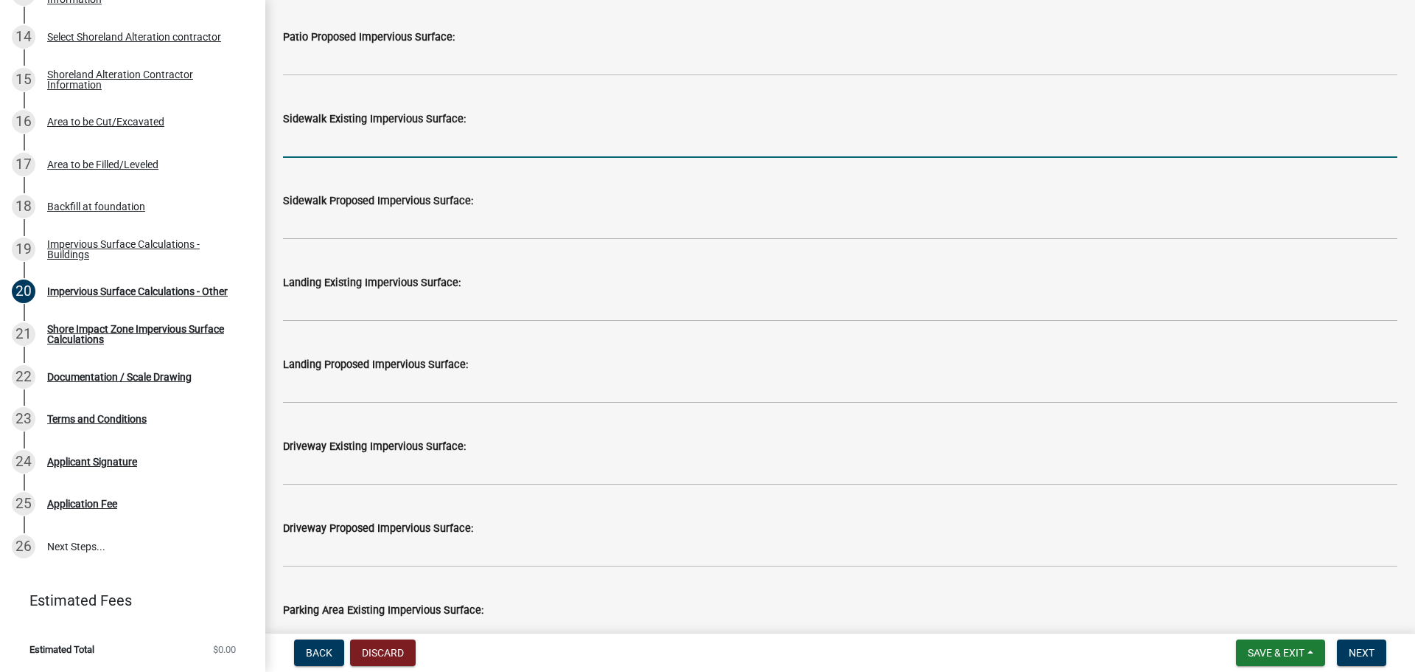
click at [343, 136] on input "text" at bounding box center [840, 143] width 1115 height 30
type input "272"
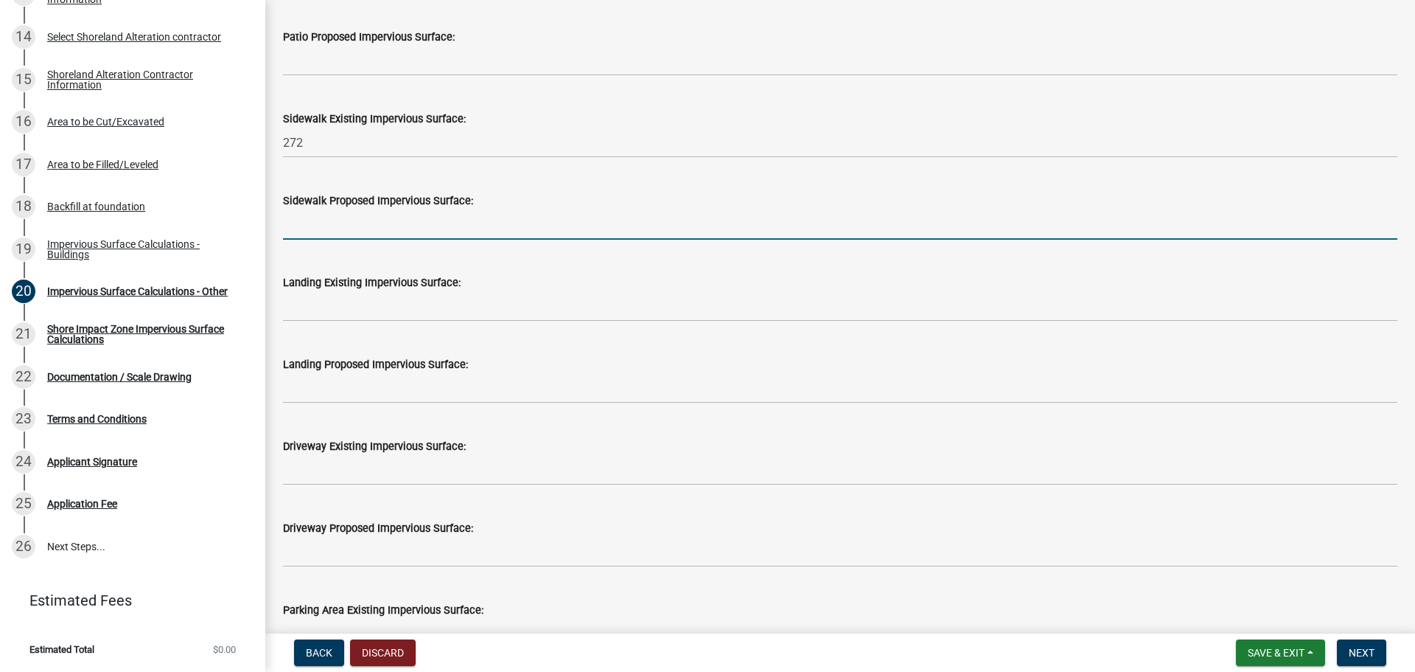
click at [335, 213] on input "text" at bounding box center [840, 224] width 1115 height 30
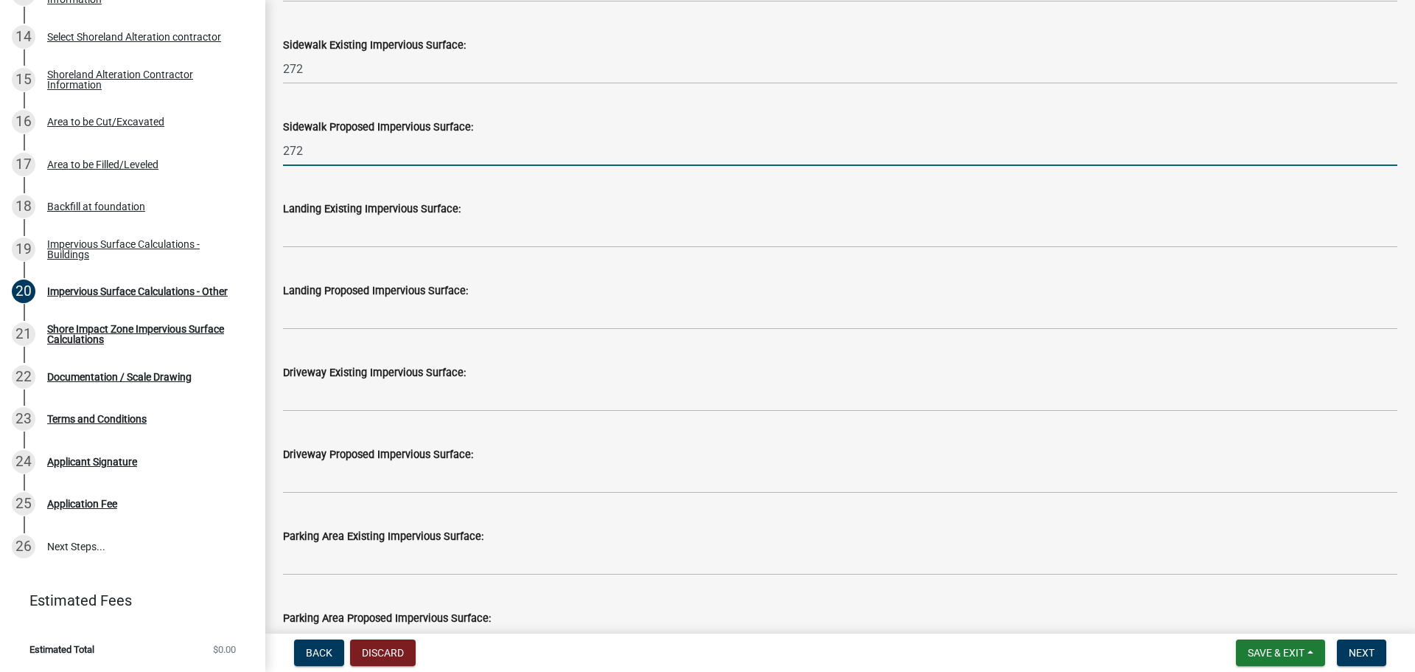
type input "272"
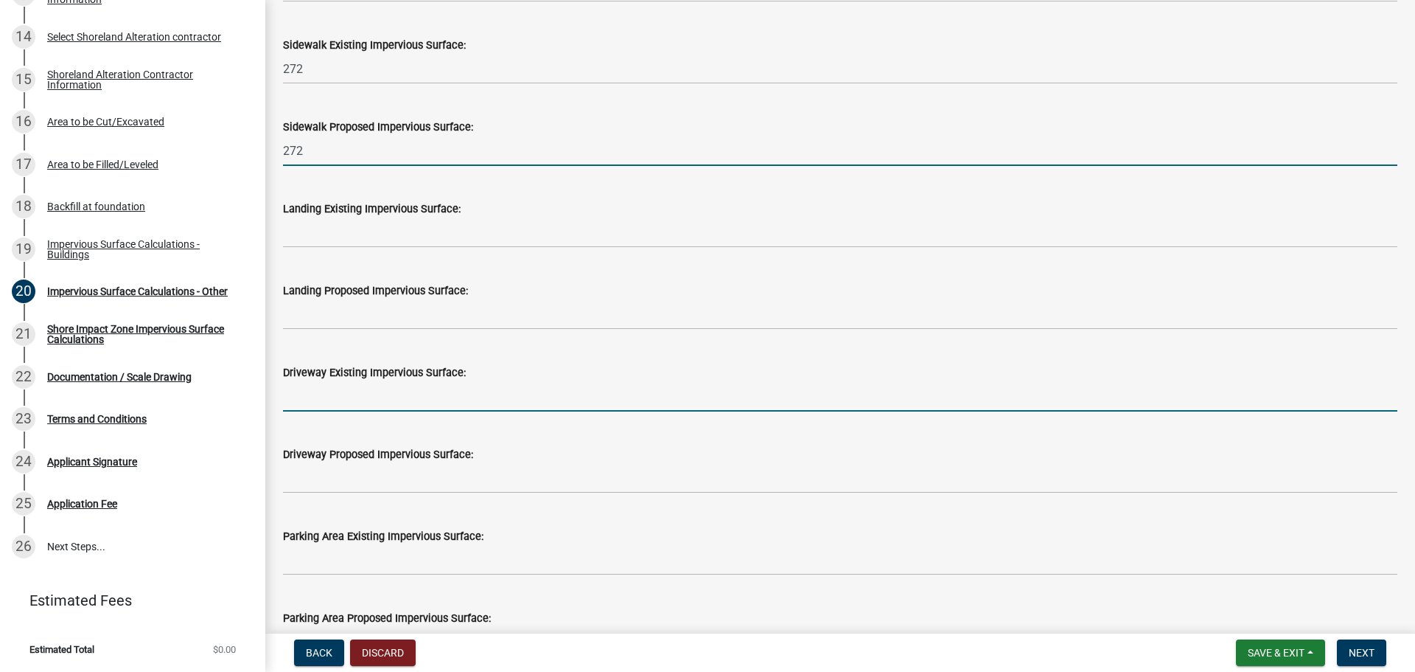
click at [363, 389] on input "text" at bounding box center [840, 396] width 1115 height 30
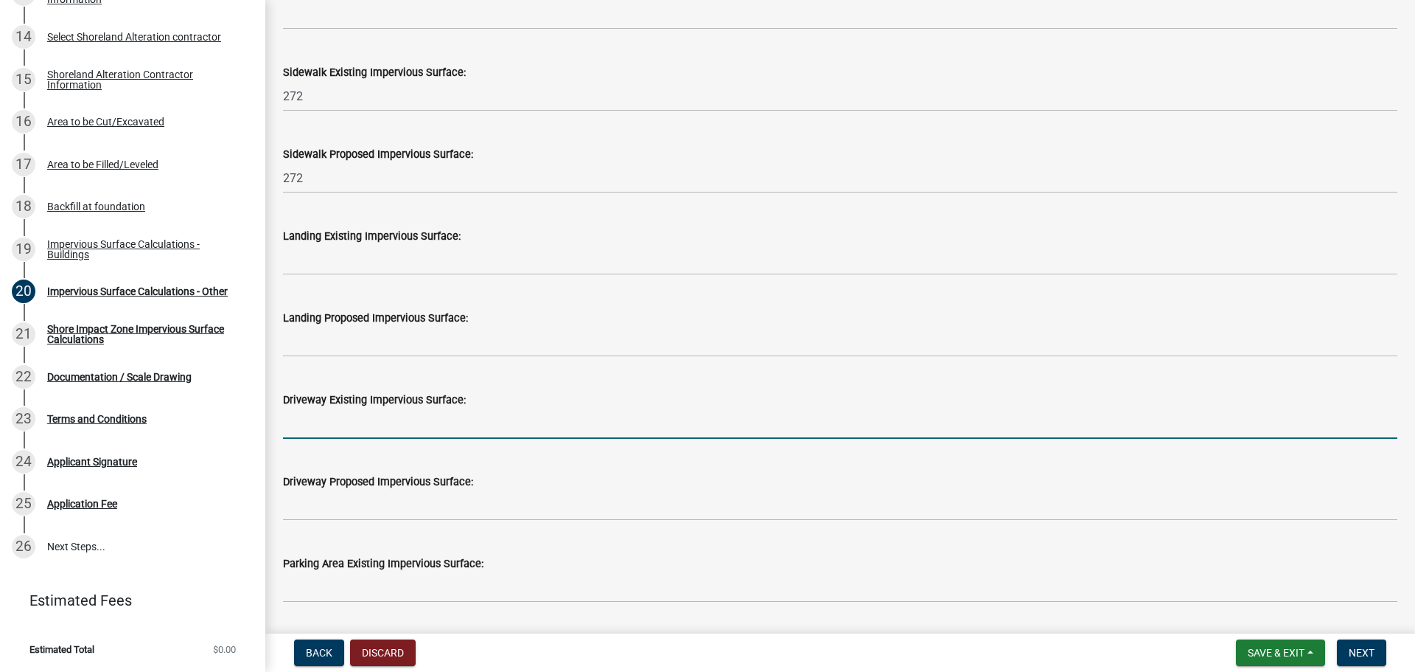
scroll to position [341, 0]
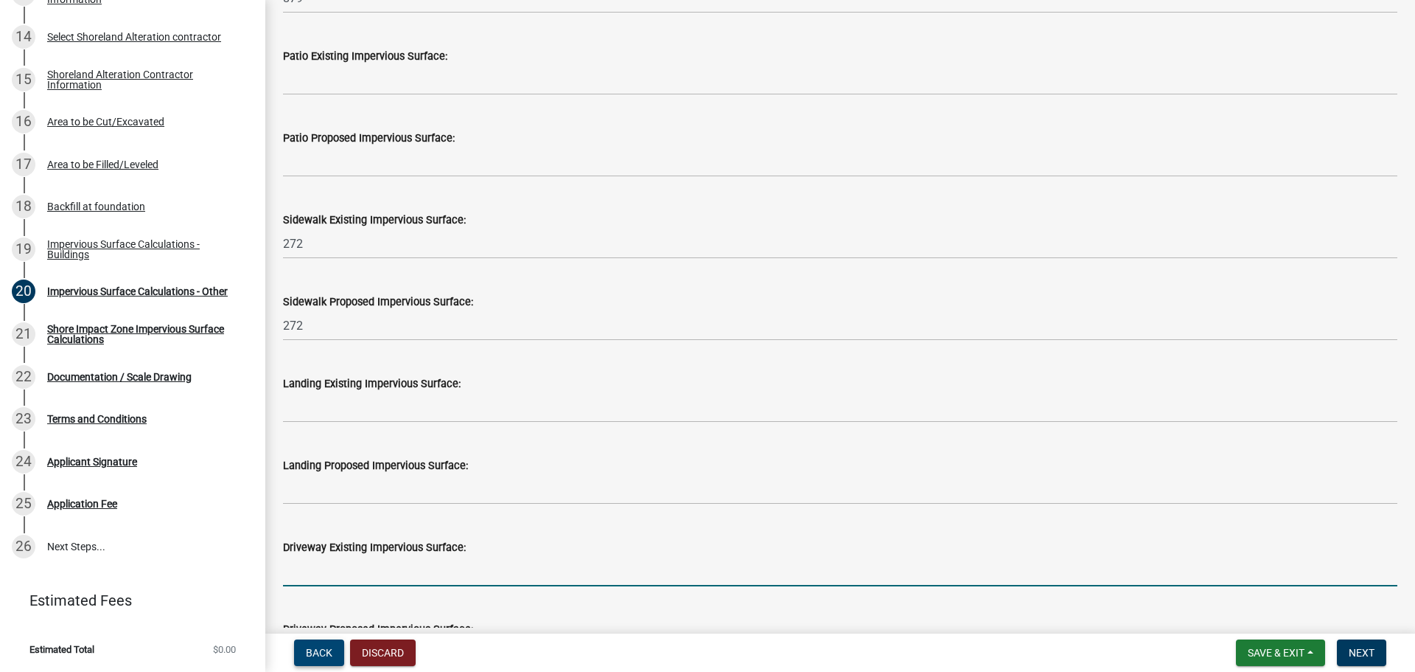
click at [323, 648] on span "Back" at bounding box center [319, 653] width 27 height 12
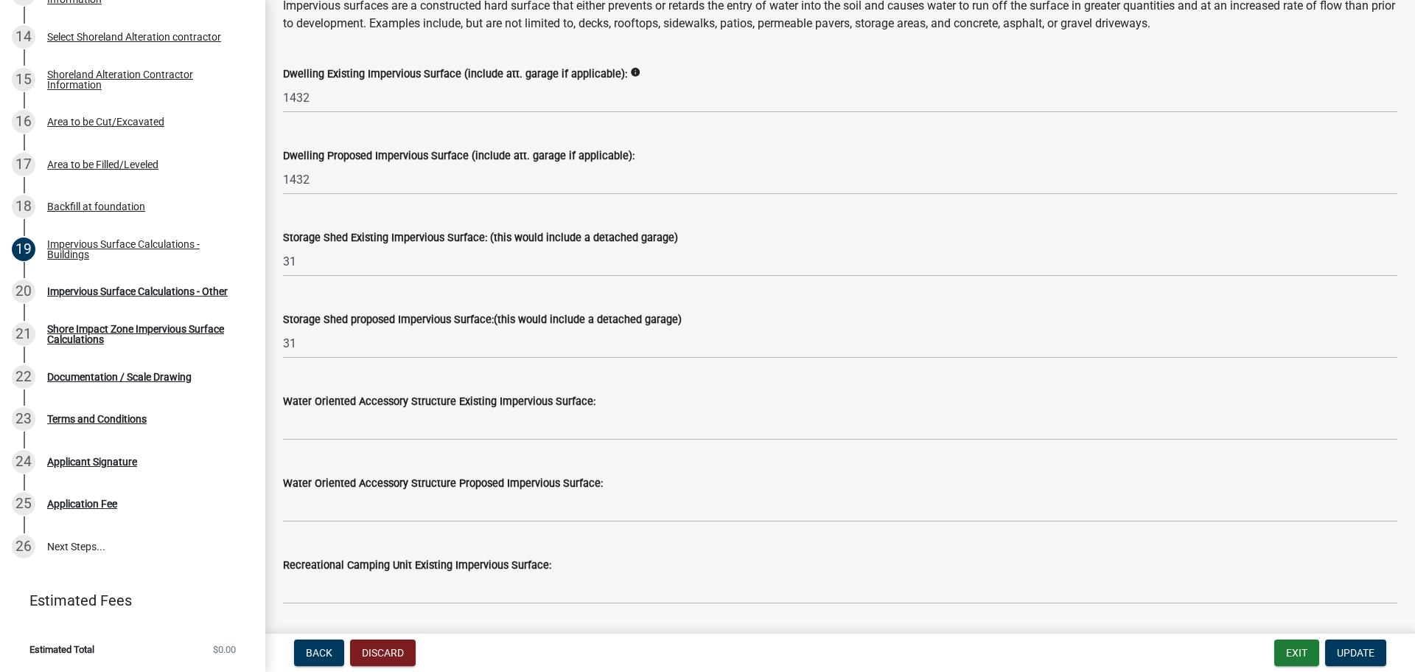
scroll to position [147, 0]
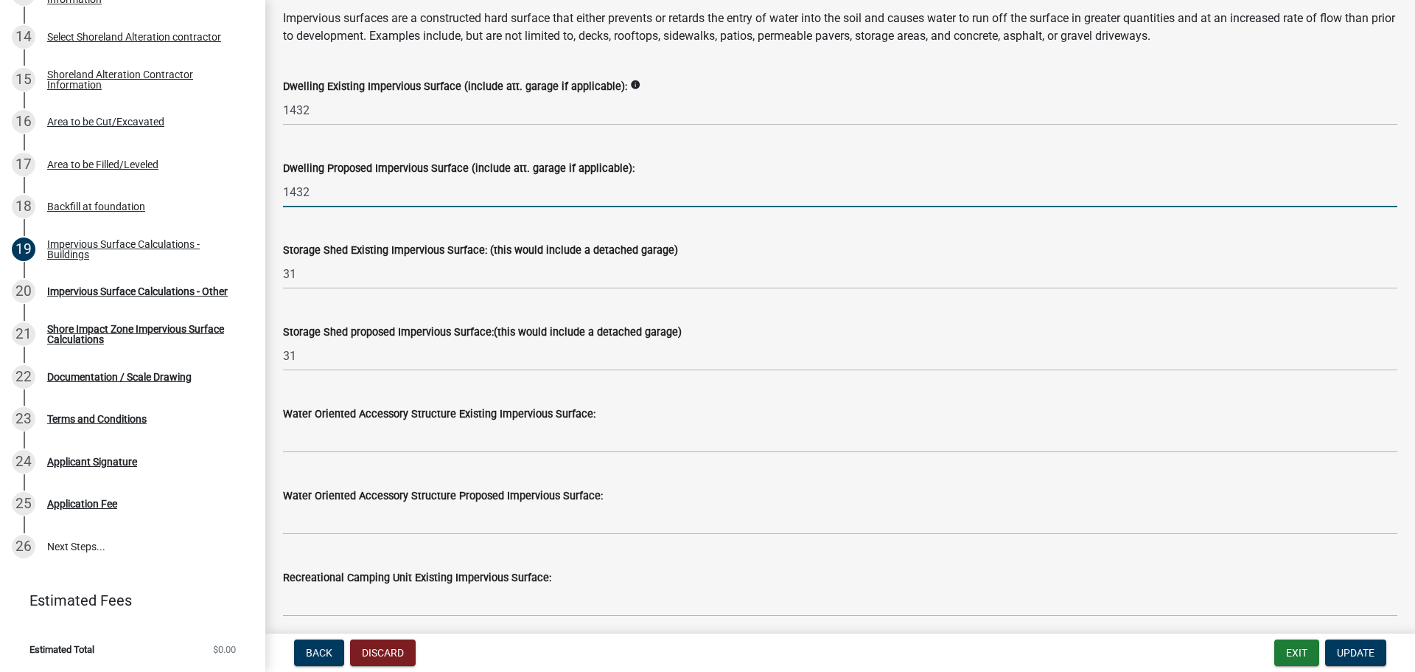
click at [383, 191] on input "1432" at bounding box center [840, 192] width 1115 height 30
drag, startPoint x: 305, startPoint y: 195, endPoint x: 251, endPoint y: 195, distance: 54.6
click at [251, 195] on div "Structure and Shoreland Alteration Permit Application STR/SAP - 462223 View Sum…" at bounding box center [707, 336] width 1415 height 672
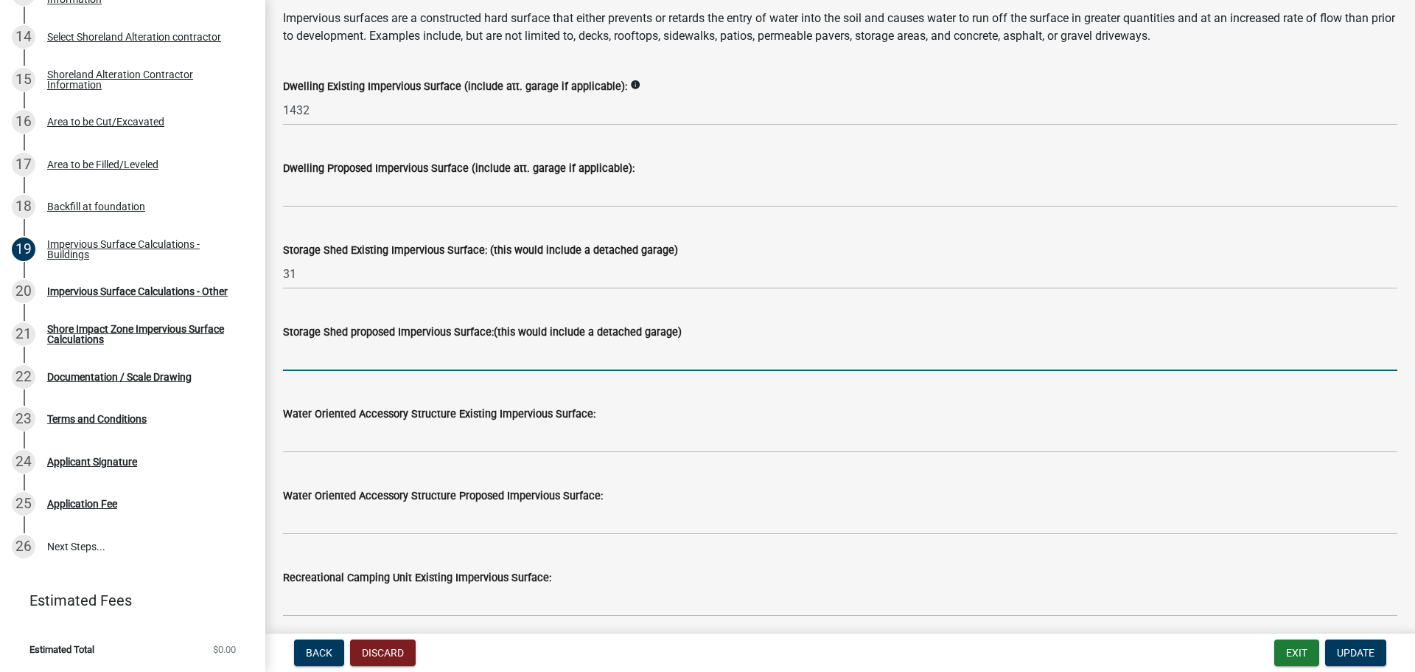
drag, startPoint x: 316, startPoint y: 347, endPoint x: 254, endPoint y: 348, distance: 61.9
click at [254, 348] on div "Structure and Shoreland Alteration Permit Application STR/SAP - 462223 View Sum…" at bounding box center [707, 336] width 1415 height 672
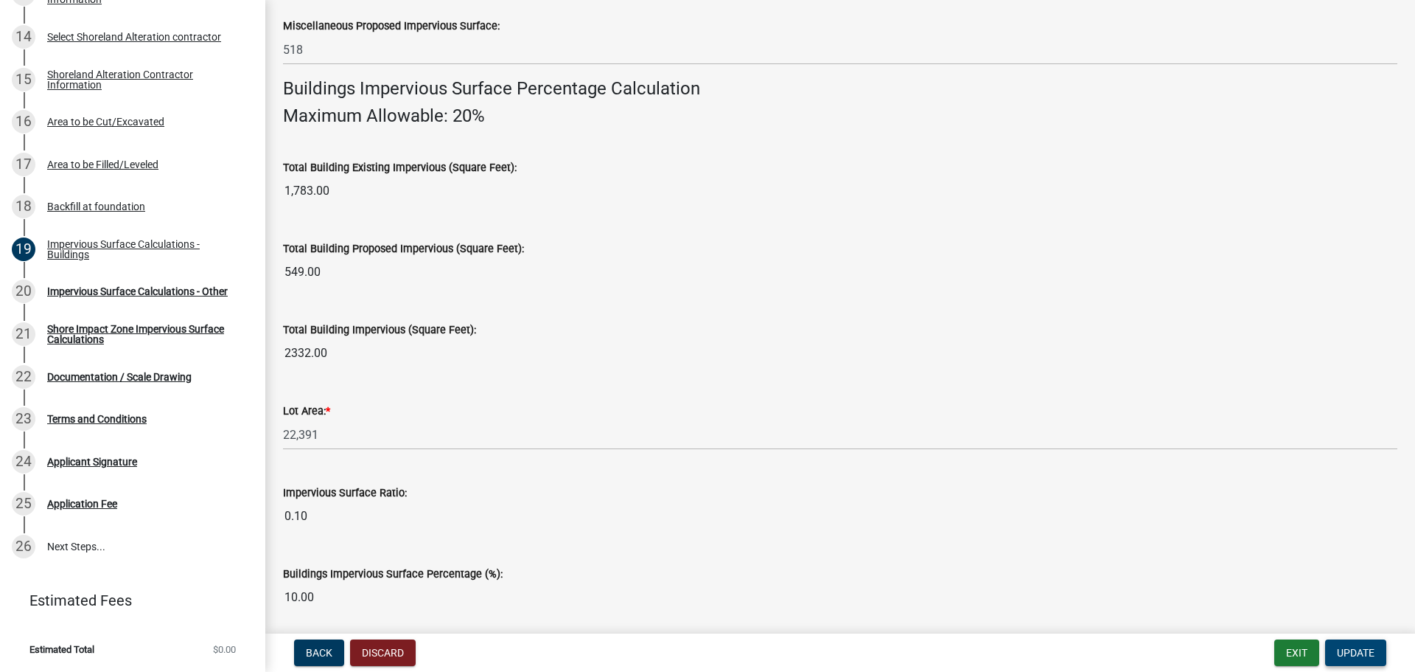
scroll to position [919, 0]
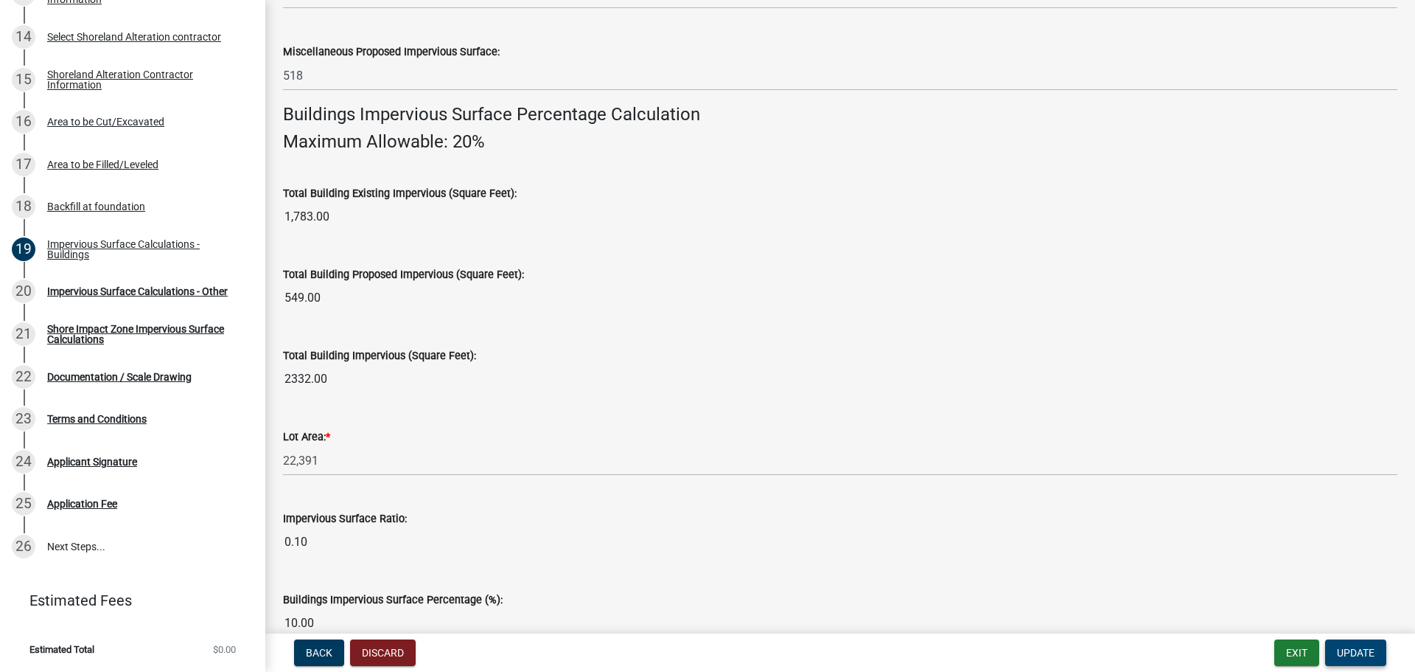
click at [1358, 657] on span "Update" at bounding box center [1356, 653] width 38 height 12
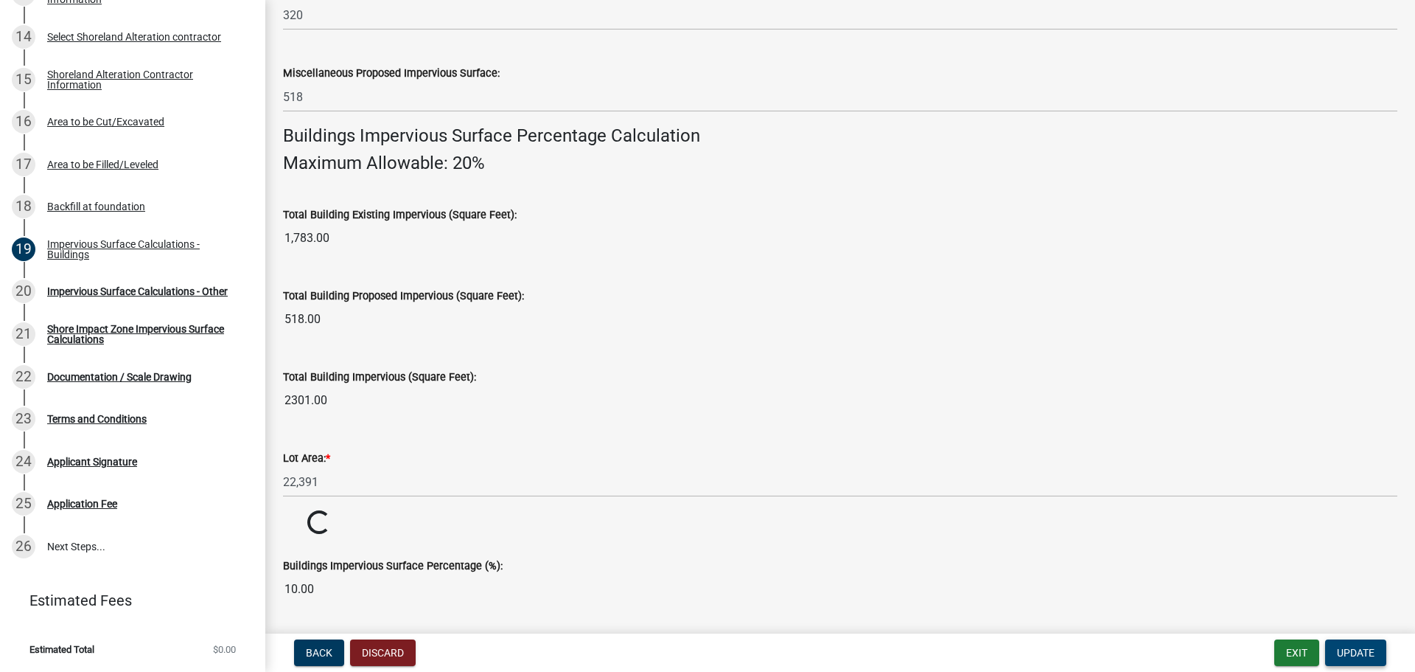
scroll to position [845, 0]
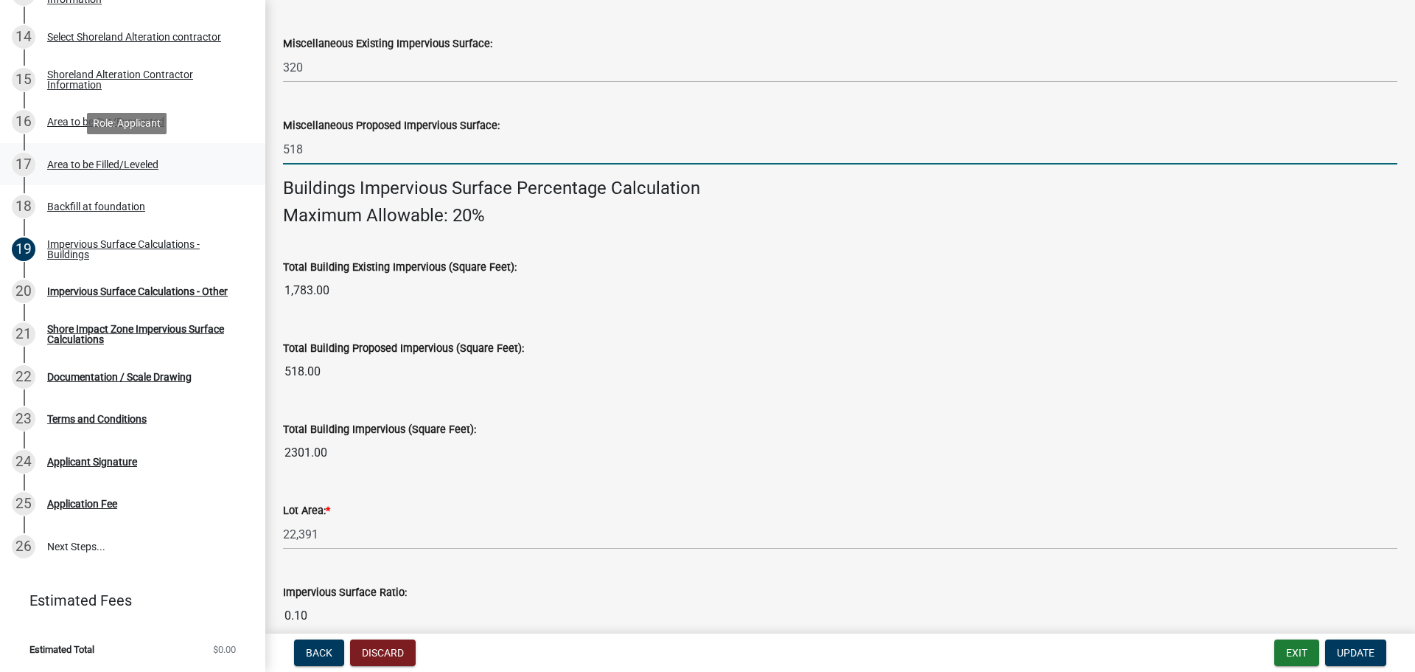
drag, startPoint x: 305, startPoint y: 145, endPoint x: 241, endPoint y: 147, distance: 64.2
click at [241, 147] on div "Structure and Shoreland Alteration Permit Application STR/SAP - 462223 View Sum…" at bounding box center [707, 336] width 1415 height 672
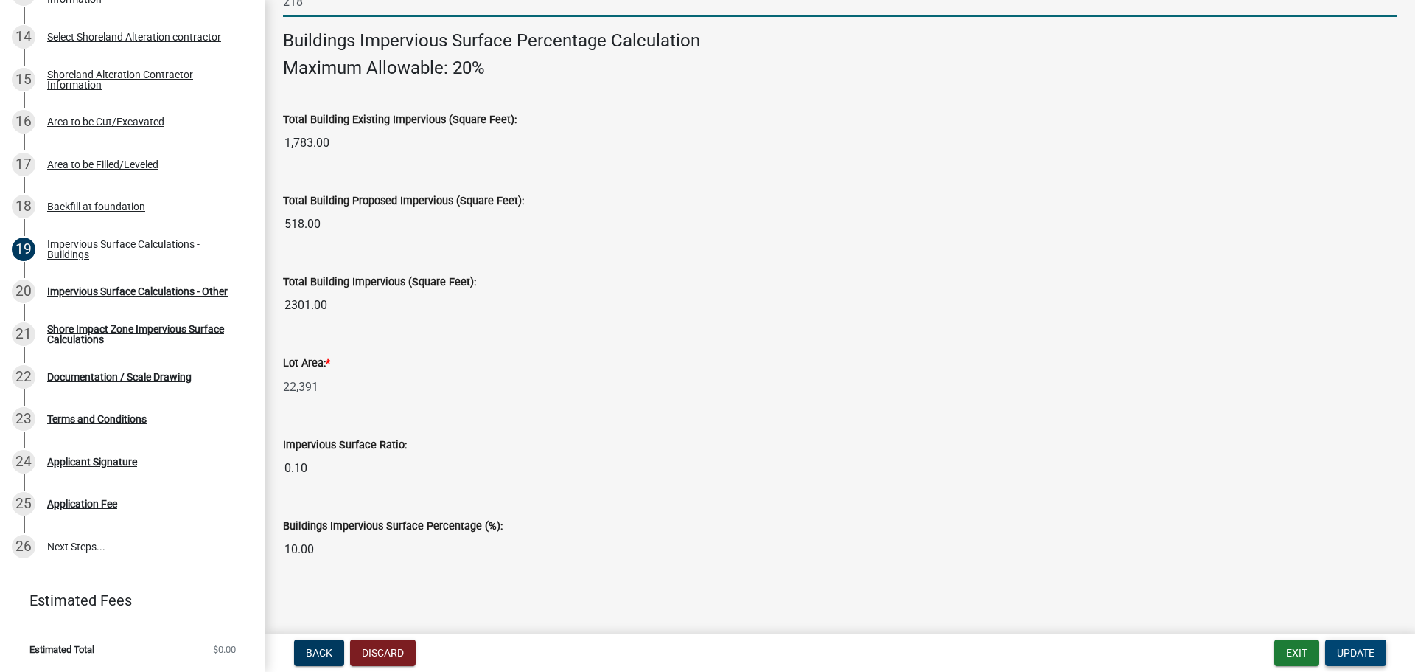
type input "218"
click at [1354, 658] on span "Update" at bounding box center [1356, 653] width 38 height 12
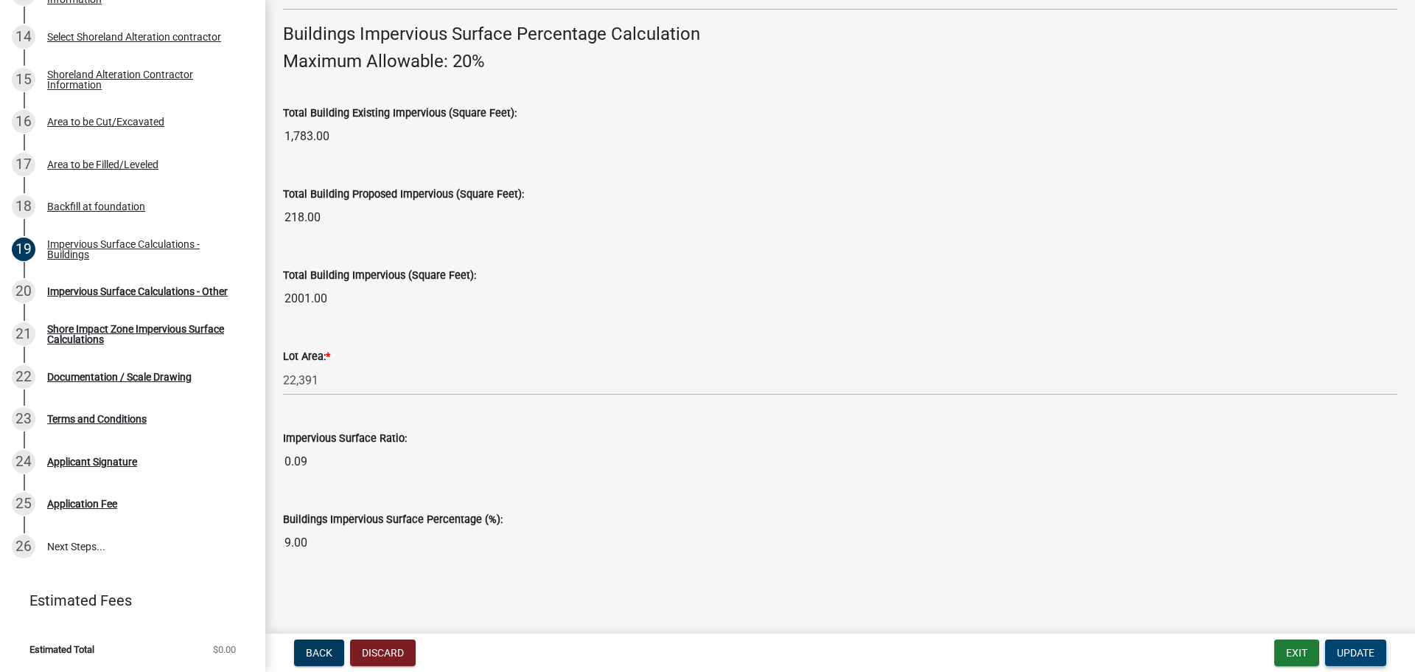
scroll to position [1000, 0]
click at [1363, 658] on span "Update" at bounding box center [1356, 653] width 38 height 12
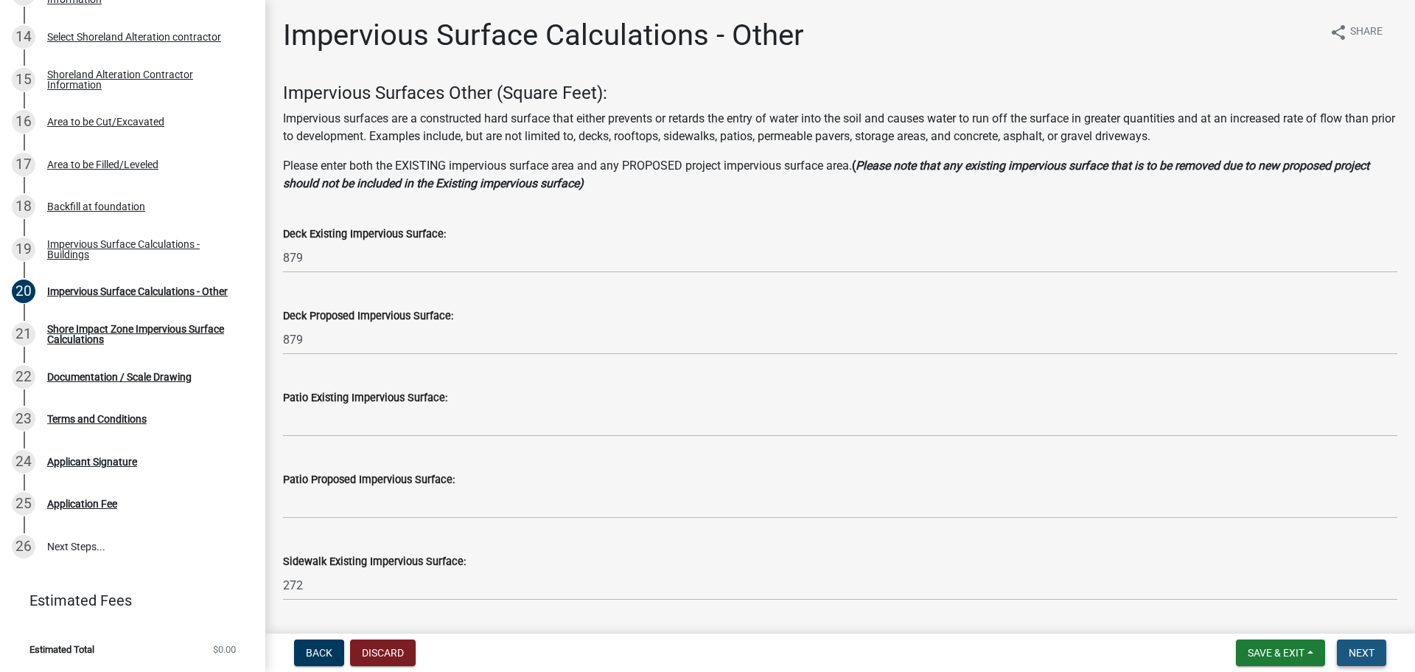
click at [1343, 656] on button "Next" at bounding box center [1361, 652] width 49 height 27
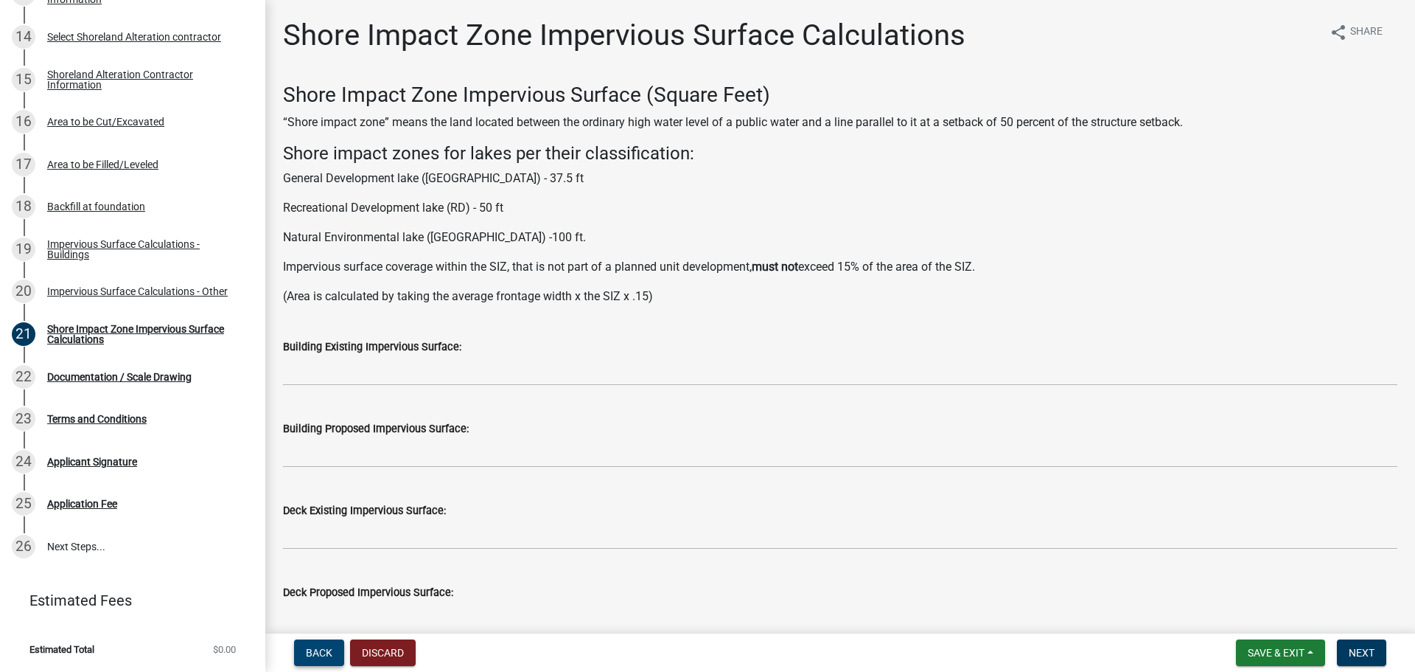
click at [304, 653] on button "Back" at bounding box center [319, 652] width 50 height 27
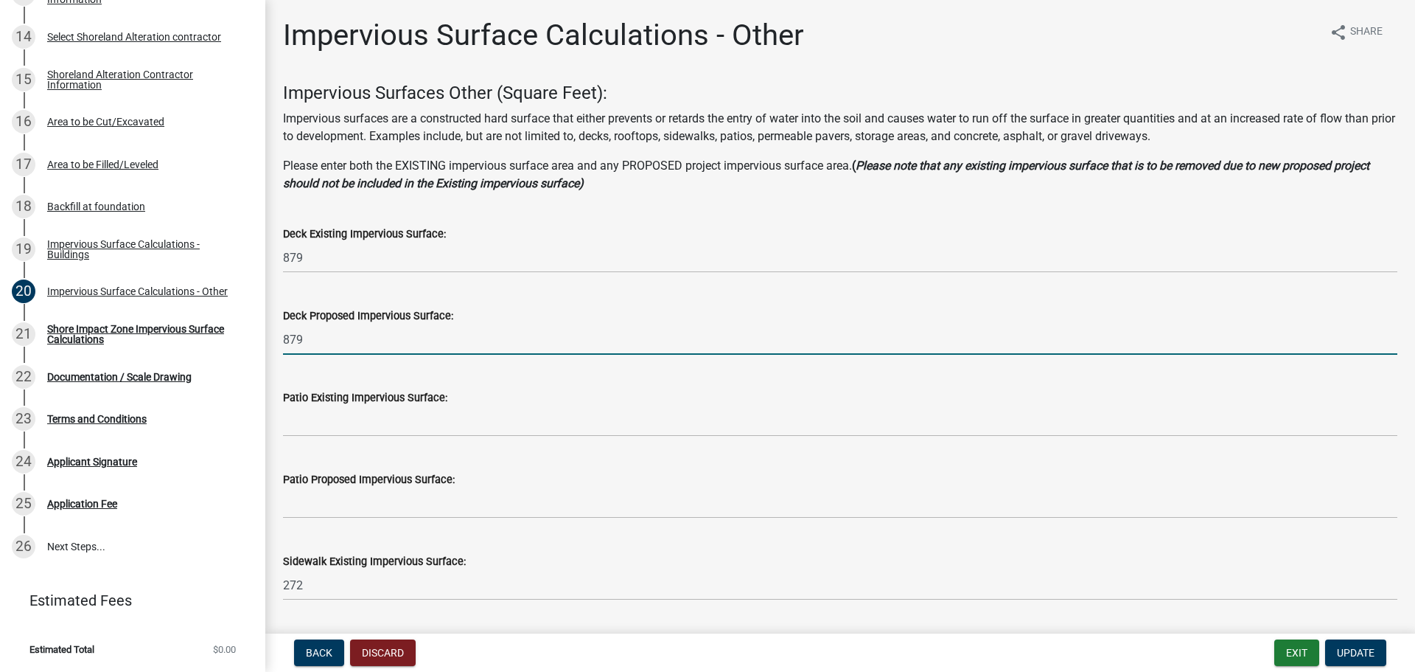
drag, startPoint x: 358, startPoint y: 334, endPoint x: 268, endPoint y: 352, distance: 91.8
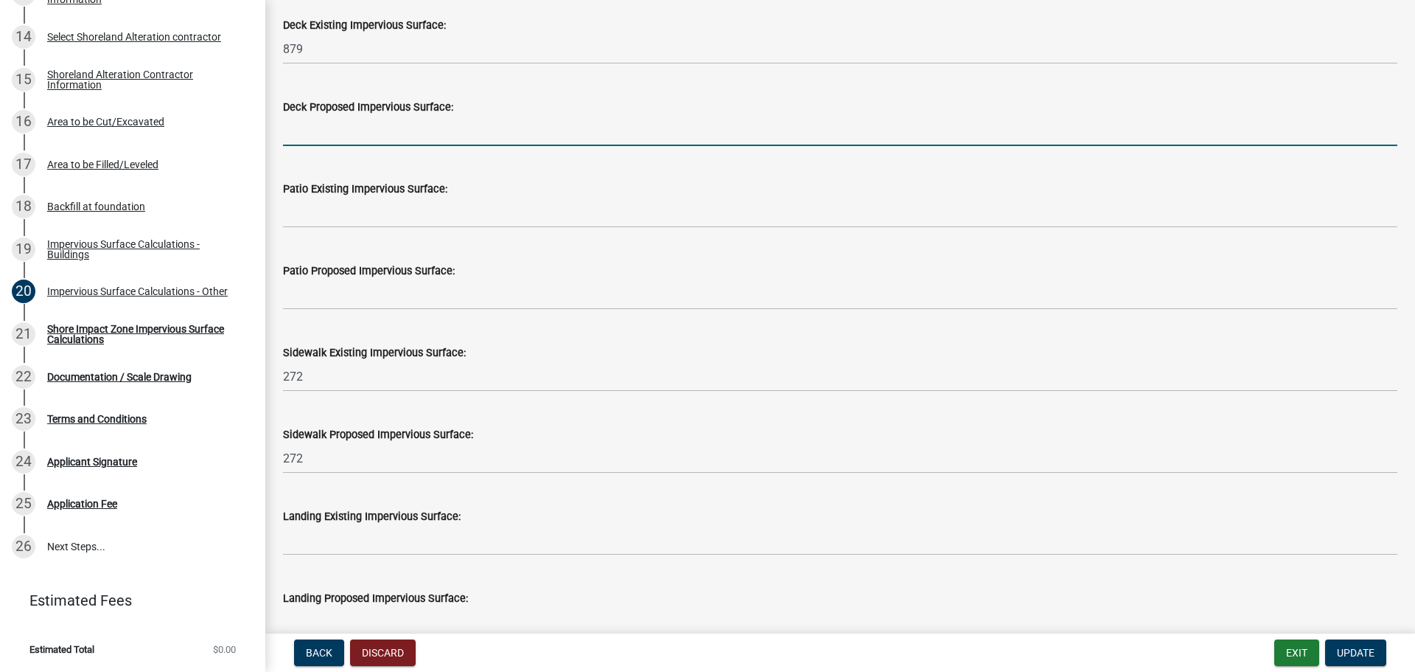
scroll to position [221, 0]
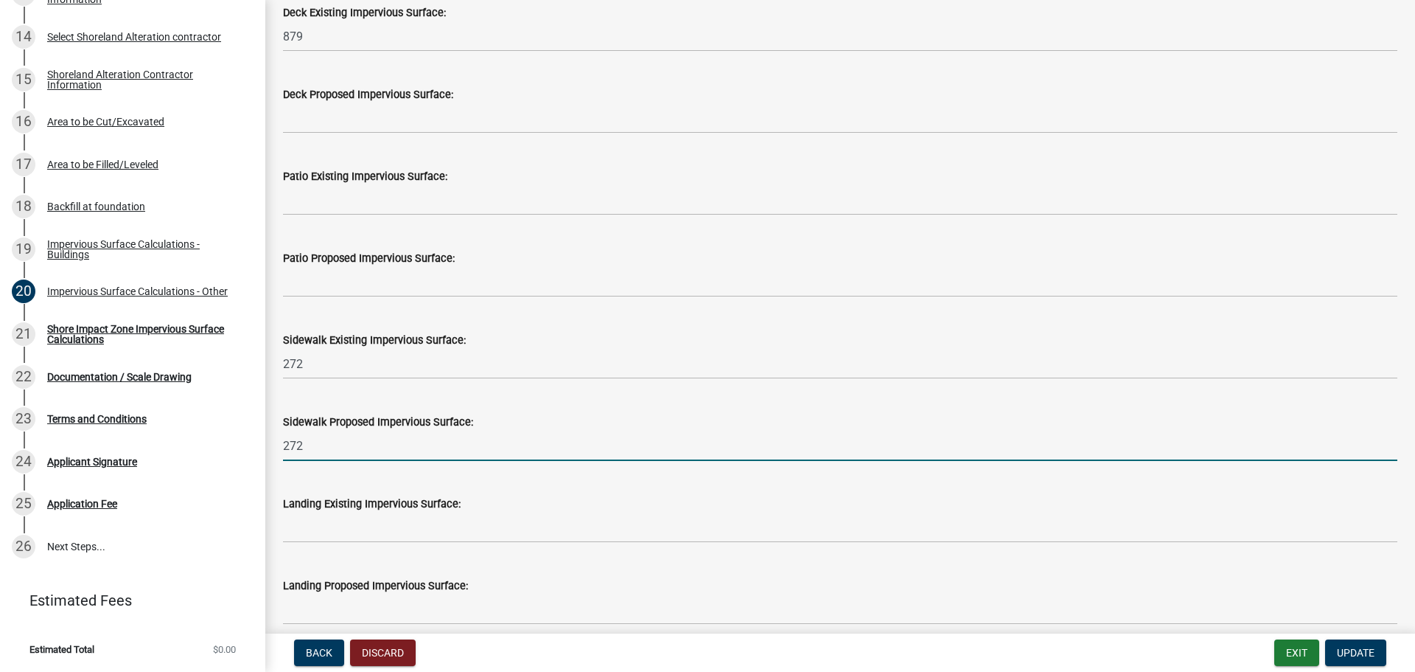
drag, startPoint x: 318, startPoint y: 443, endPoint x: 262, endPoint y: 436, distance: 57.2
click at [262, 436] on div "Structure and Shoreland Alteration Permit Application STR/SAP - 462223 View Sum…" at bounding box center [707, 336] width 1415 height 672
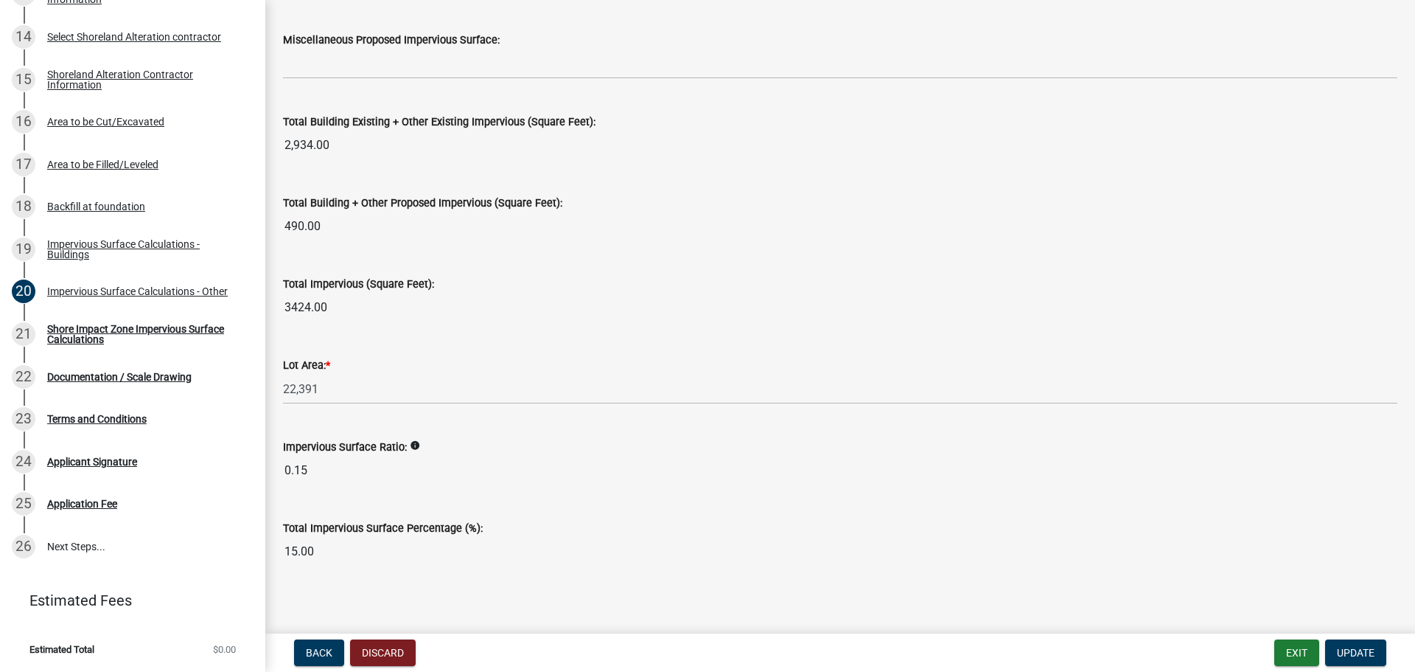
scroll to position [1595, 0]
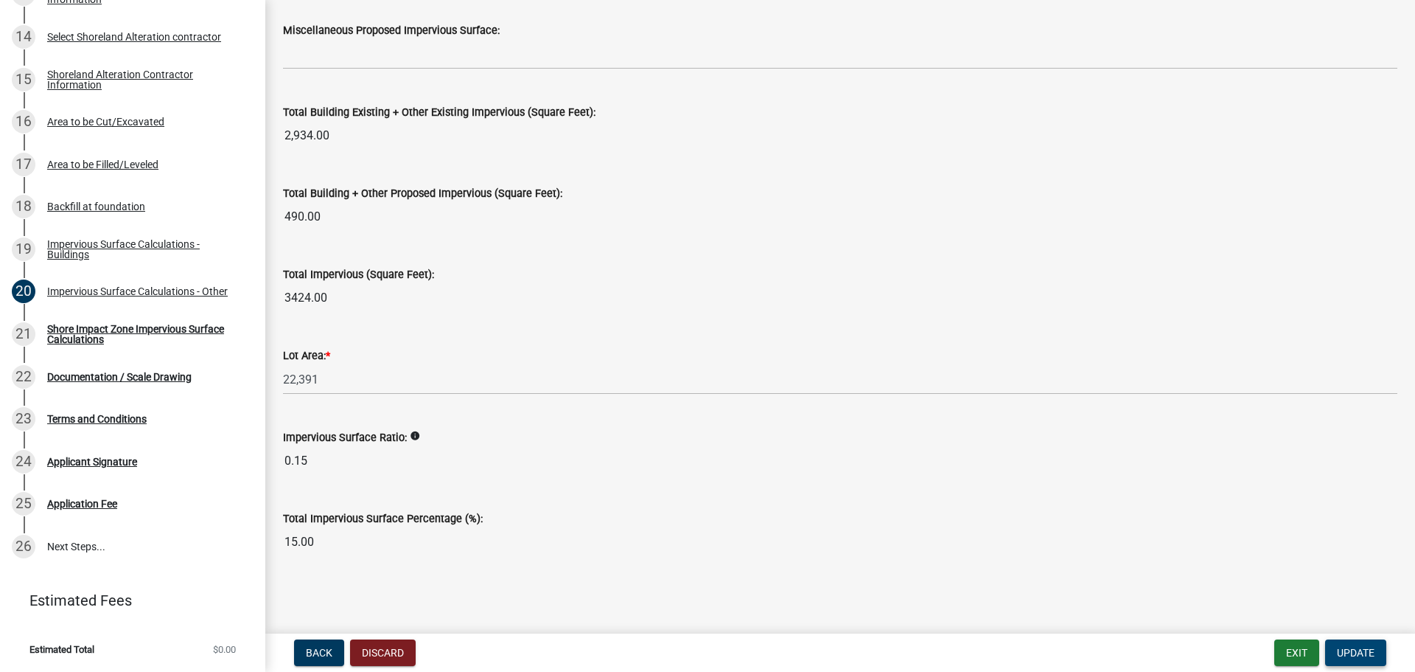
click at [1362, 662] on button "Update" at bounding box center [1356, 652] width 61 height 27
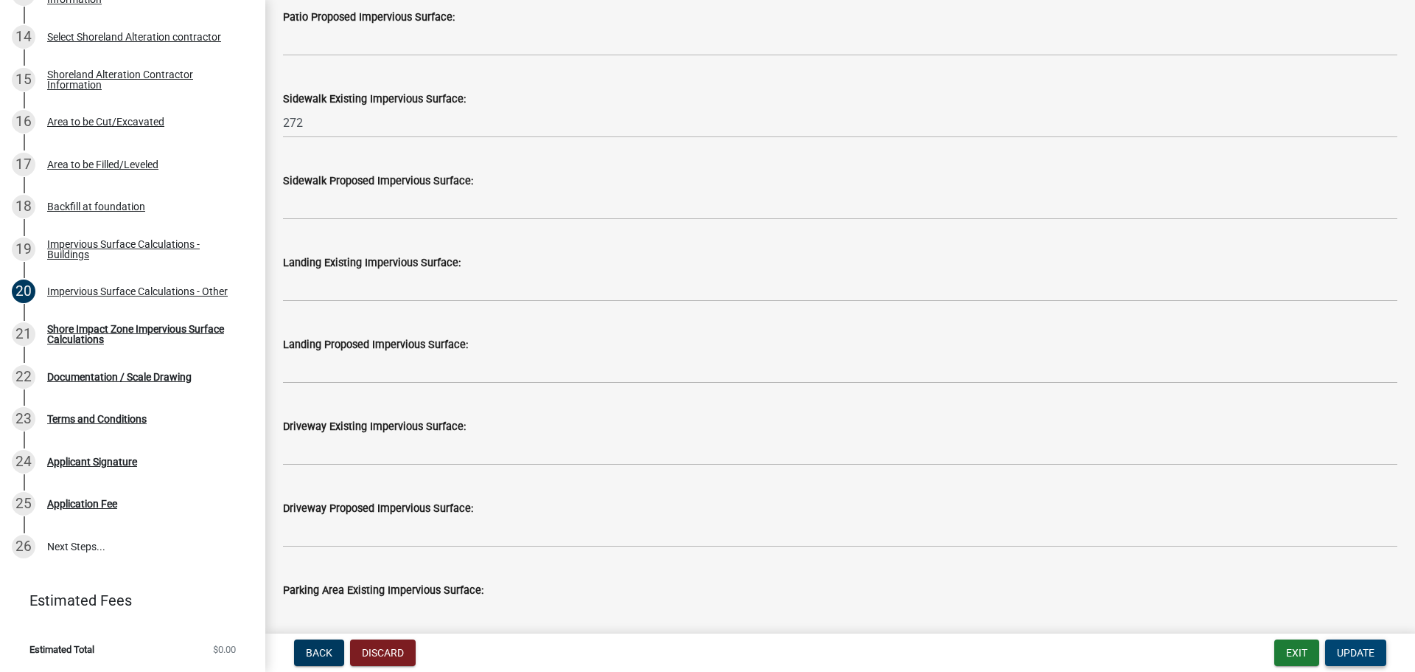
scroll to position [629, 0]
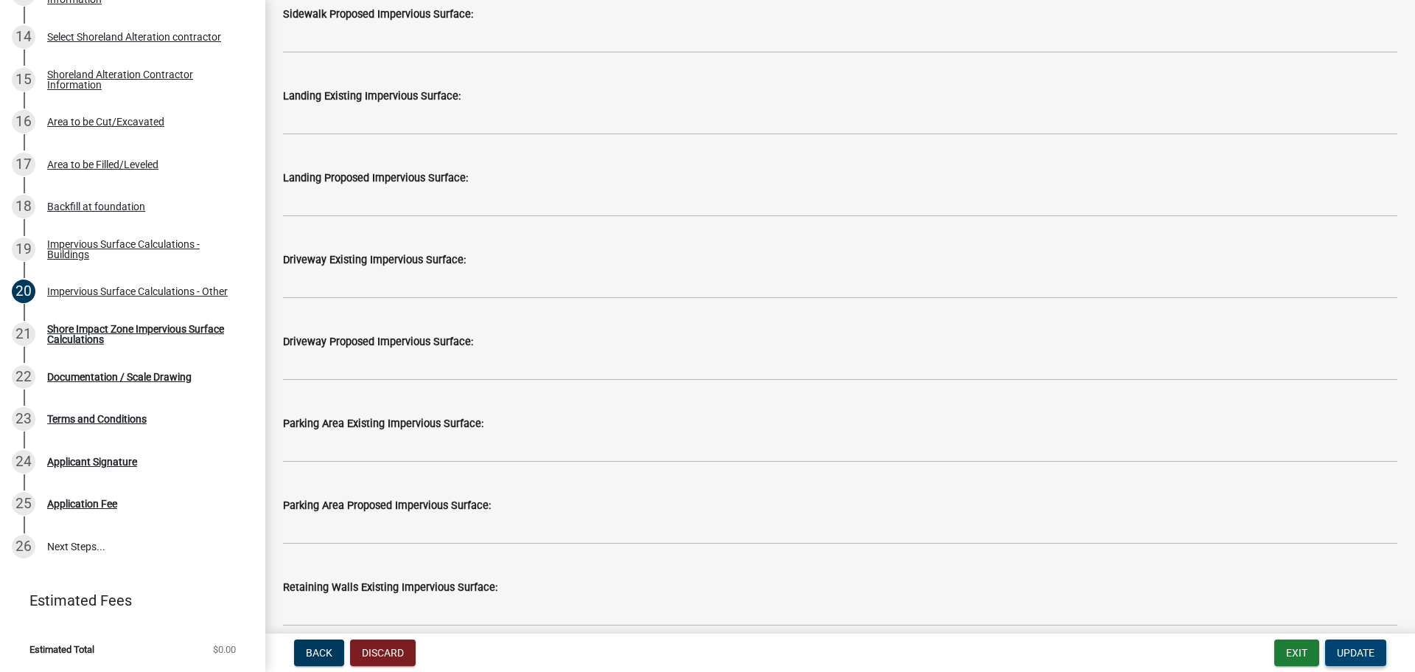
click at [1368, 658] on span "Update" at bounding box center [1356, 653] width 38 height 12
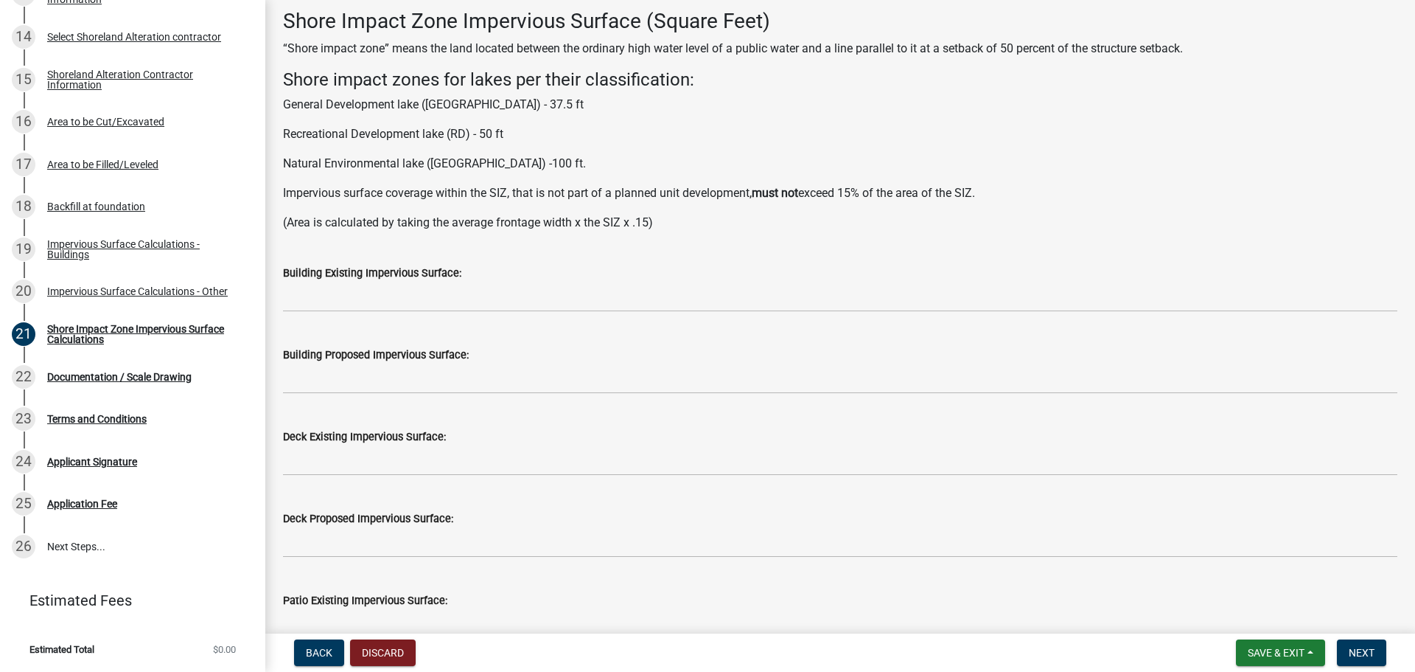
scroll to position [0, 0]
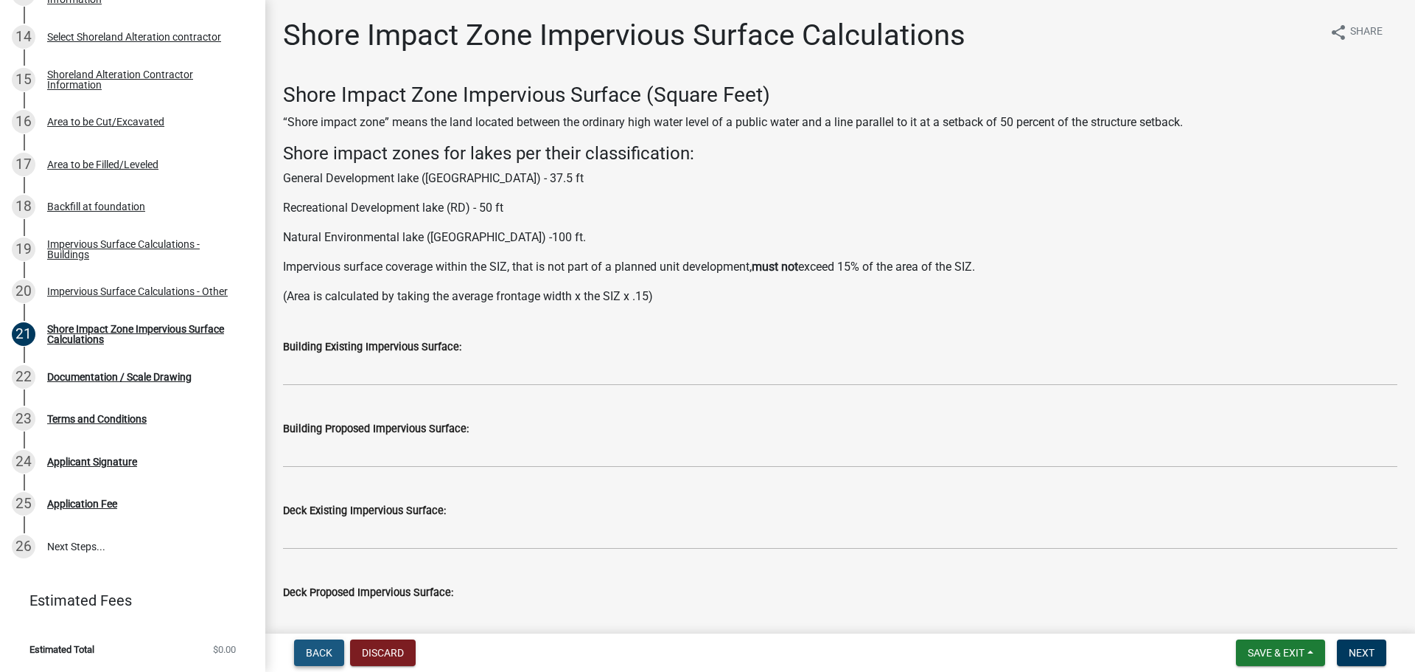
click at [327, 648] on span "Back" at bounding box center [319, 653] width 27 height 12
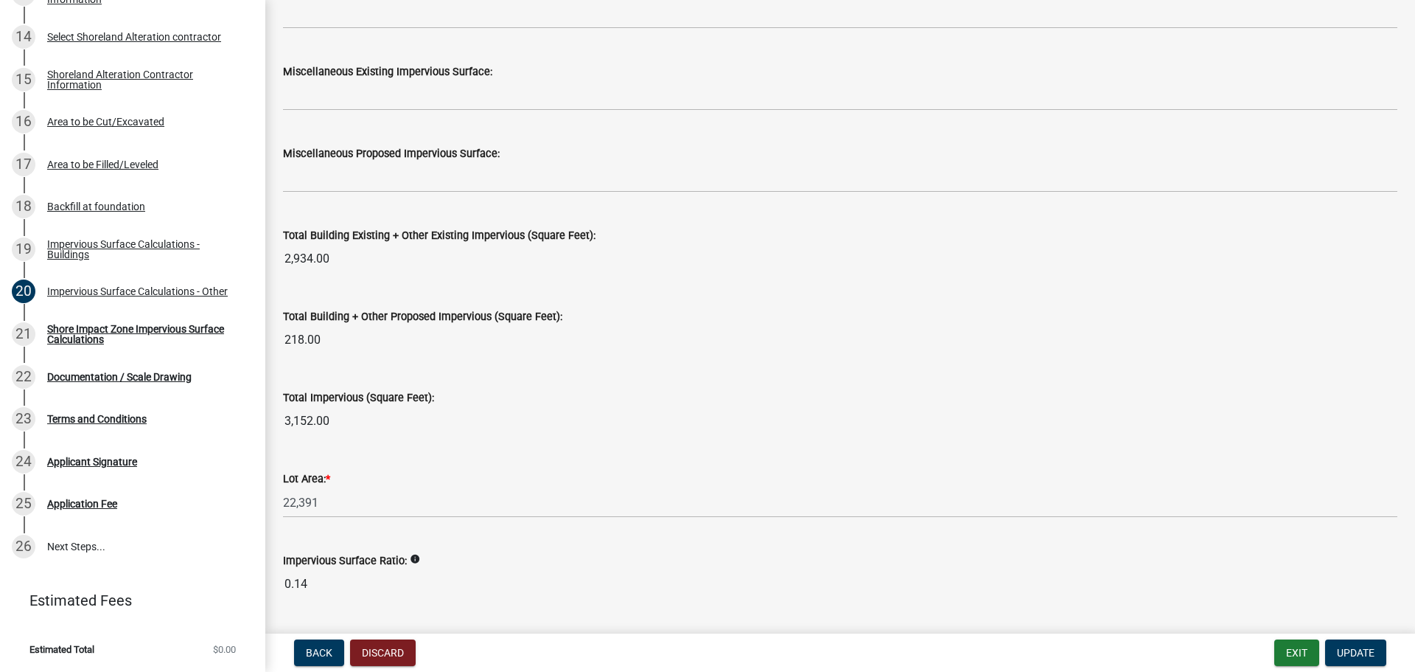
scroll to position [1474, 0]
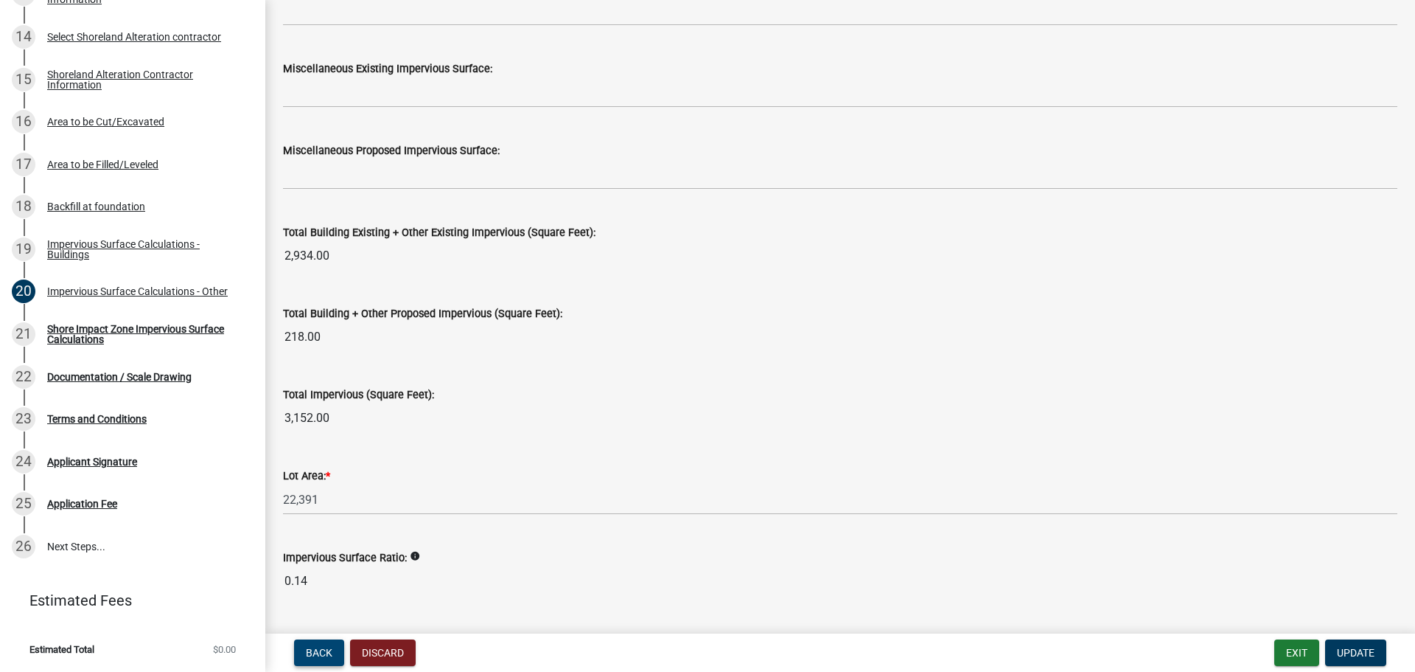
click at [331, 649] on span "Back" at bounding box center [319, 653] width 27 height 12
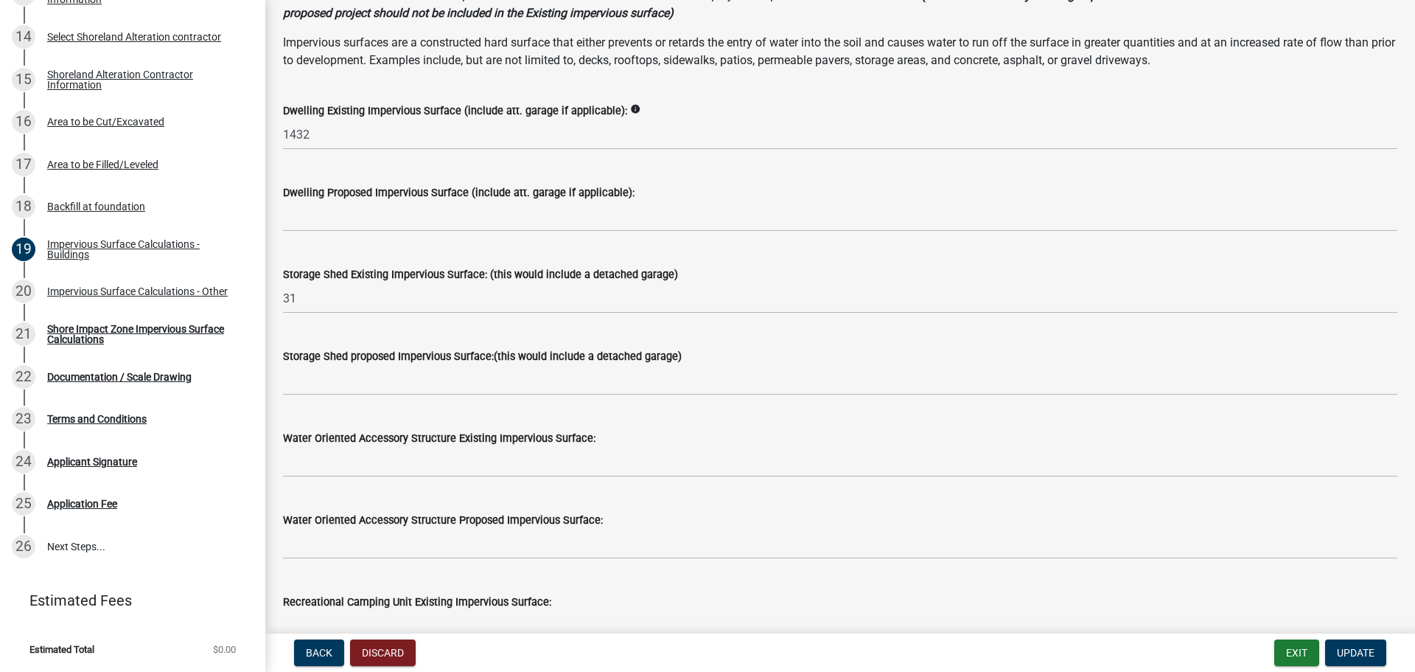
scroll to position [74, 0]
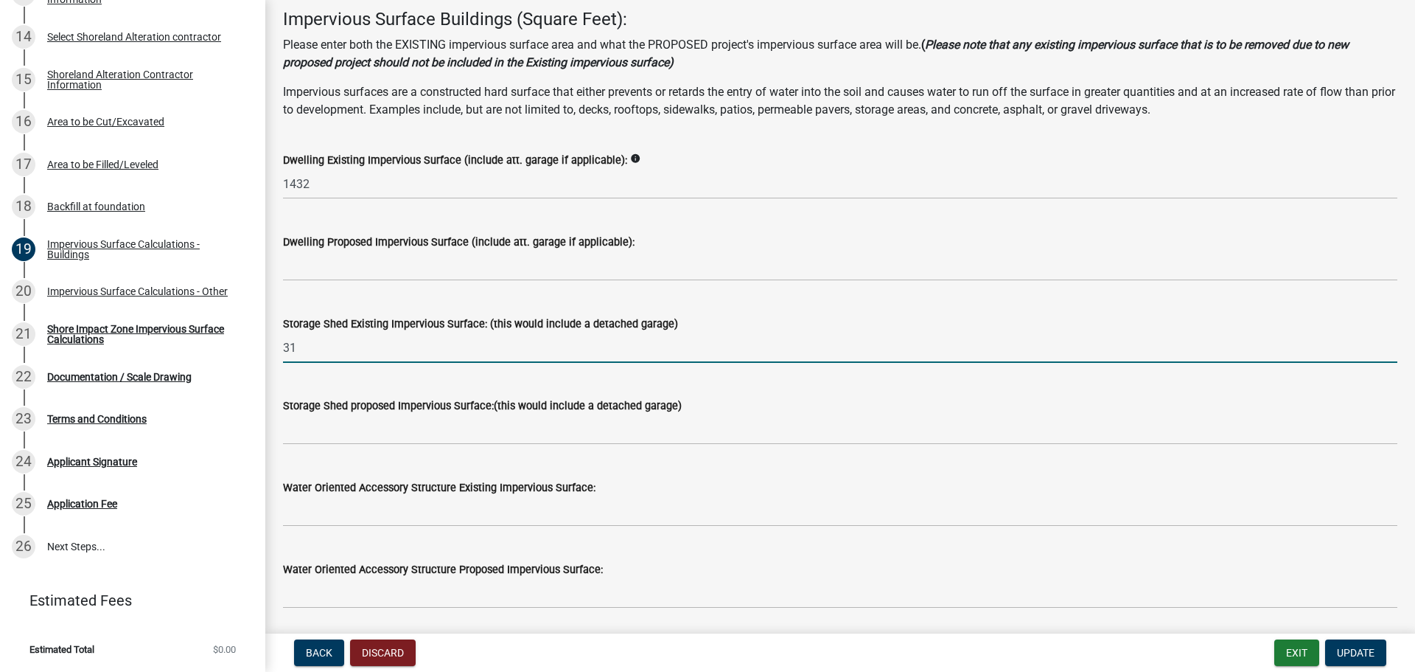
click at [334, 349] on input "31" at bounding box center [840, 347] width 1115 height 30
type input "3"
type input "570"
click at [885, 235] on div "Dwelling Proposed Impervious Surface (include att. garage if applicable):" at bounding box center [840, 242] width 1115 height 18
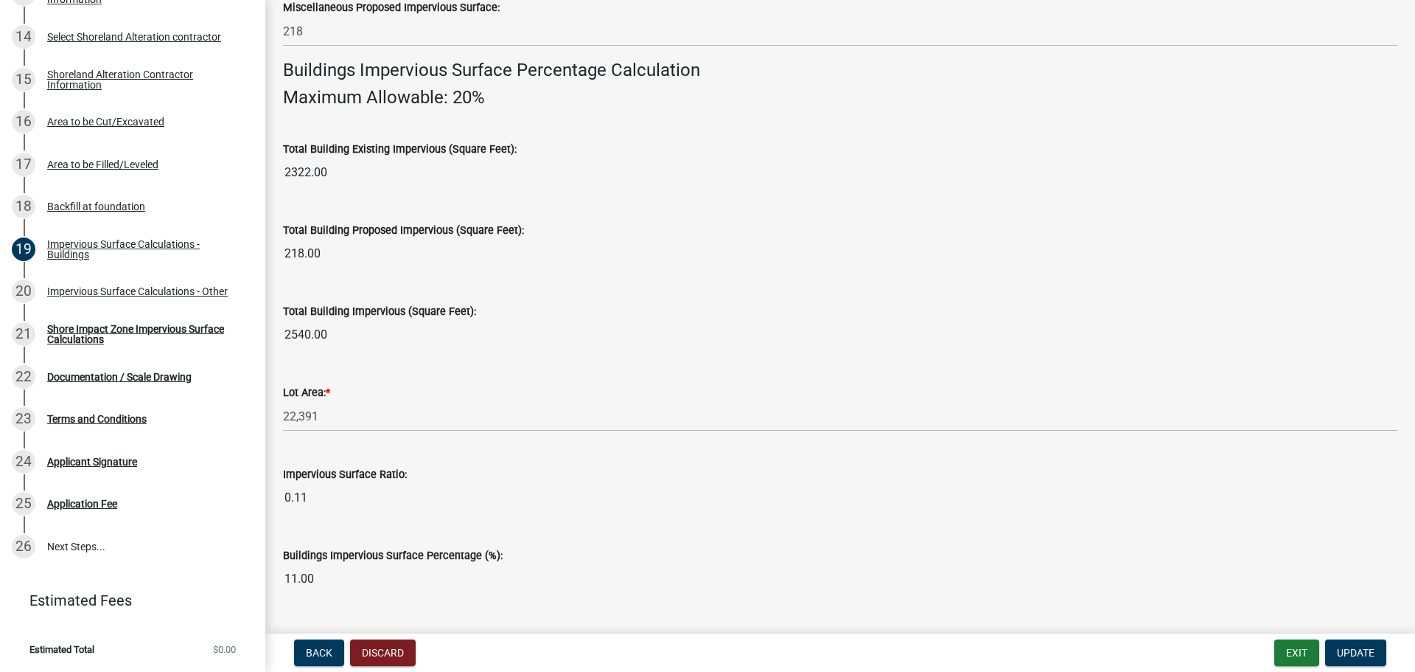
scroll to position [1000, 0]
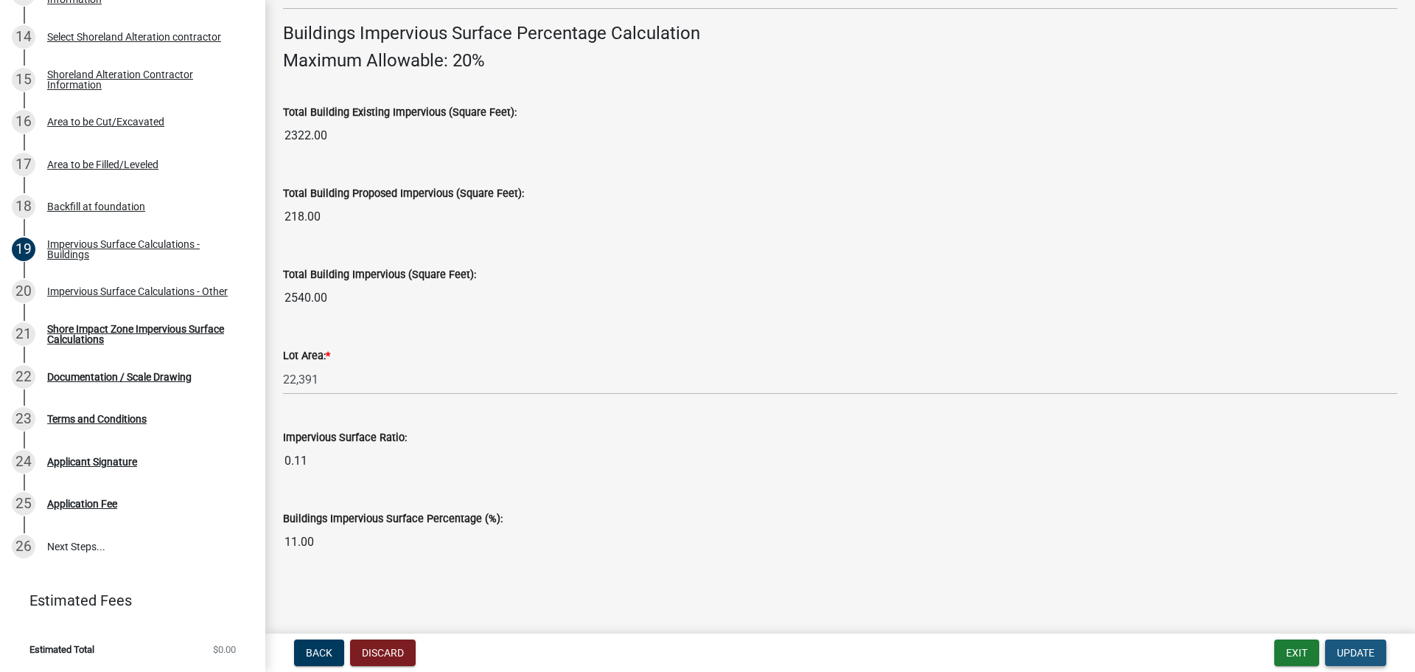
click at [1380, 659] on button "Update" at bounding box center [1356, 652] width 61 height 27
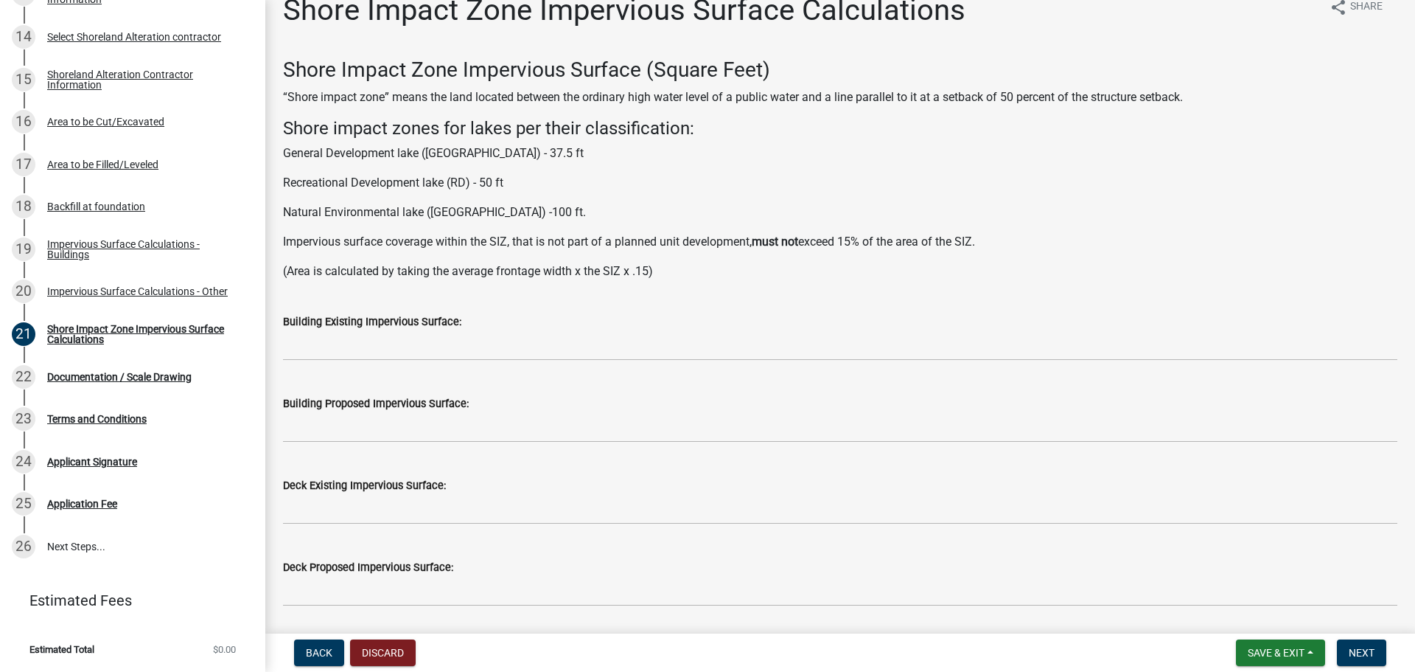
scroll to position [0, 0]
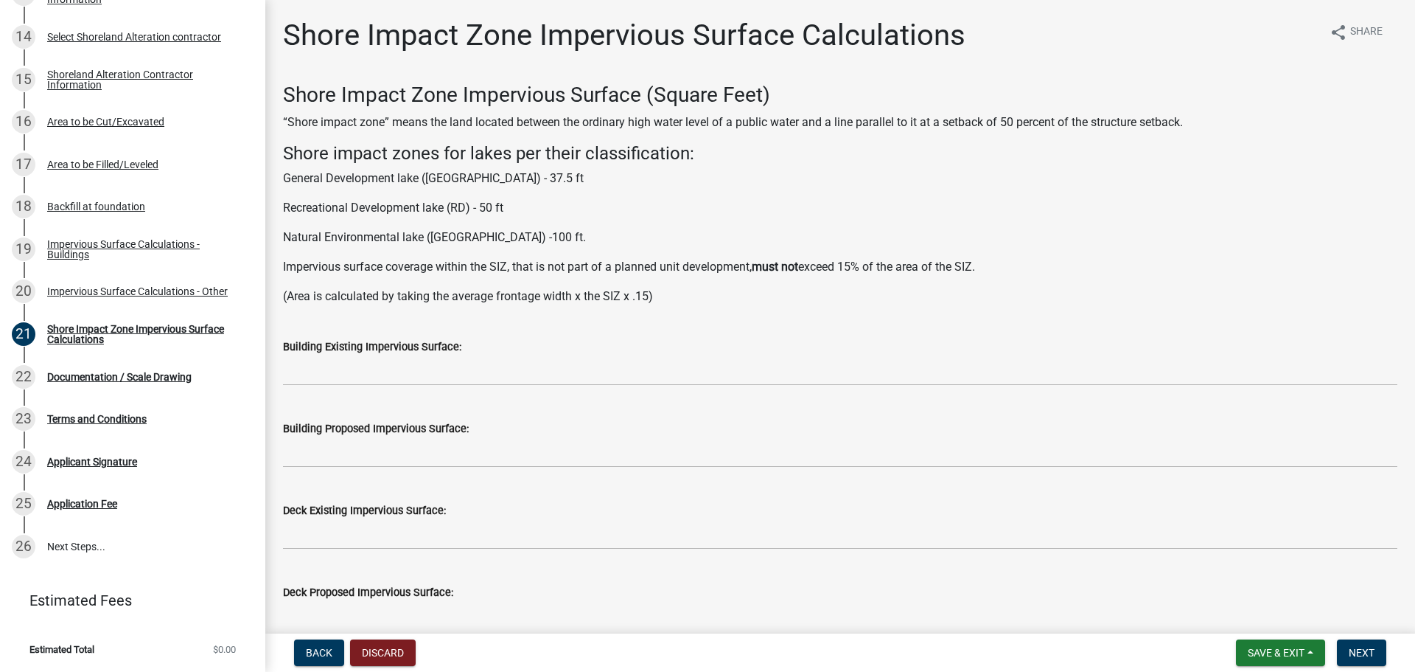
click at [731, 436] on div "Building Proposed Impervious Surface:" at bounding box center [840, 428] width 1115 height 18
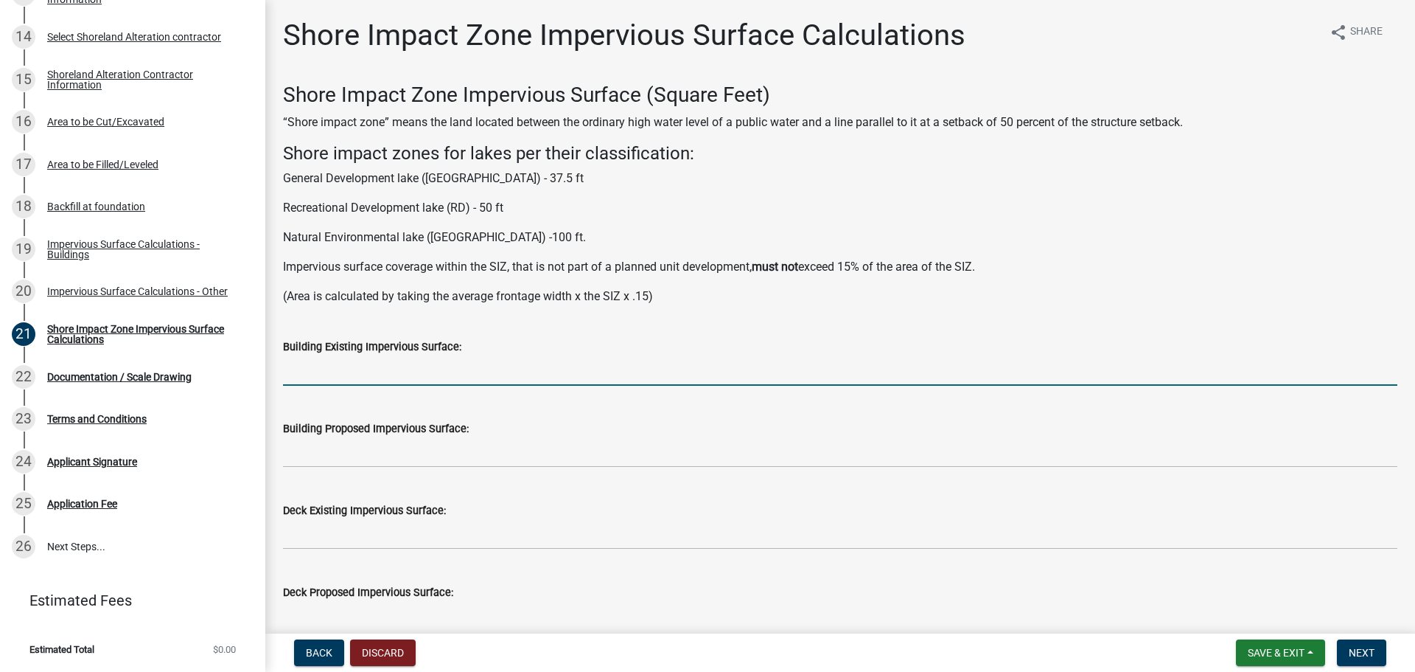
click at [412, 366] on input "text" at bounding box center [840, 370] width 1115 height 30
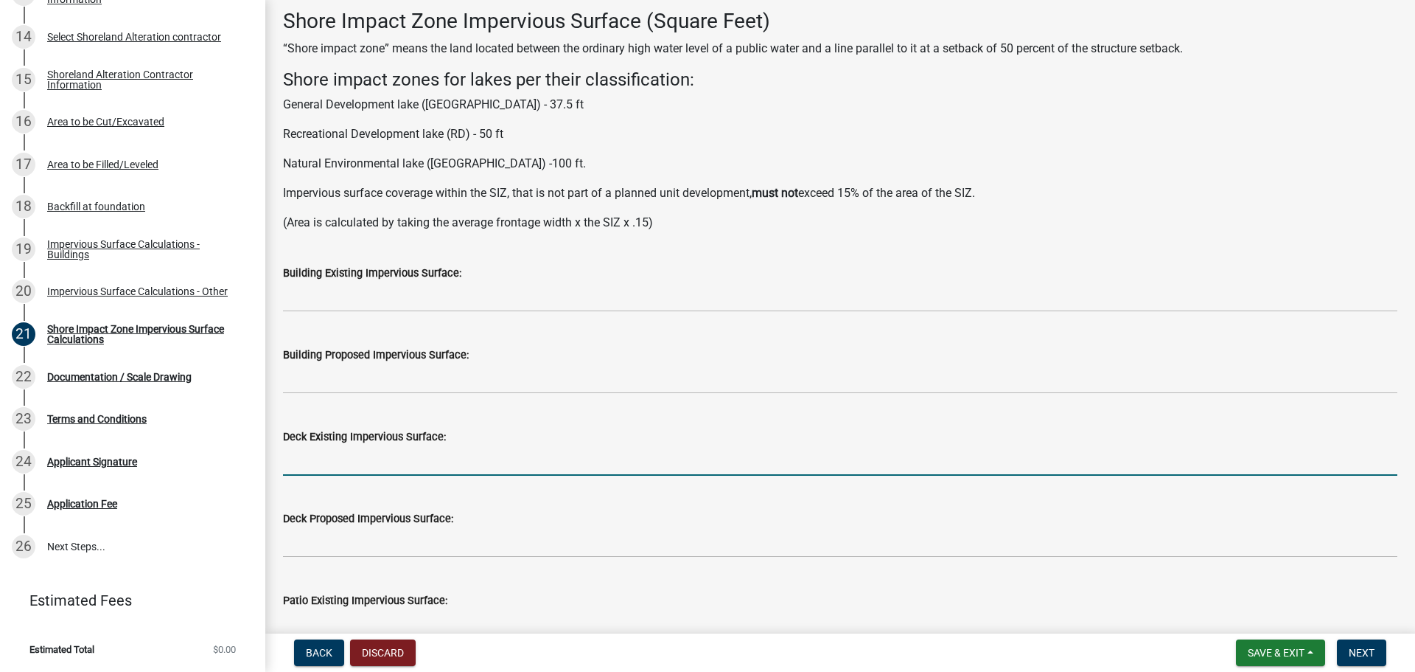
click at [369, 467] on input "text" at bounding box center [840, 460] width 1115 height 30
type input "110"
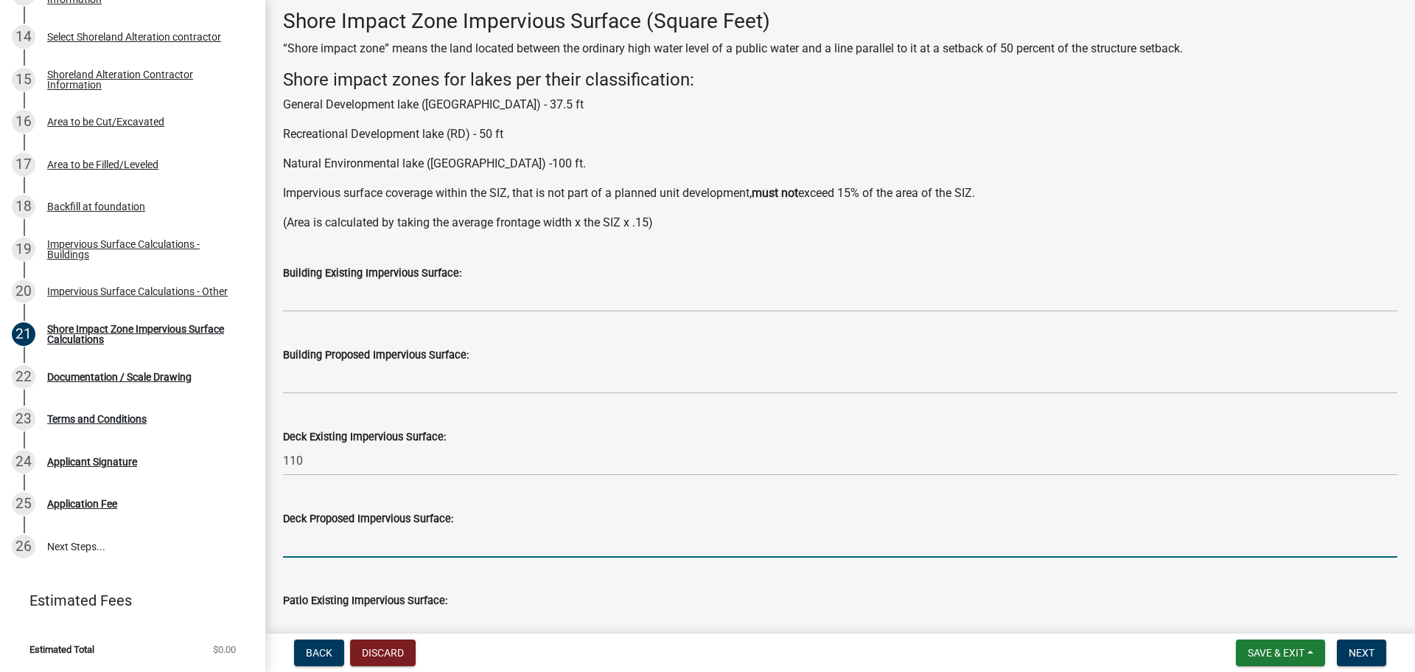
click at [366, 549] on input "text" at bounding box center [840, 542] width 1115 height 30
type input "110"
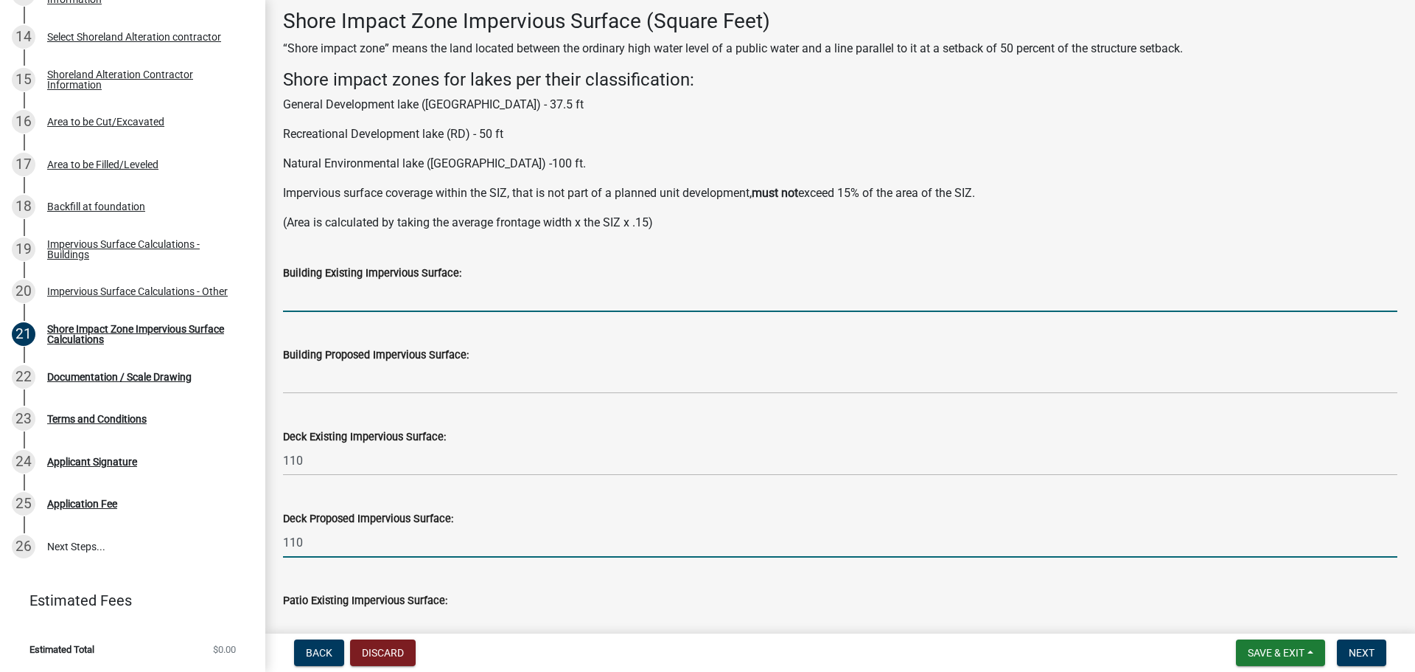
click at [366, 304] on input "text" at bounding box center [840, 297] width 1115 height 30
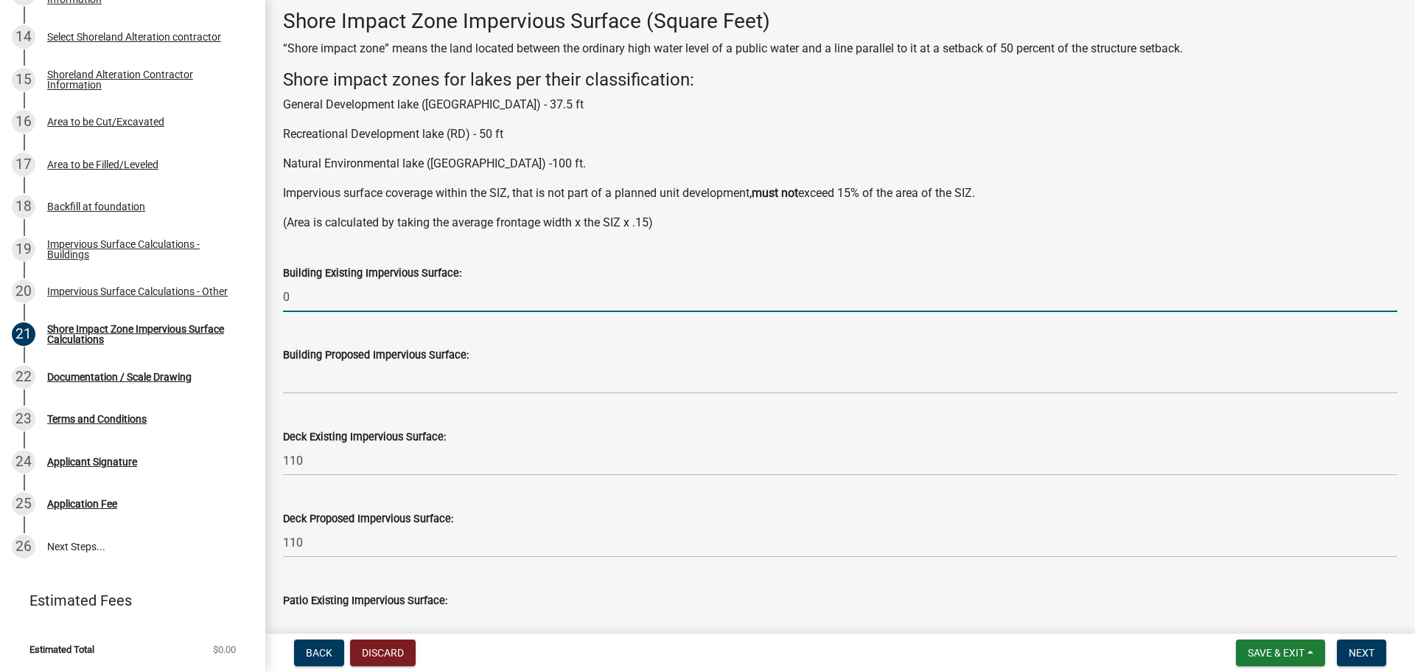
type input "0"
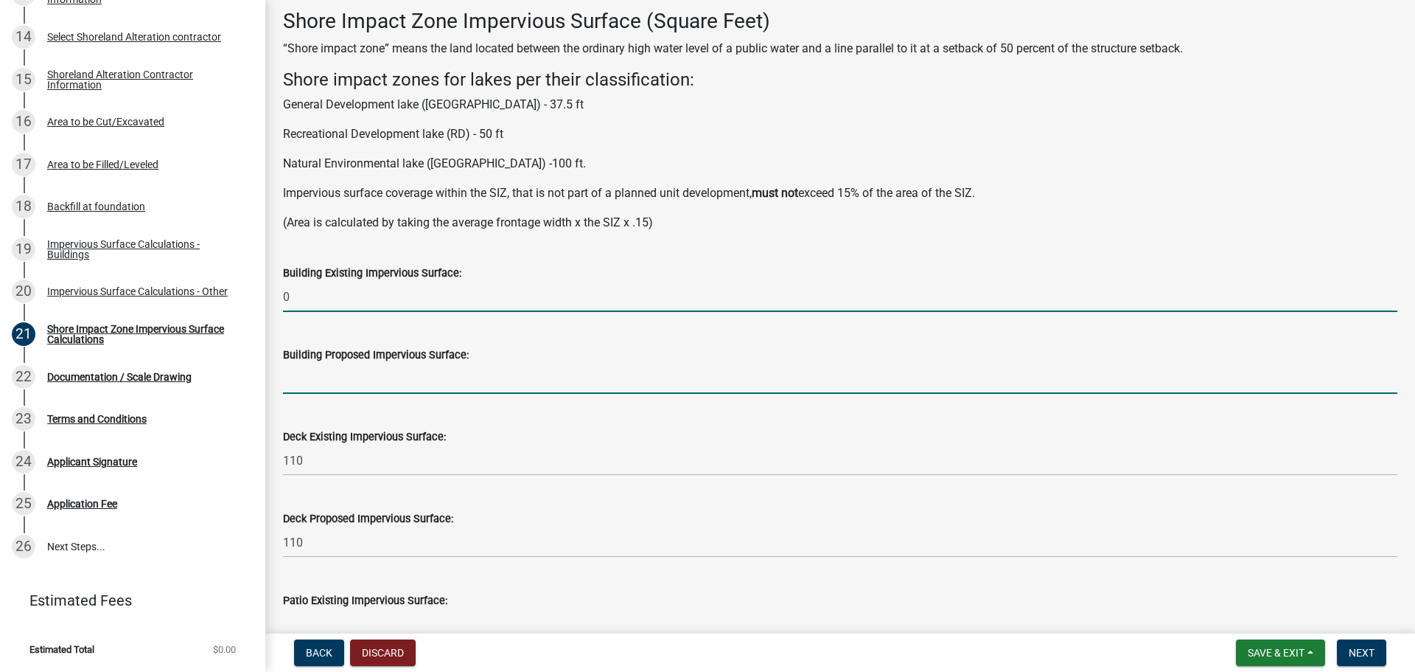
click at [361, 377] on input "text" at bounding box center [840, 378] width 1115 height 30
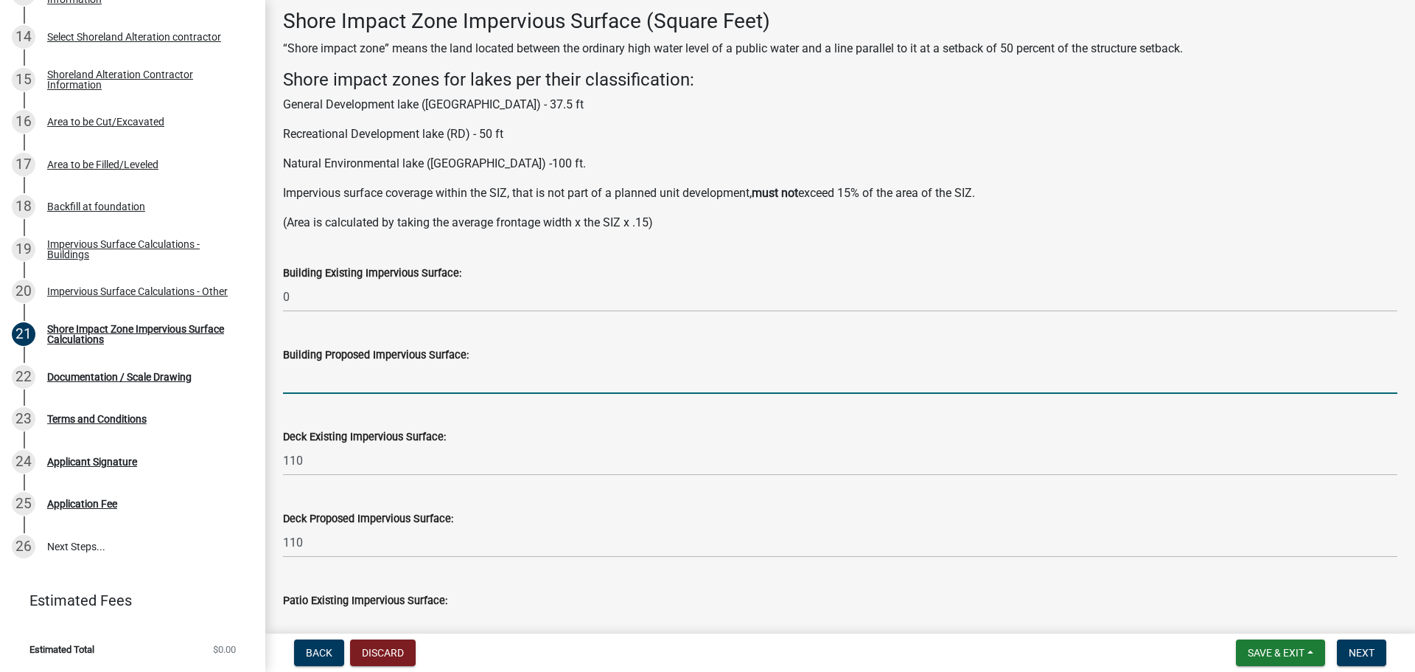
type input "0"
type input "110"
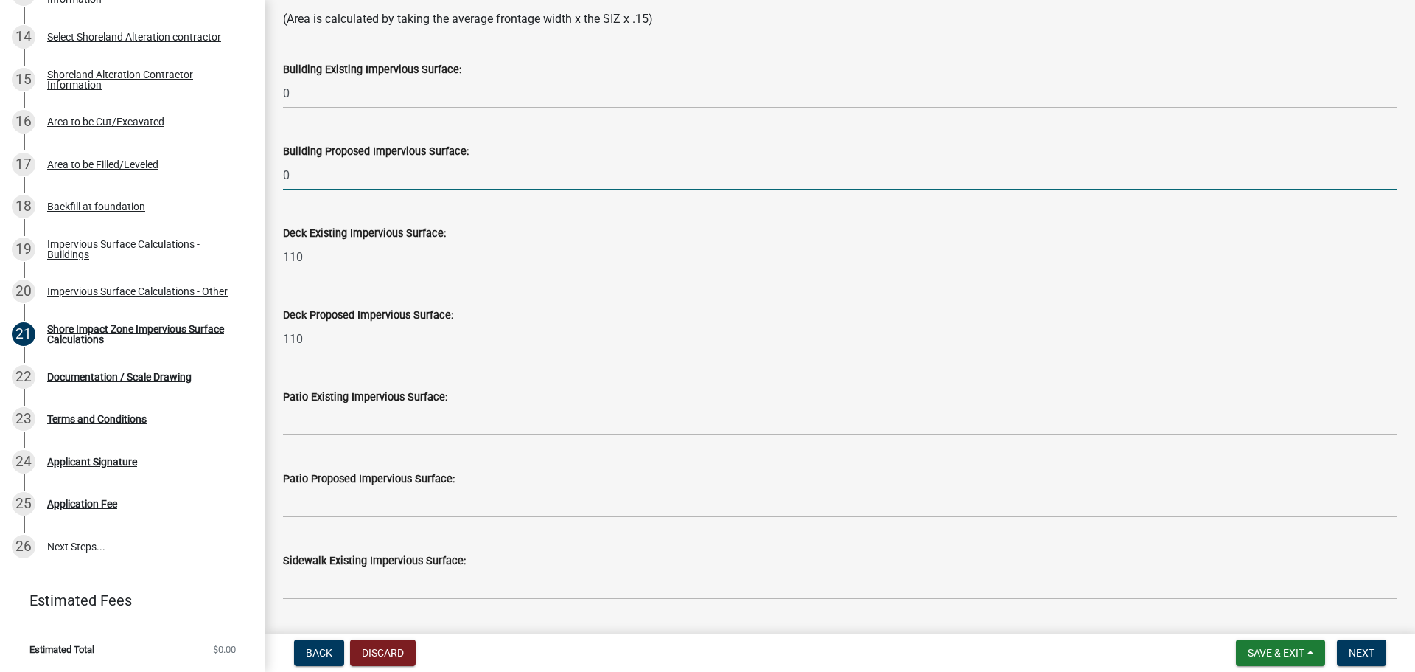
scroll to position [295, 0]
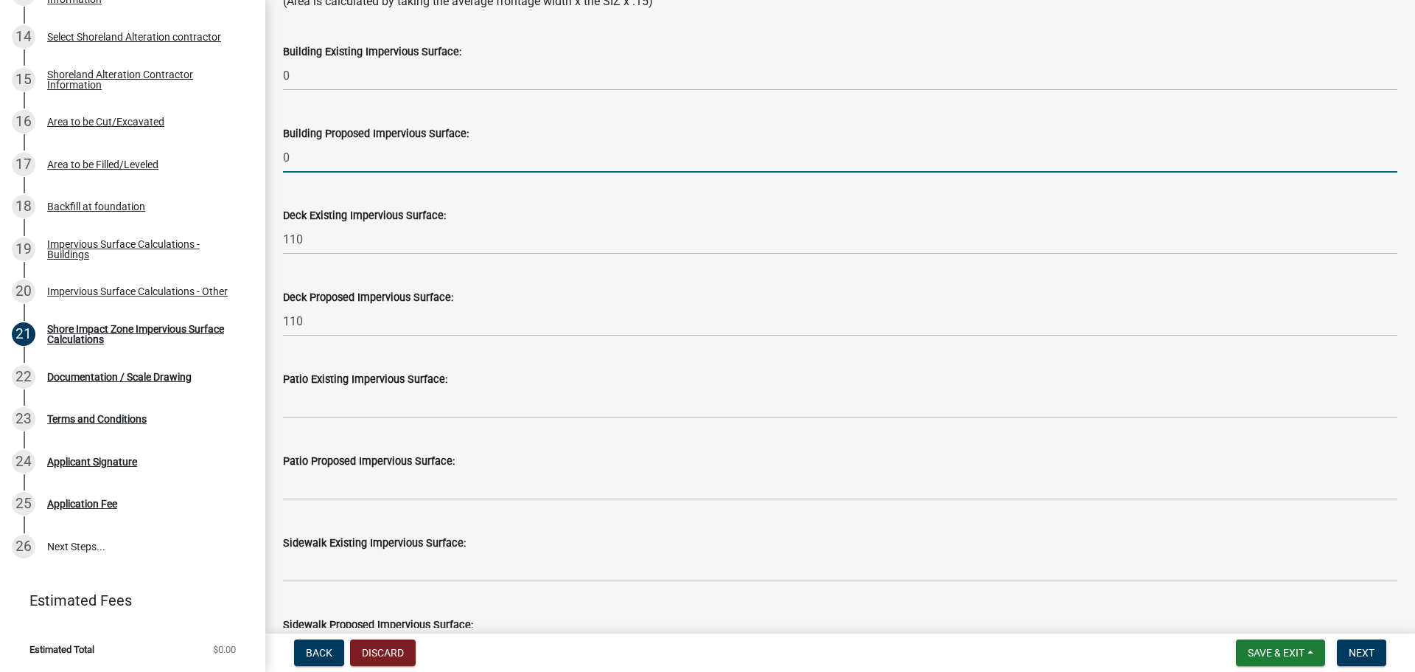
type input "0"
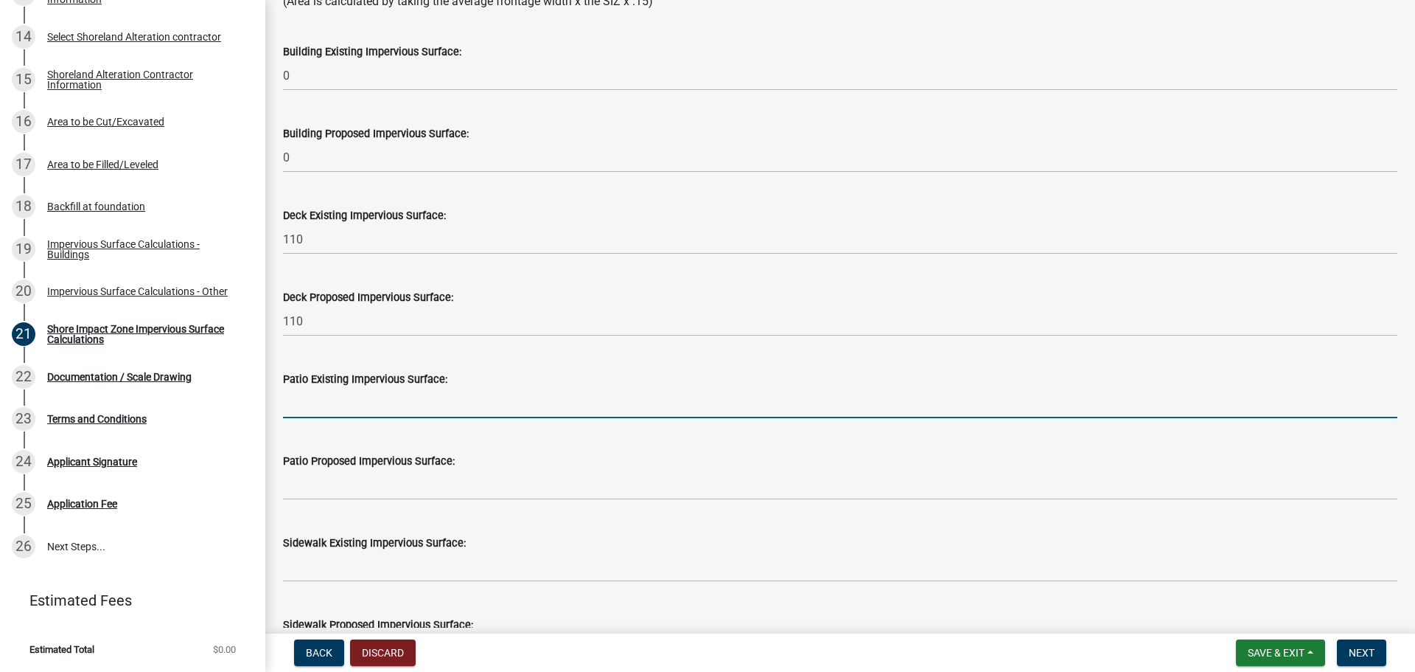
click at [369, 412] on input "text" at bounding box center [840, 403] width 1115 height 30
click at [363, 410] on input "text" at bounding box center [840, 403] width 1115 height 30
type input "0"
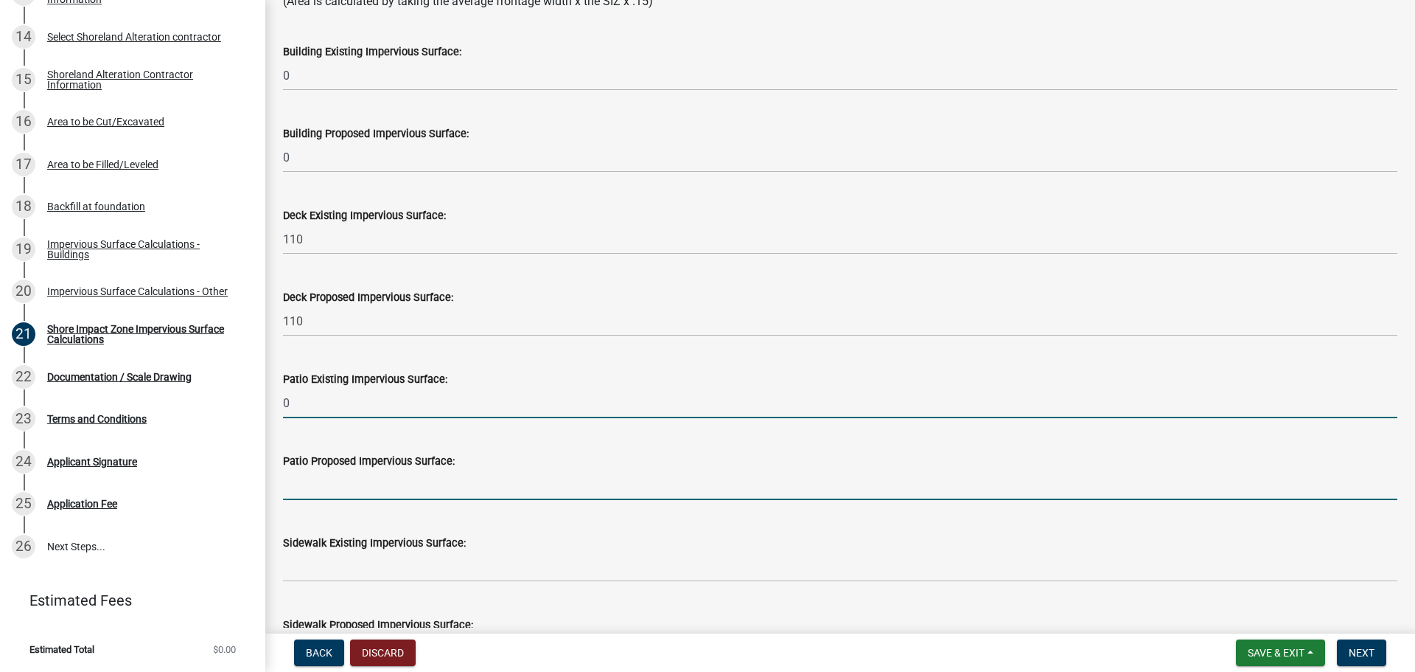
click at [349, 492] on input "text" at bounding box center [840, 485] width 1115 height 30
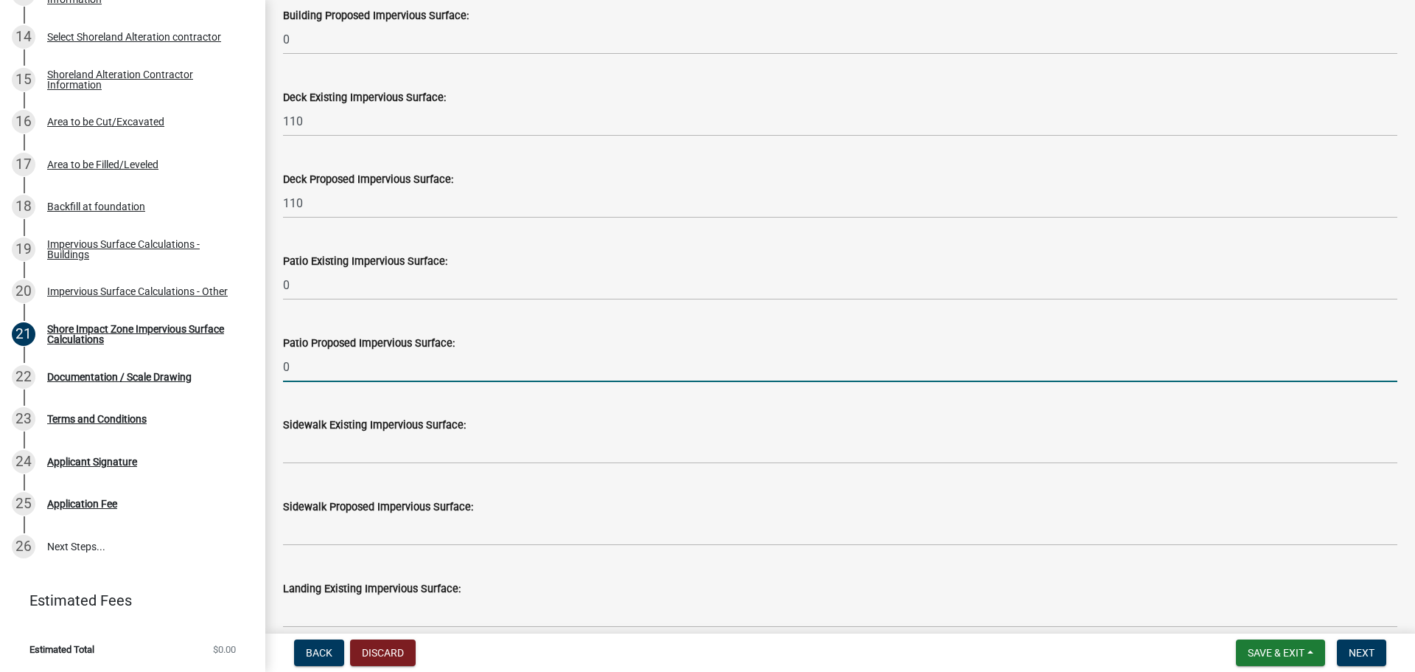
scroll to position [442, 0]
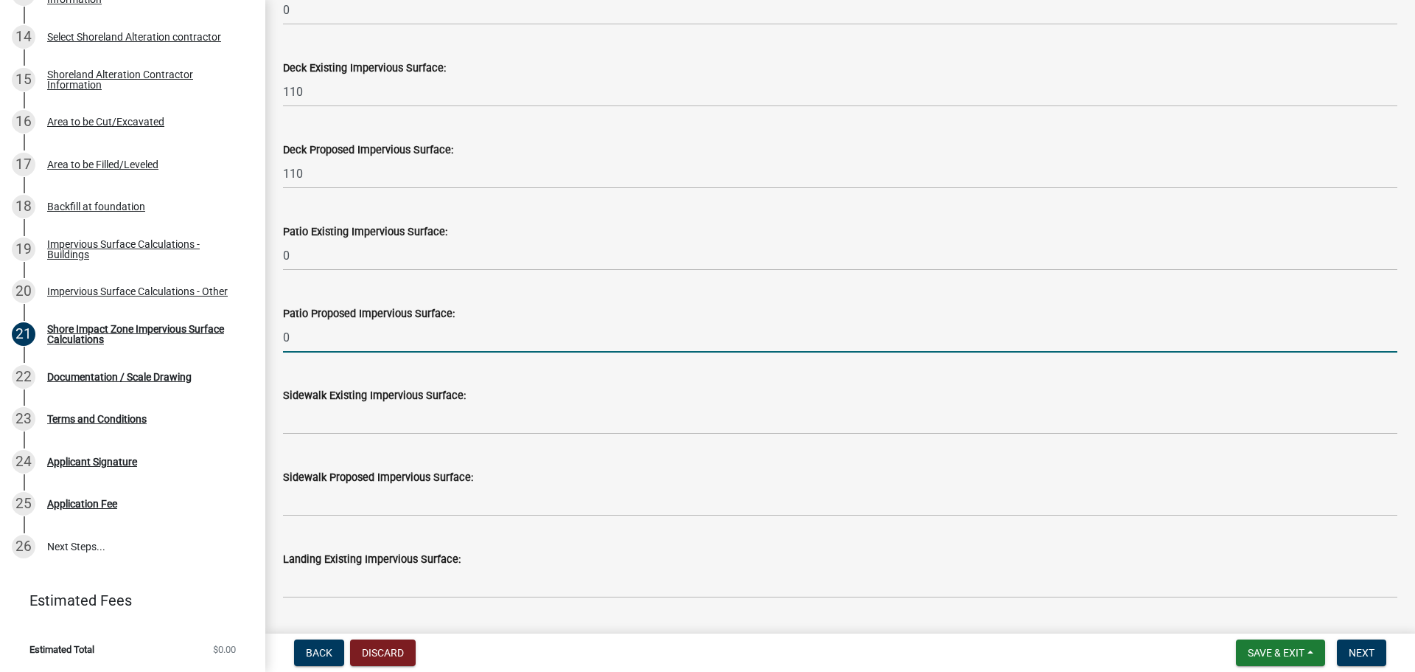
type input "0"
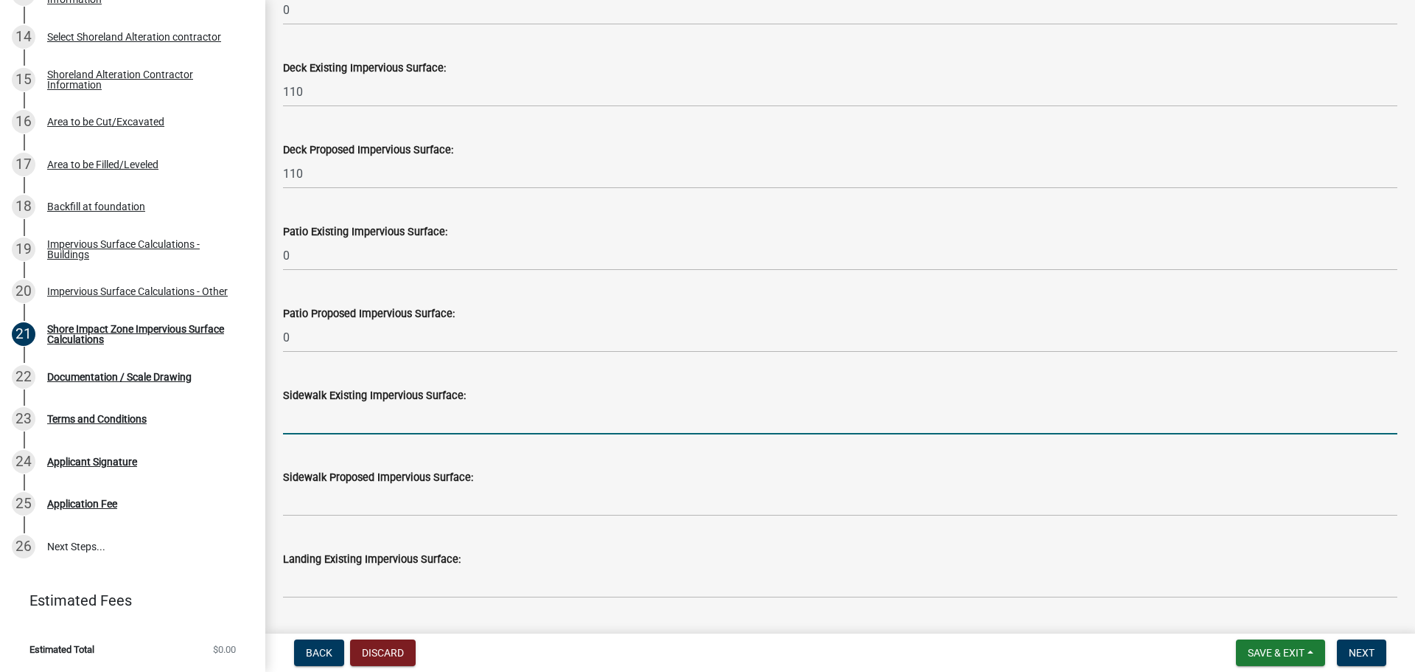
click at [332, 414] on input "text" at bounding box center [840, 419] width 1115 height 30
type input "0"
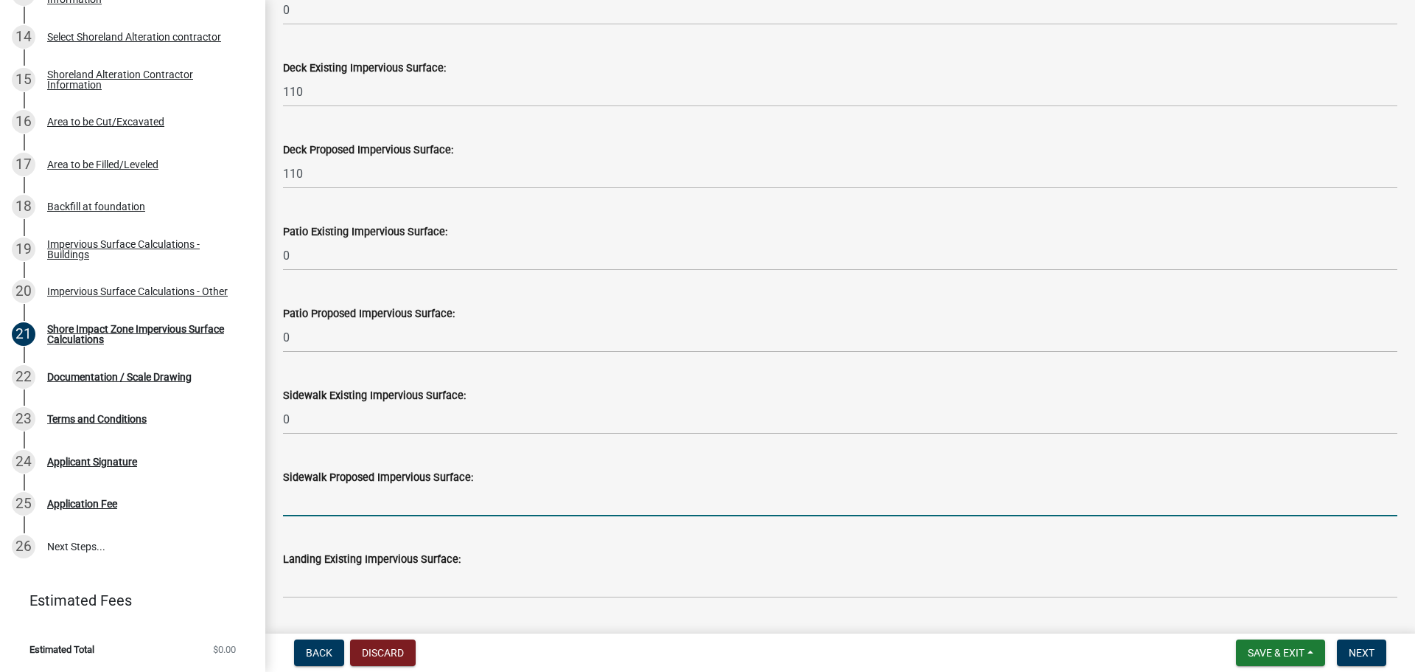
click at [335, 504] on input "text" at bounding box center [840, 501] width 1115 height 30
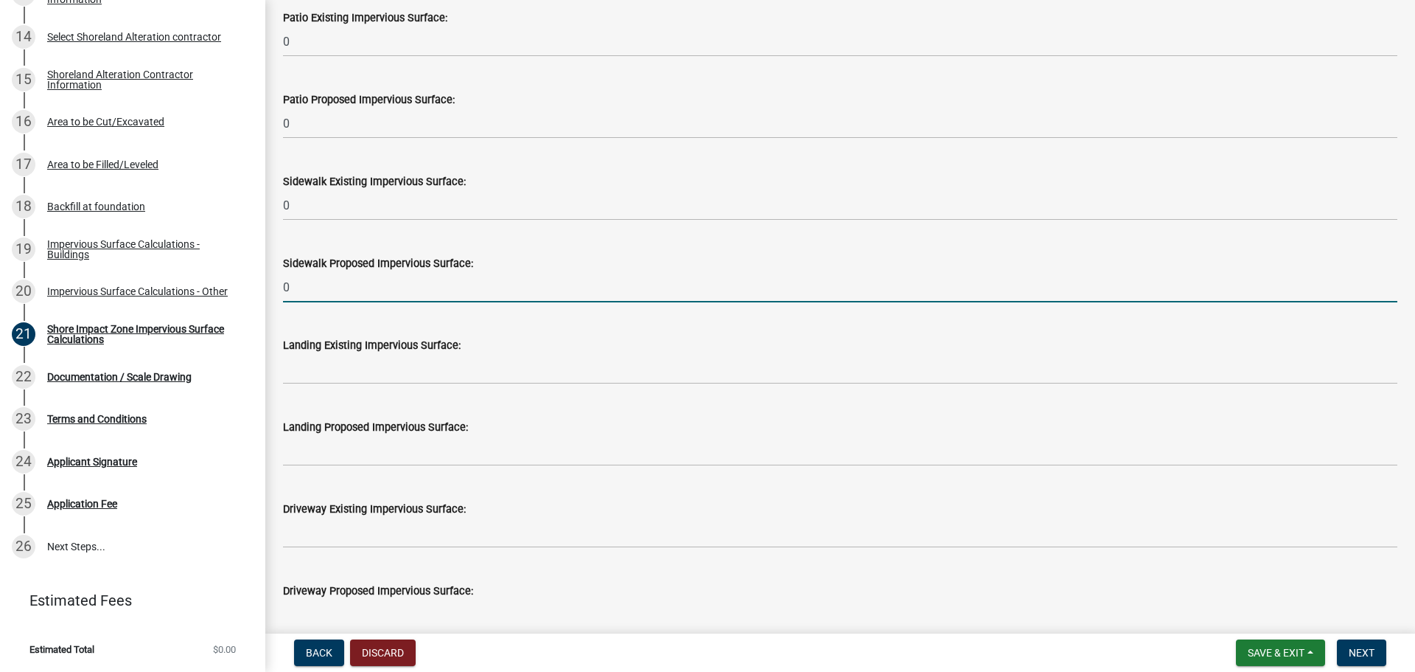
scroll to position [664, 0]
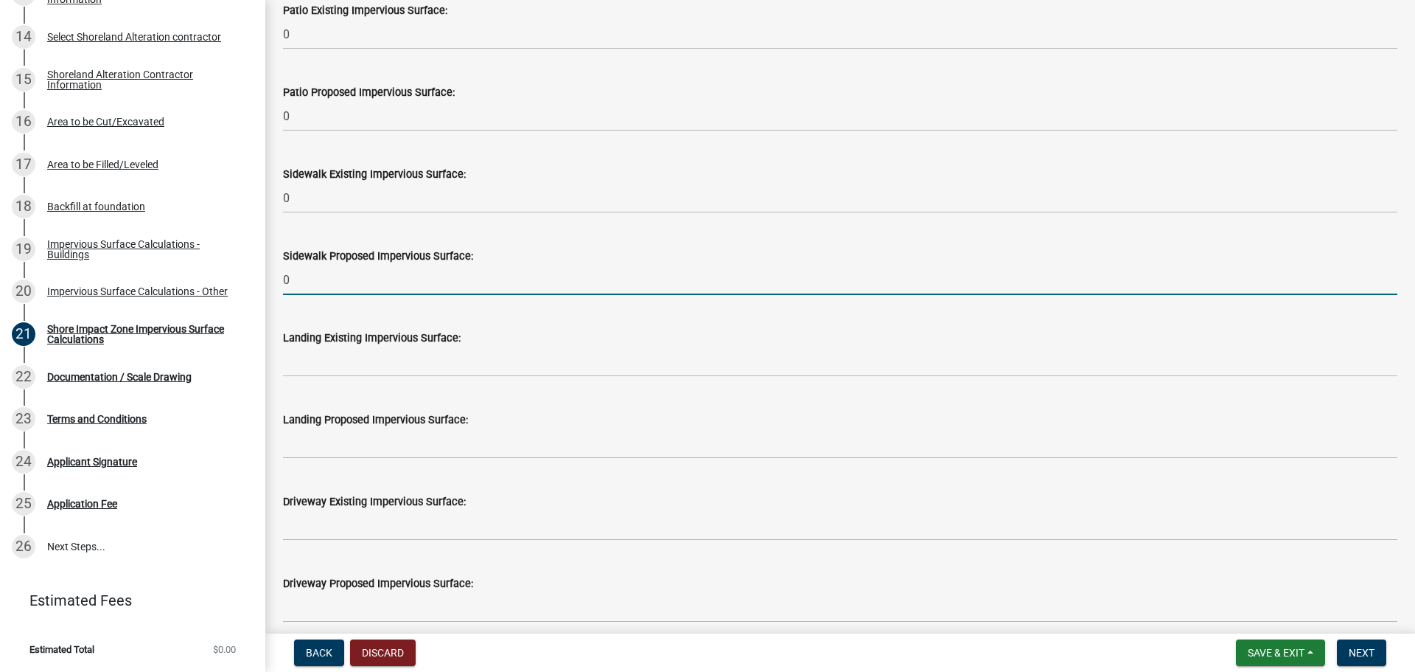
type input "0"
click at [328, 379] on wm-data-entity-input "Landing Existing Impervious Surface:" at bounding box center [840, 349] width 1115 height 82
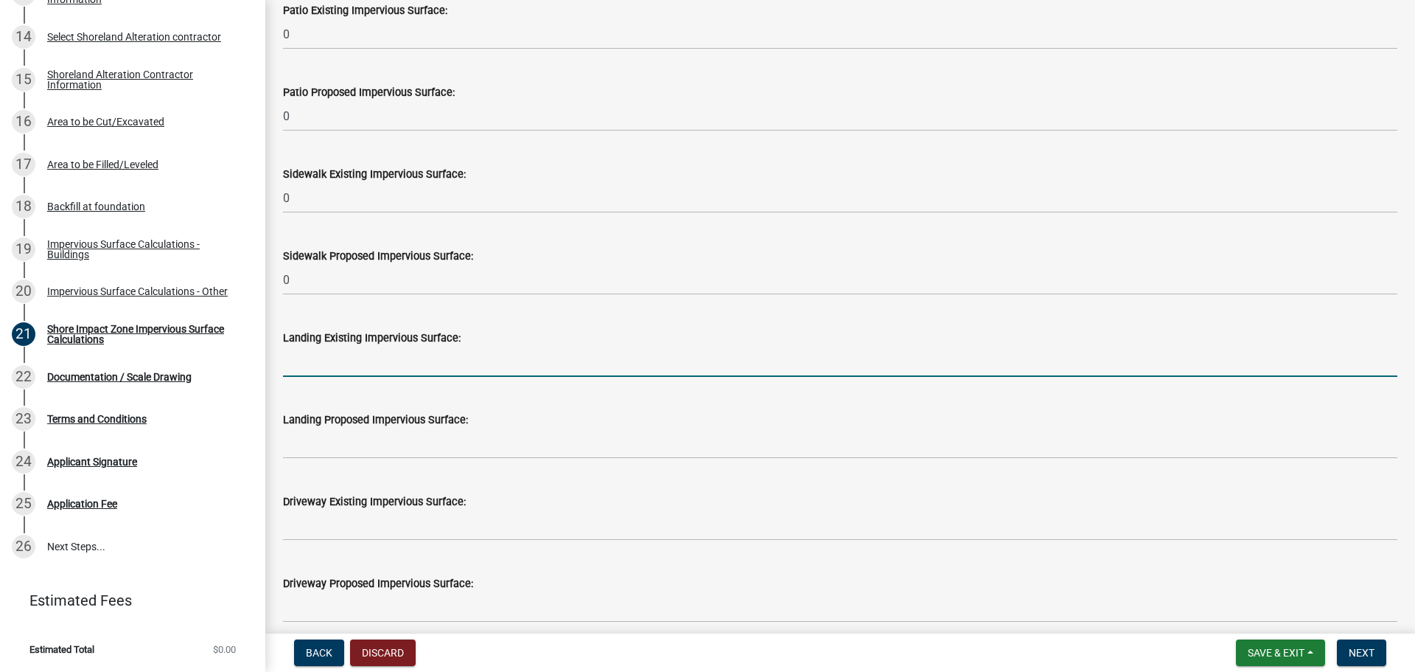
click at [332, 366] on input "text" at bounding box center [840, 362] width 1115 height 30
type input "0"
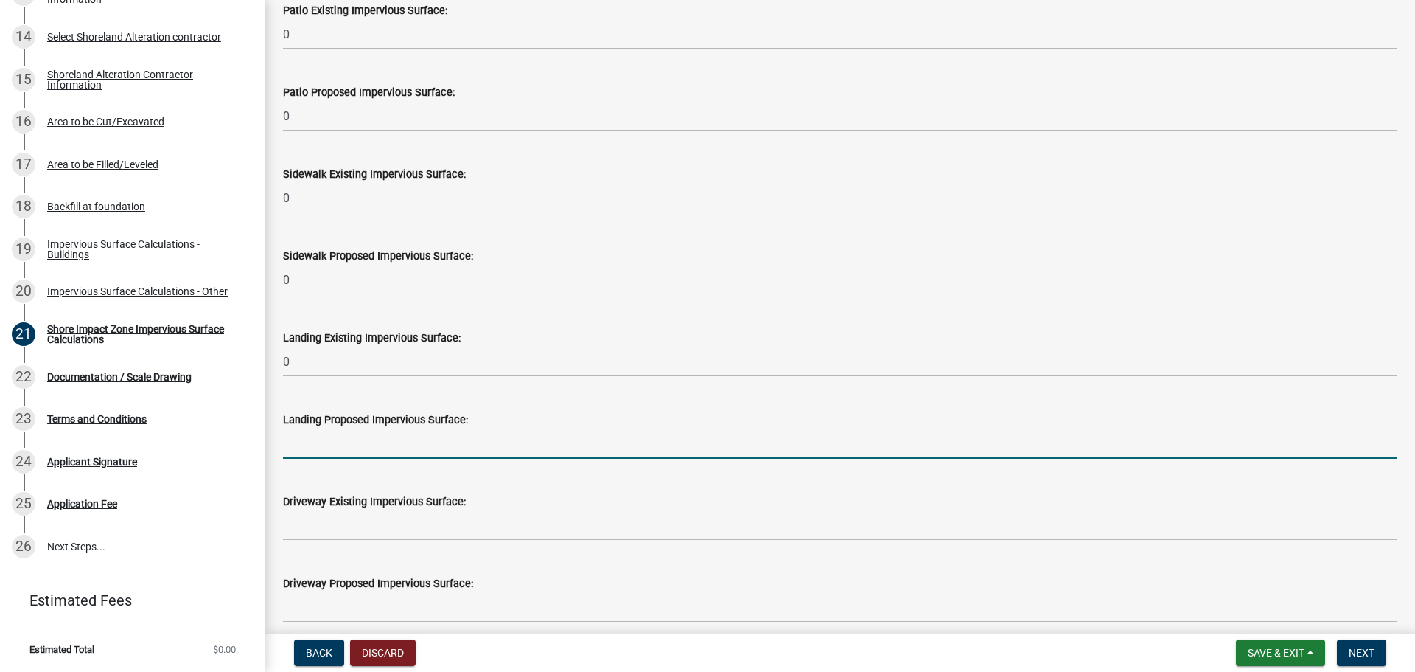
click at [335, 458] on input "text" at bounding box center [840, 443] width 1115 height 30
type input "0"
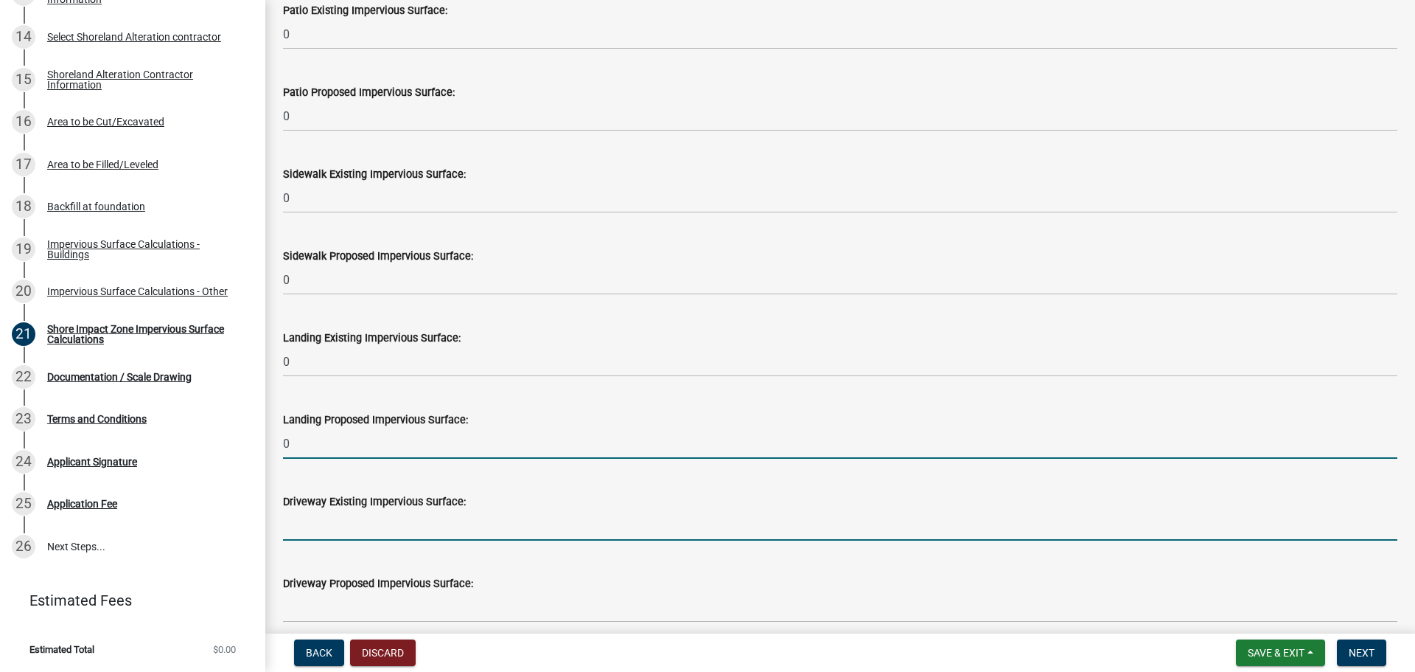
click at [340, 532] on input "text" at bounding box center [840, 525] width 1115 height 30
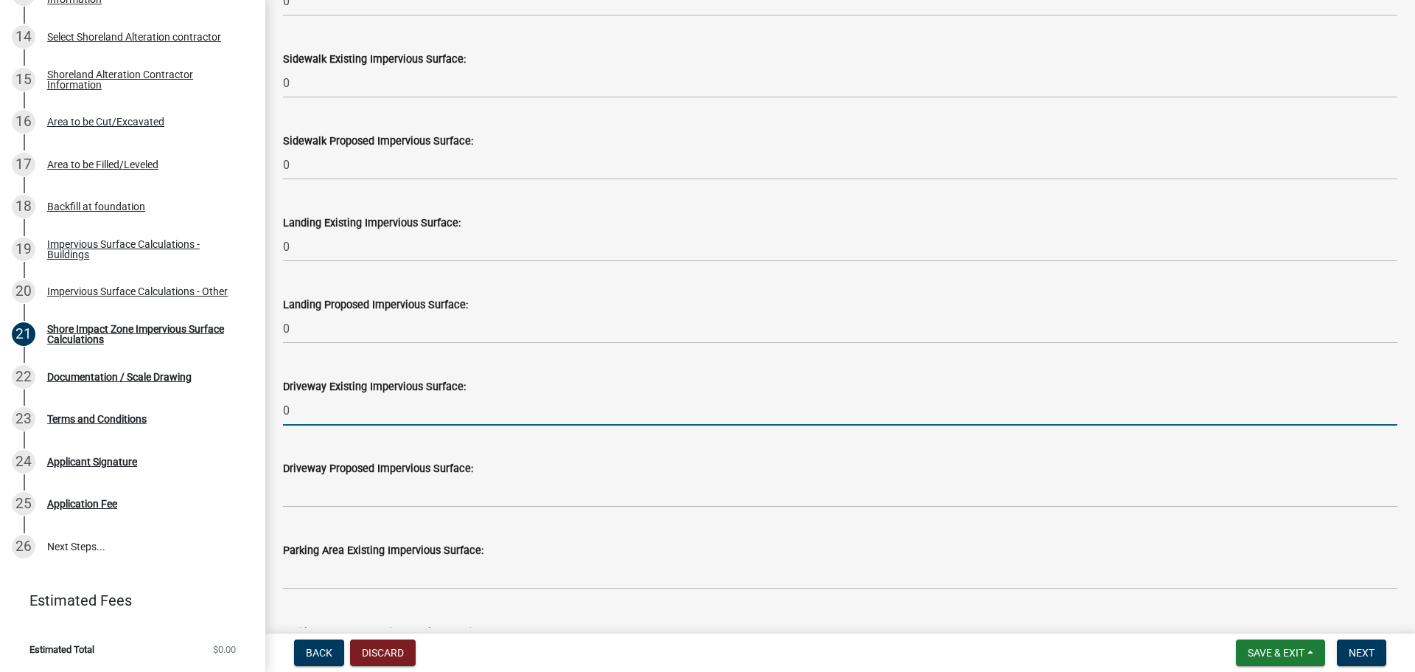
scroll to position [811, 0]
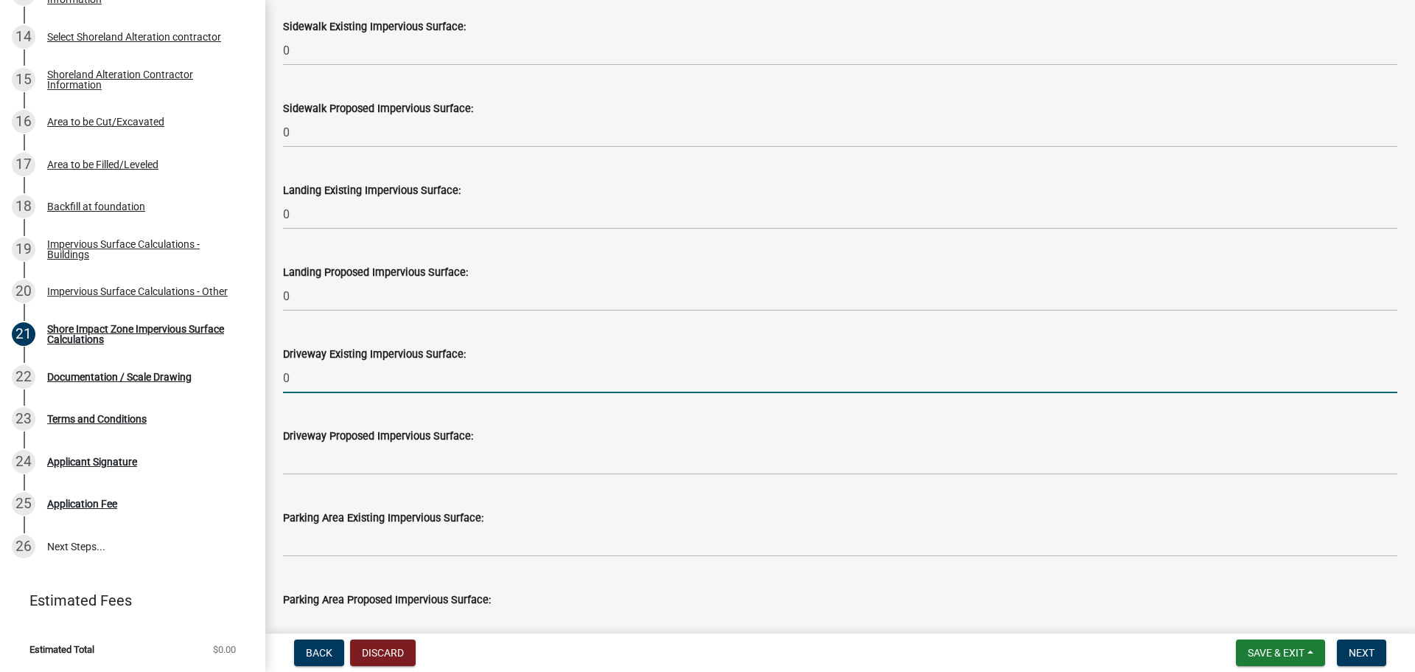
type input "0"
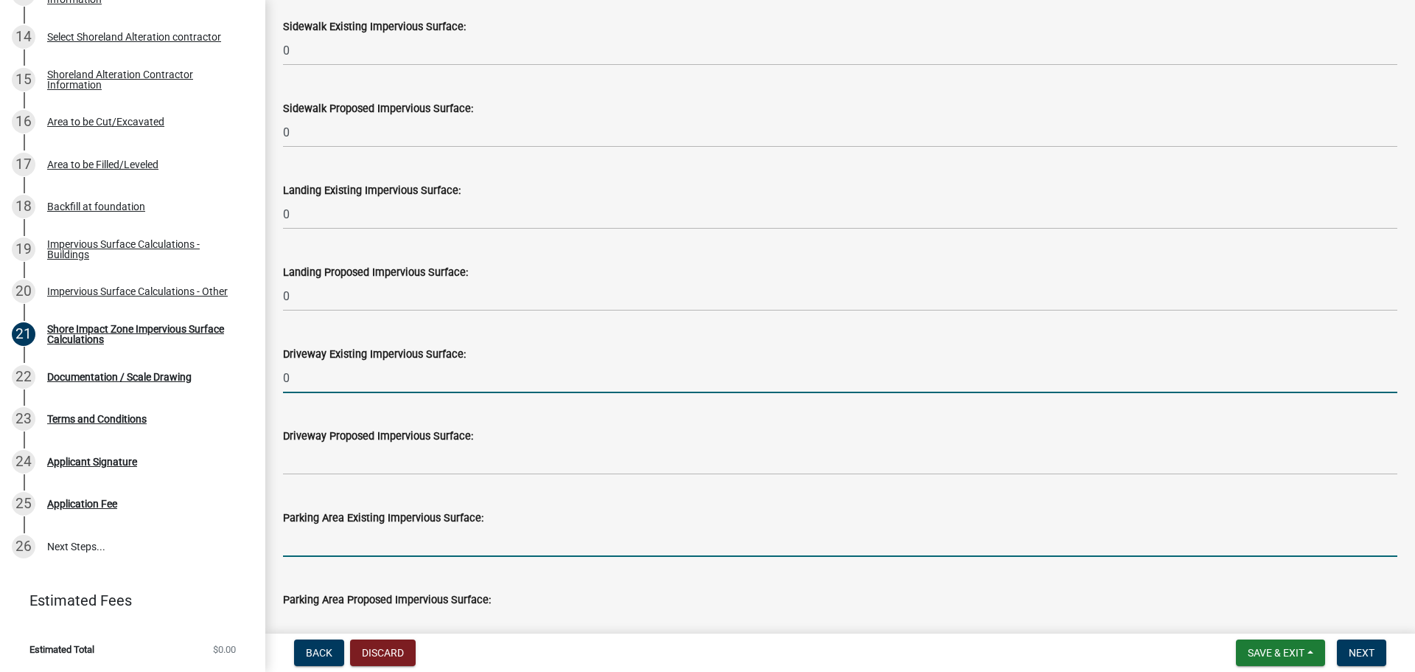
click at [347, 538] on input "text" at bounding box center [840, 541] width 1115 height 30
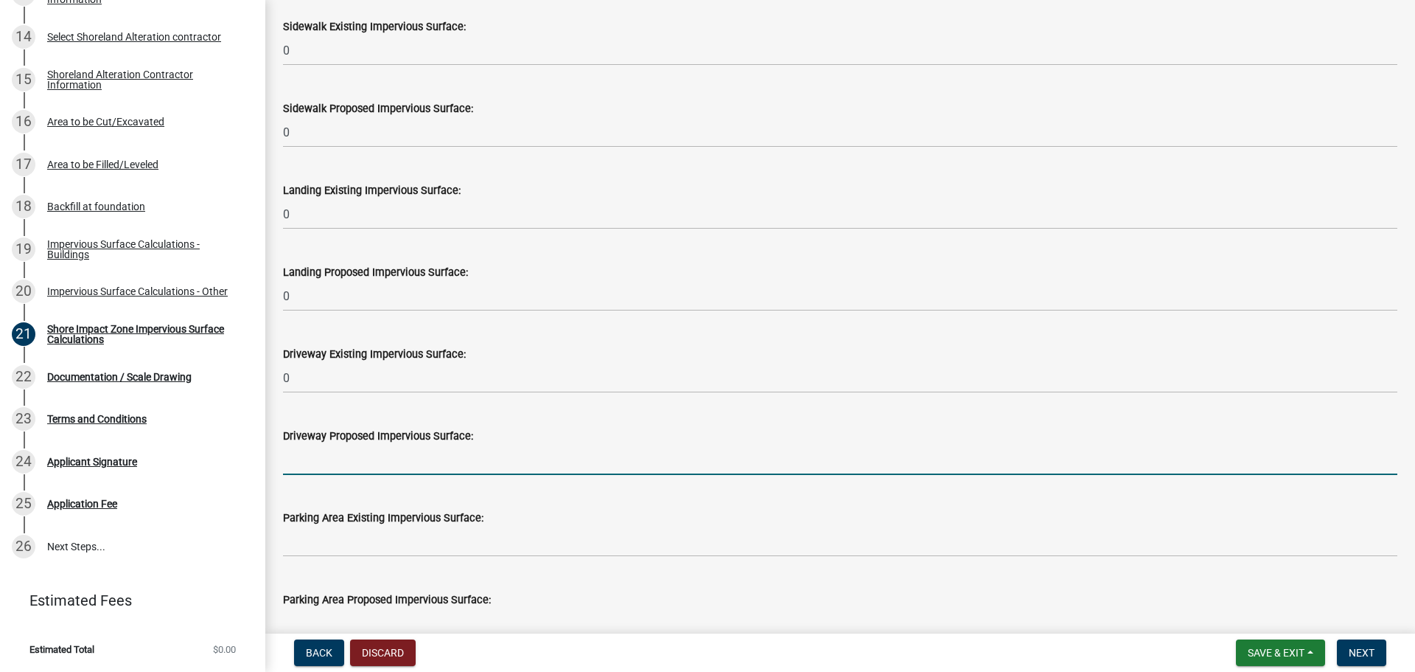
click at [346, 462] on input "text" at bounding box center [840, 460] width 1115 height 30
type input "0"
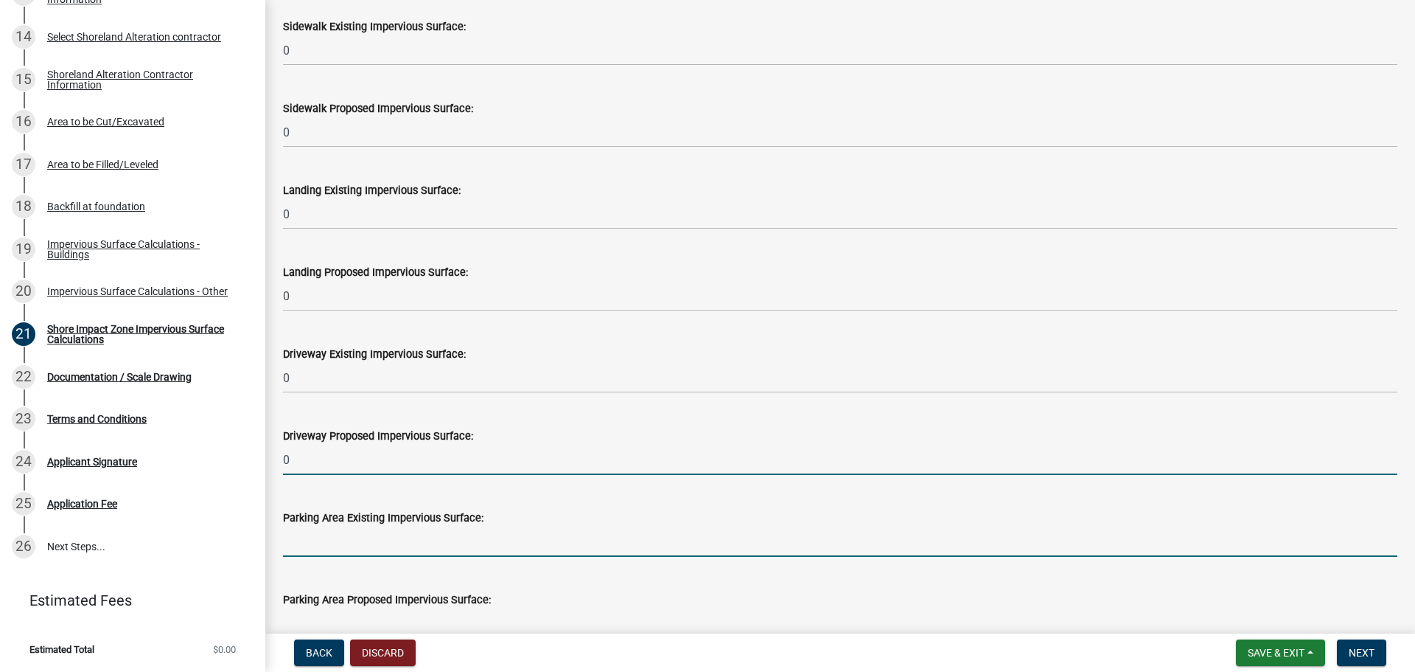
click at [344, 548] on input "text" at bounding box center [840, 541] width 1115 height 30
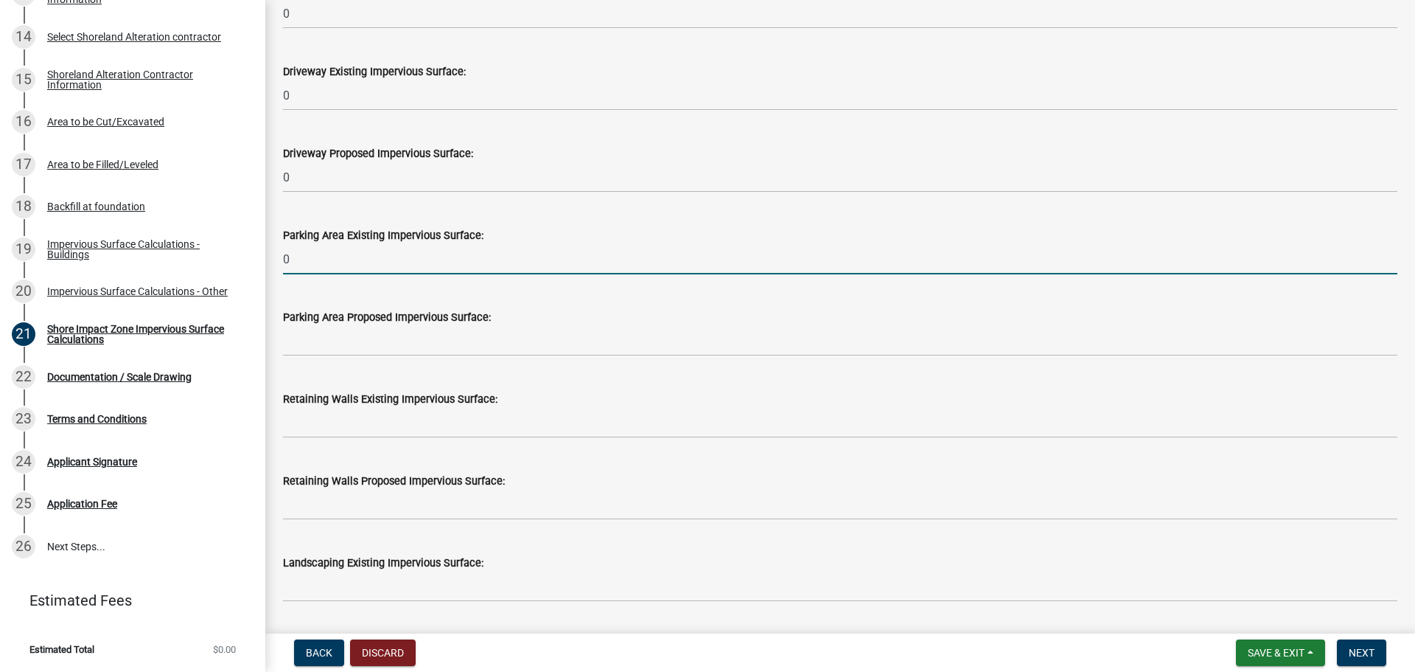
scroll to position [1106, 0]
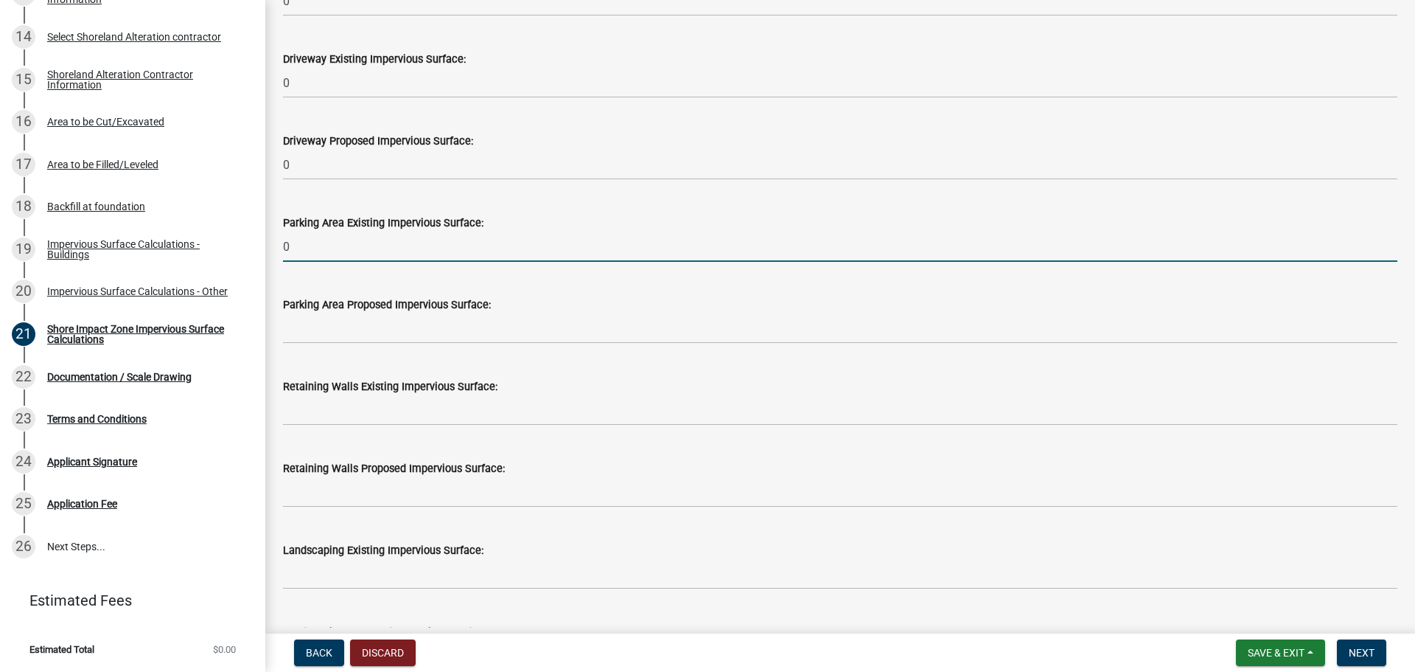
type input "0"
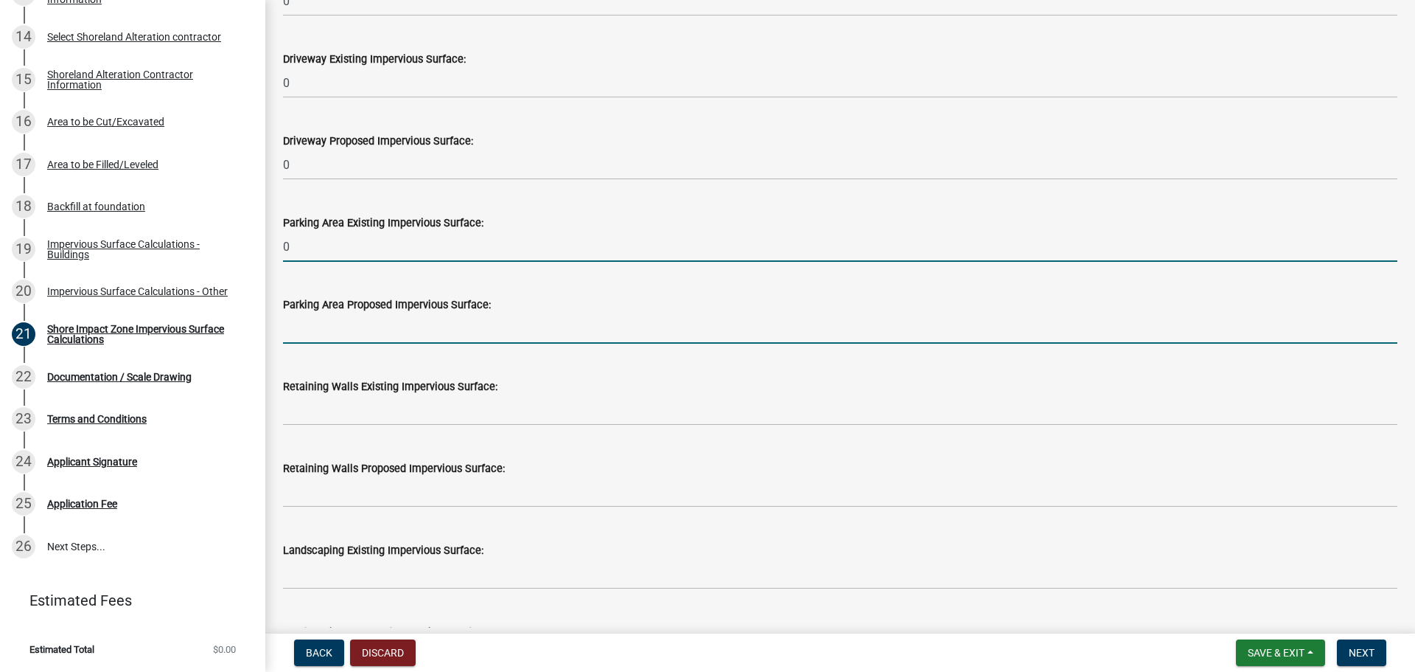
click at [363, 327] on input "text" at bounding box center [840, 328] width 1115 height 30
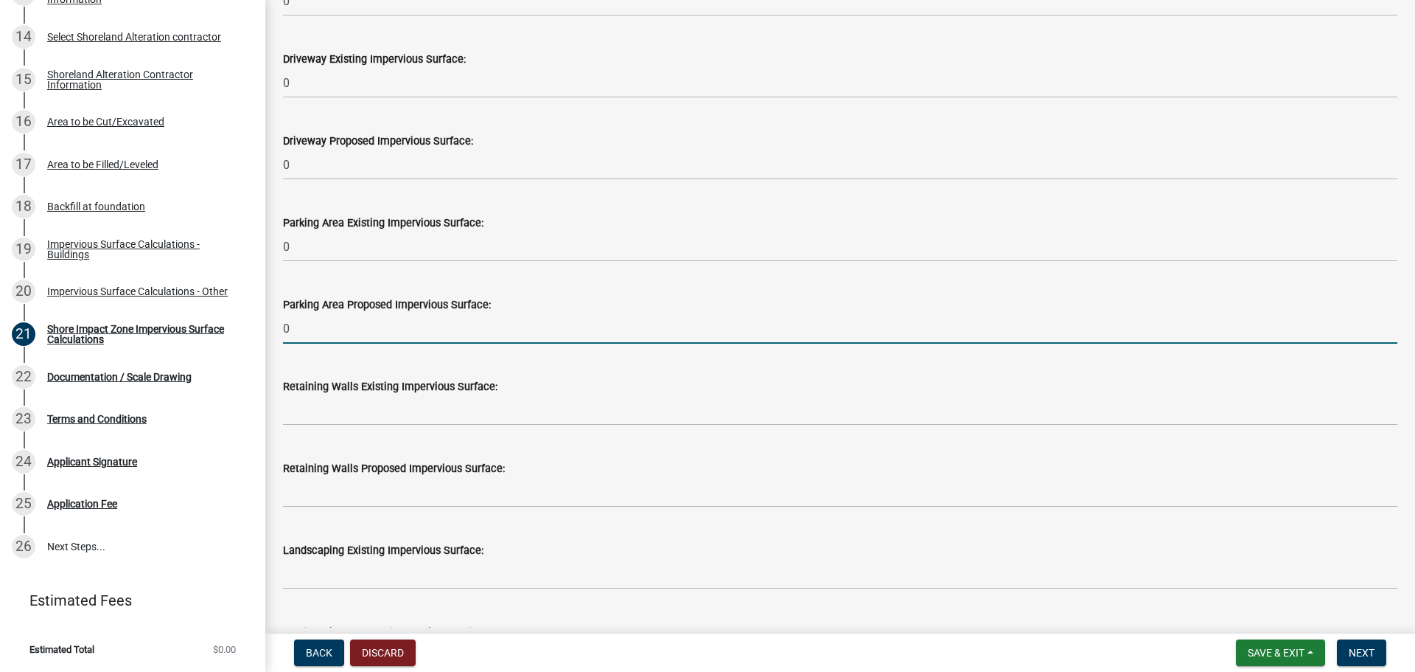
type input "0"
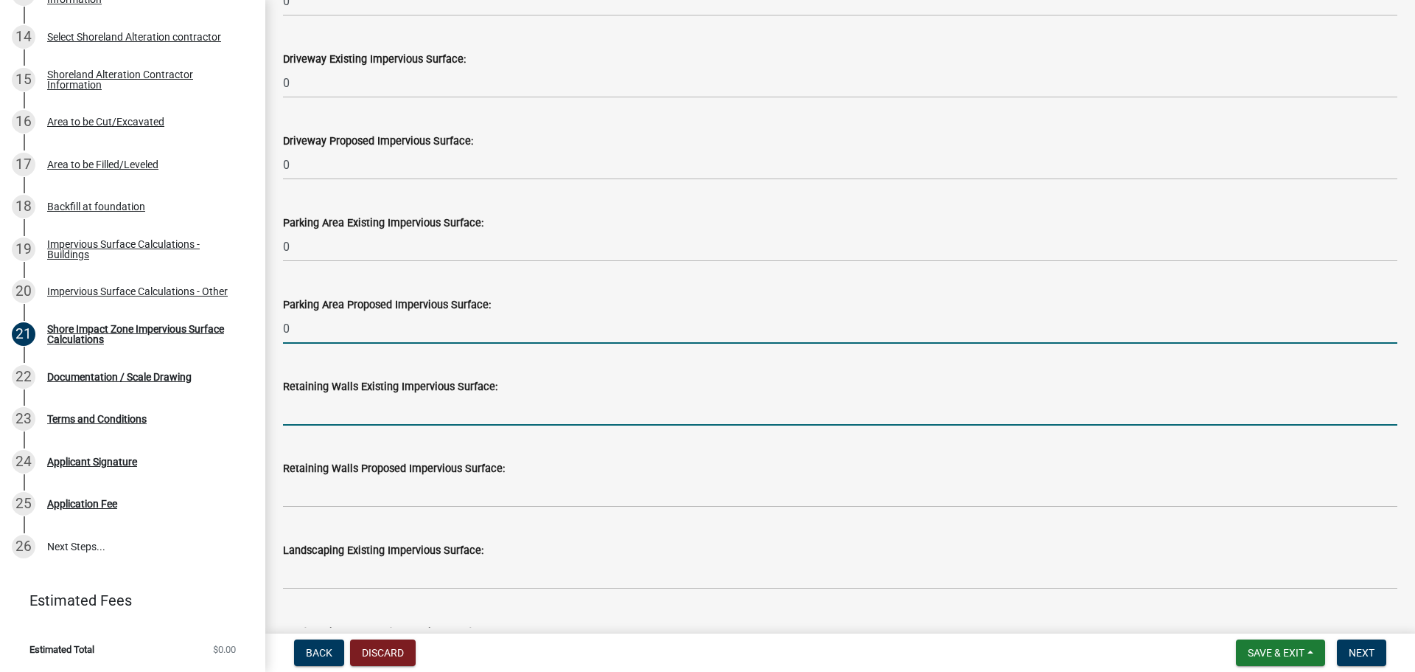
click at [318, 423] on input "text" at bounding box center [840, 410] width 1115 height 30
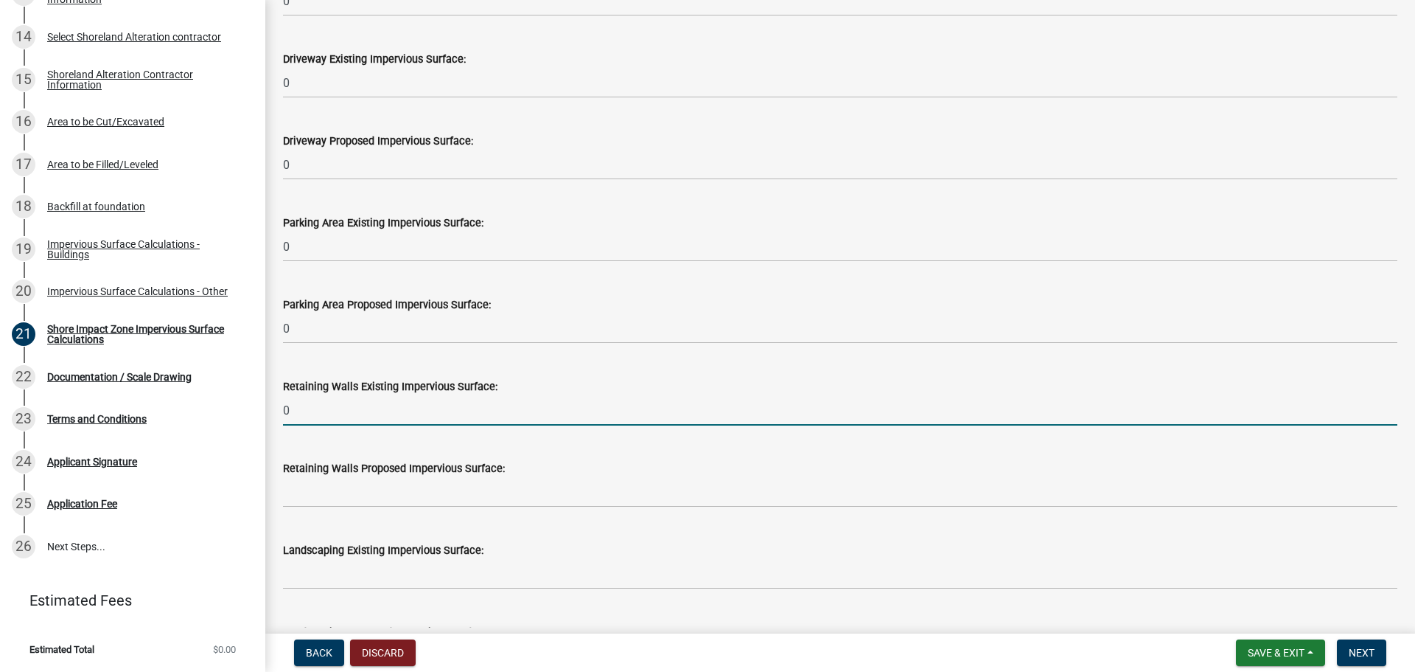
type input "0"
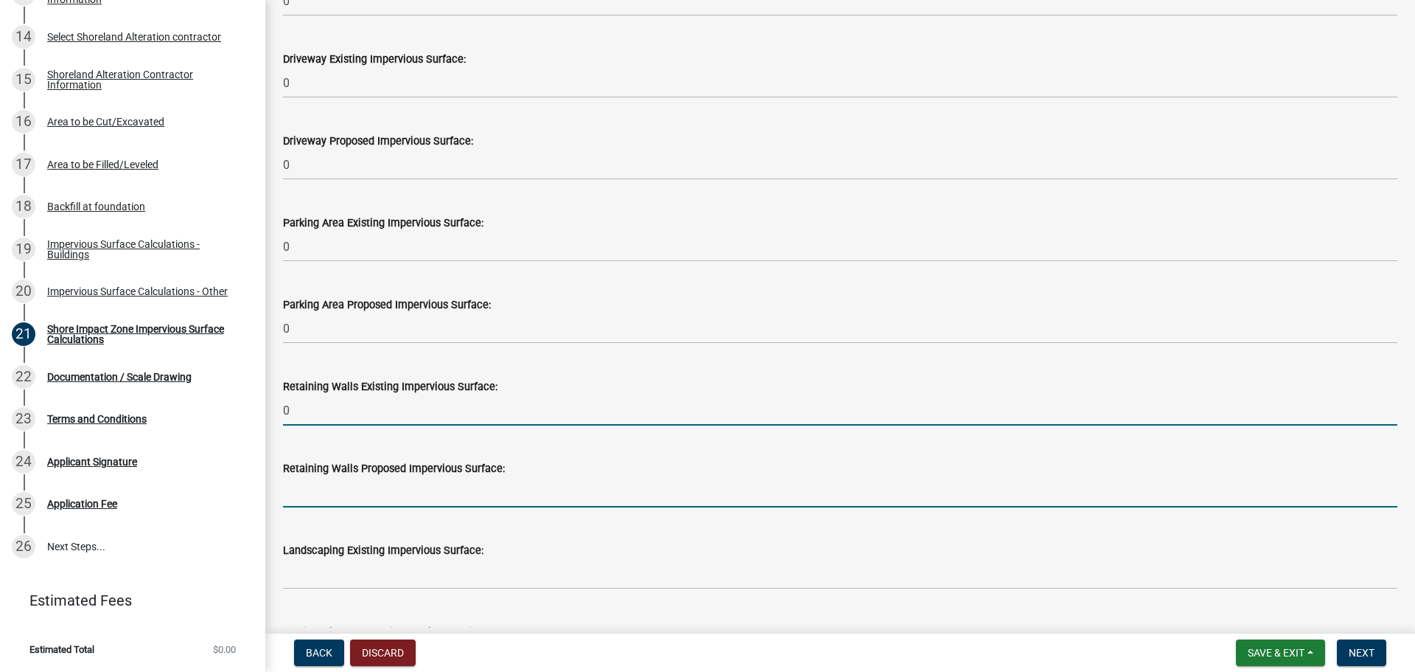
click at [318, 504] on input "text" at bounding box center [840, 492] width 1115 height 30
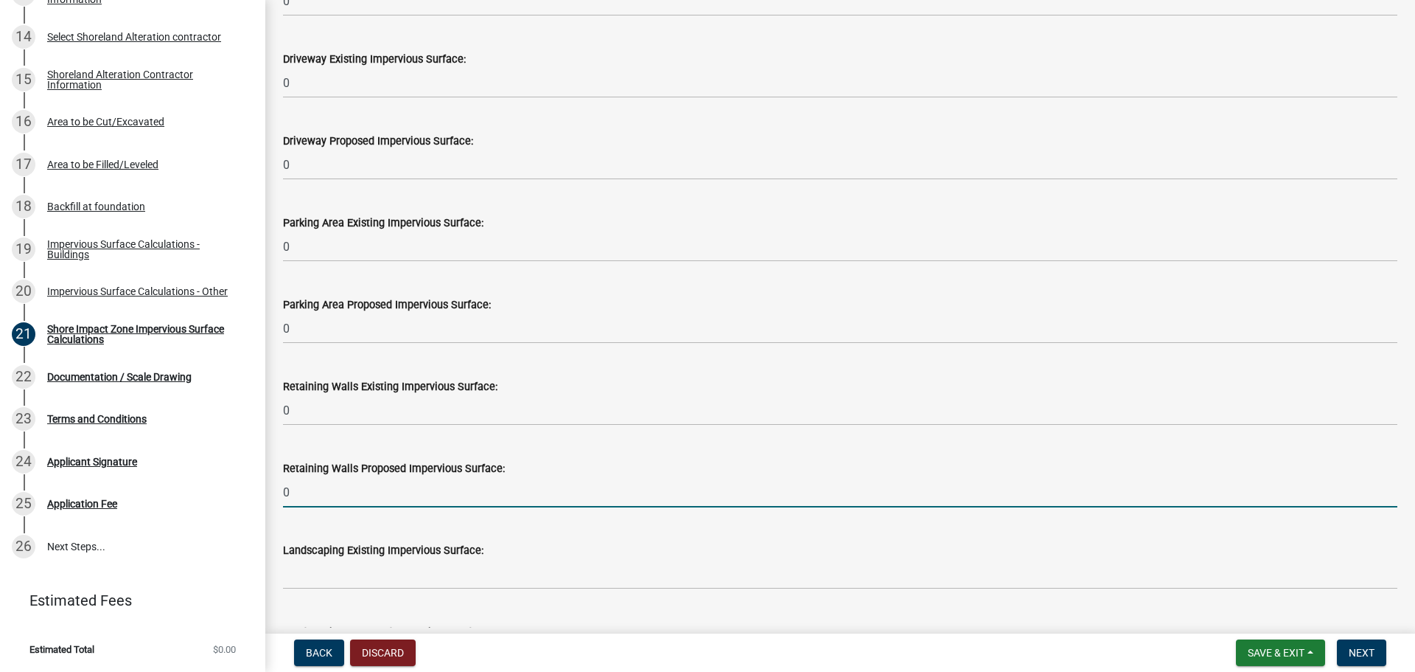
type input "0"
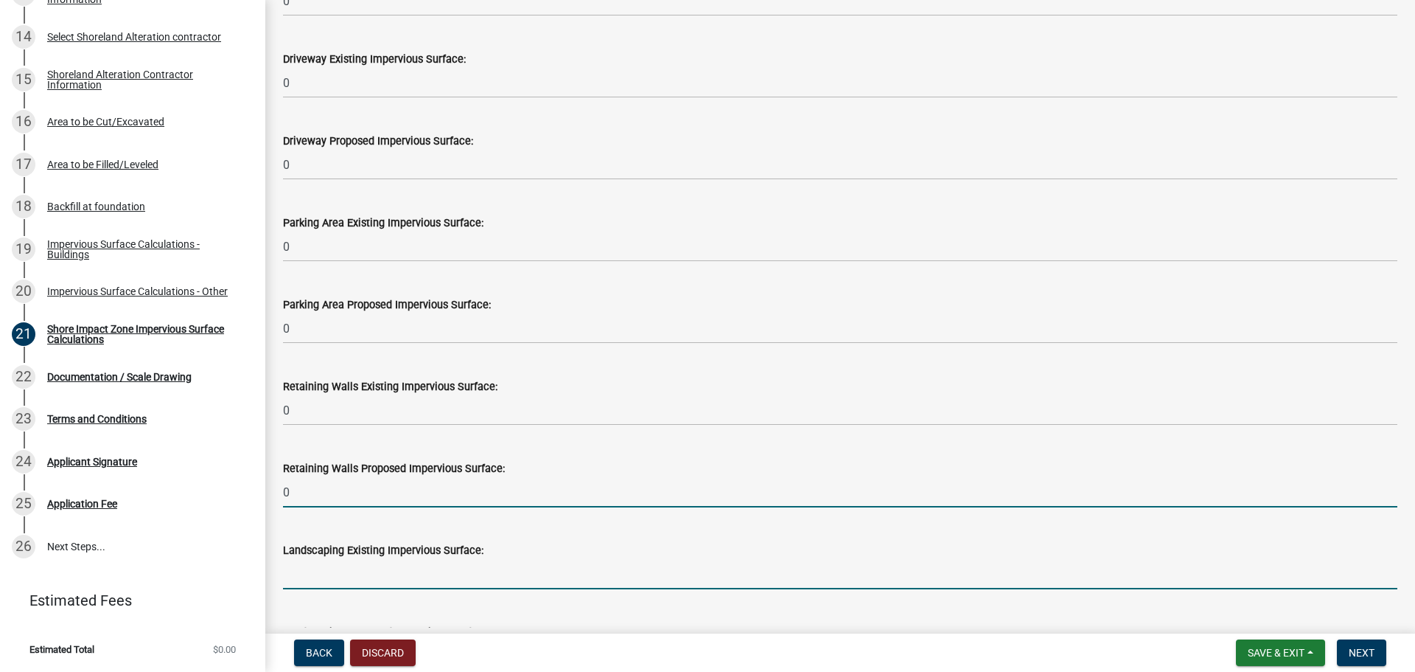
click at [310, 569] on input "text" at bounding box center [840, 574] width 1115 height 30
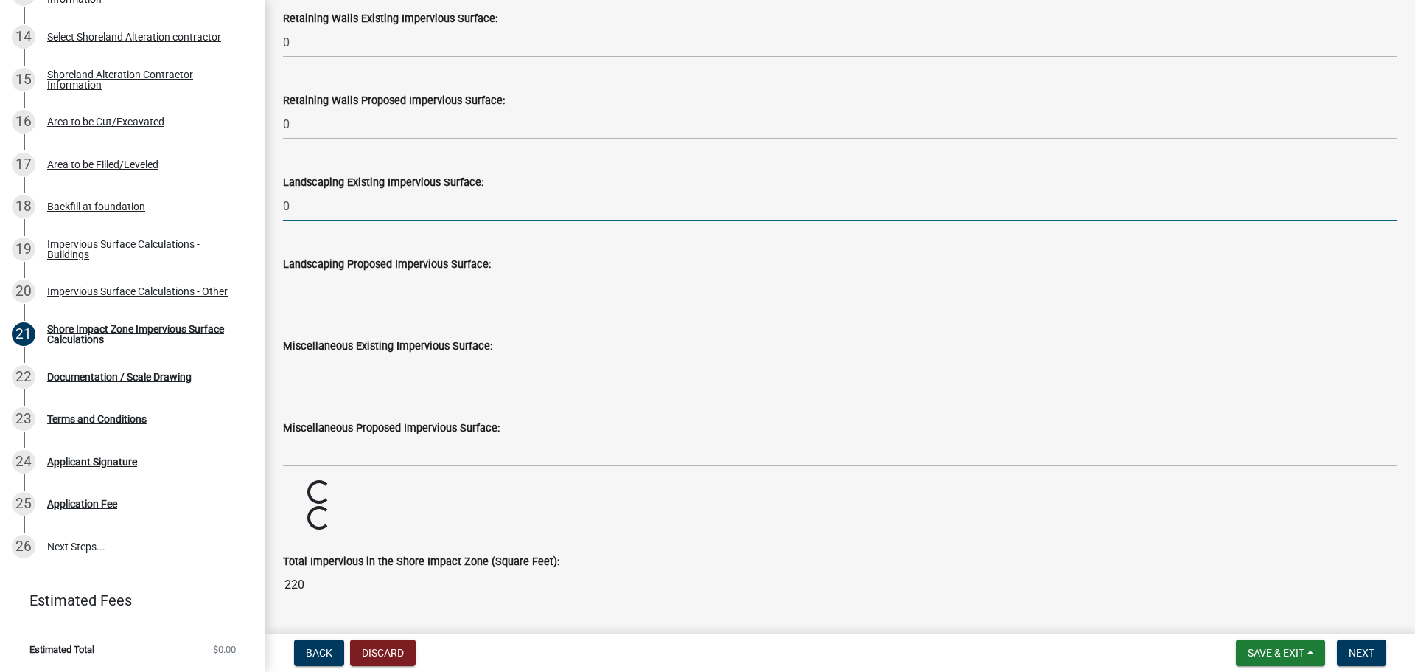
scroll to position [1474, 0]
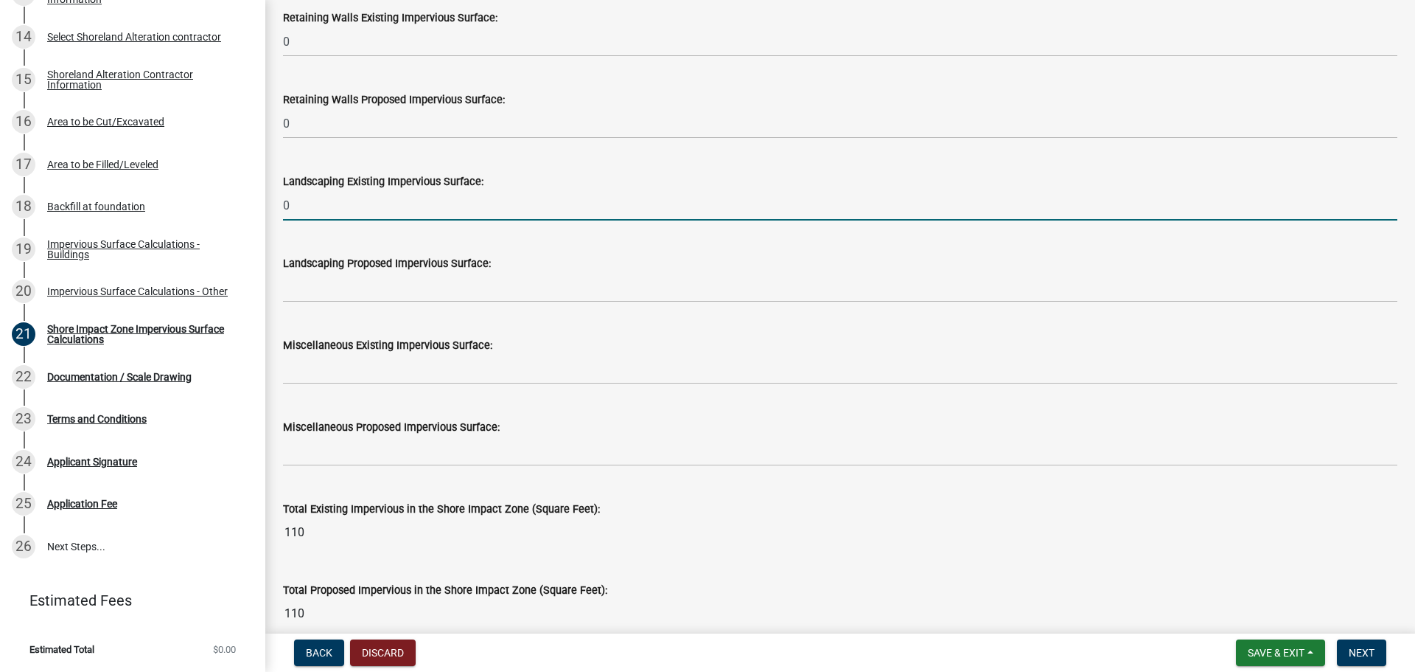
type input "0"
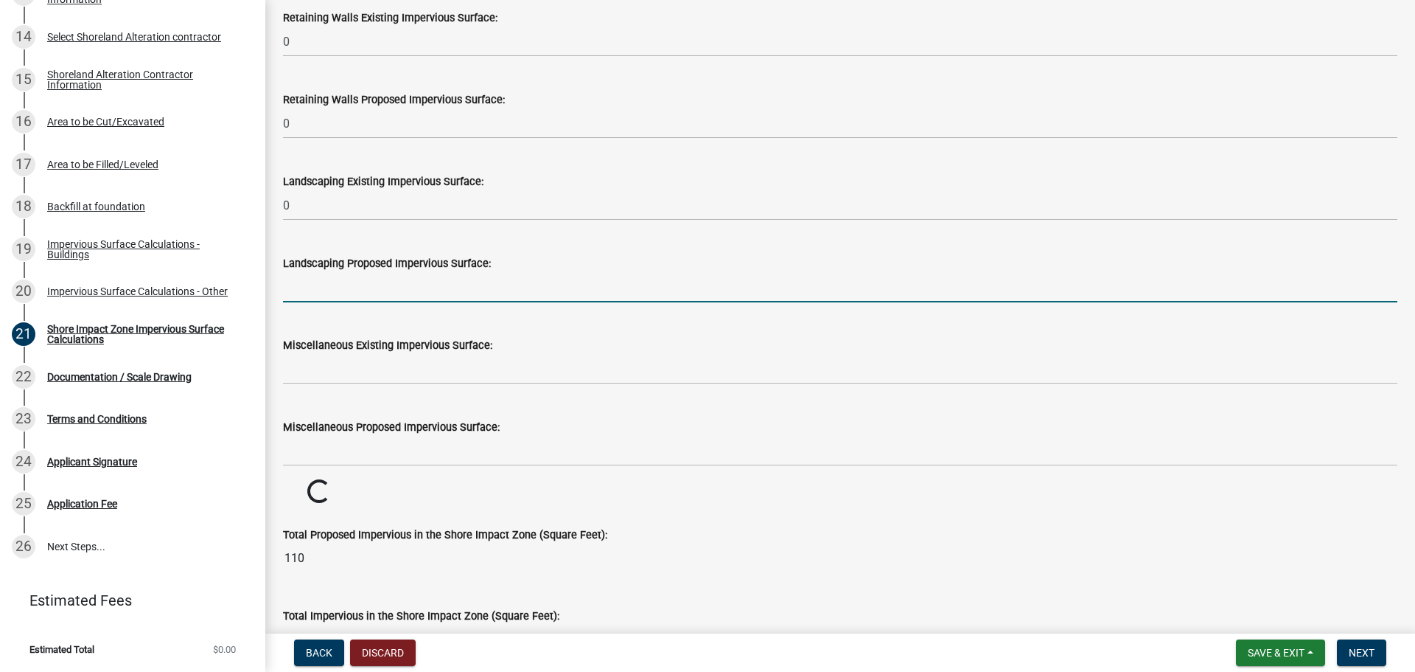
click at [346, 301] on input "text" at bounding box center [840, 287] width 1115 height 30
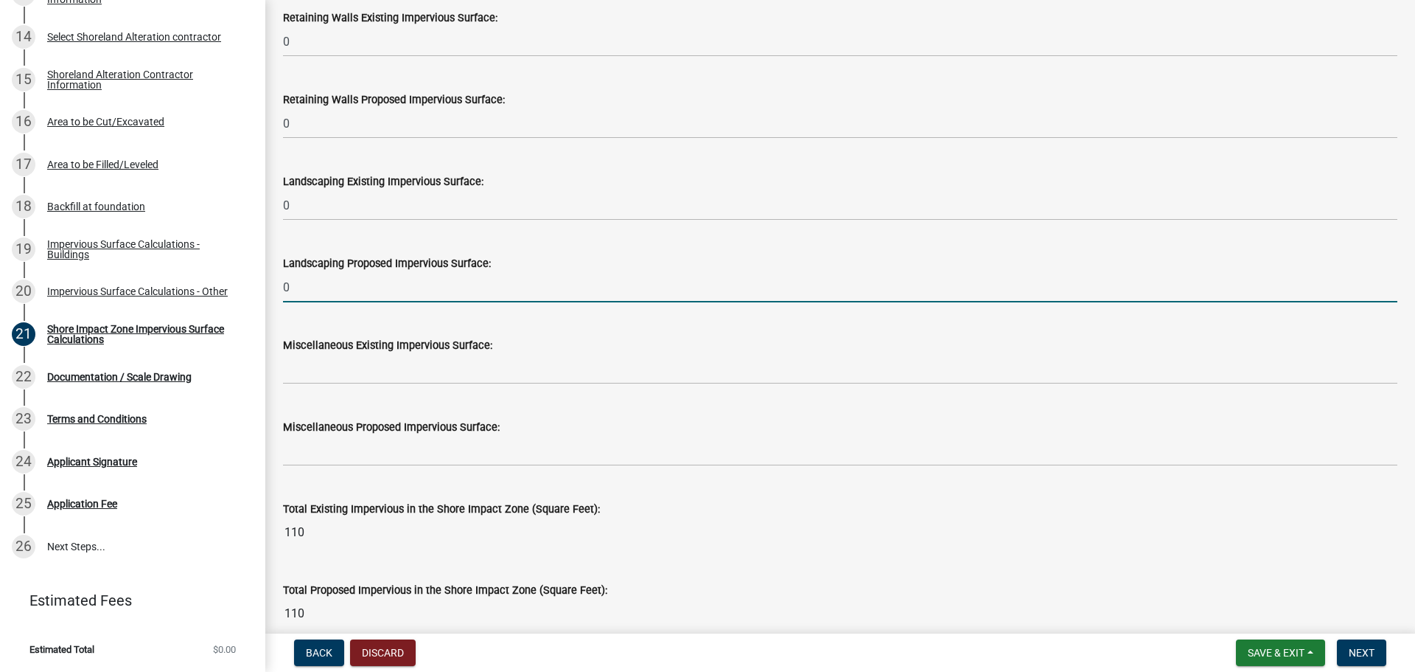
type input "0"
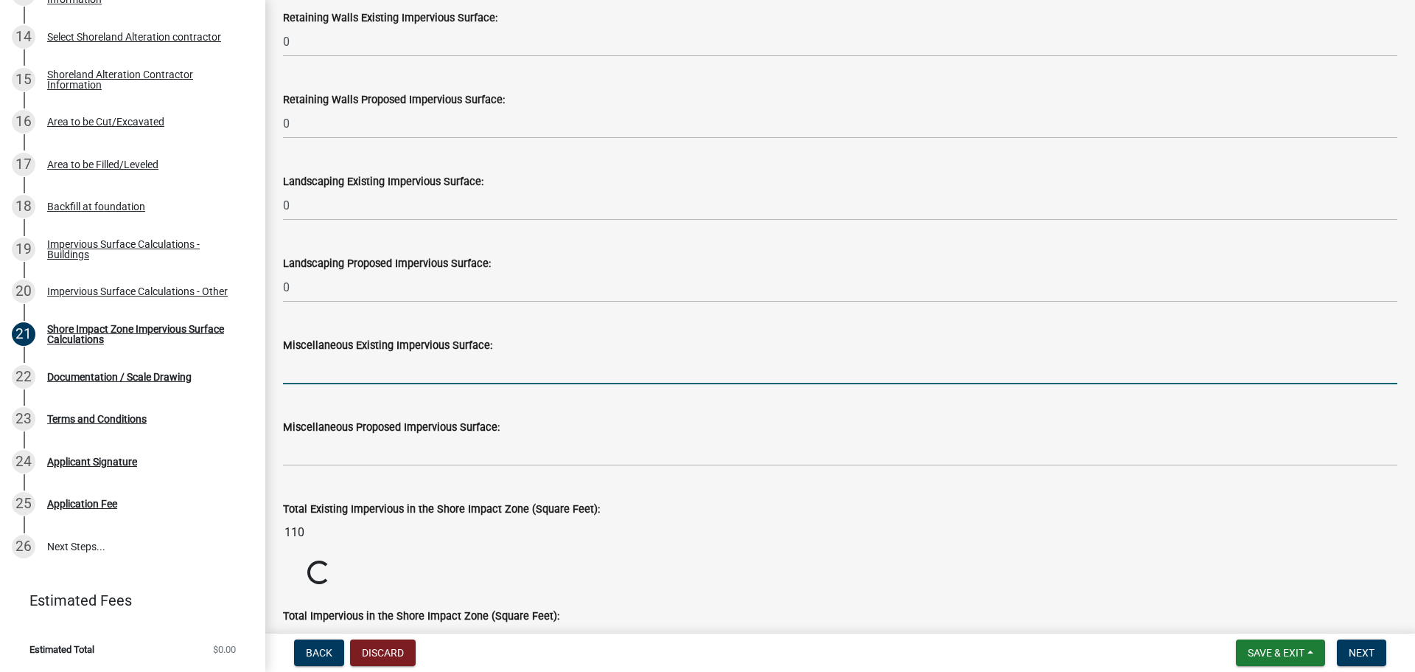
click at [333, 373] on input "text" at bounding box center [840, 369] width 1115 height 30
type input "31"
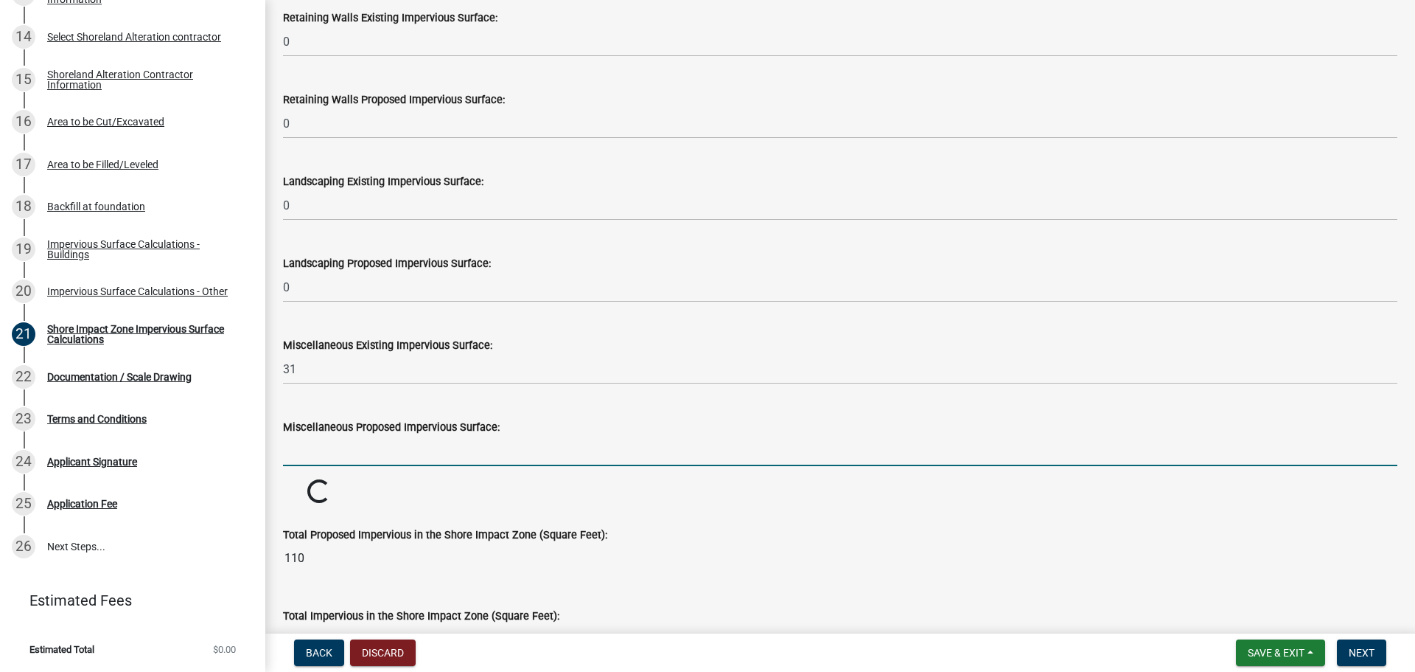
click at [341, 464] on input "text" at bounding box center [840, 451] width 1115 height 30
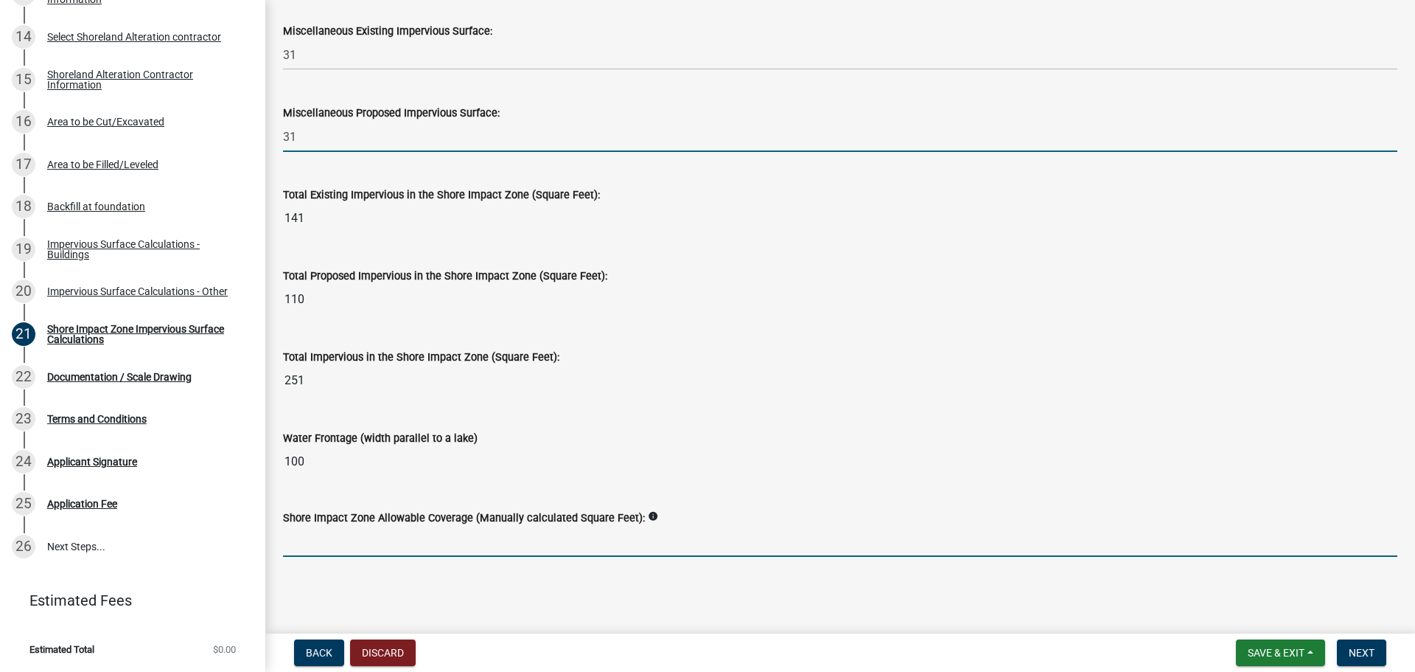
scroll to position [1707, 0]
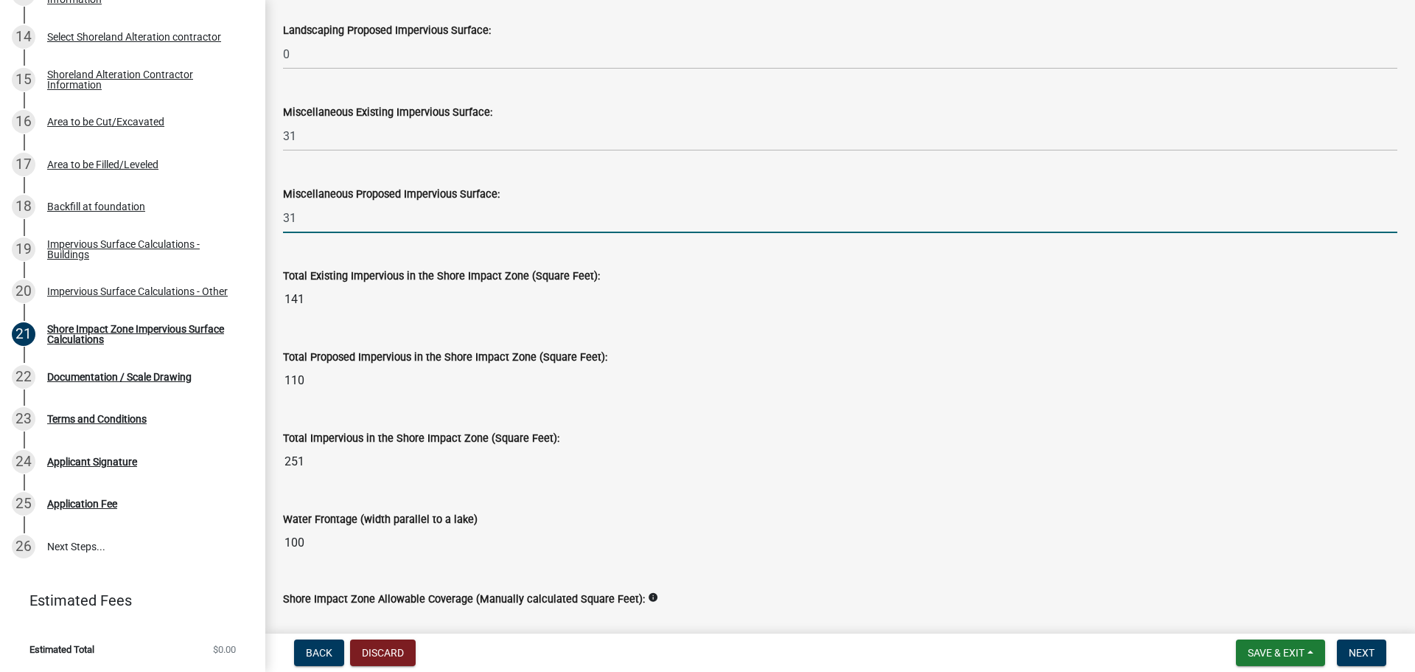
click at [370, 590] on form "Shore Impact Zone Allowable Coverage (Manually calculated Square Feet): info" at bounding box center [840, 614] width 1115 height 48
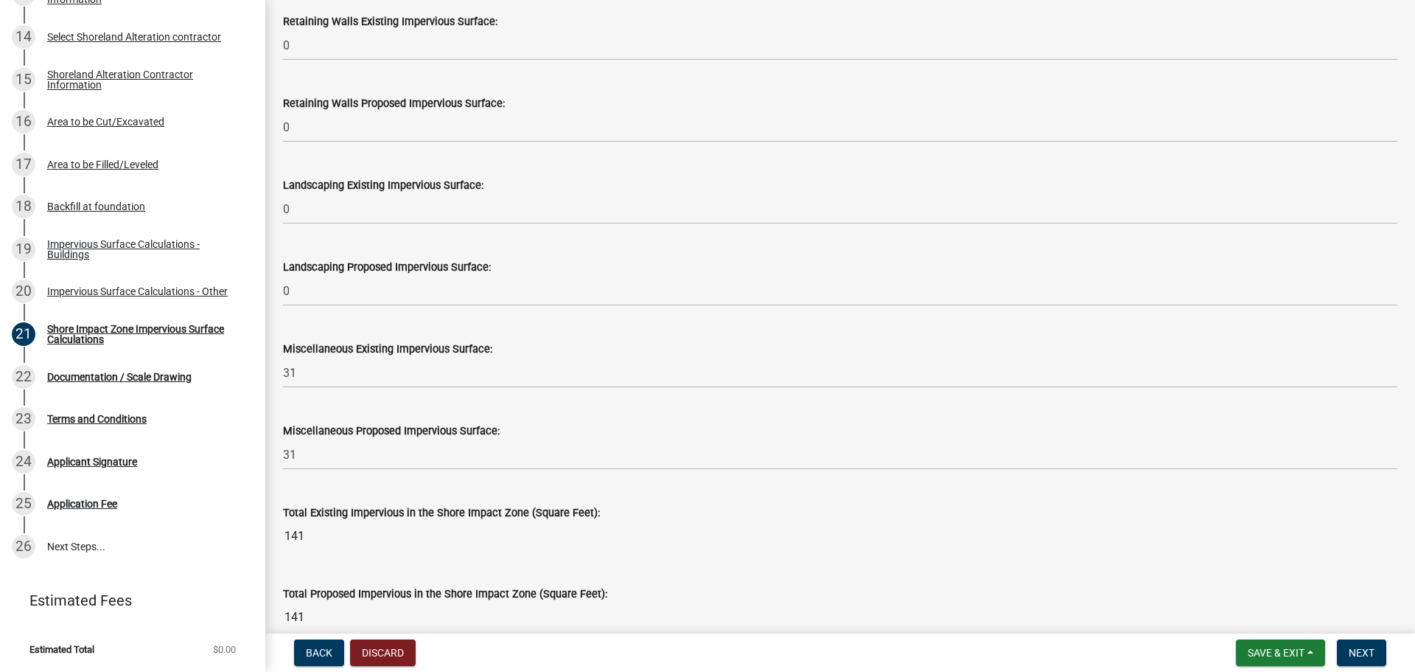
scroll to position [1474, 0]
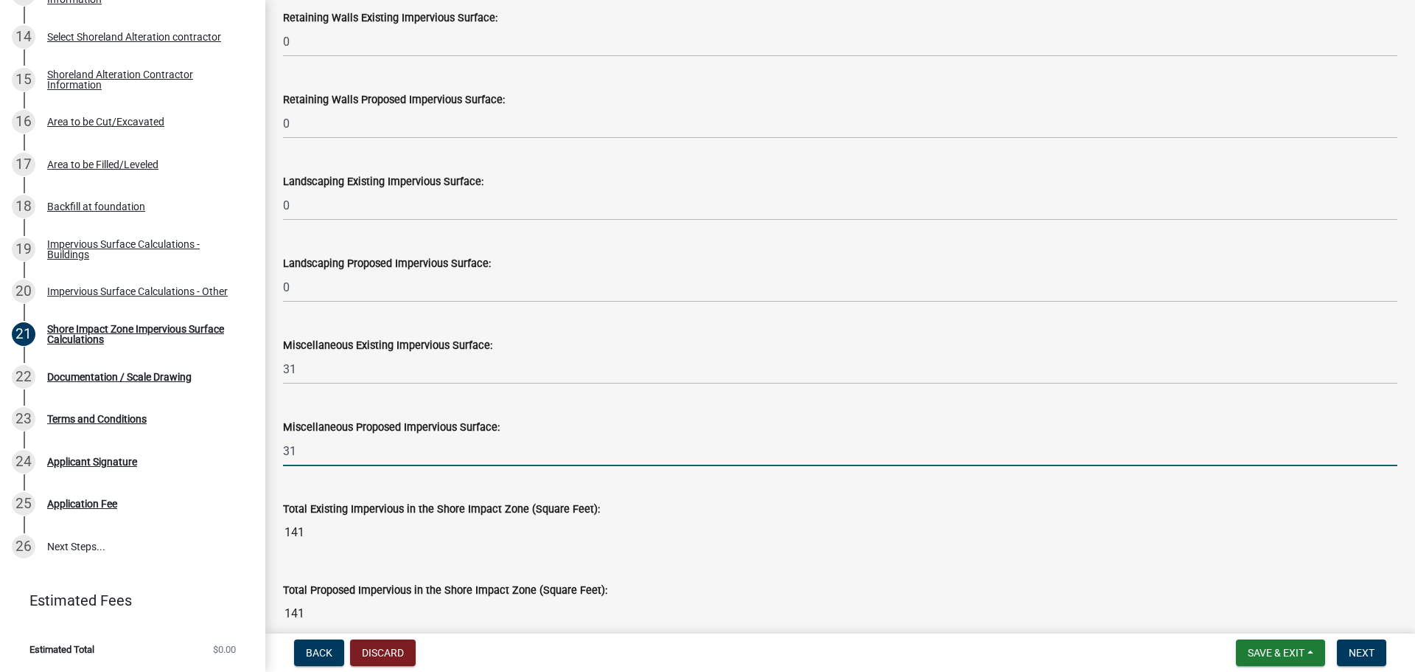
click at [341, 451] on input "31" at bounding box center [840, 451] width 1115 height 30
type input "3"
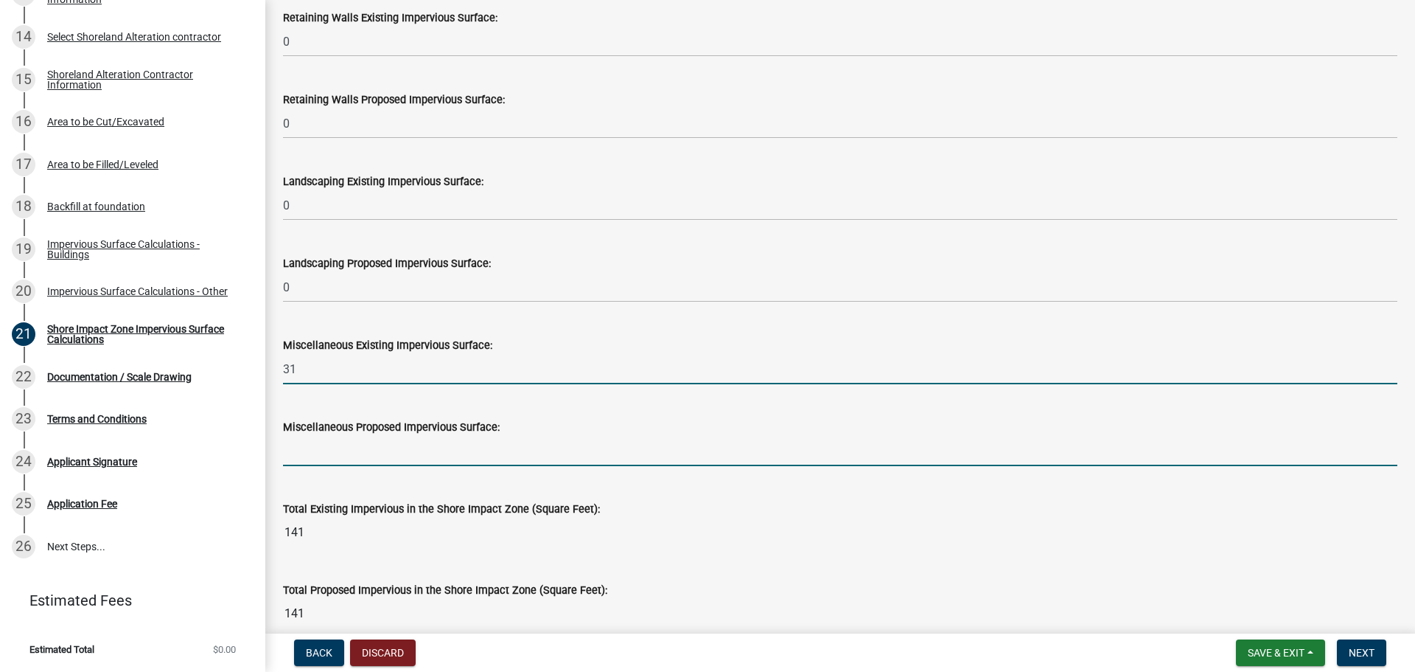
click at [338, 368] on input "31" at bounding box center [840, 369] width 1115 height 30
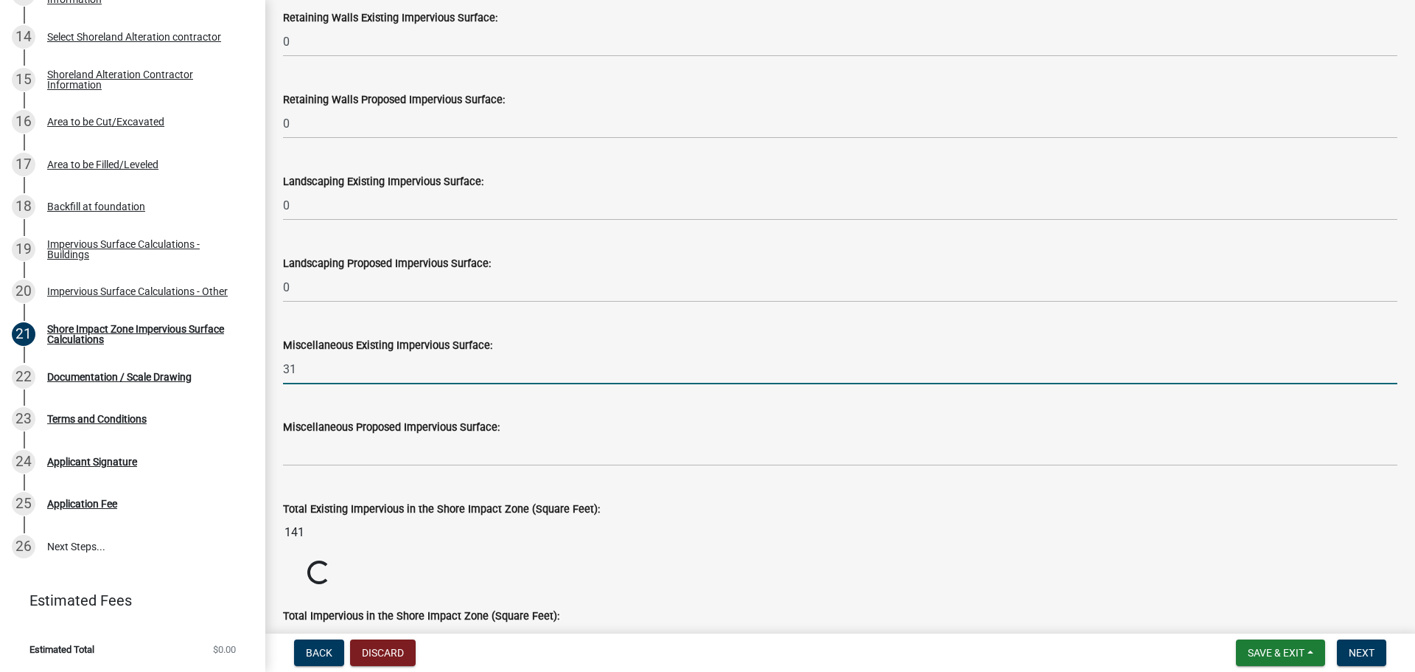
type input "3"
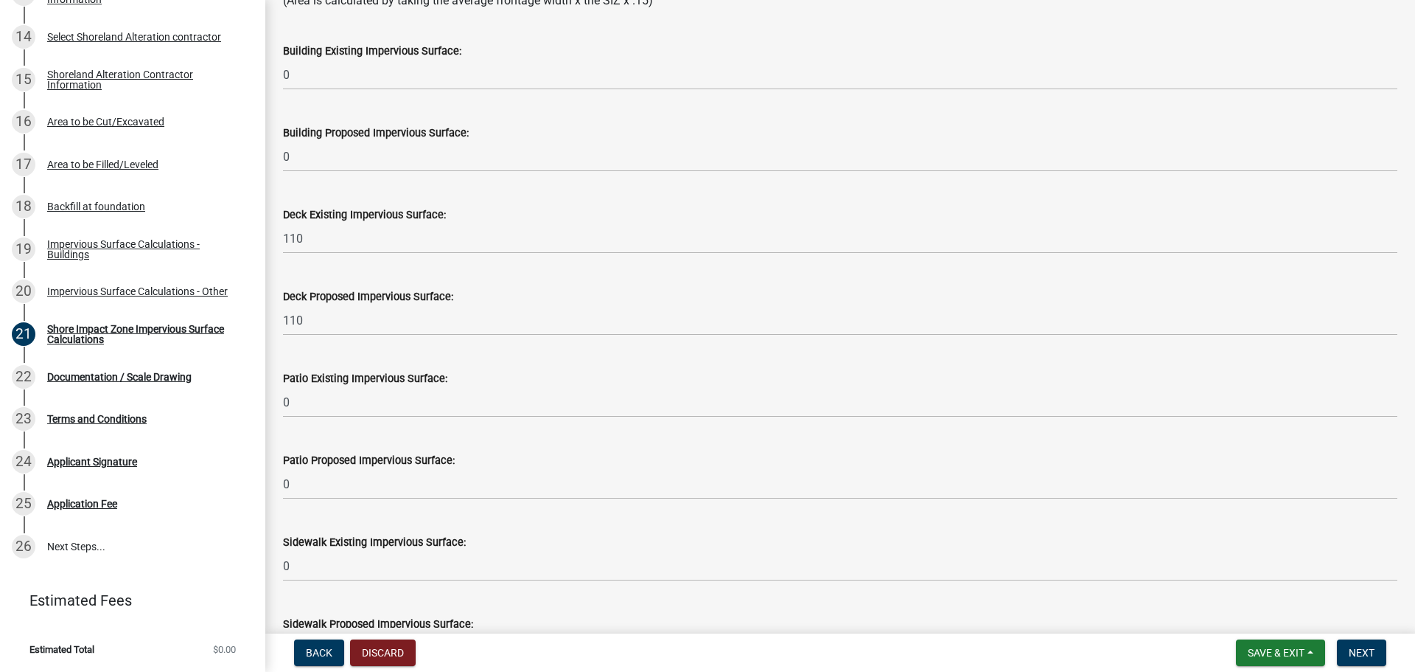
scroll to position [295, 0]
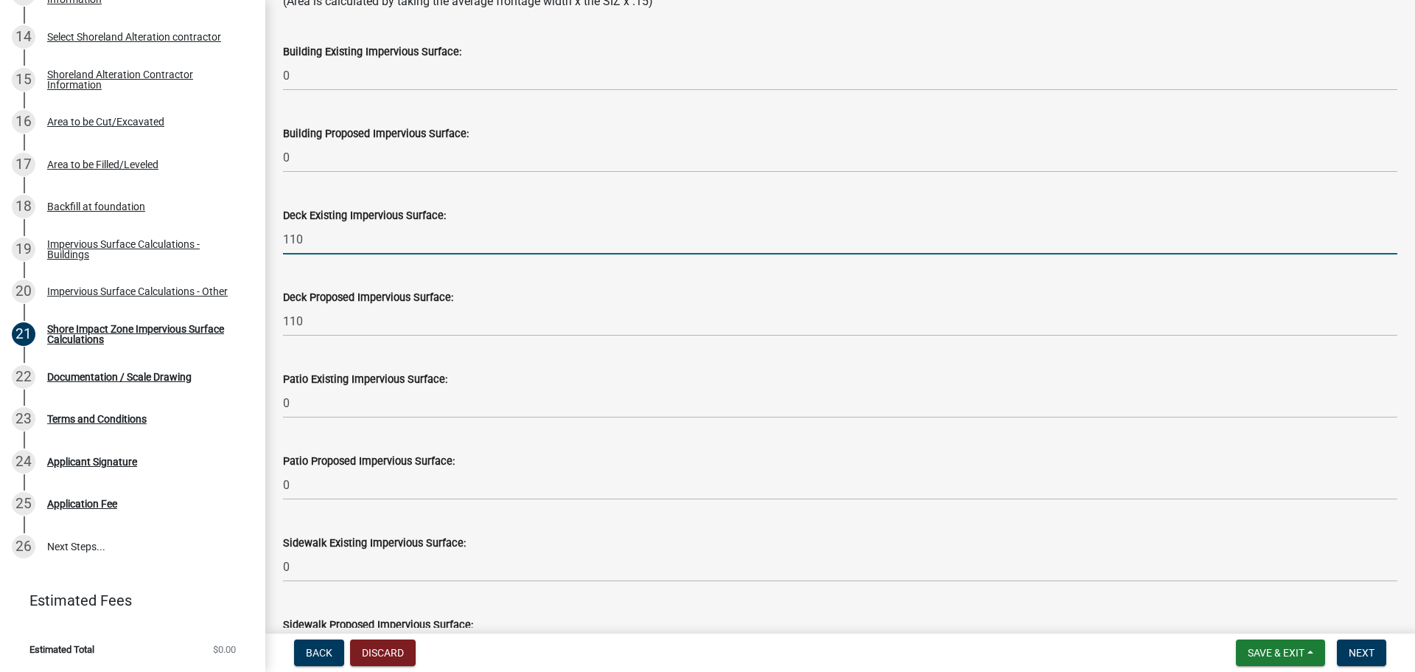
click at [327, 234] on input "110" at bounding box center [840, 239] width 1115 height 30
type input "100"
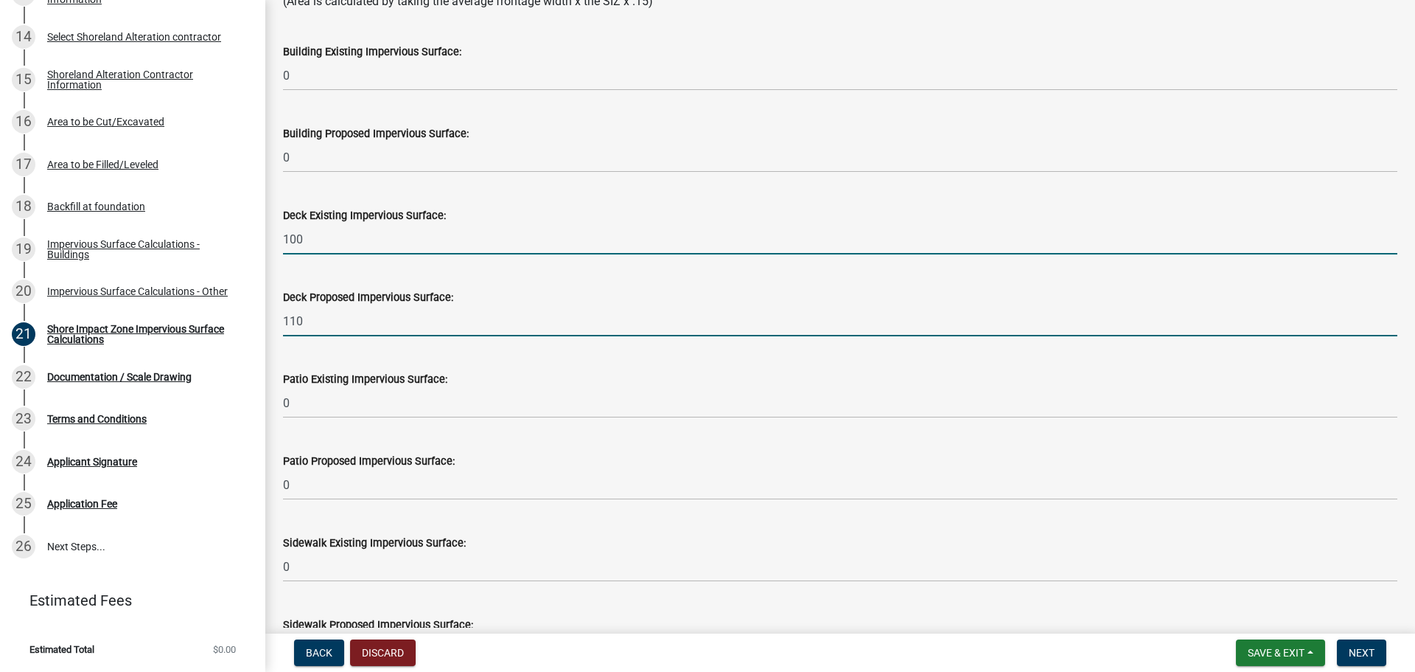
click at [296, 324] on input "110" at bounding box center [840, 321] width 1115 height 30
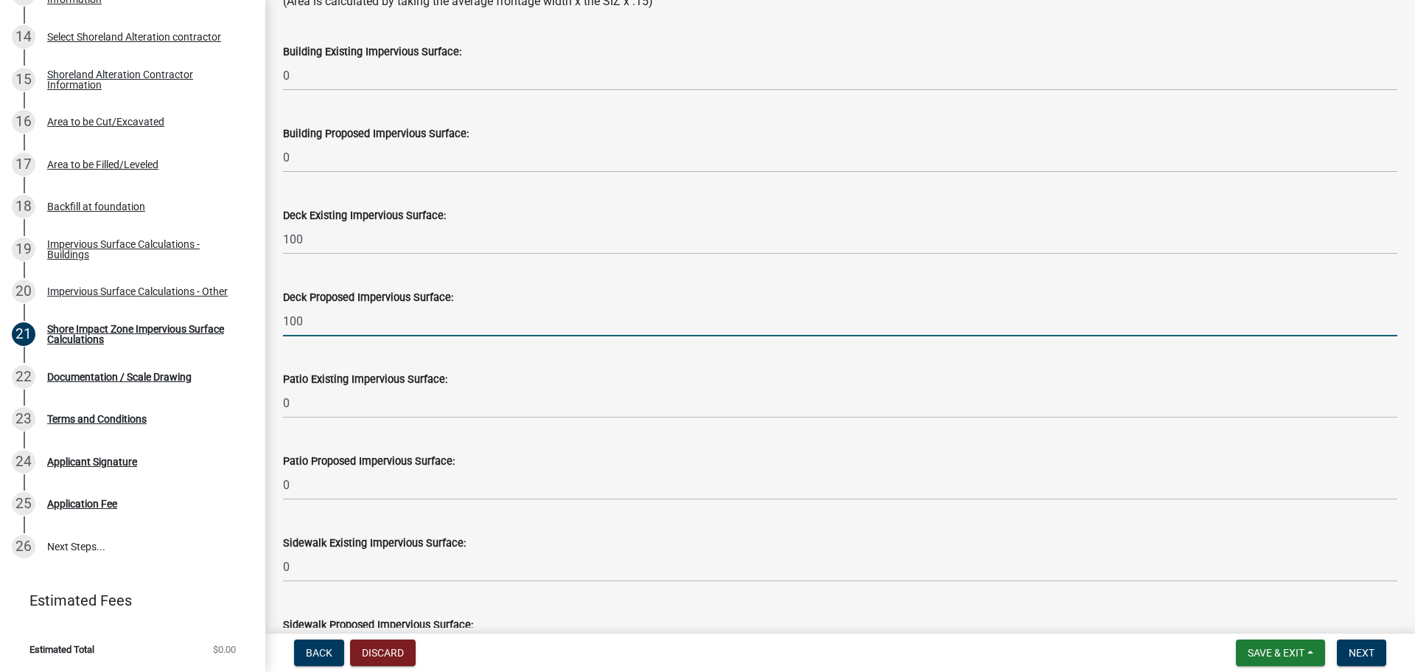
type input "100"
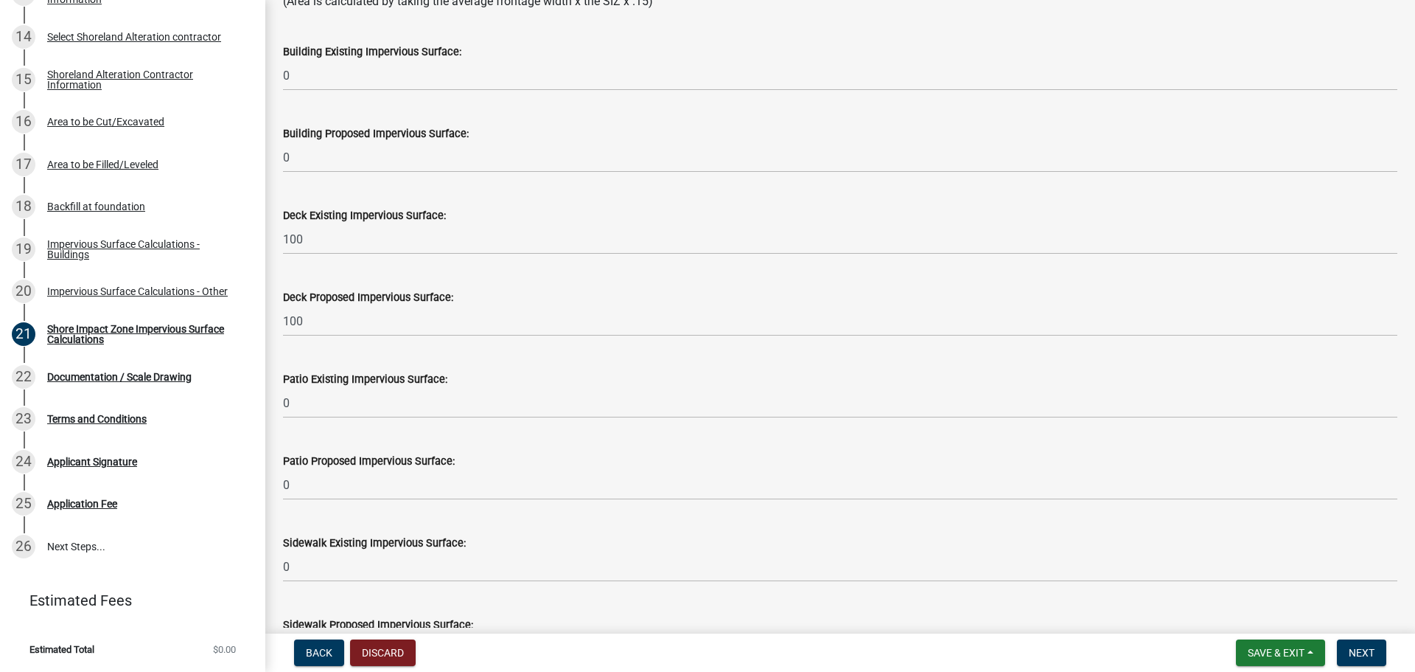
click at [551, 376] on div "Patio Existing Impervious Surface:" at bounding box center [840, 379] width 1115 height 18
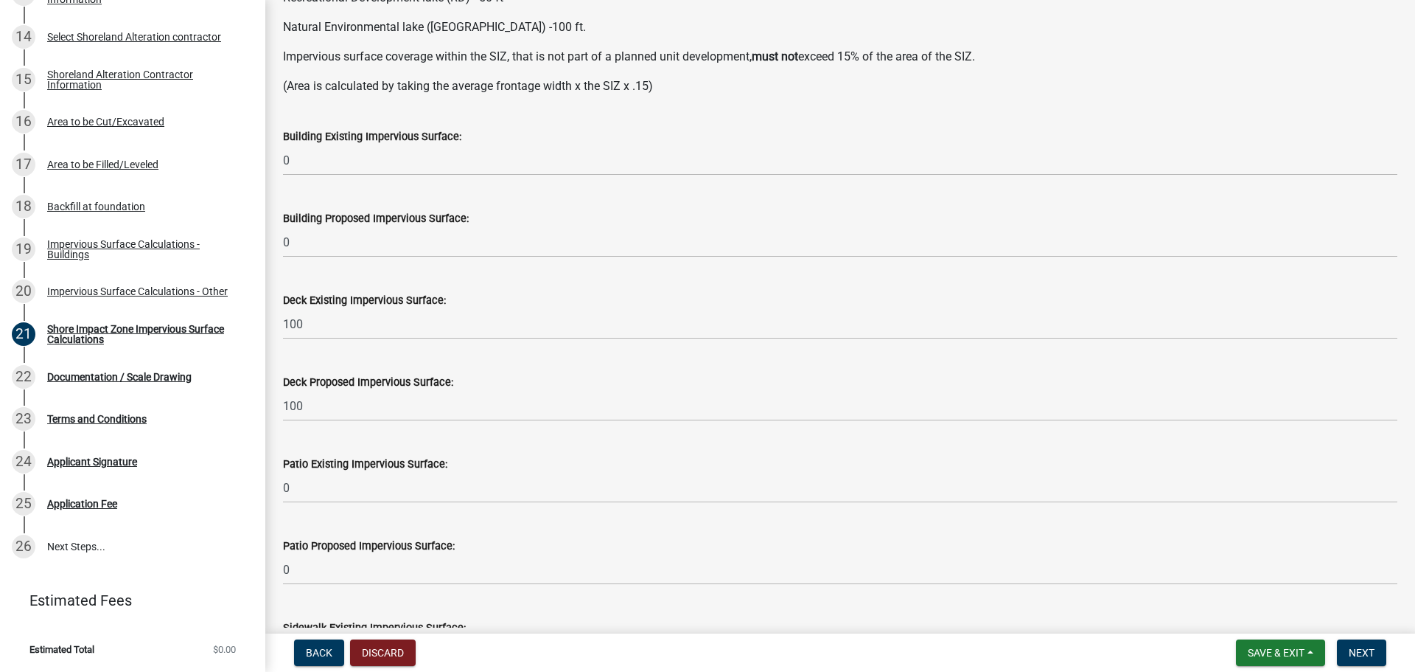
scroll to position [240, 0]
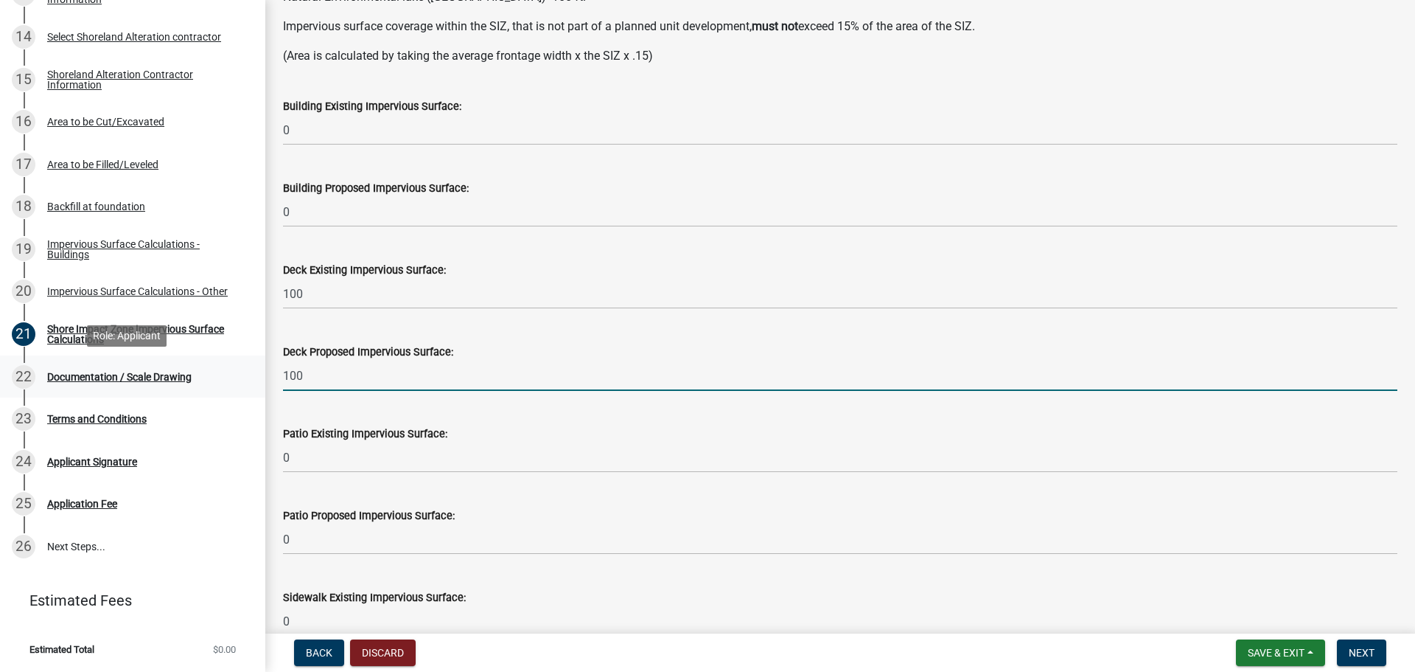
drag, startPoint x: 289, startPoint y: 375, endPoint x: 224, endPoint y: 371, distance: 65.0
click at [224, 371] on div "Structure and Shoreland Alteration Permit Application STR/SAP - 462223 View Sum…" at bounding box center [707, 336] width 1415 height 672
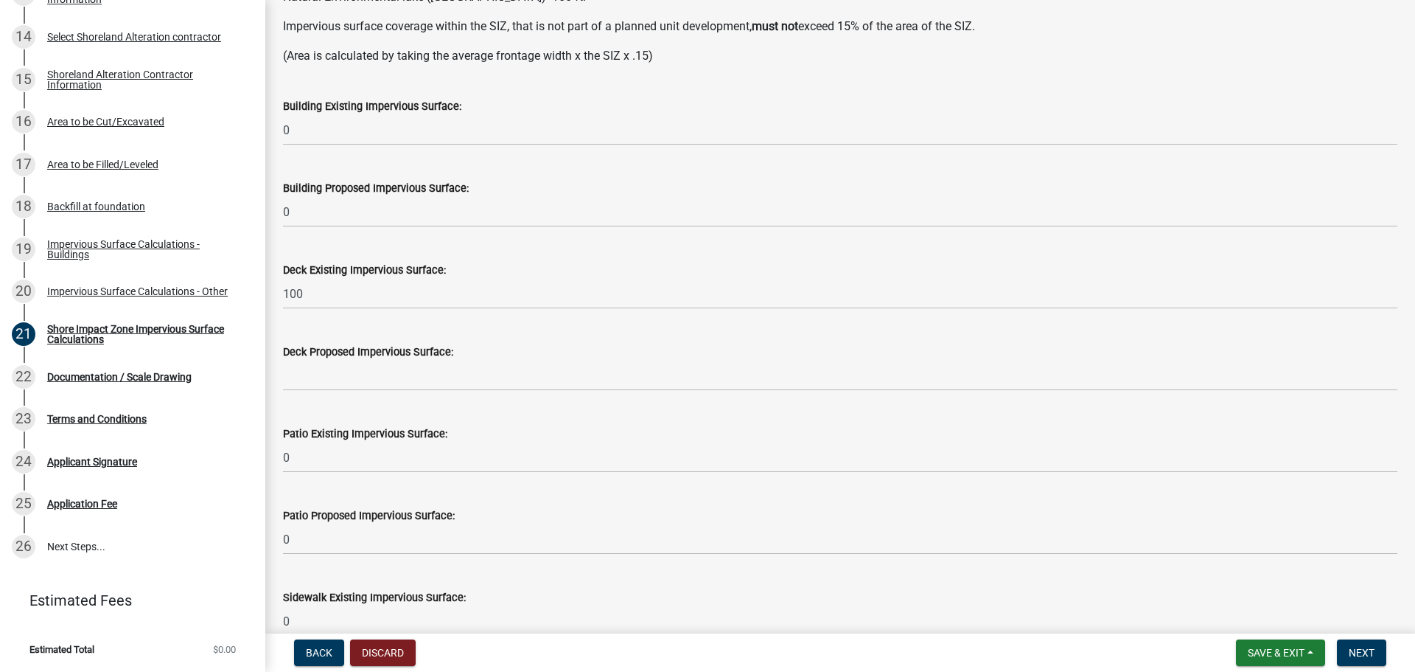
click at [1264, 83] on div "Building Existing Impervious Surface: 0" at bounding box center [840, 111] width 1115 height 69
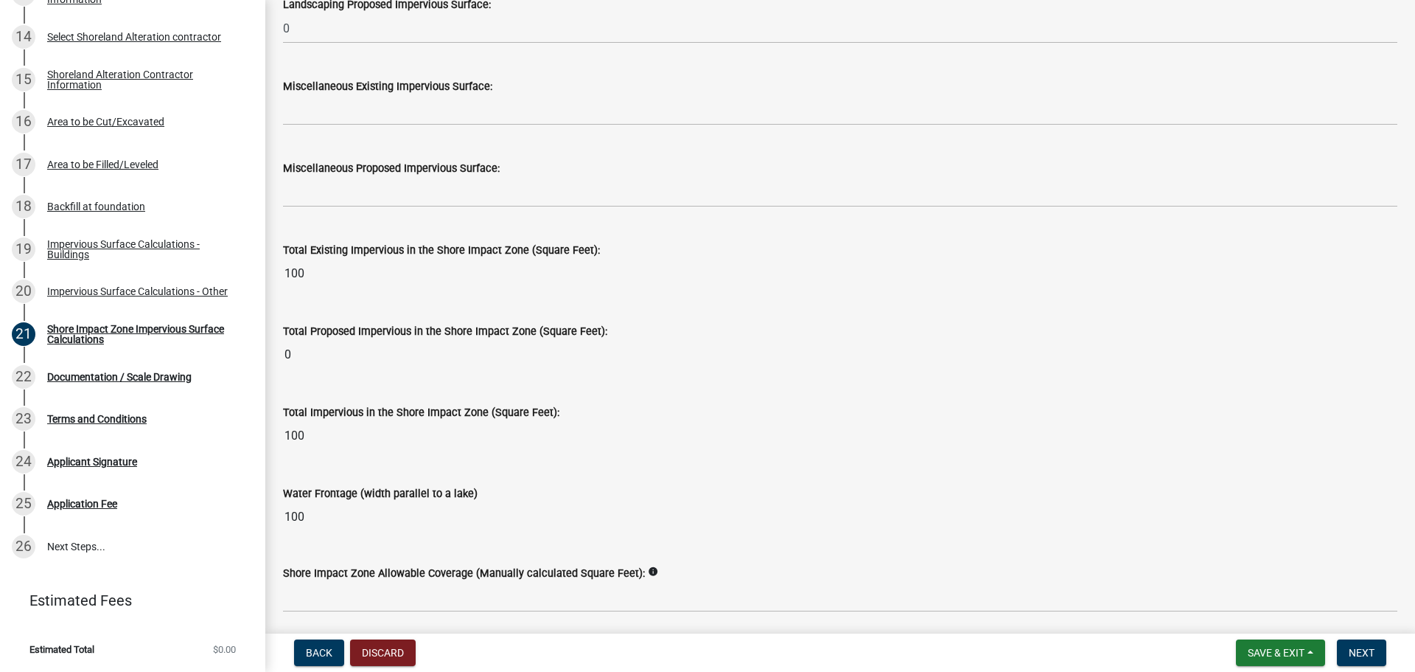
scroll to position [1789, 0]
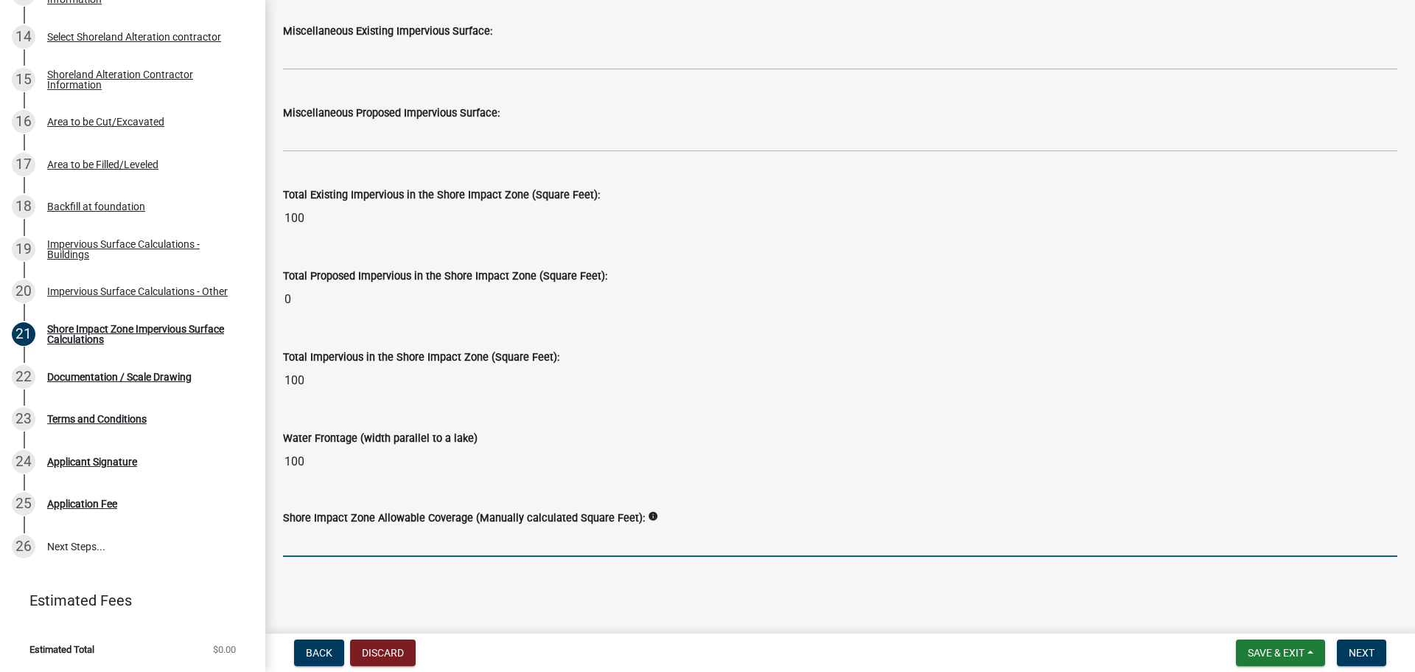
click at [351, 547] on input "text" at bounding box center [840, 541] width 1115 height 30
type input "2500"
click at [557, 602] on main "Shore Impact Zone Impervious Surface Calculations share Share Shore Impact Zone…" at bounding box center [840, 313] width 1150 height 627
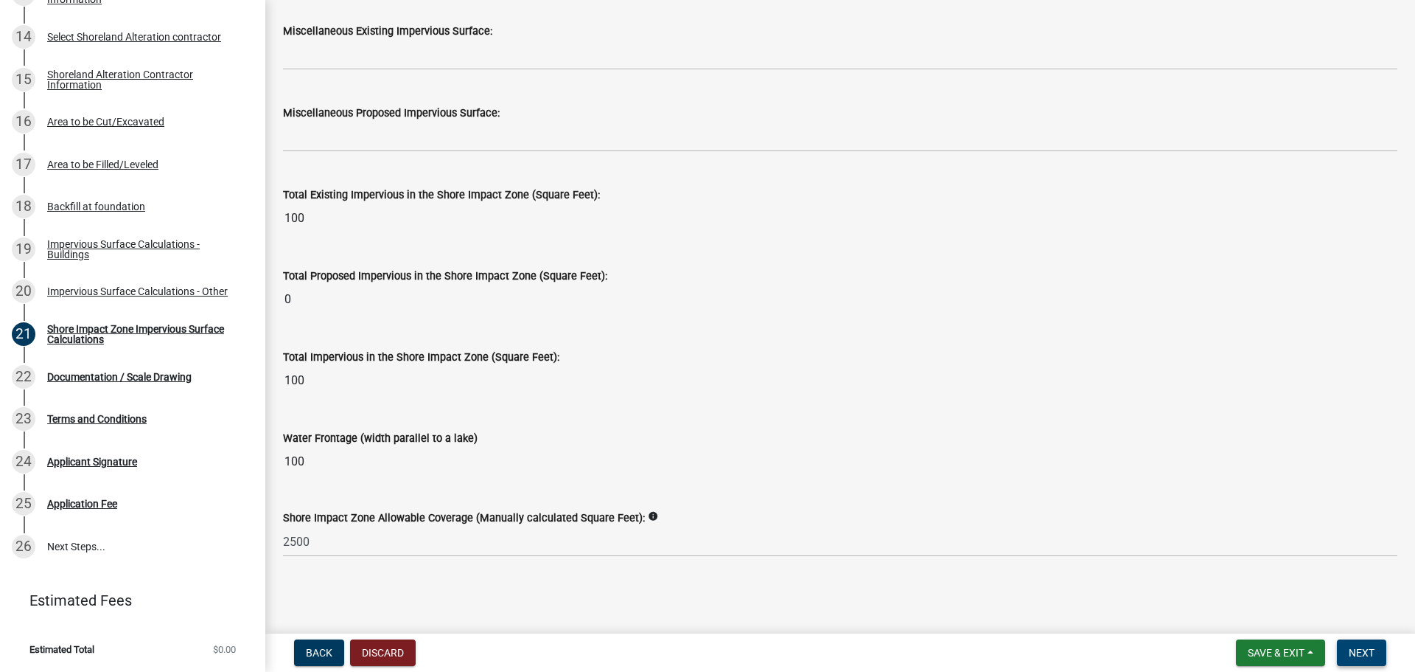
click at [1351, 652] on span "Next" at bounding box center [1362, 653] width 26 height 12
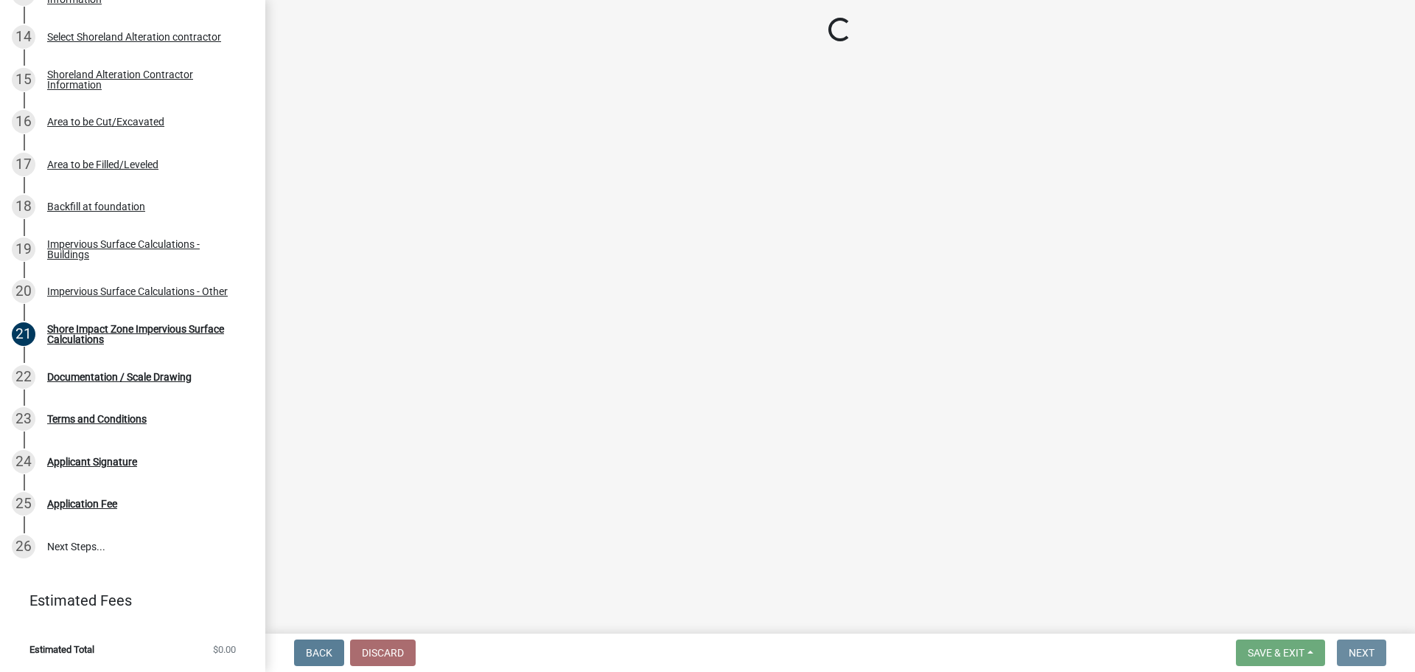
scroll to position [0, 0]
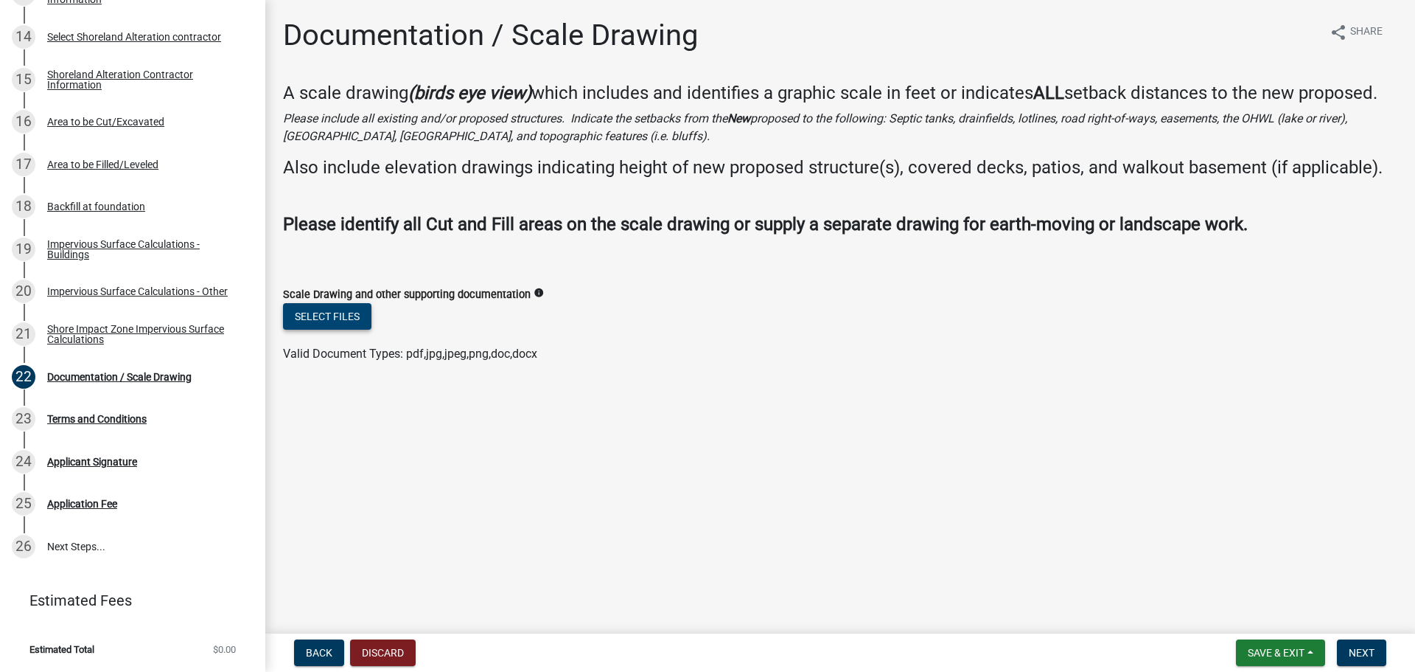
click at [360, 326] on button "Select files" at bounding box center [327, 316] width 88 height 27
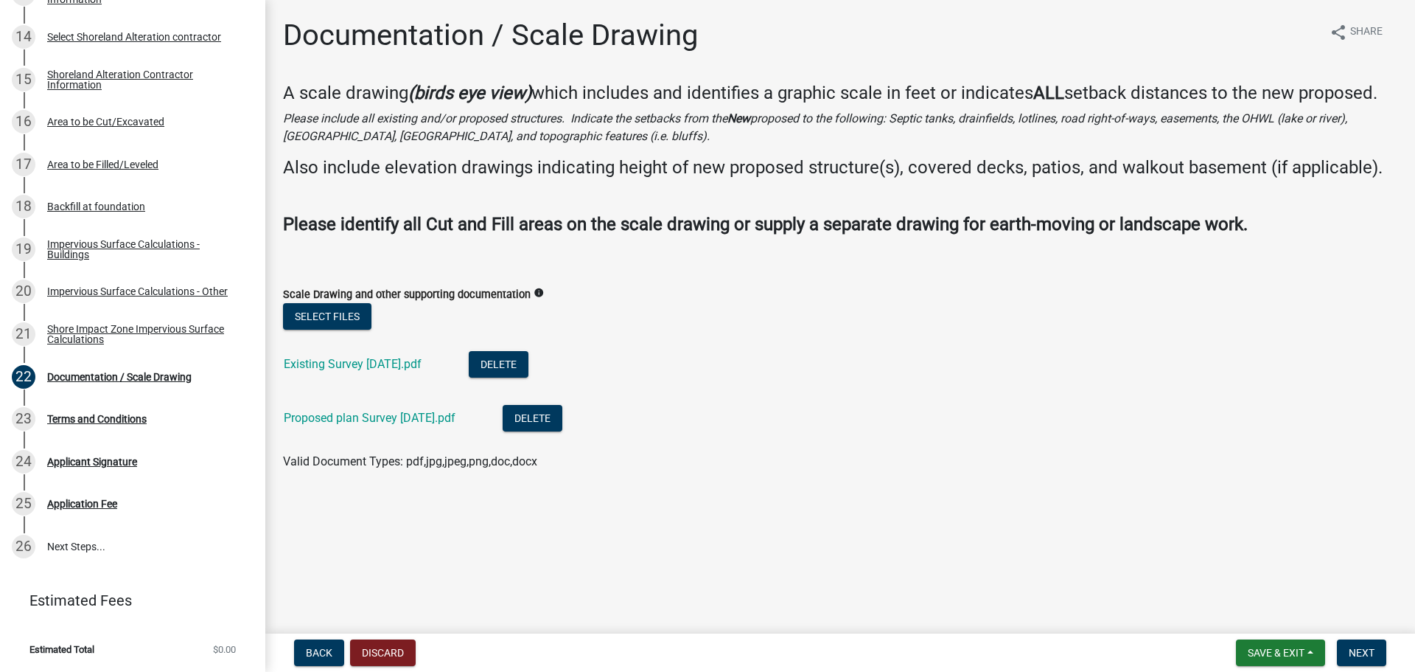
click at [822, 481] on wm-data-entity-input "Scale Drawing and other supporting documentation info Select files Existing Sur…" at bounding box center [840, 376] width 1115 height 216
drag, startPoint x: 349, startPoint y: 302, endPoint x: 362, endPoint y: 318, distance: 20.5
click at [352, 306] on form "Scale Drawing and other supporting documentation info Select files Existing Sur…" at bounding box center [840, 369] width 1115 height 203
click at [358, 313] on button "Select files" at bounding box center [327, 316] width 88 height 27
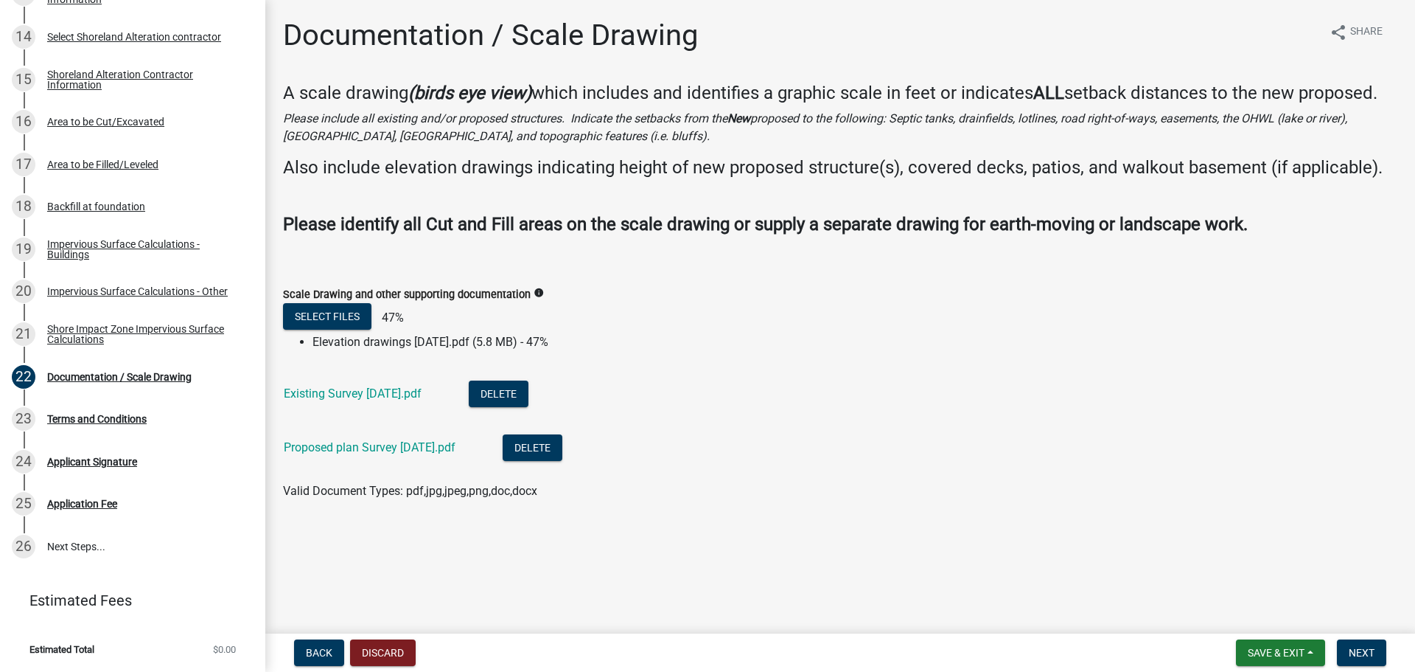
click at [823, 477] on ul "Existing Survey 8.12.25.pdf Delete Proposed plan Survey 8.12.25.pdf Delete" at bounding box center [840, 422] width 1115 height 119
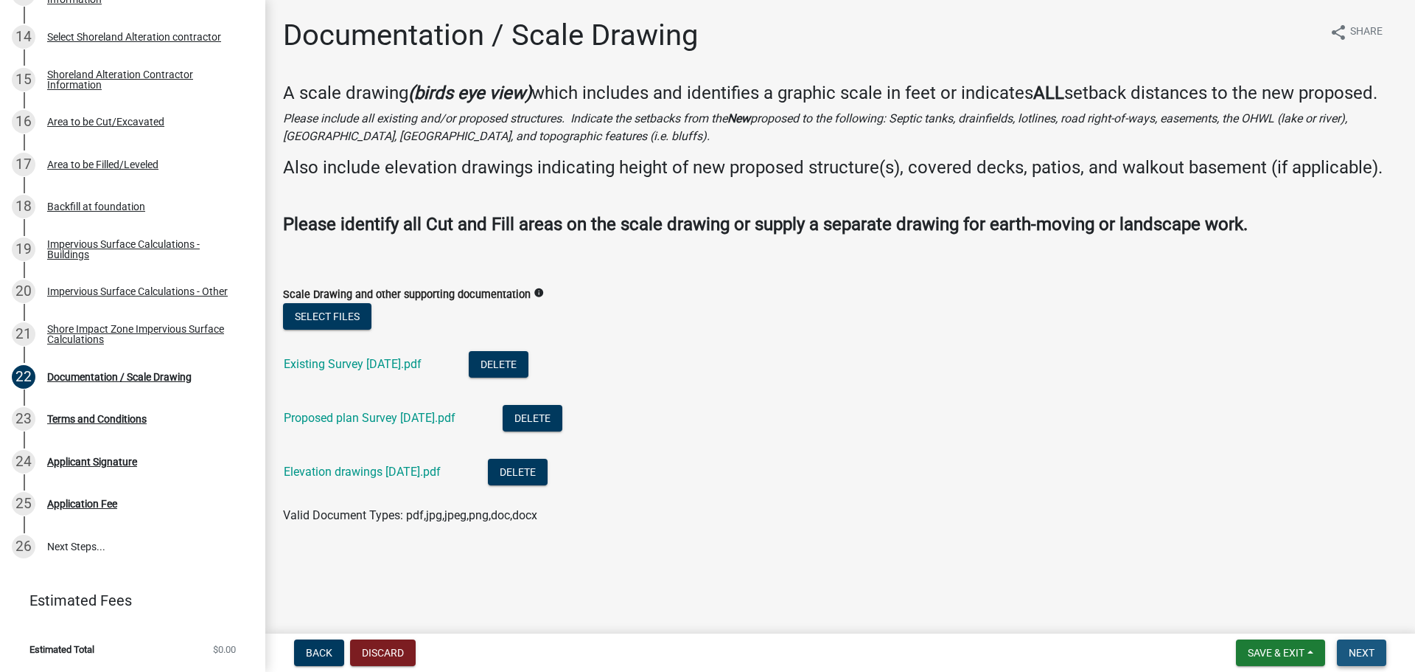
click at [1362, 659] on button "Next" at bounding box center [1361, 652] width 49 height 27
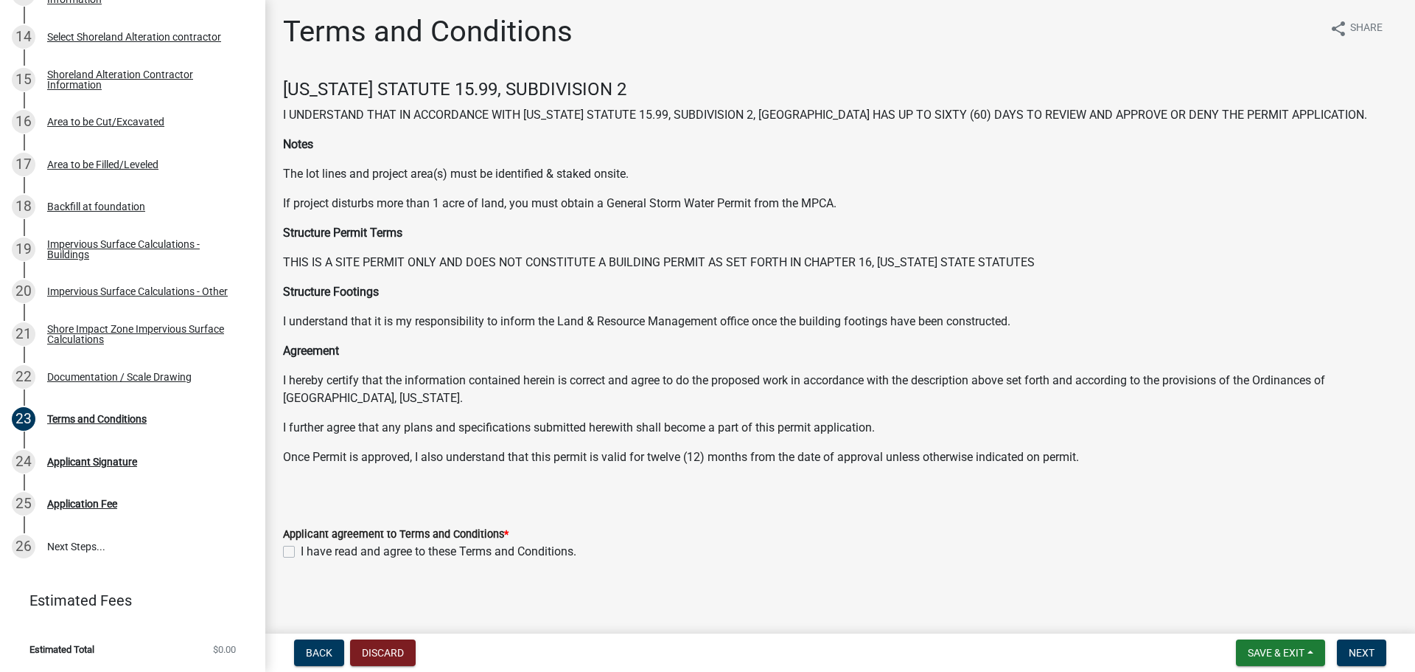
scroll to position [7, 0]
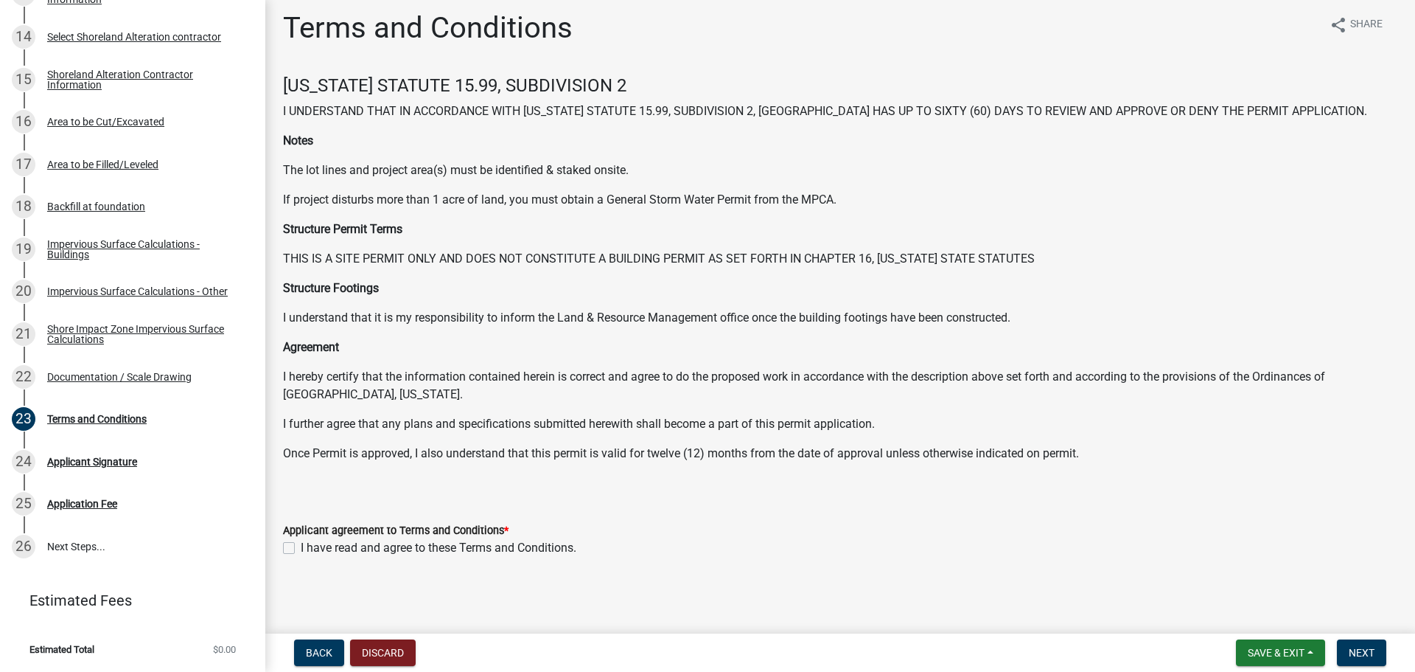
click at [301, 550] on label "I have read and agree to these Terms and Conditions." at bounding box center [439, 548] width 276 height 18
click at [301, 549] on input "I have read and agree to these Terms and Conditions." at bounding box center [306, 544] width 10 height 10
checkbox input "true"
click at [1359, 655] on span "Next" at bounding box center [1362, 653] width 26 height 12
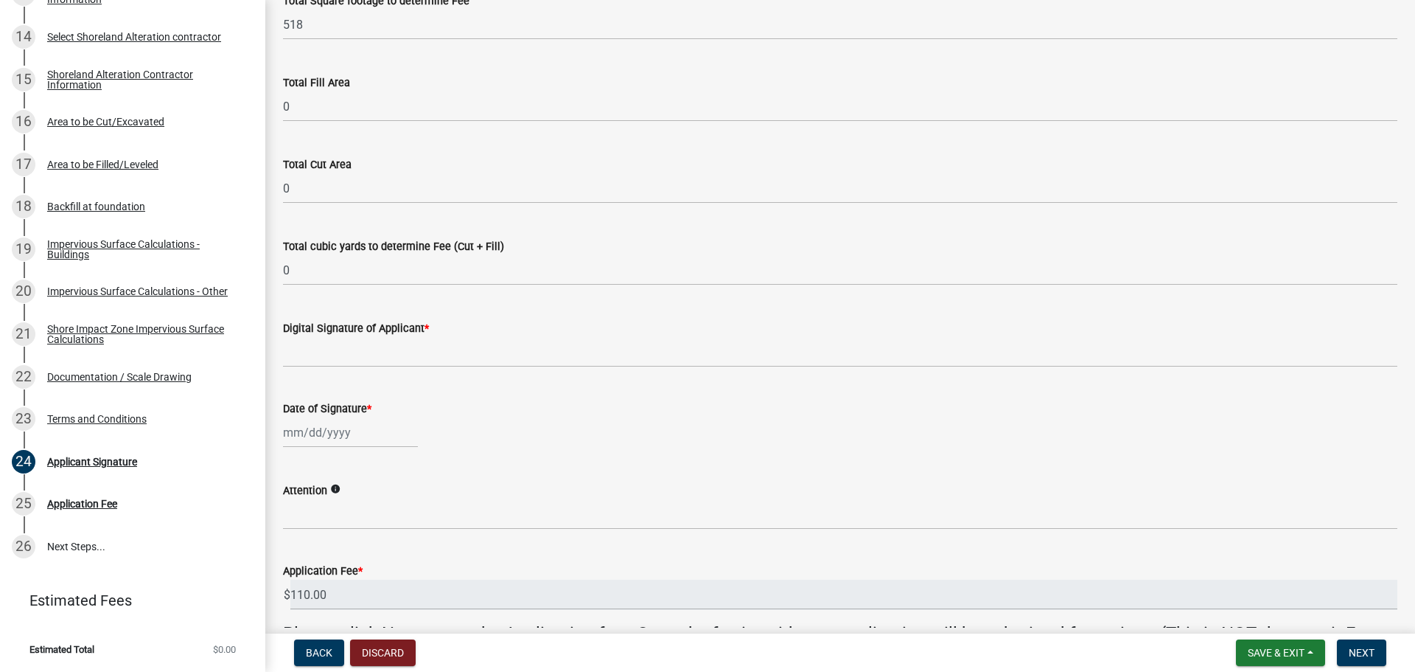
scroll to position [147, 0]
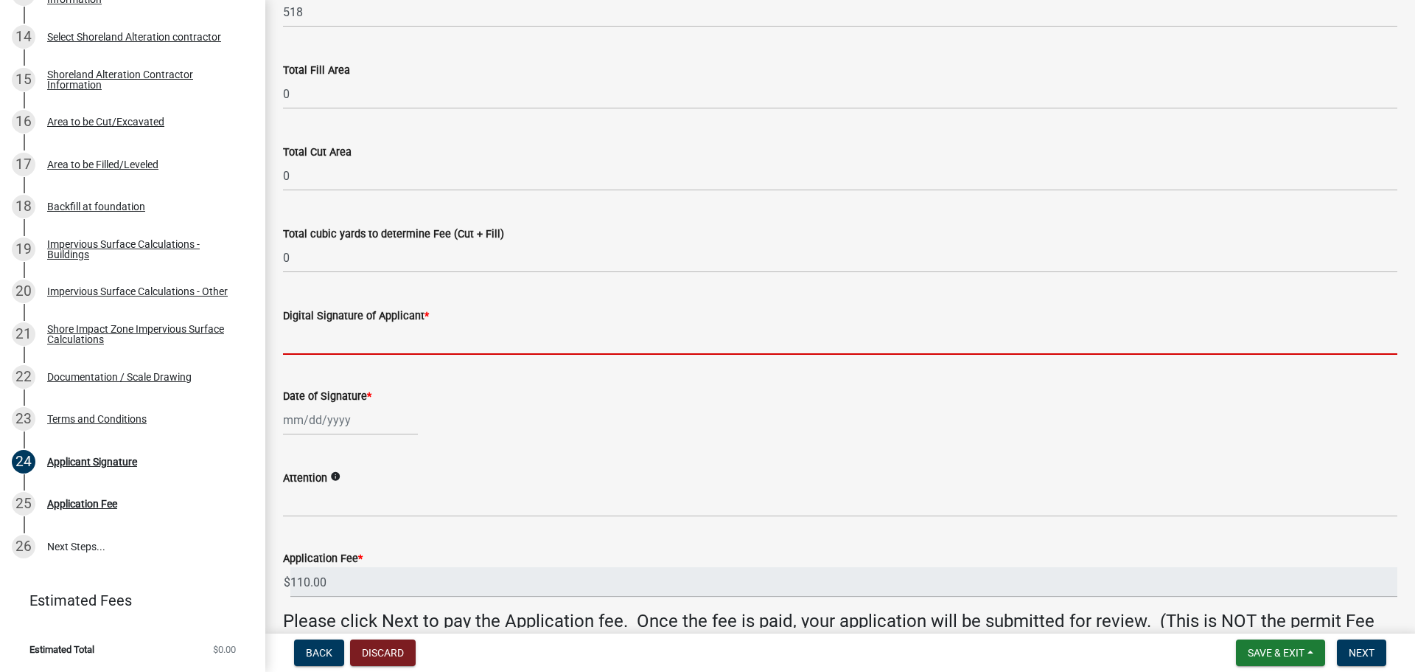
click at [396, 351] on input "Digital Signature of Applicant *" at bounding box center [840, 339] width 1115 height 30
type input "[PERSON_NAME]"
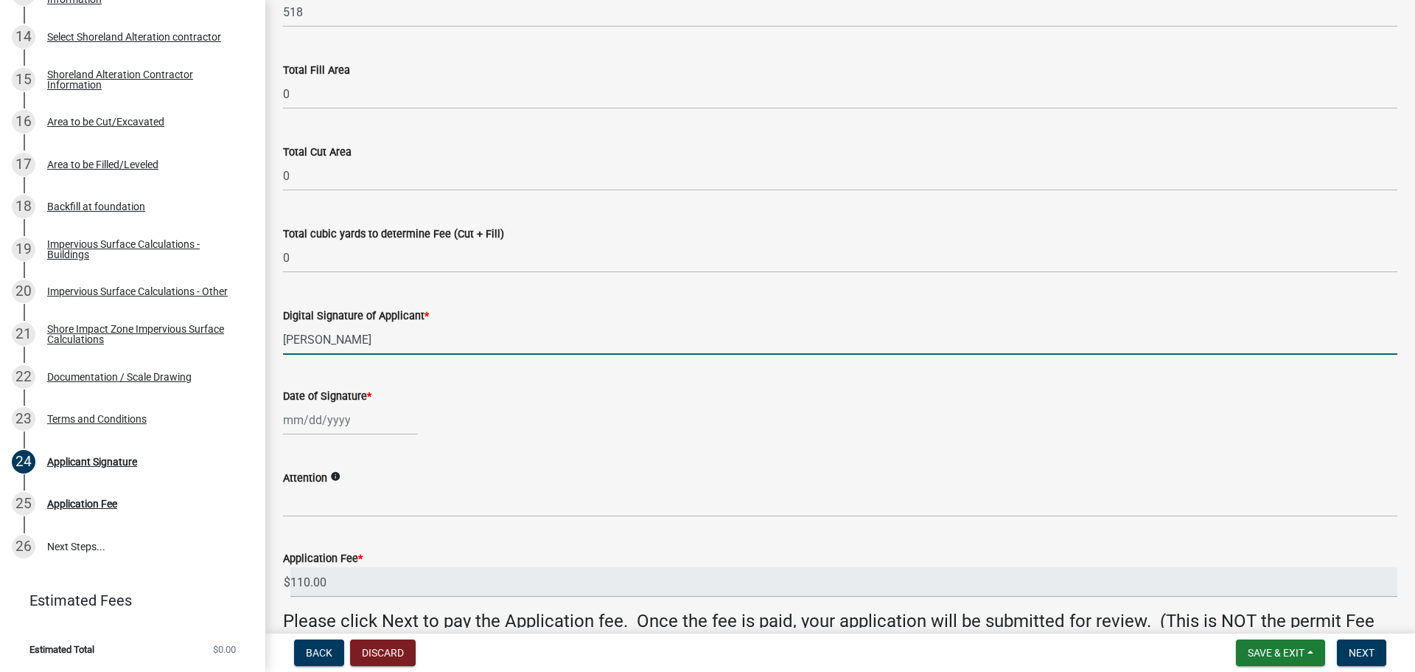
click at [336, 428] on div at bounding box center [350, 420] width 135 height 30
select select "8"
select select "2025"
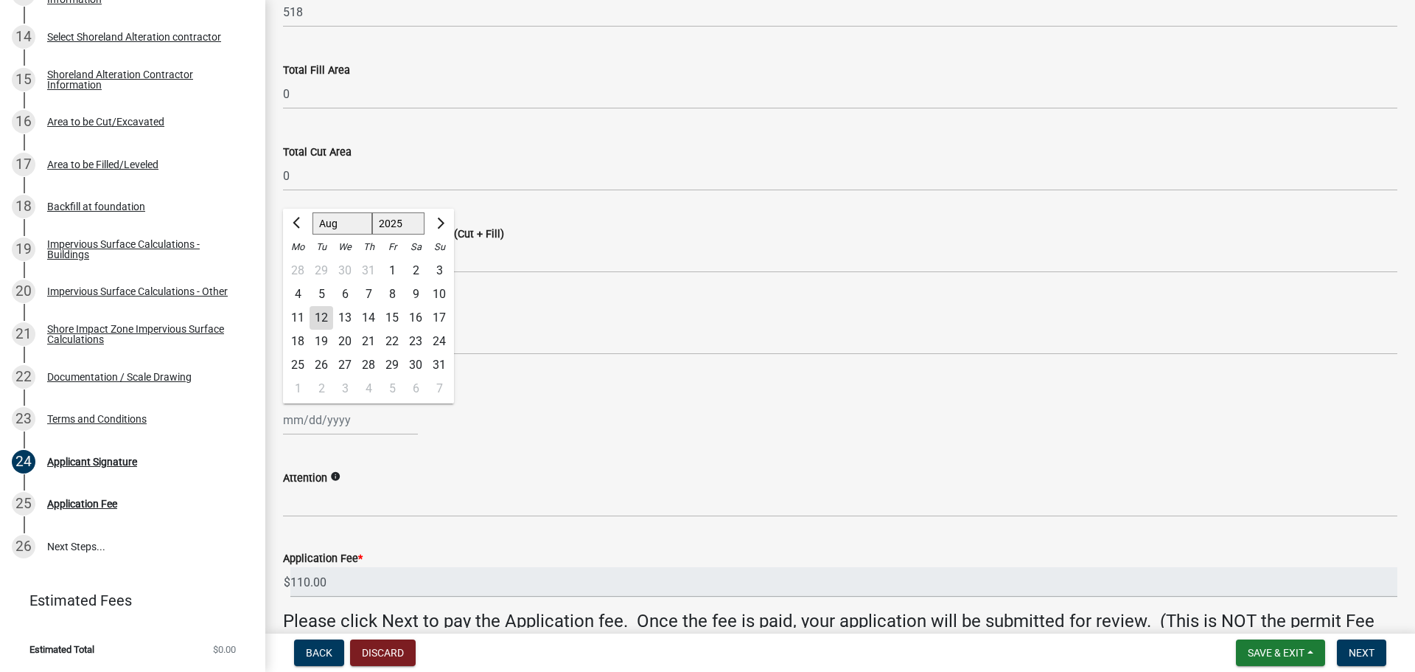
click at [319, 312] on div "12" at bounding box center [322, 318] width 24 height 24
type input "[DATE]"
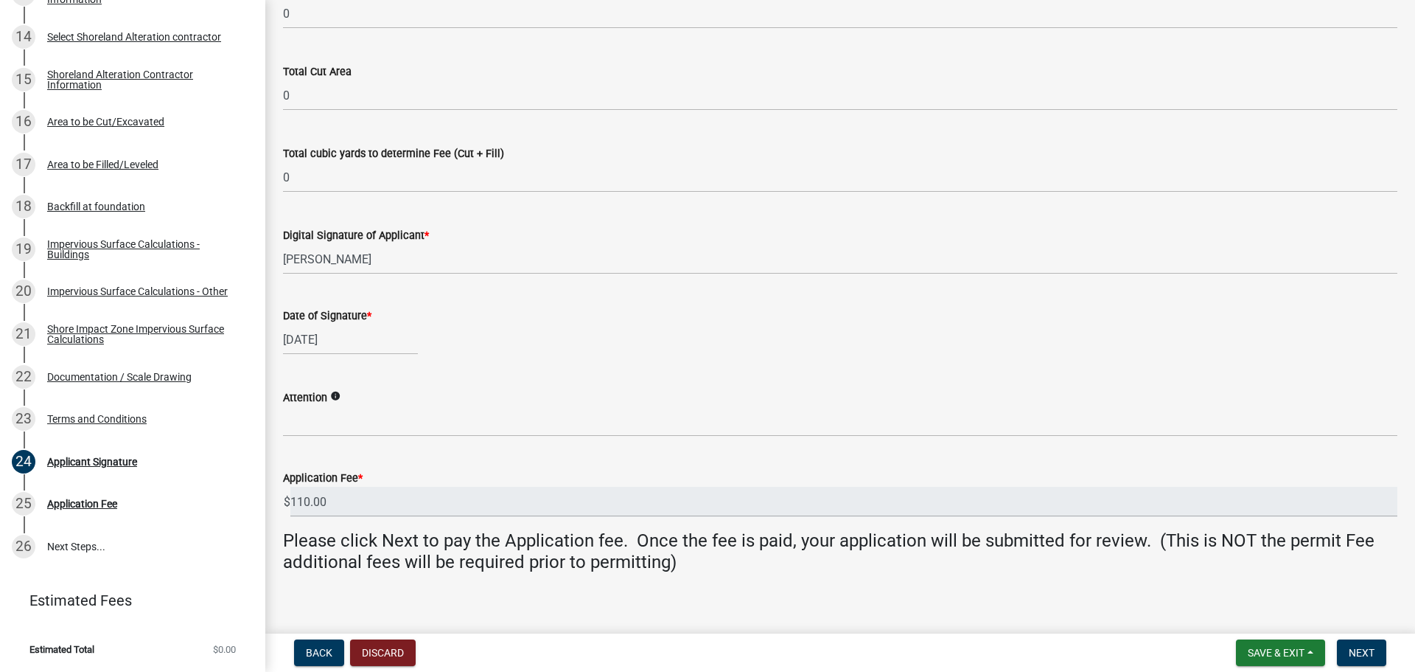
scroll to position [243, 0]
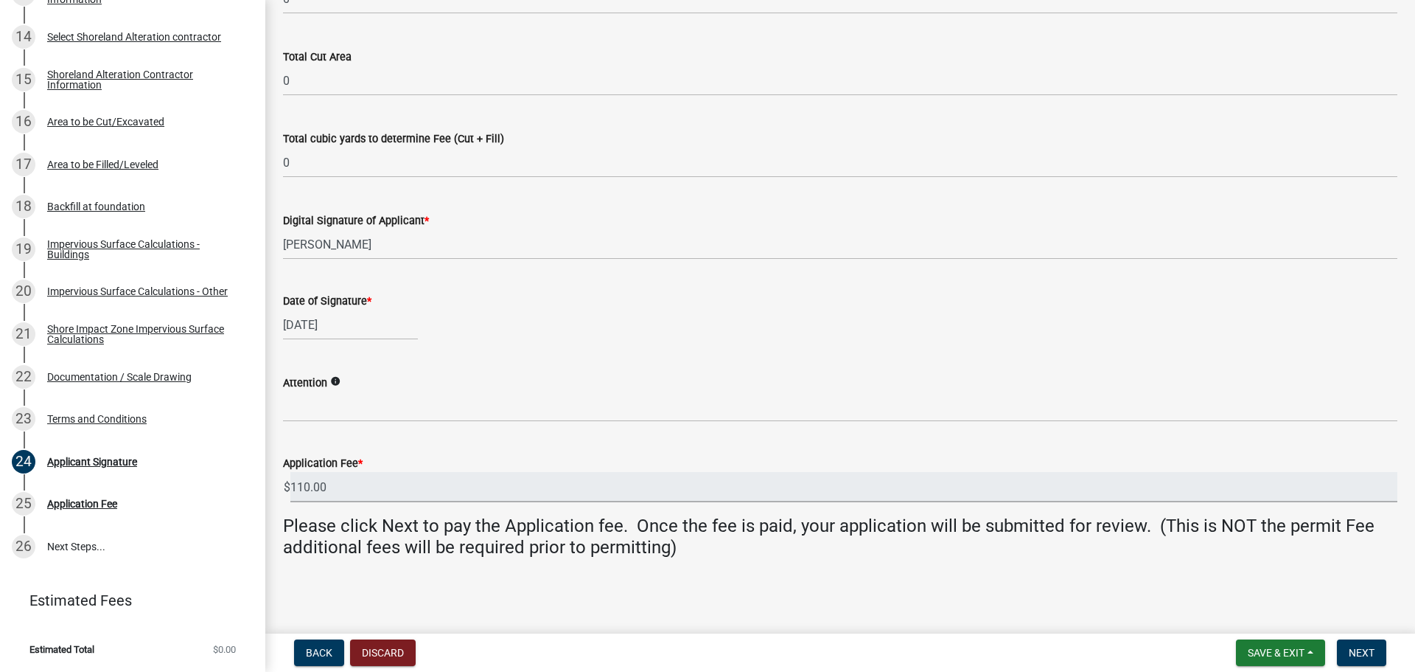
click at [344, 487] on input "110.00" at bounding box center [843, 487] width 1107 height 30
click at [1354, 652] on span "Next" at bounding box center [1362, 653] width 26 height 12
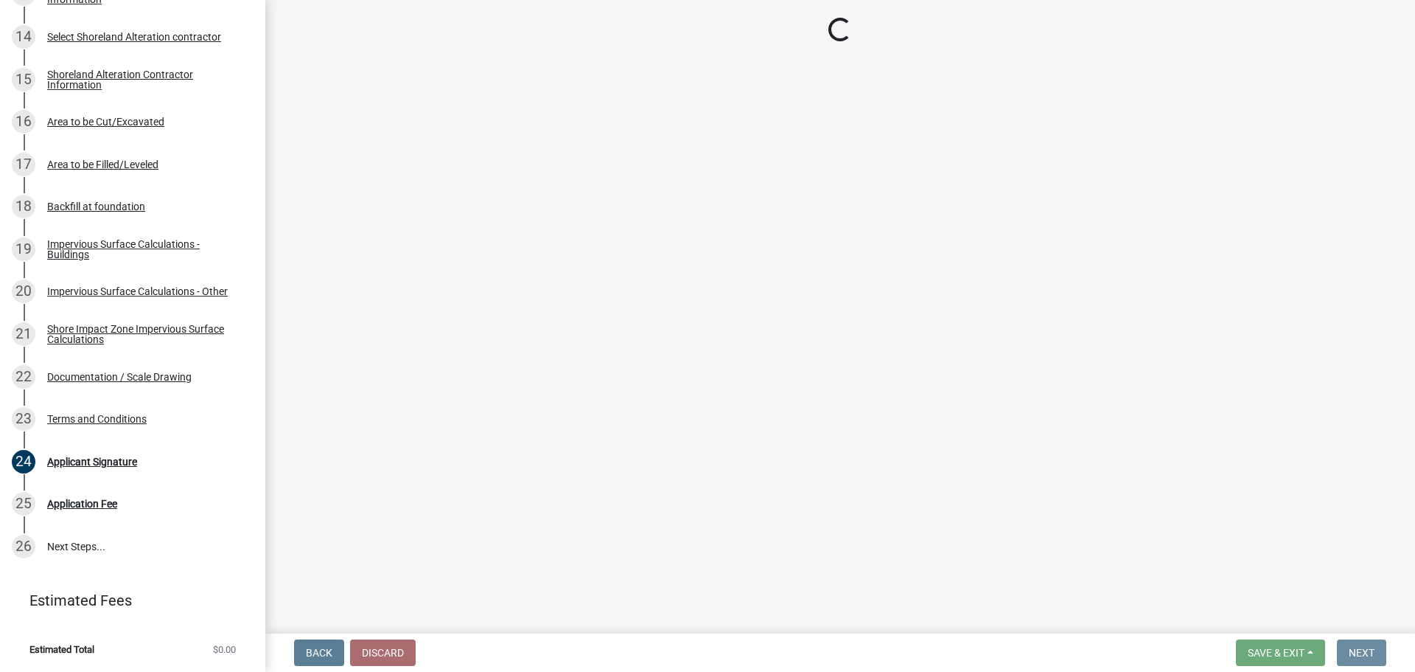
scroll to position [0, 0]
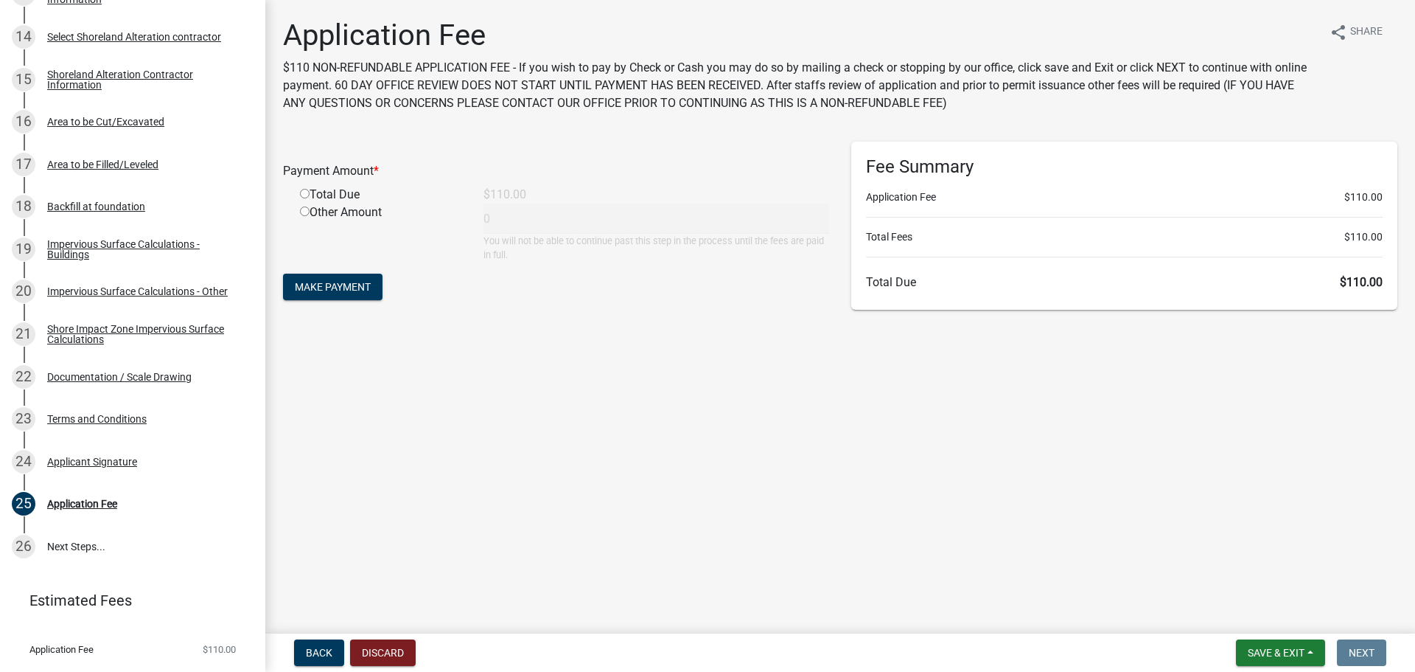
click at [324, 197] on div "Total Due" at bounding box center [381, 195] width 184 height 18
click at [310, 194] on div "Total Due" at bounding box center [381, 195] width 184 height 18
click at [307, 193] on input "radio" at bounding box center [305, 194] width 10 height 10
radio input "true"
type input "110"
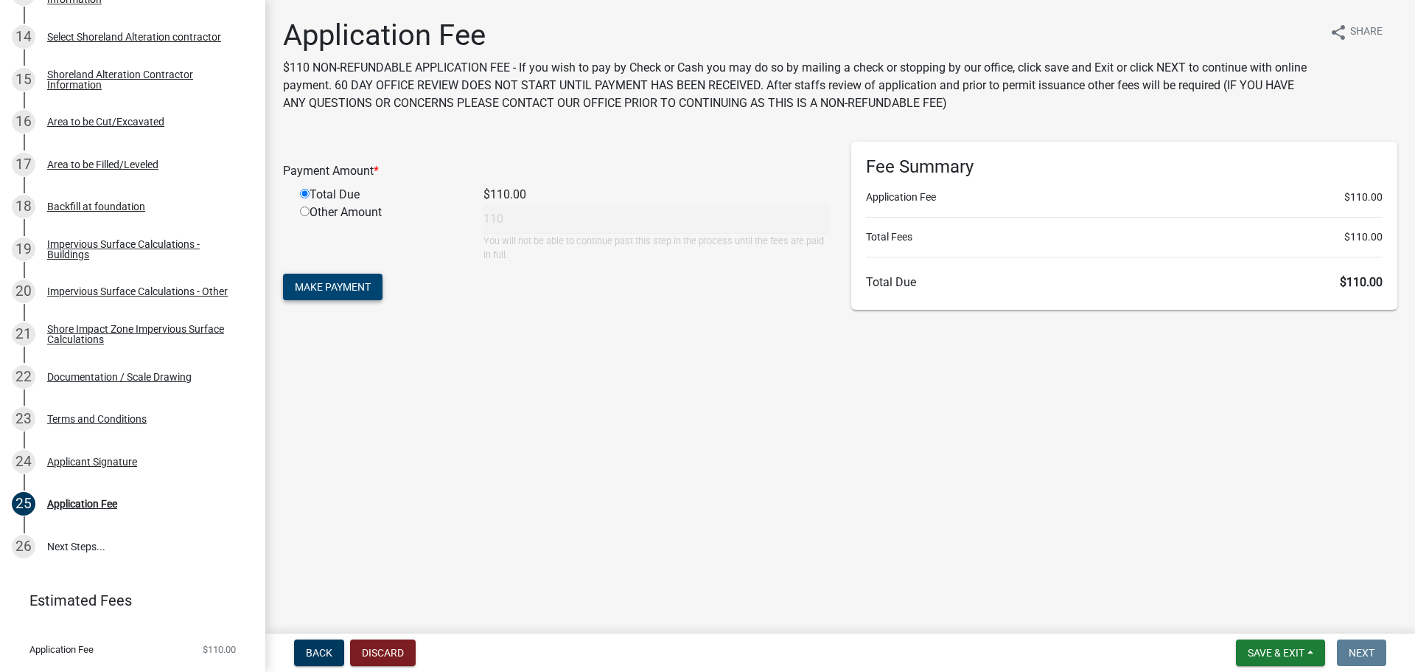
click at [359, 286] on span "Make Payment" at bounding box center [333, 287] width 76 height 12
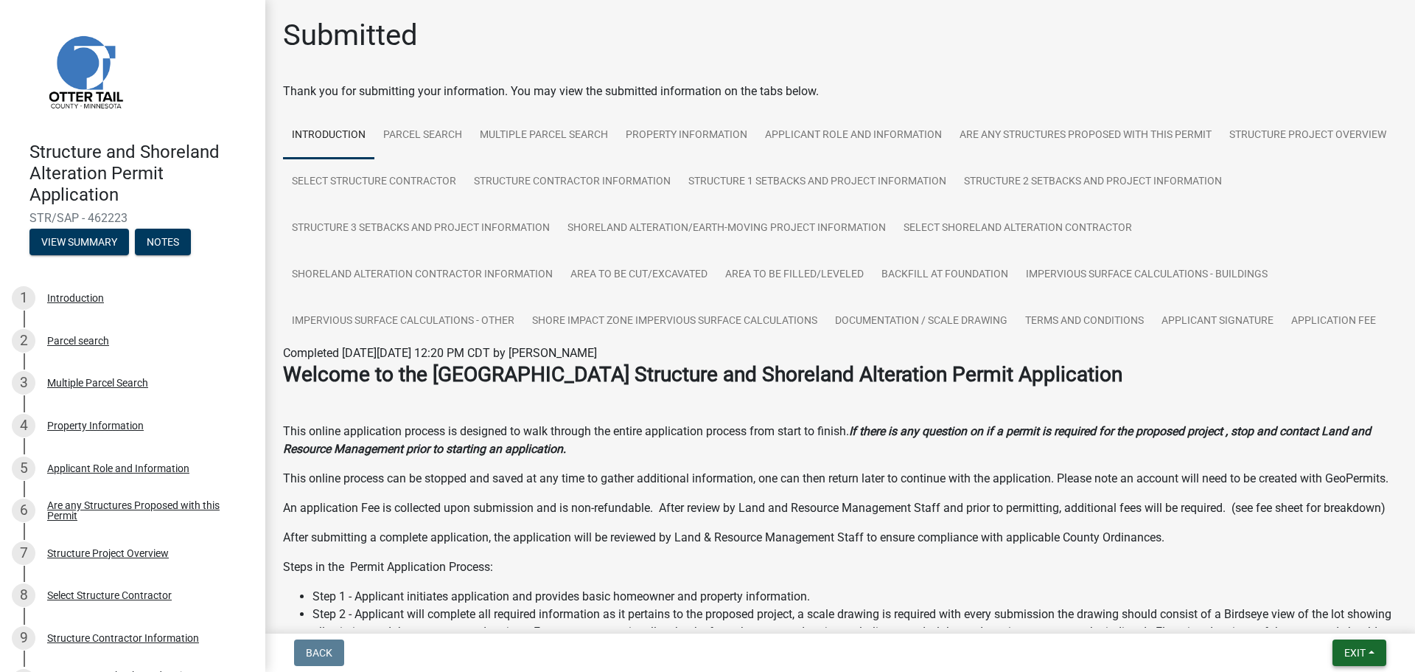
click at [1345, 662] on button "Exit" at bounding box center [1360, 652] width 54 height 27
click at [1321, 612] on button "Save & Exit" at bounding box center [1328, 613] width 118 height 35
